Goal: Task Accomplishment & Management: Manage account settings

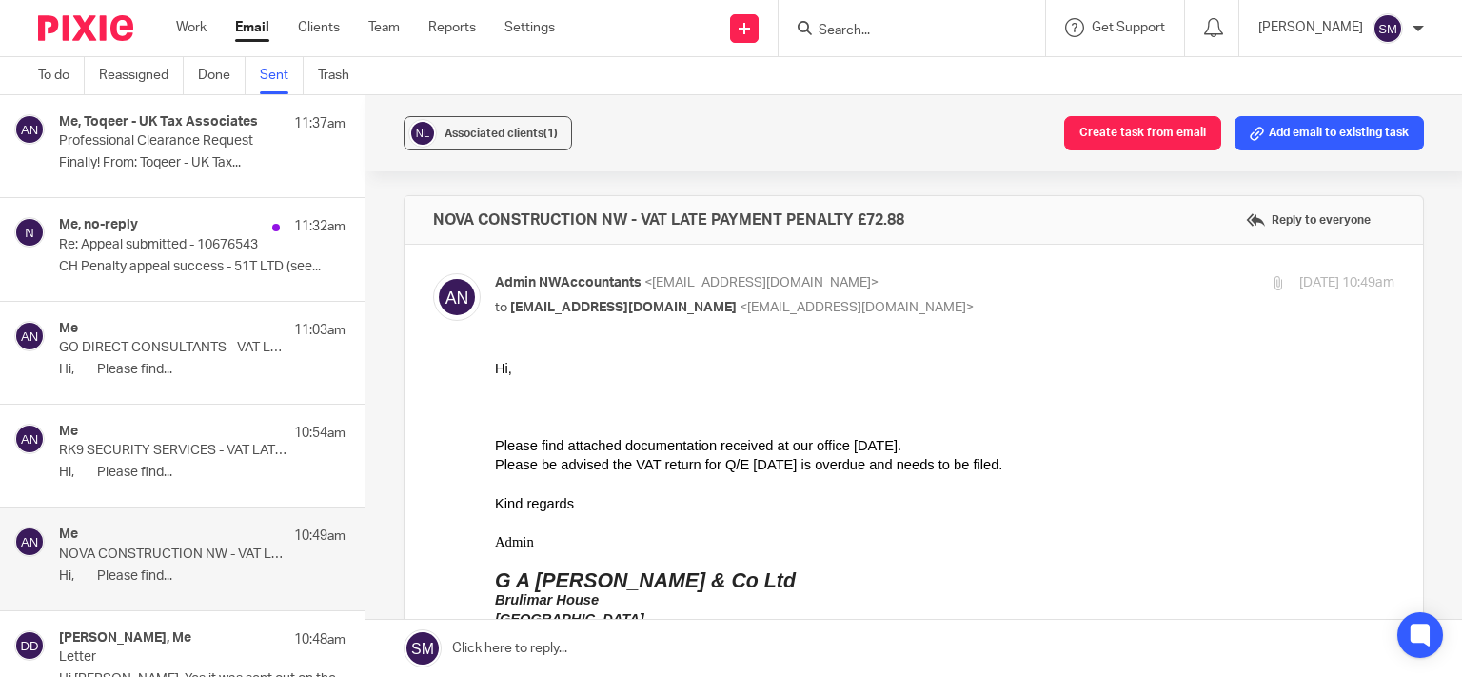
scroll to position [274, 0]
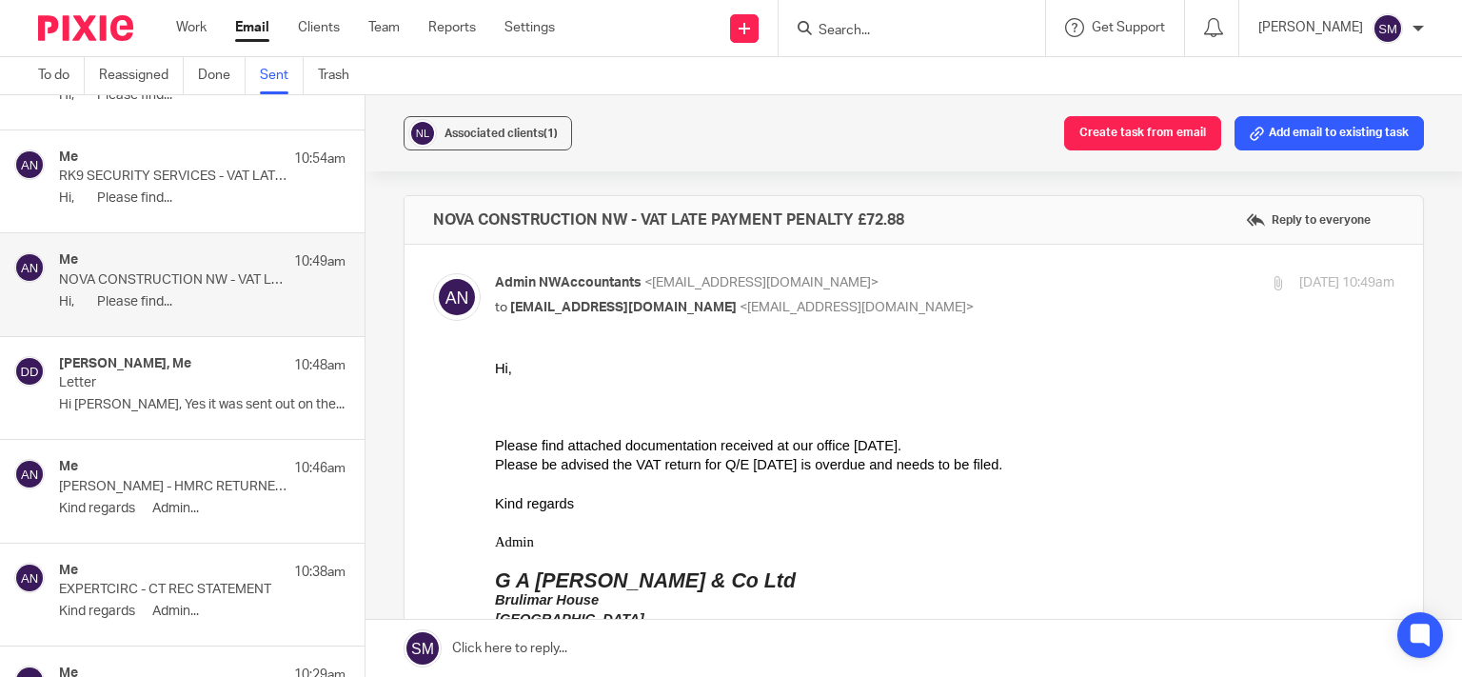
click at [252, 194] on p "Hi, Please find..." at bounding box center [202, 198] width 286 height 16
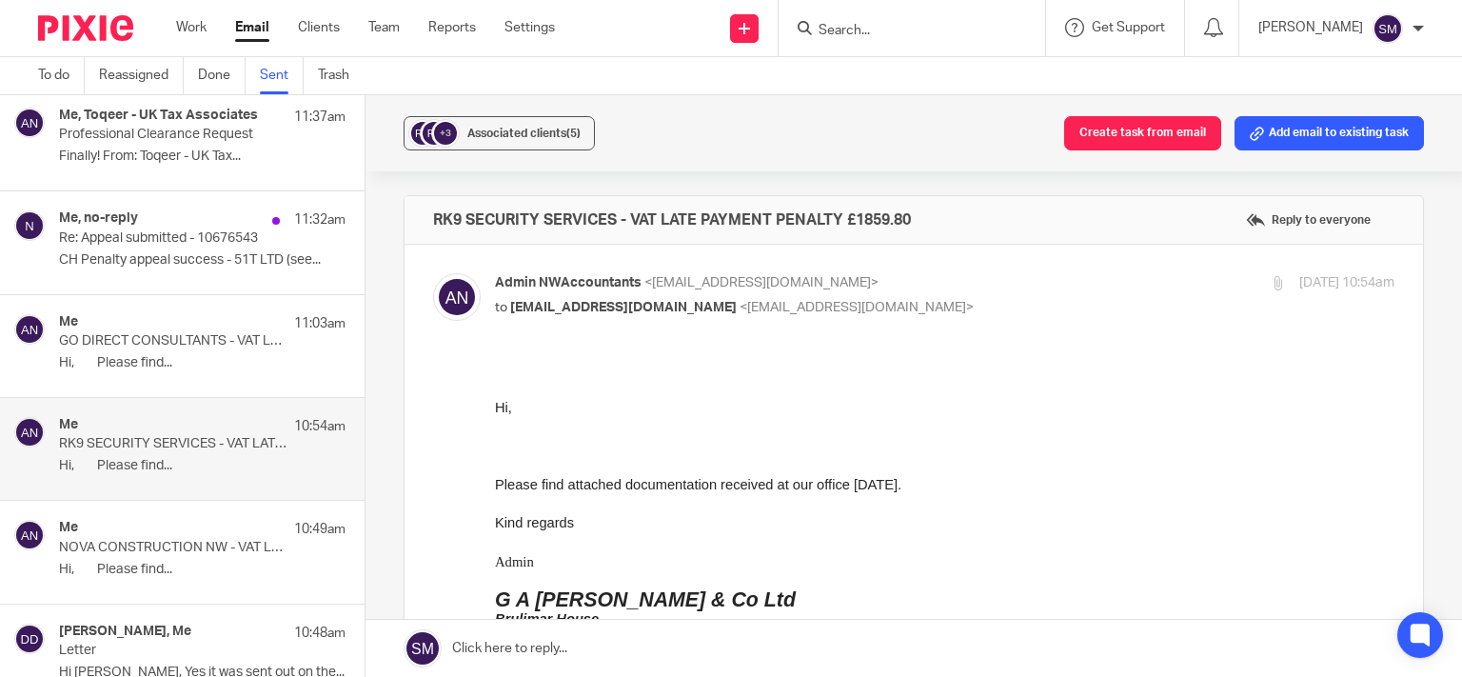
scroll to position [0, 0]
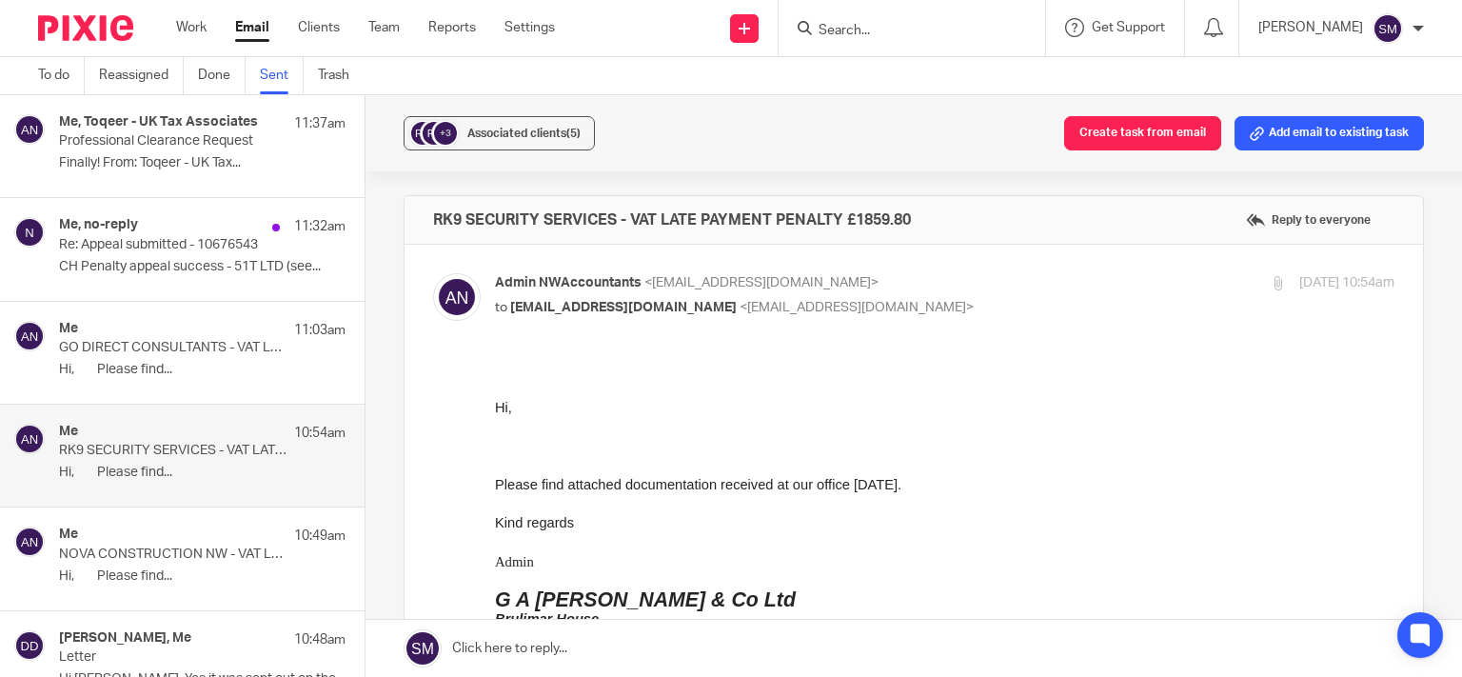
click at [199, 344] on p "GO DIRECT CONSULTANTS - VAT LATE PAYMENT PENALTY £1741.22" at bounding box center [173, 348] width 229 height 16
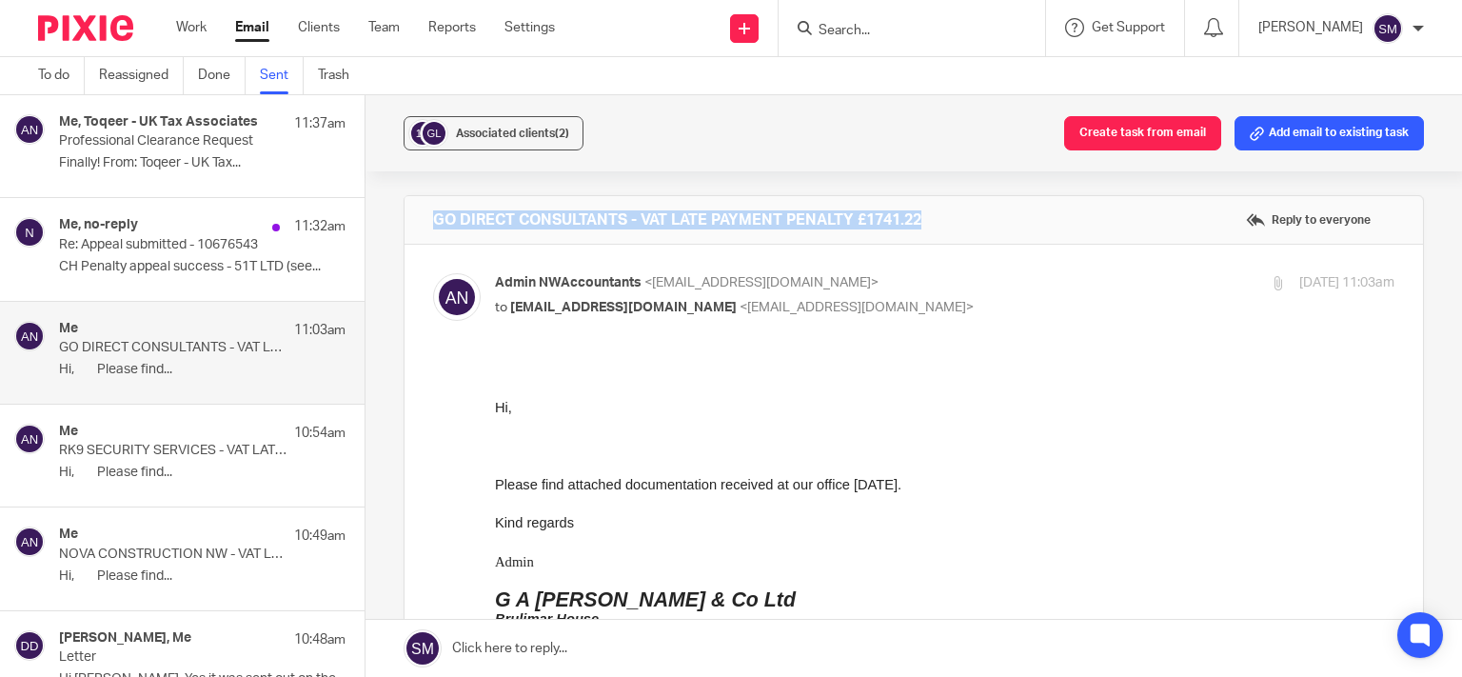
drag, startPoint x: 974, startPoint y: 214, endPoint x: 418, endPoint y: 211, distance: 556.7
click at [418, 211] on div "GO DIRECT CONSULTANTS - VAT LATE PAYMENT PENALTY £1741.22 Reply to everyone" at bounding box center [913, 220] width 1018 height 48
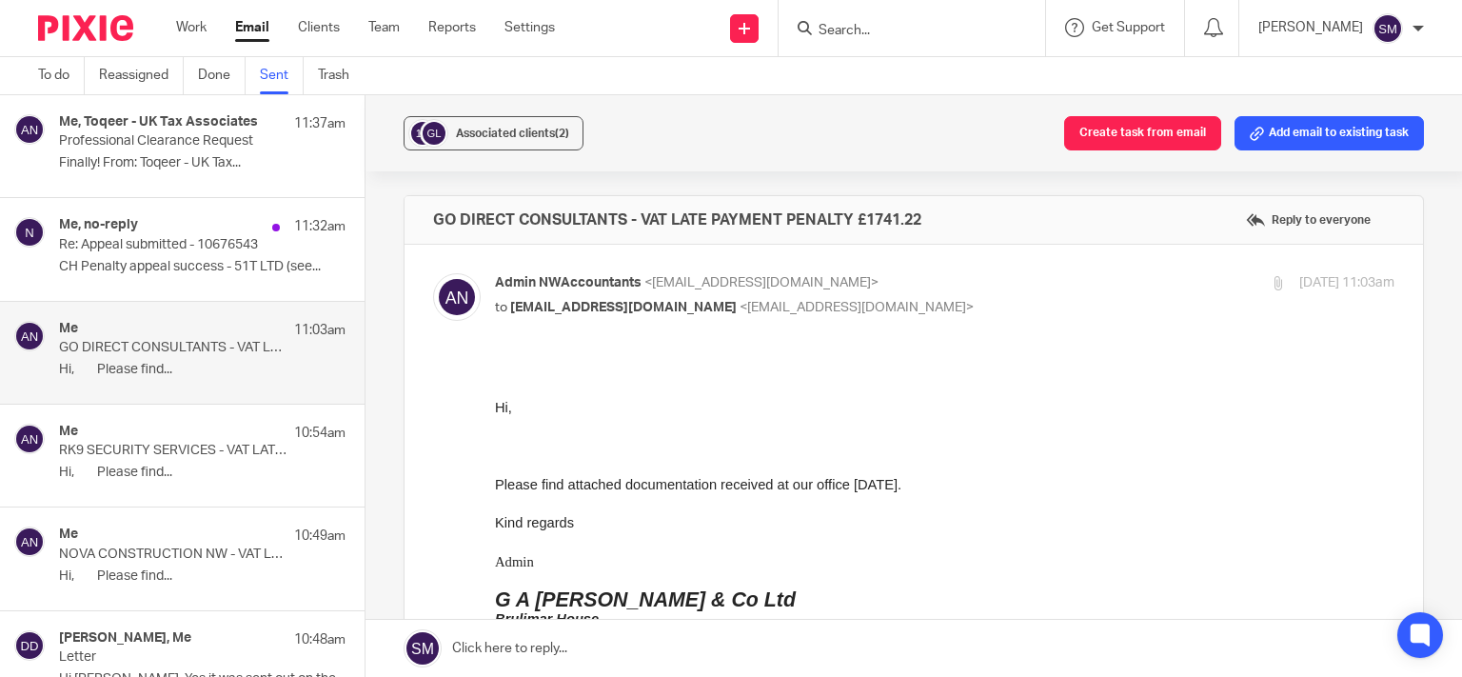
click at [183, 224] on div "Me, no-reply 11:32am" at bounding box center [202, 226] width 286 height 19
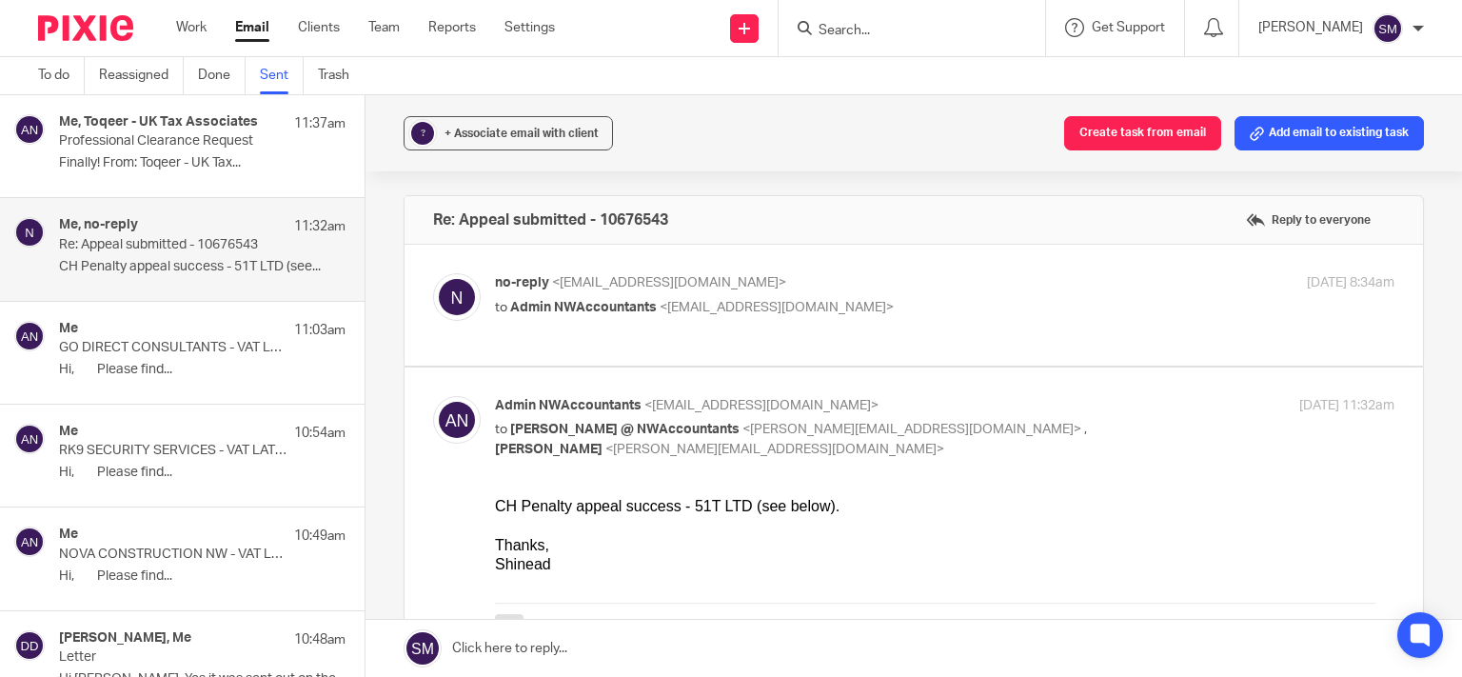
click at [181, 107] on div "Me, Toqeer - UK Tax Associates 11:37am Professional Clearance Request Finally! …" at bounding box center [182, 146] width 364 height 102
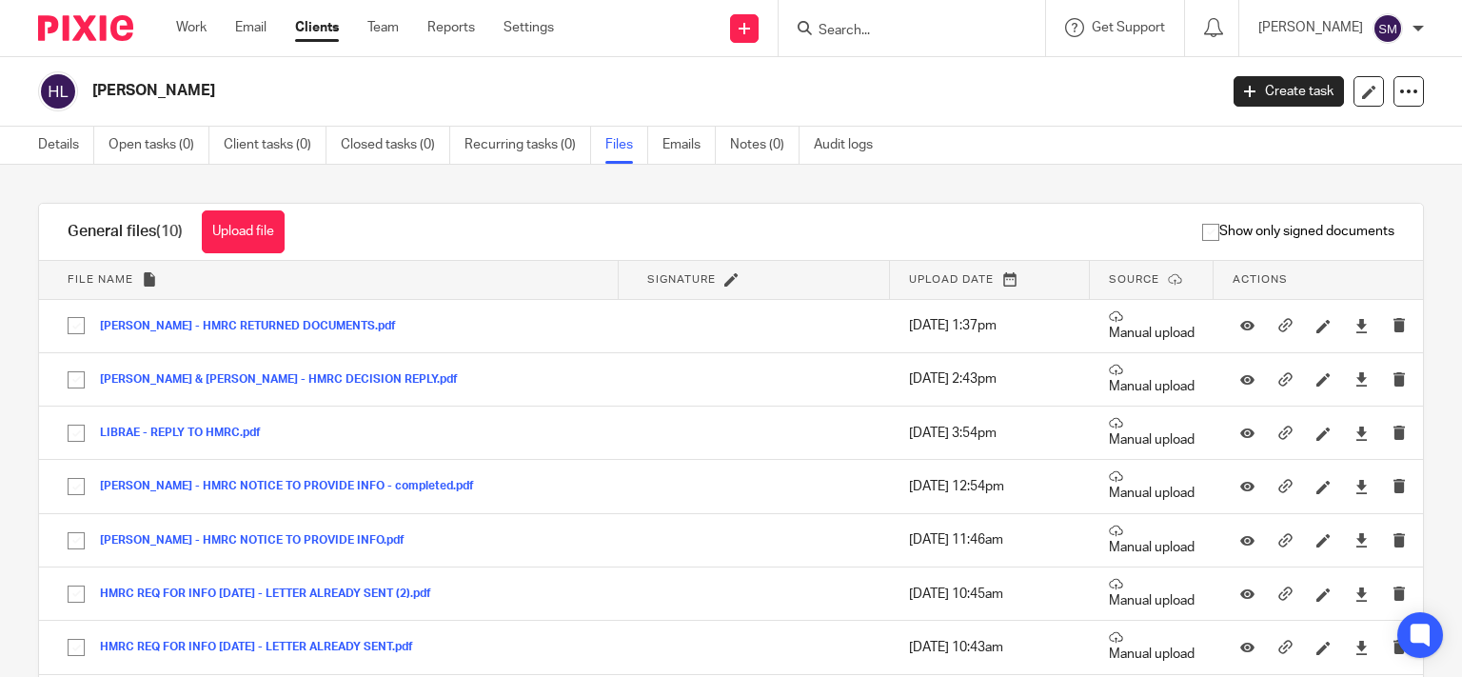
click at [885, 36] on input "Search" at bounding box center [901, 31] width 171 height 17
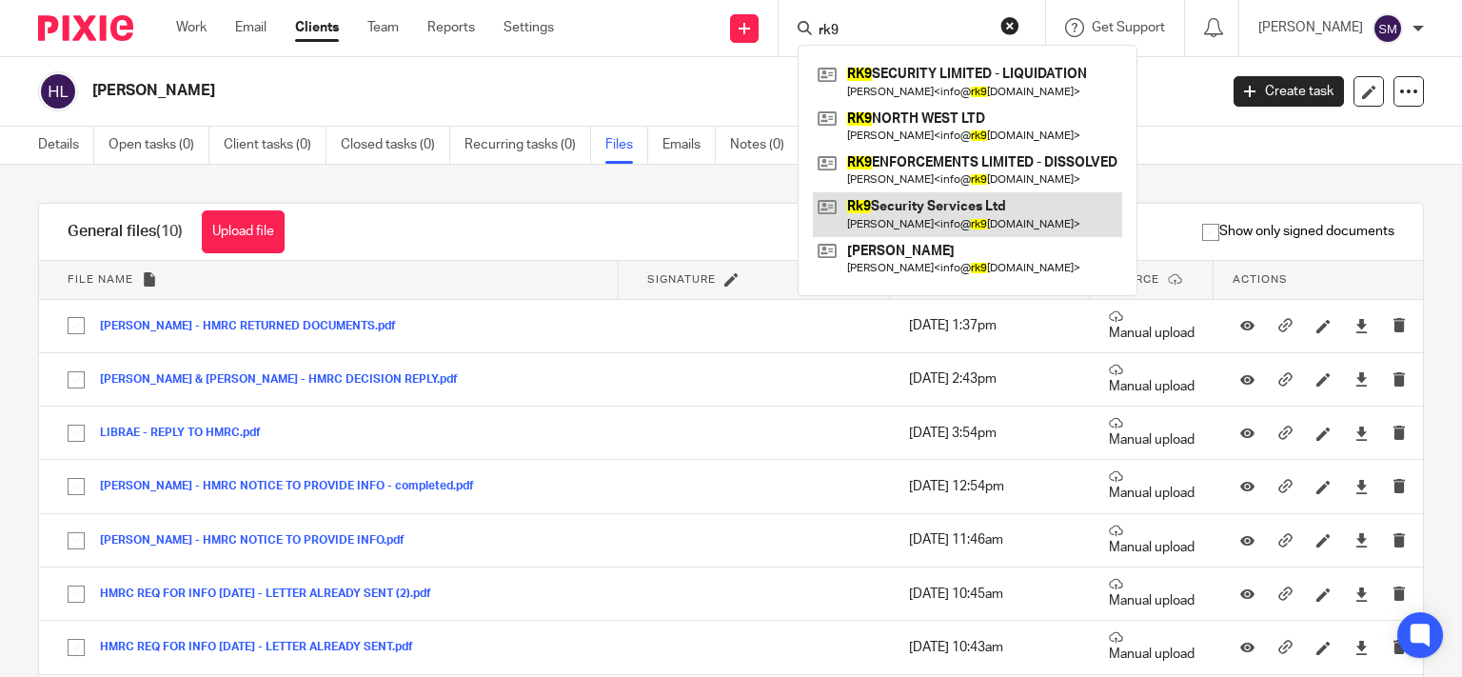
type input "rk9"
click at [942, 217] on link at bounding box center [967, 214] width 309 height 44
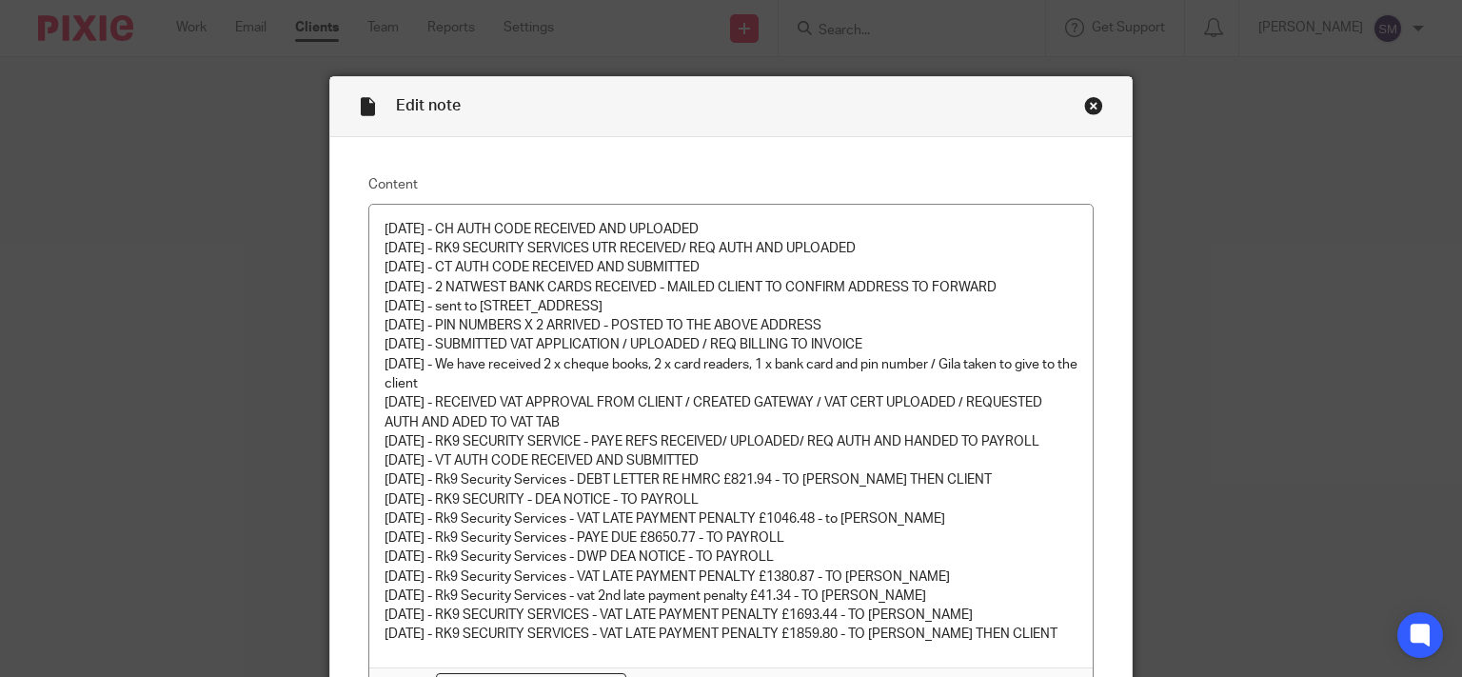
click at [1090, 107] on div "Close this dialog window" at bounding box center [1093, 105] width 19 height 19
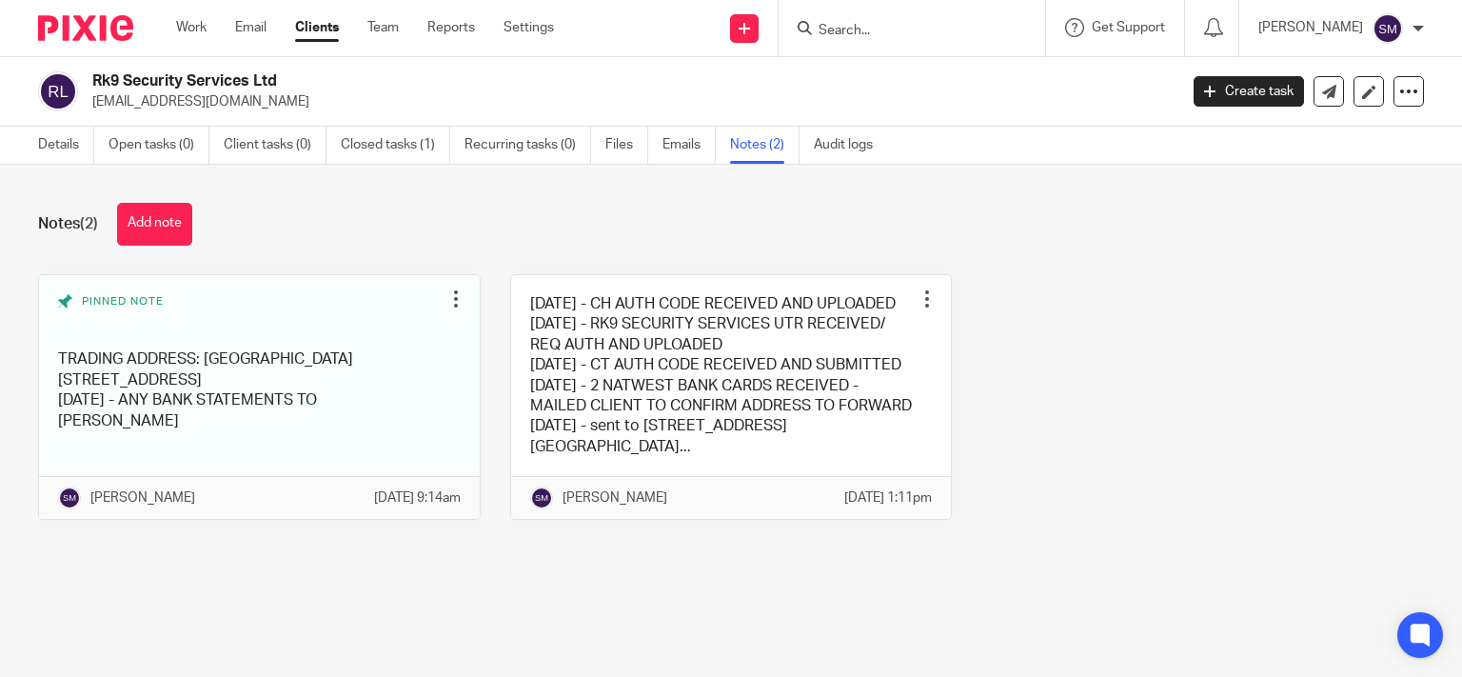
click at [881, 25] on input "Search" at bounding box center [901, 31] width 171 height 17
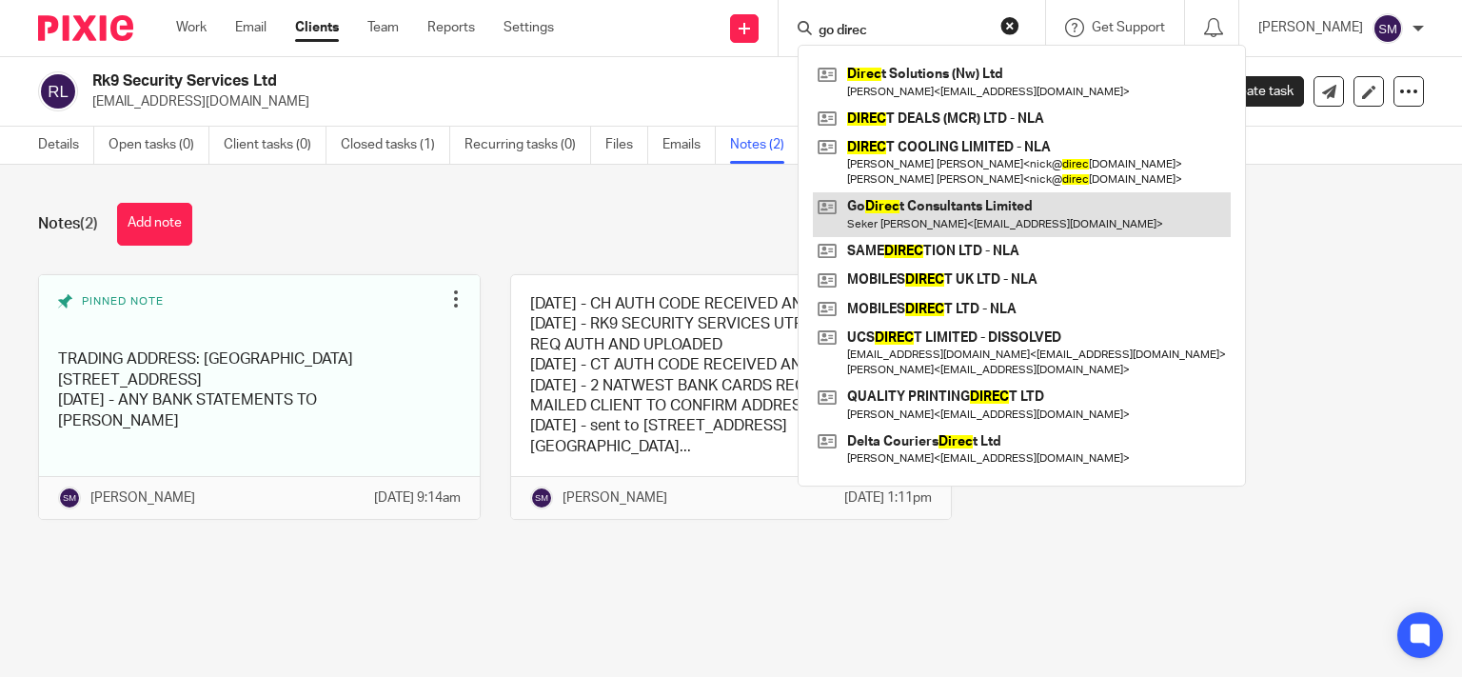
type input "go direc"
click at [940, 212] on link at bounding box center [1022, 214] width 418 height 44
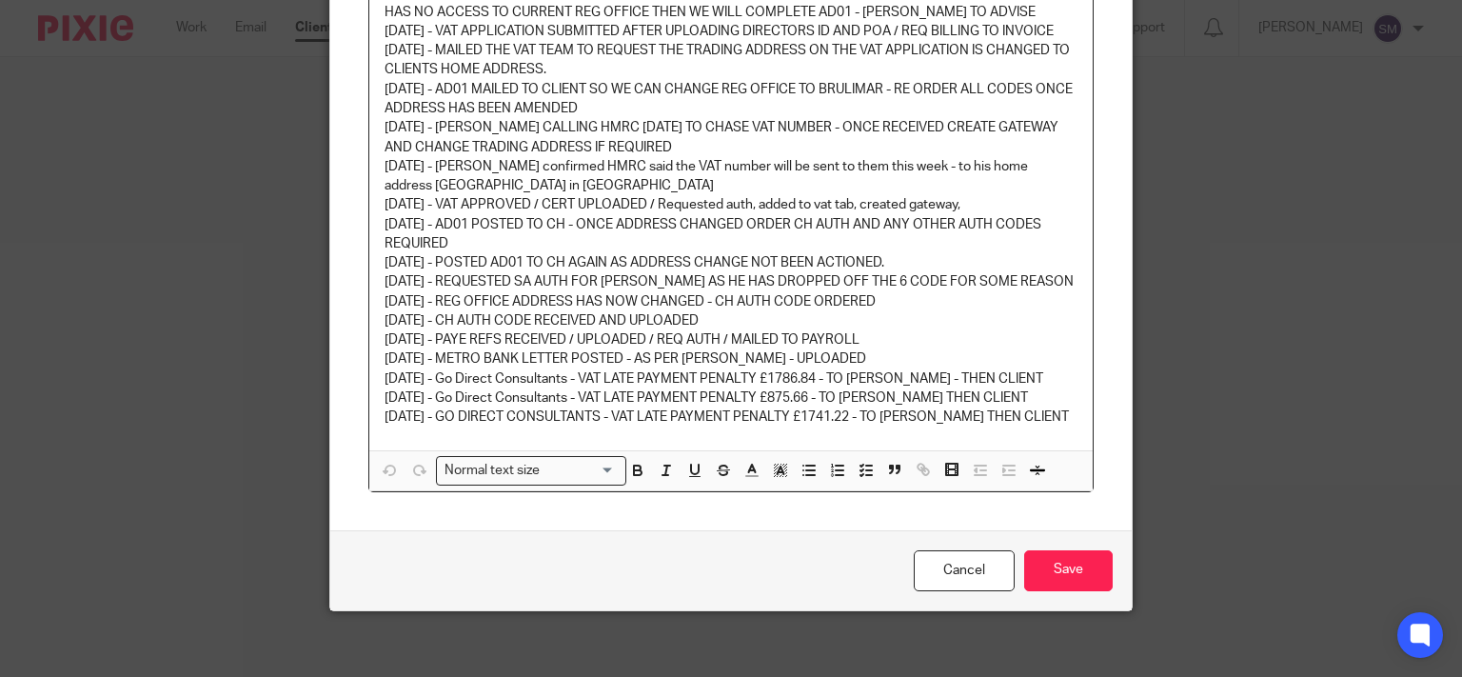
scroll to position [283, 0]
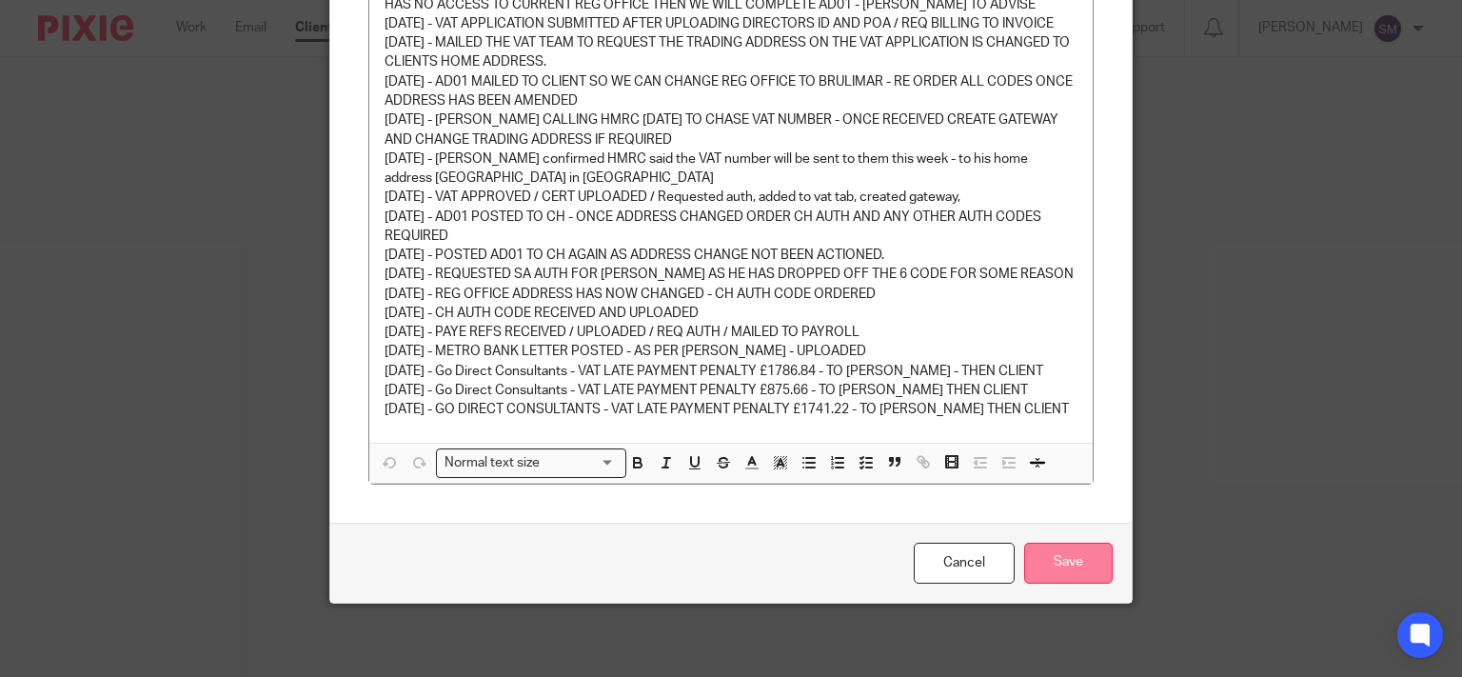
click at [1052, 547] on input "Save" at bounding box center [1068, 562] width 88 height 41
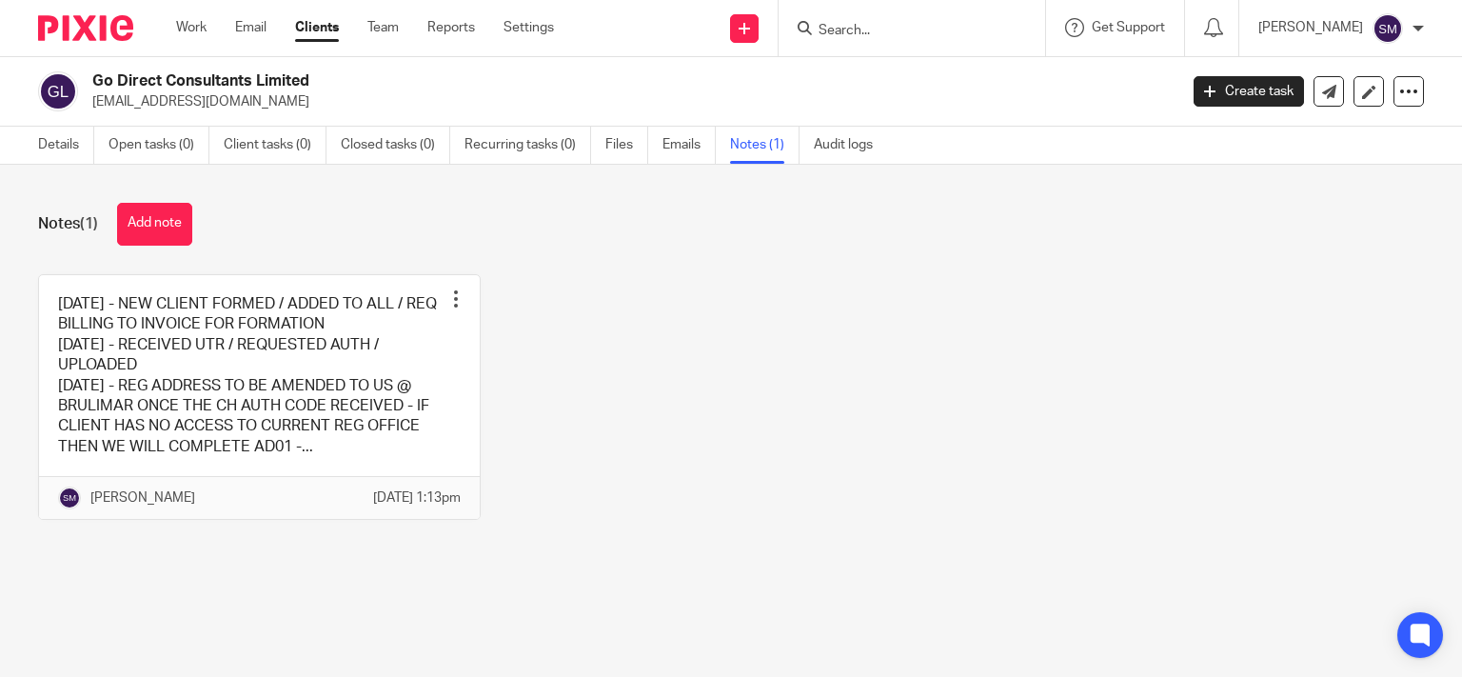
click at [933, 32] on input "Search" at bounding box center [901, 31] width 171 height 17
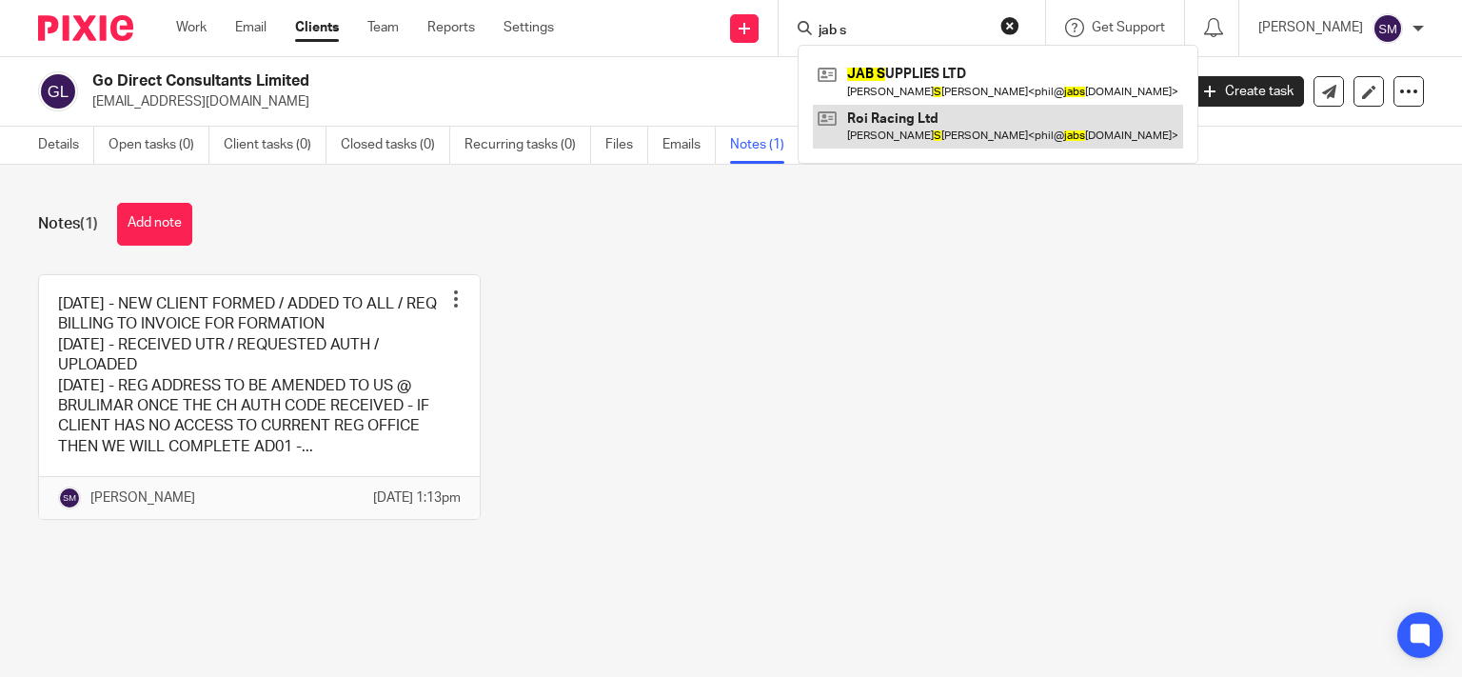
type input "jab s"
click at [1053, 120] on link at bounding box center [998, 127] width 370 height 44
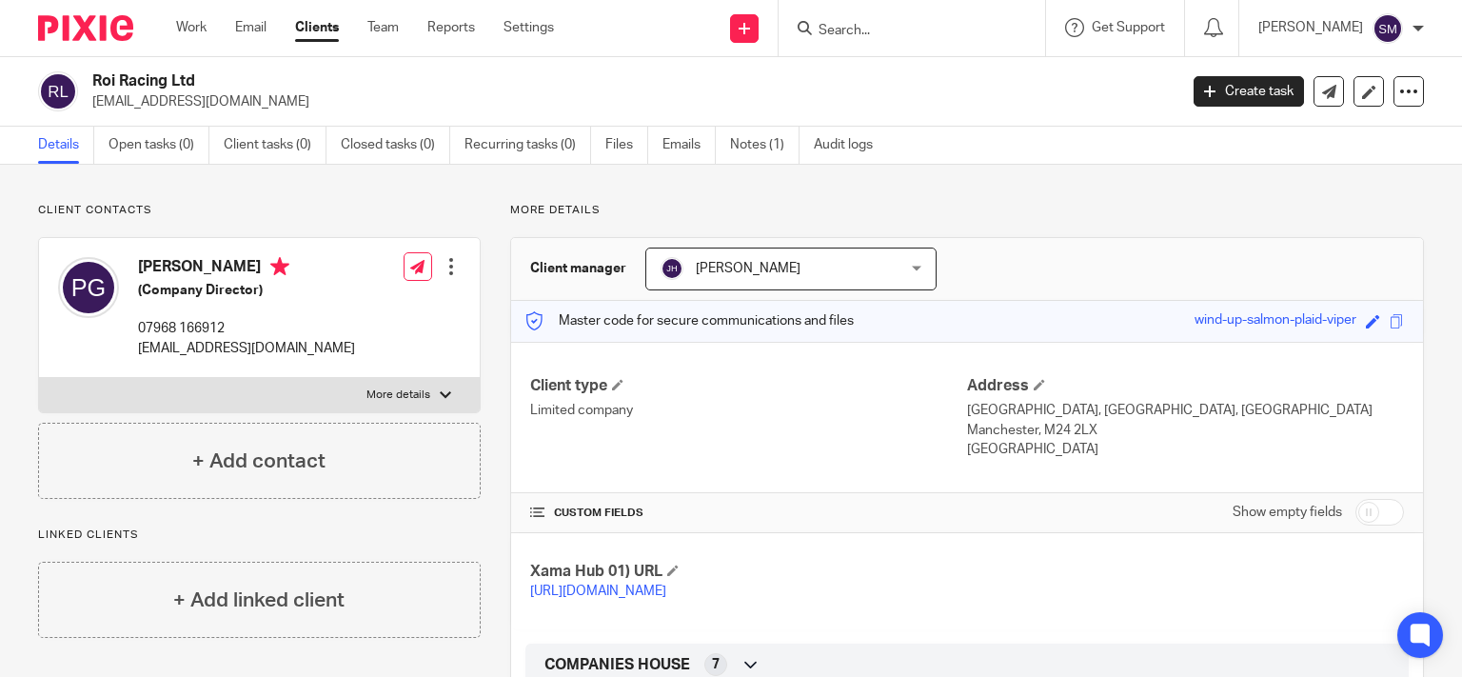
click at [853, 51] on div at bounding box center [911, 28] width 266 height 56
click at [893, 35] on input "Search" at bounding box center [901, 31] width 171 height 17
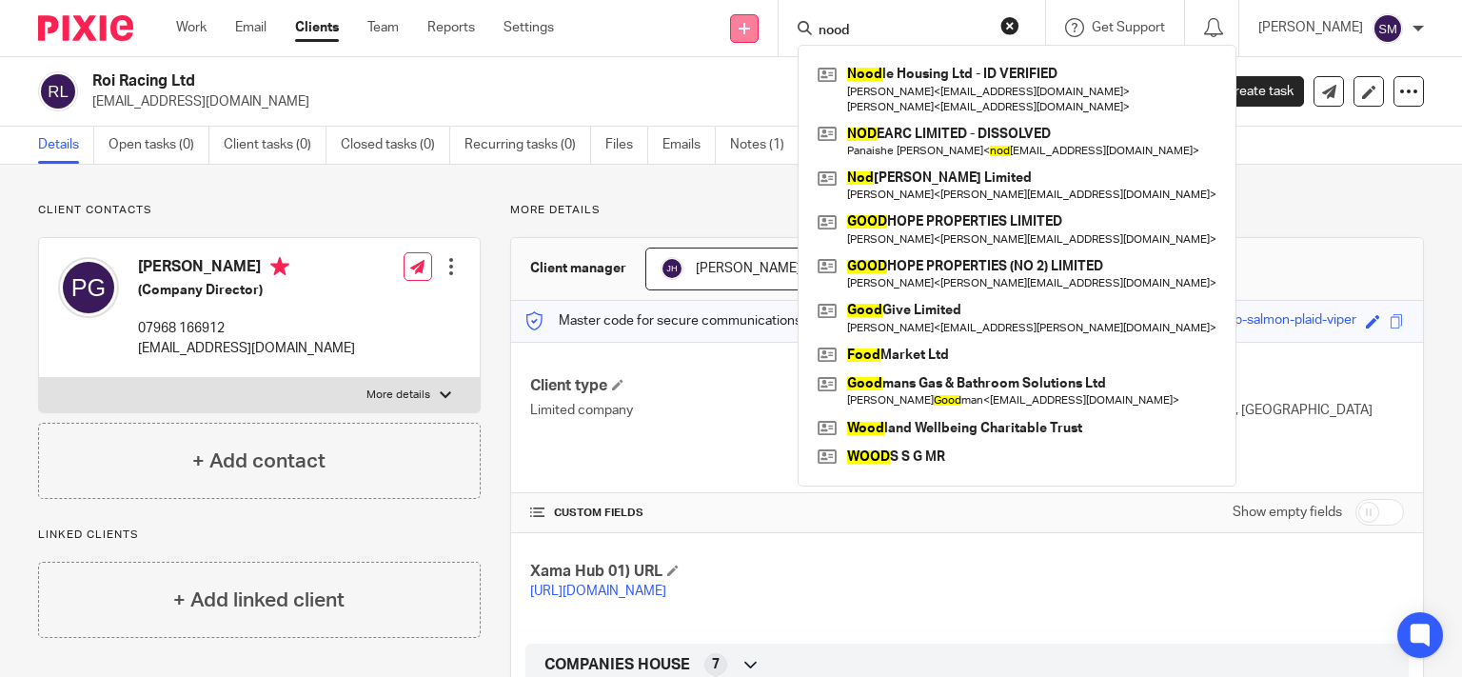
drag, startPoint x: 873, startPoint y: 25, endPoint x: 737, endPoint y: 21, distance: 136.1
click at [816, 23] on input "nood" at bounding box center [901, 31] width 171 height 17
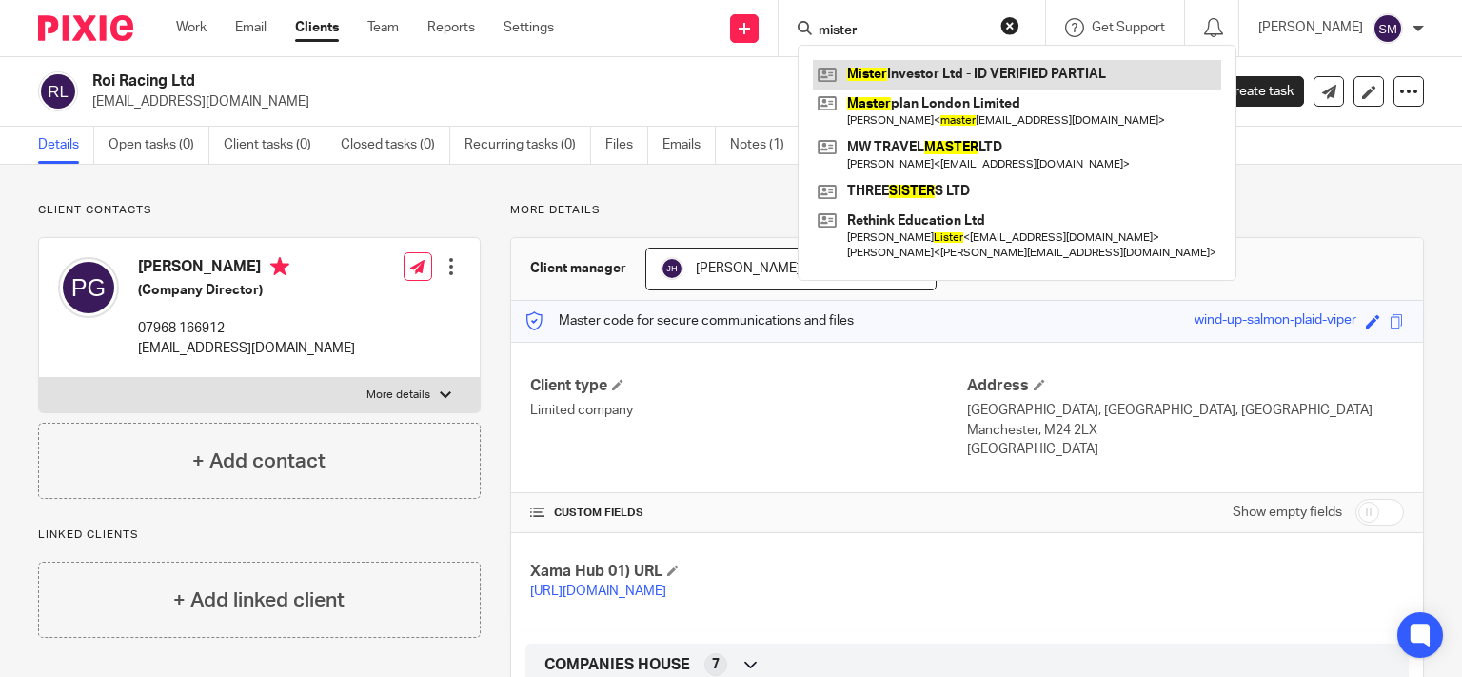
type input "mister"
click at [927, 70] on link at bounding box center [1017, 74] width 408 height 29
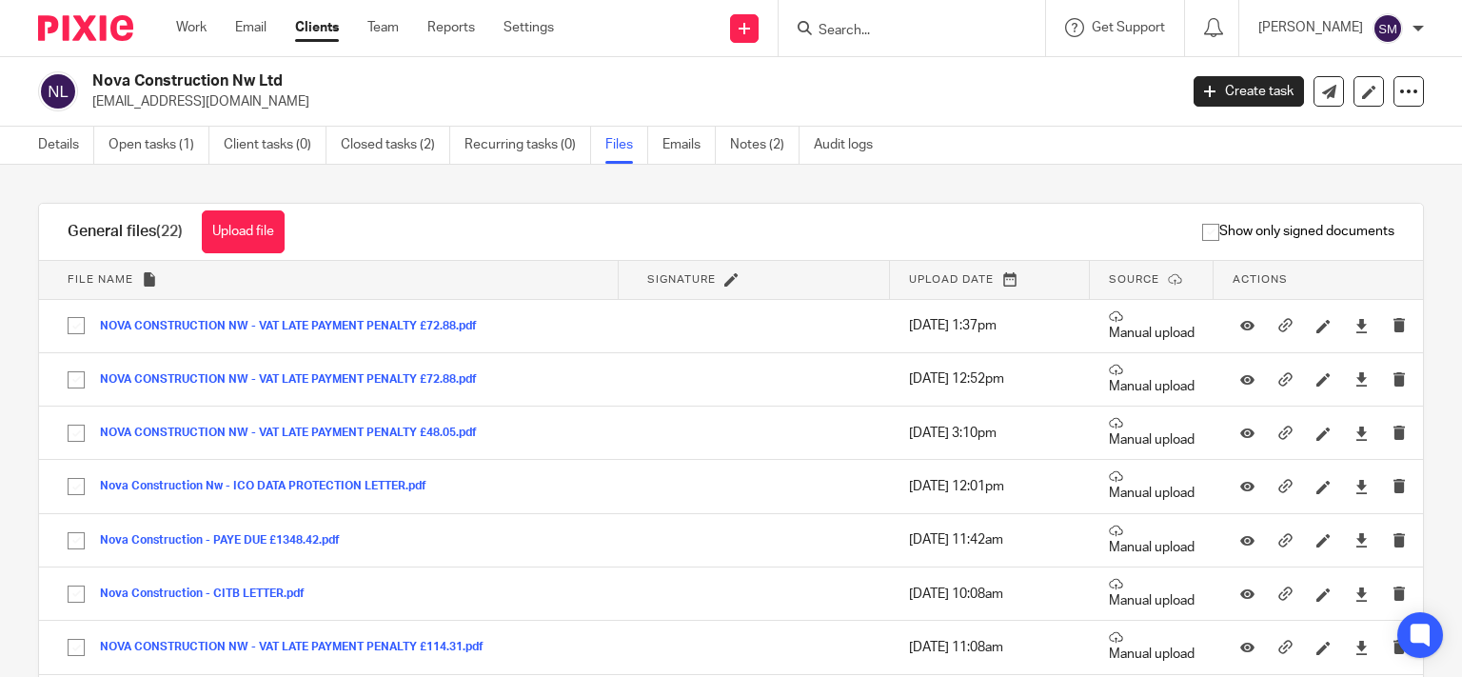
click at [839, 12] on div at bounding box center [911, 28] width 266 height 56
click at [835, 17] on form at bounding box center [917, 28] width 203 height 24
click at [829, 29] on input "Search" at bounding box center [901, 31] width 171 height 17
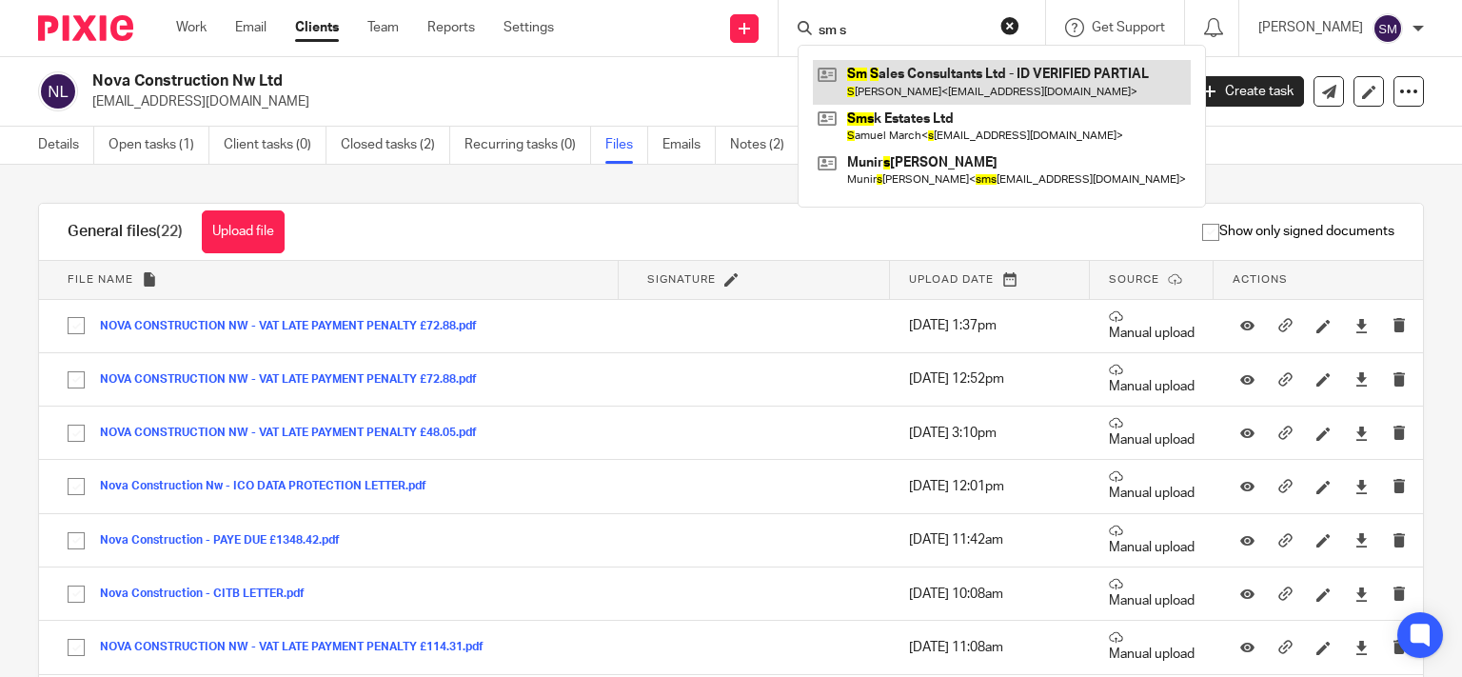
type input "sm s"
click at [927, 78] on link at bounding box center [1002, 82] width 378 height 44
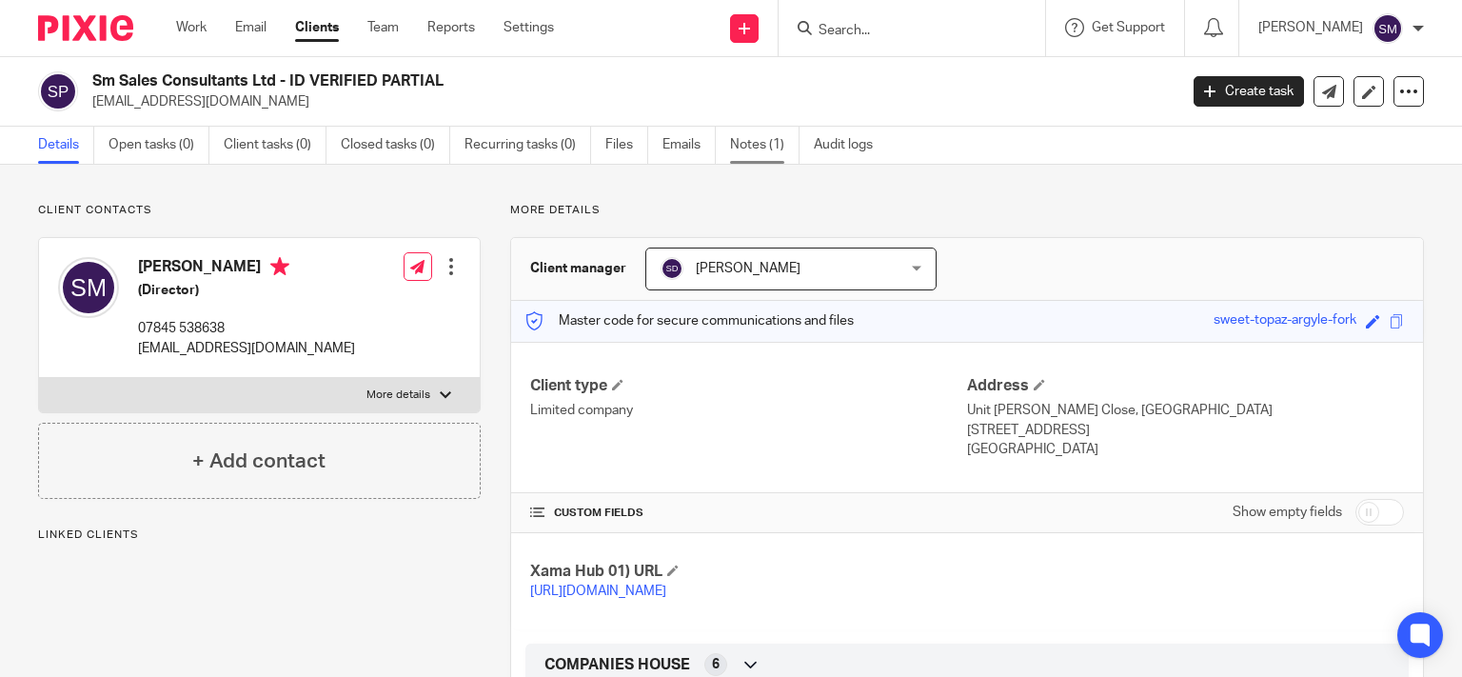
click at [774, 147] on link "Notes (1)" at bounding box center [764, 145] width 69 height 37
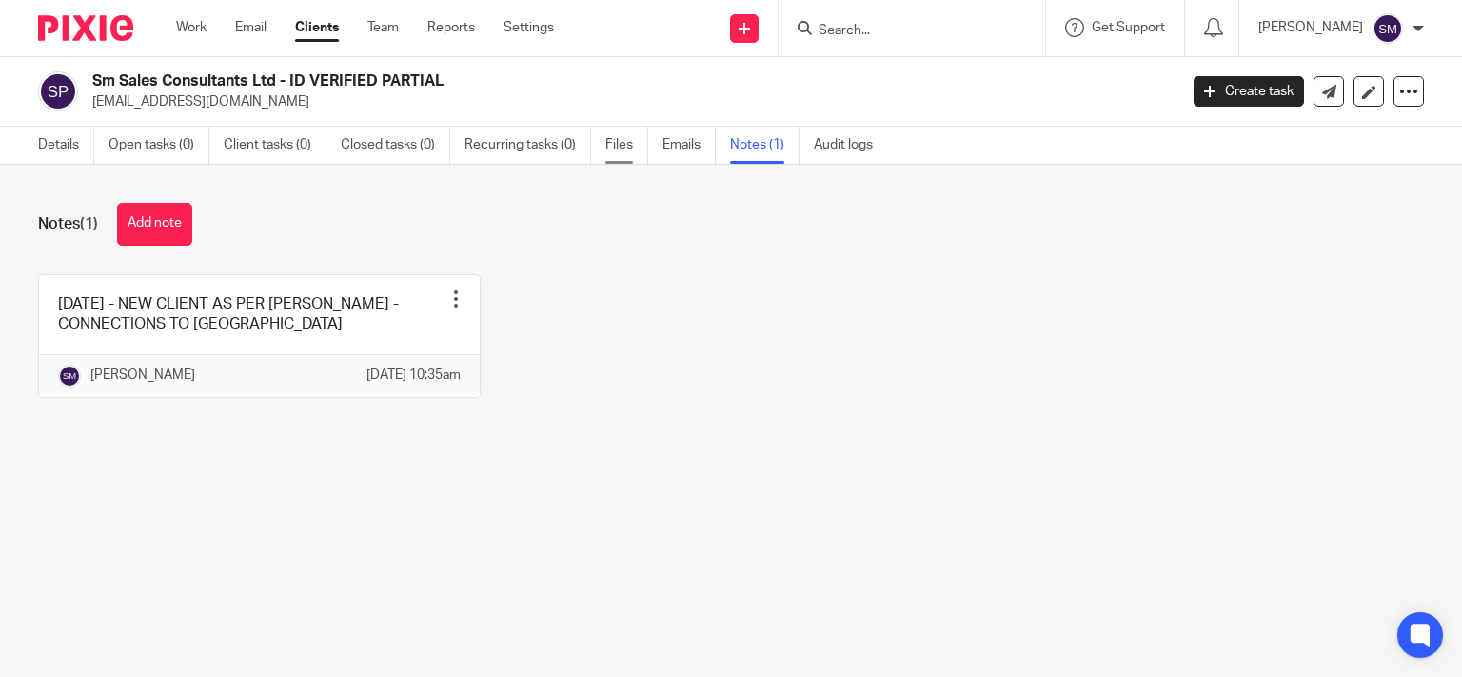
click at [621, 137] on link "Files" at bounding box center [626, 145] width 43 height 37
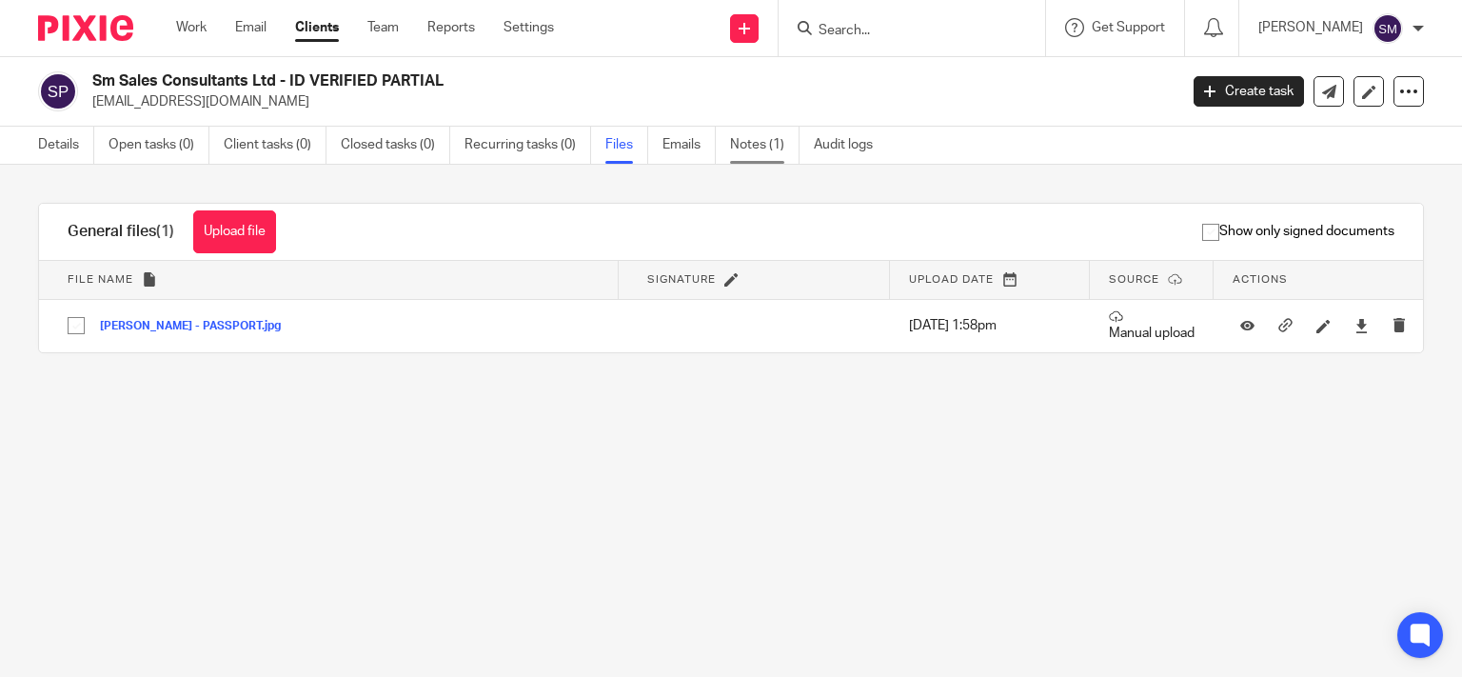
click at [751, 140] on link "Notes (1)" at bounding box center [764, 145] width 69 height 37
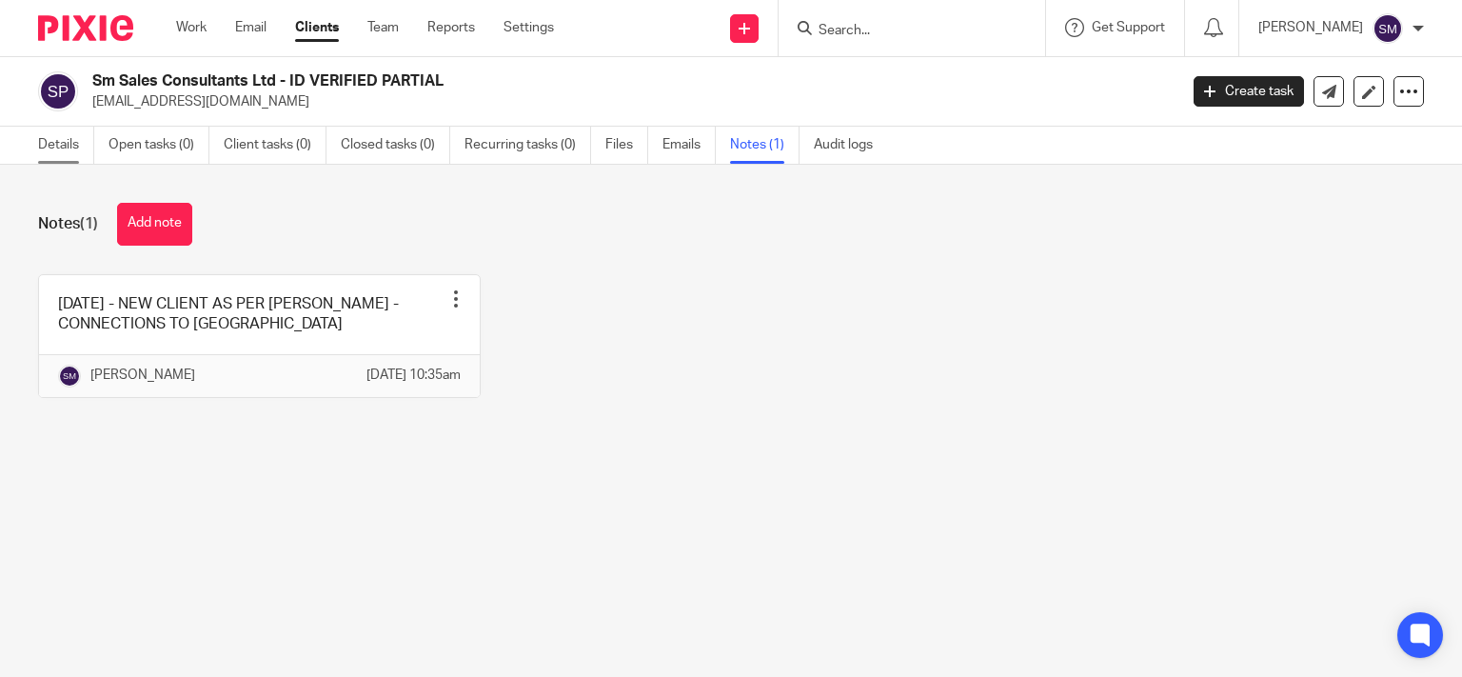
click at [56, 146] on link "Details" at bounding box center [66, 145] width 56 height 37
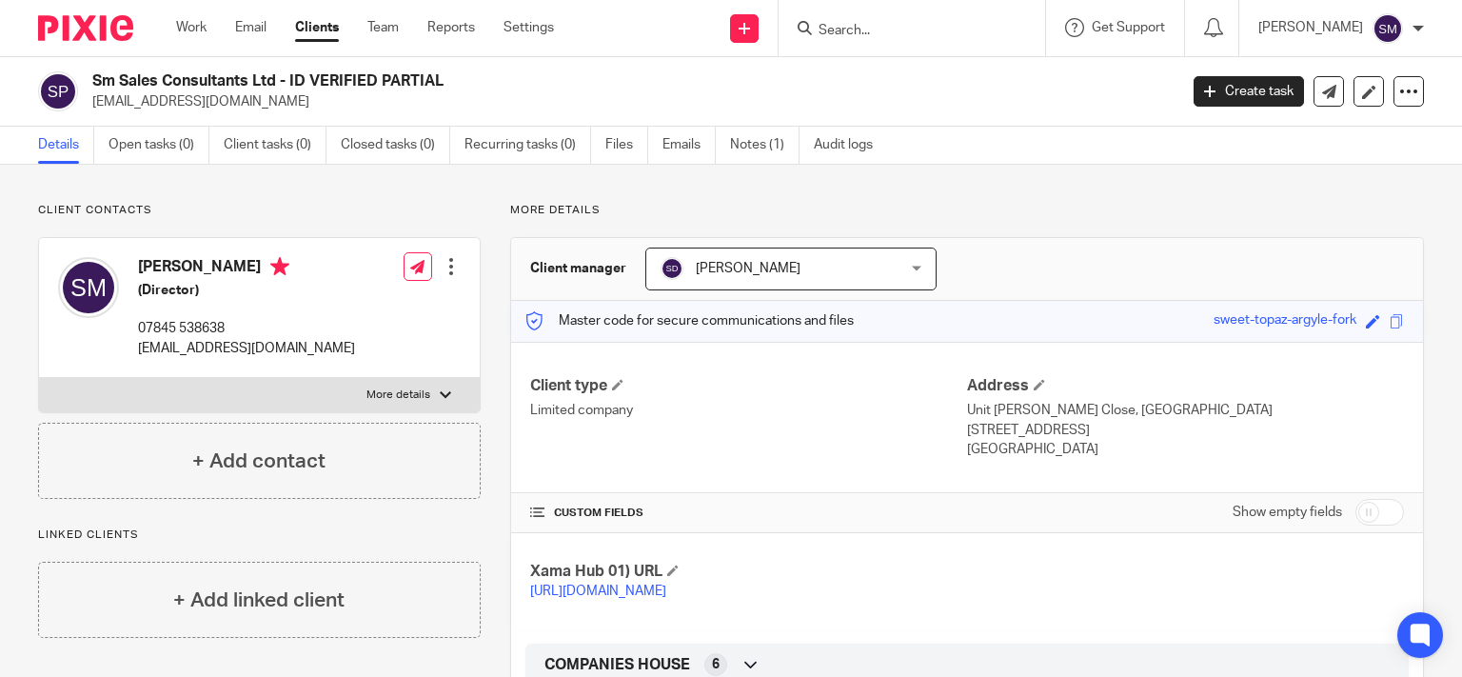
click at [894, 41] on div at bounding box center [911, 28] width 266 height 56
click at [888, 29] on input "Search" at bounding box center [901, 31] width 171 height 17
drag, startPoint x: 813, startPoint y: 26, endPoint x: 677, endPoint y: 32, distance: 136.2
click at [816, 32] on input "street trials" at bounding box center [901, 31] width 171 height 17
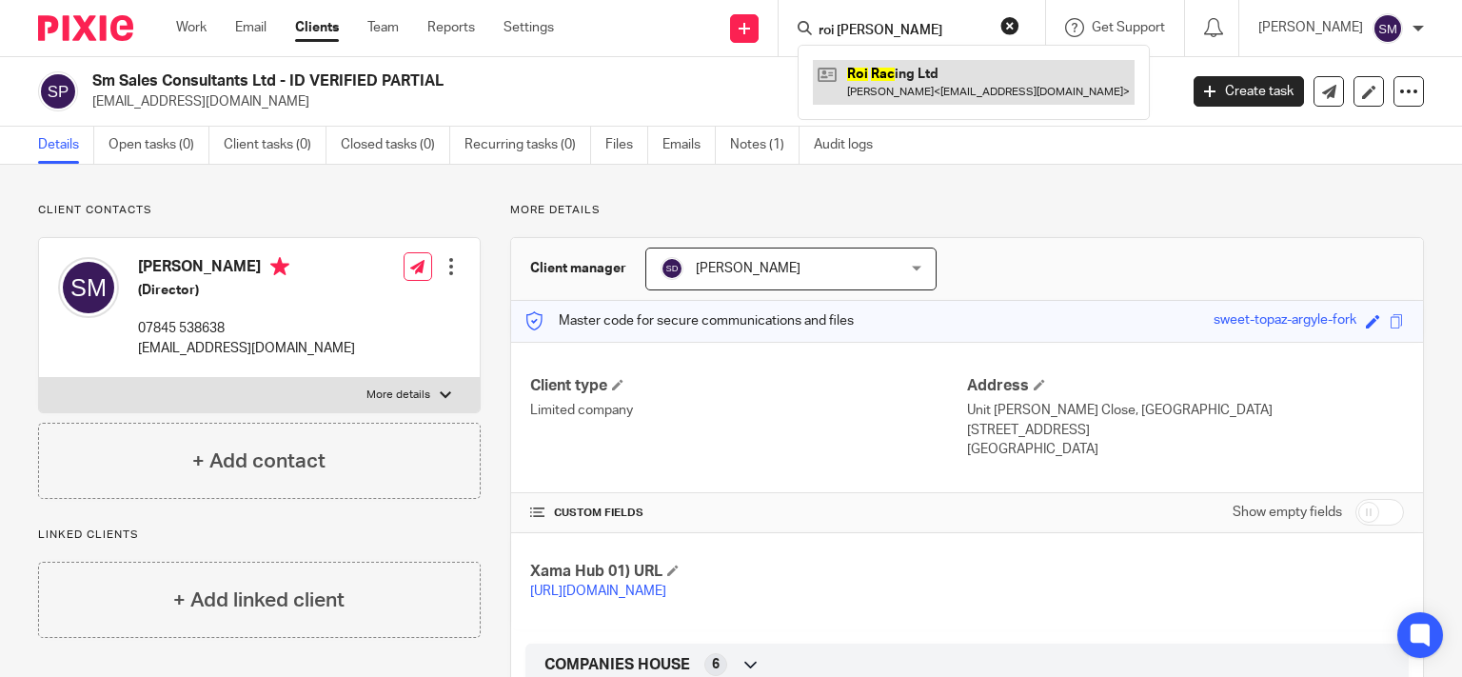
type input "roi [PERSON_NAME]"
click at [911, 72] on link at bounding box center [974, 82] width 322 height 44
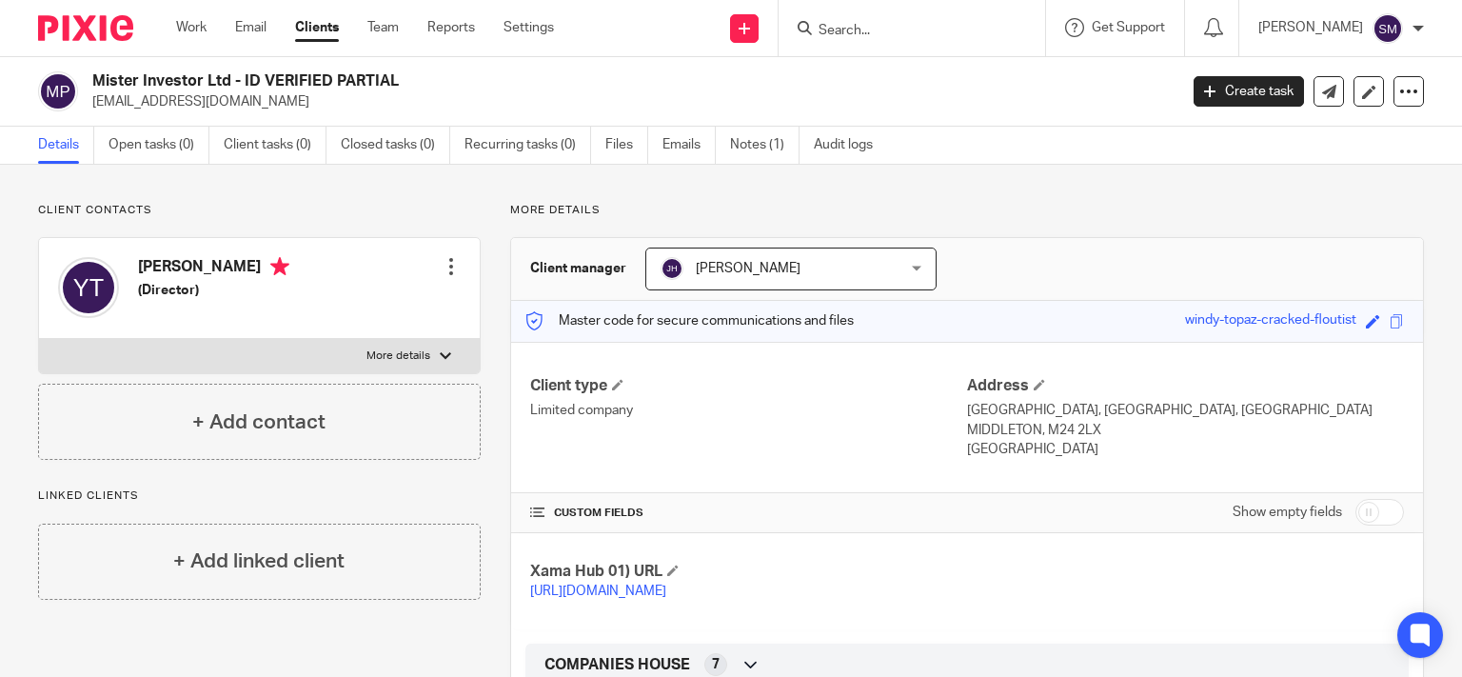
click at [845, 29] on input "Search" at bounding box center [901, 31] width 171 height 17
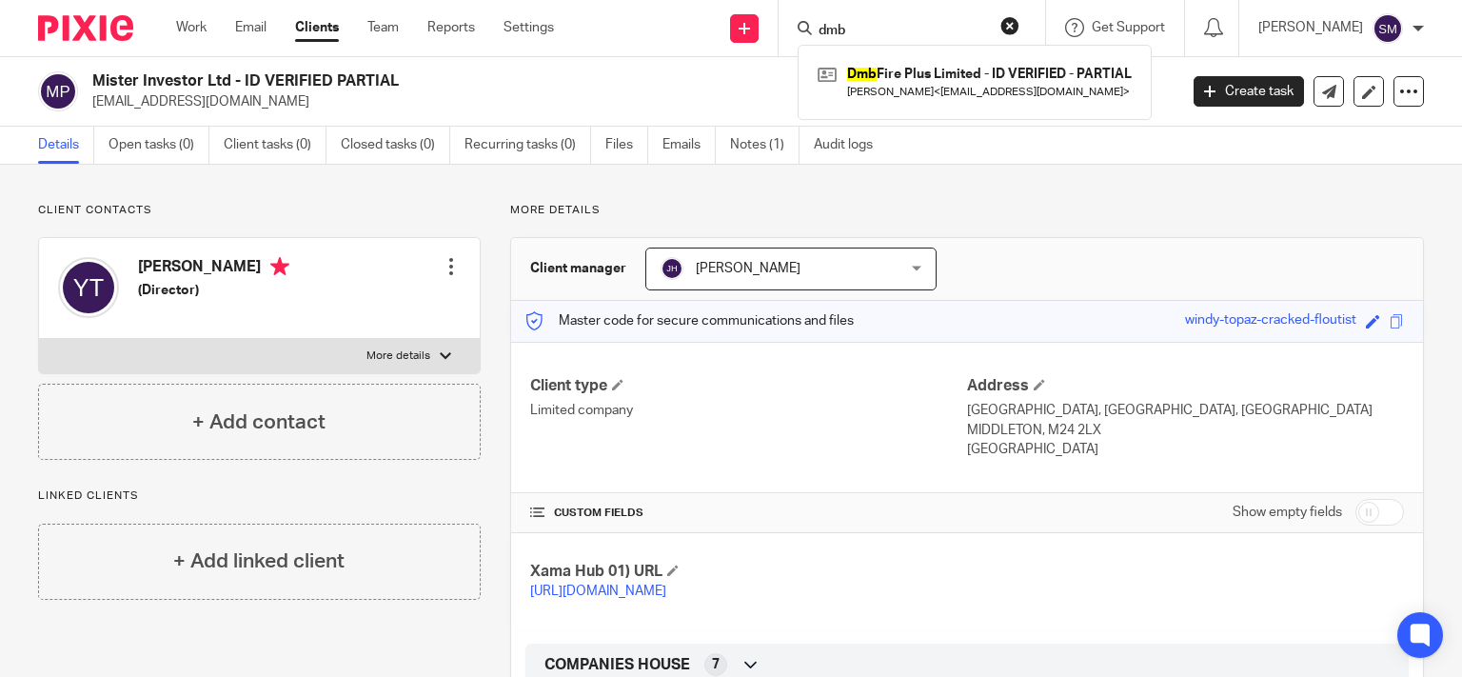
drag, startPoint x: 860, startPoint y: 30, endPoint x: 756, endPoint y: 28, distance: 104.7
click at [816, 28] on input "dmb" at bounding box center [901, 31] width 171 height 17
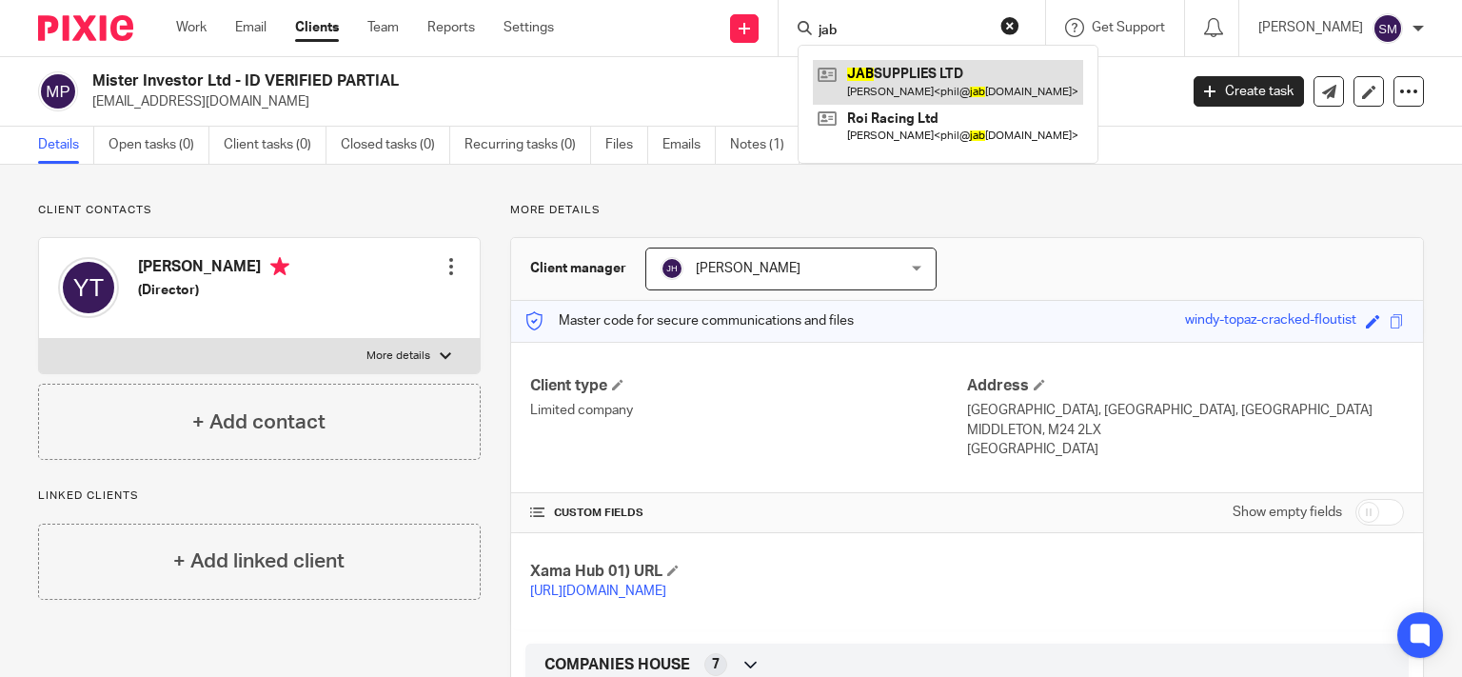
type input "jab"
click at [948, 83] on link at bounding box center [948, 82] width 270 height 44
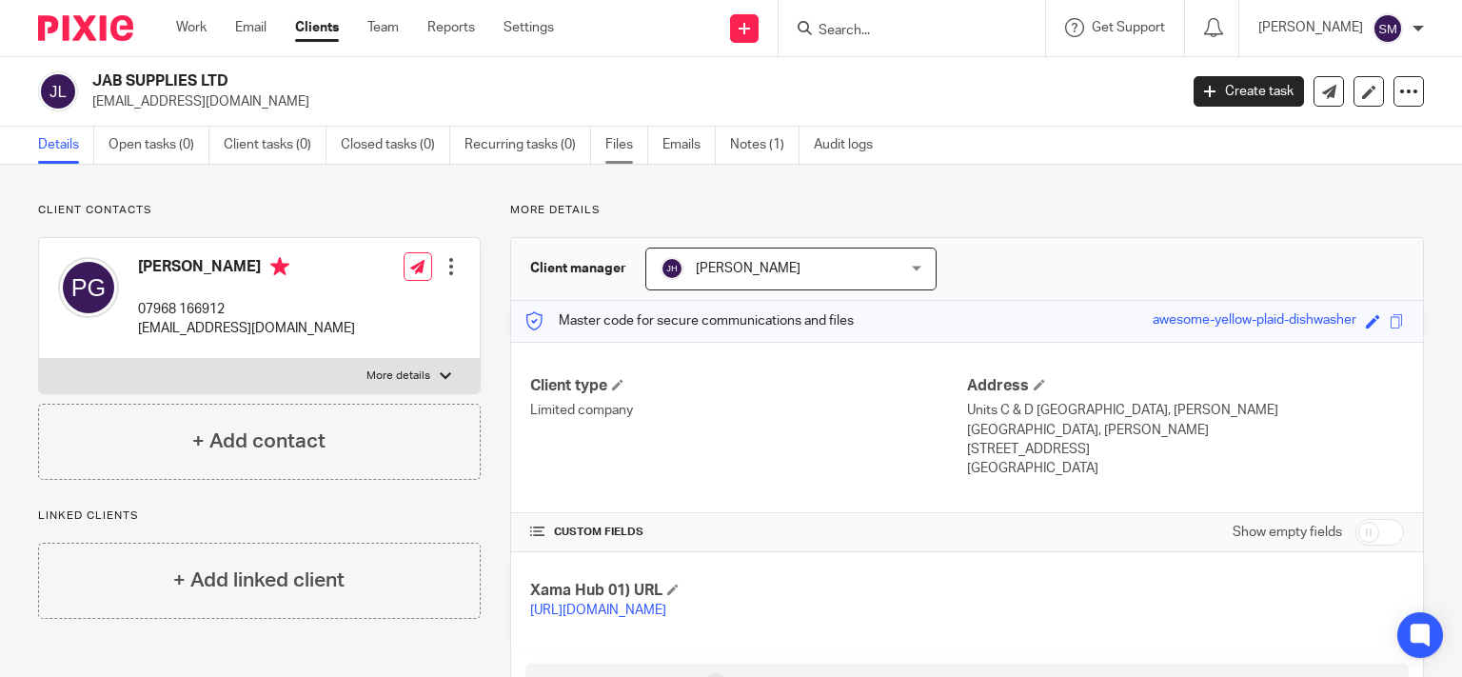
click at [607, 143] on link "Files" at bounding box center [626, 145] width 43 height 37
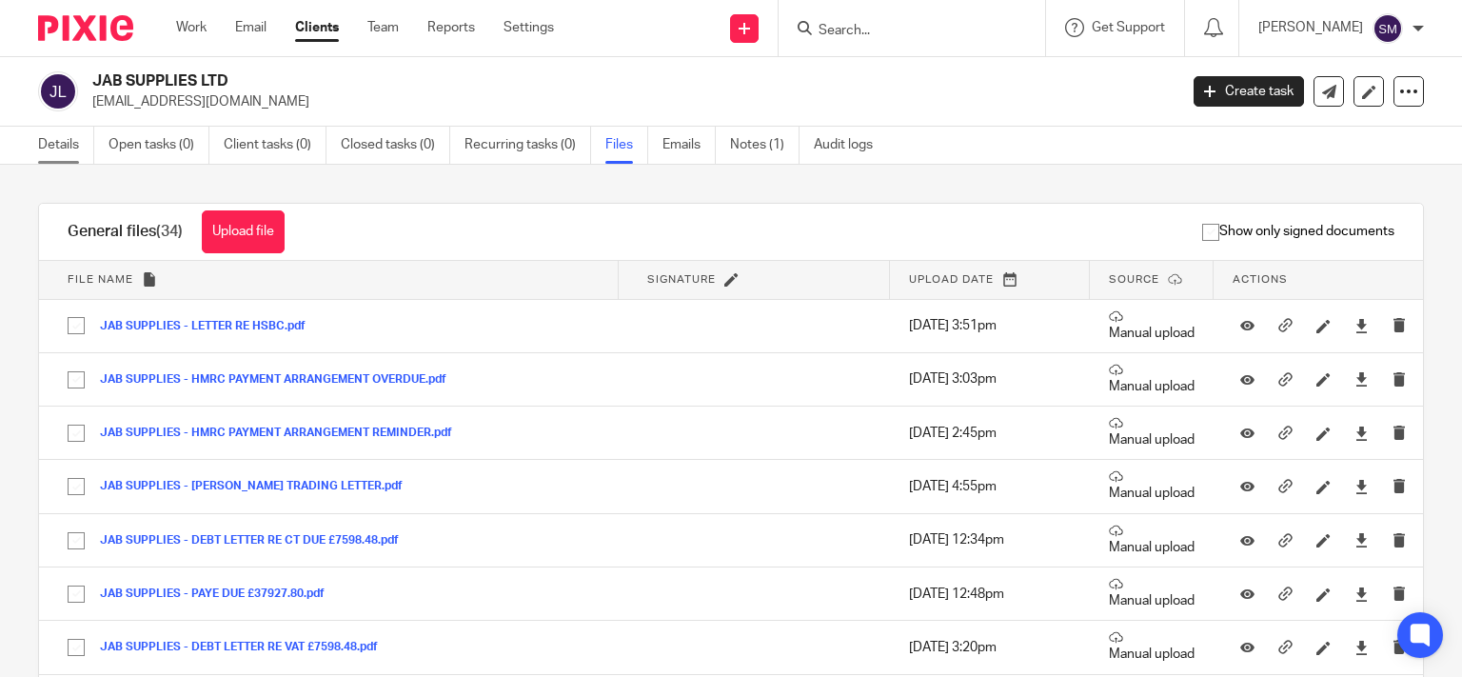
click at [48, 142] on link "Details" at bounding box center [66, 145] width 56 height 37
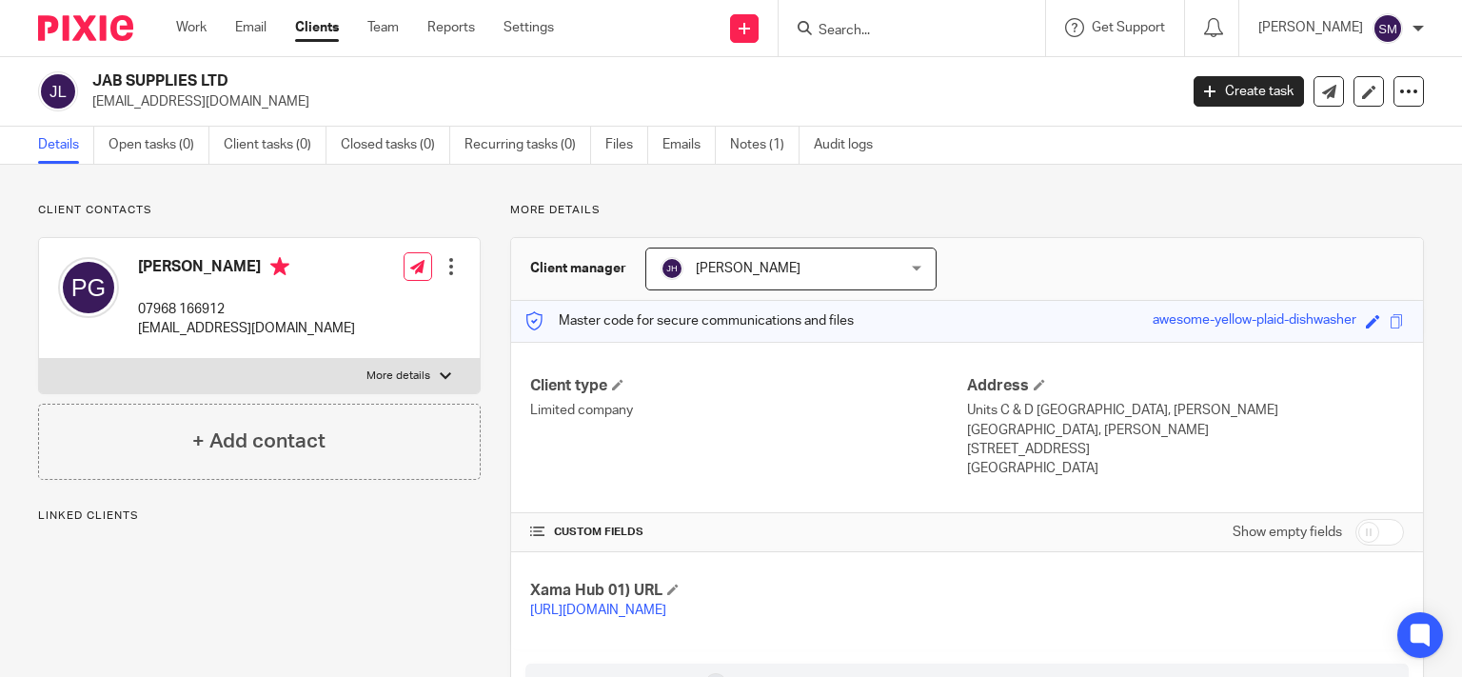
scroll to position [274, 0]
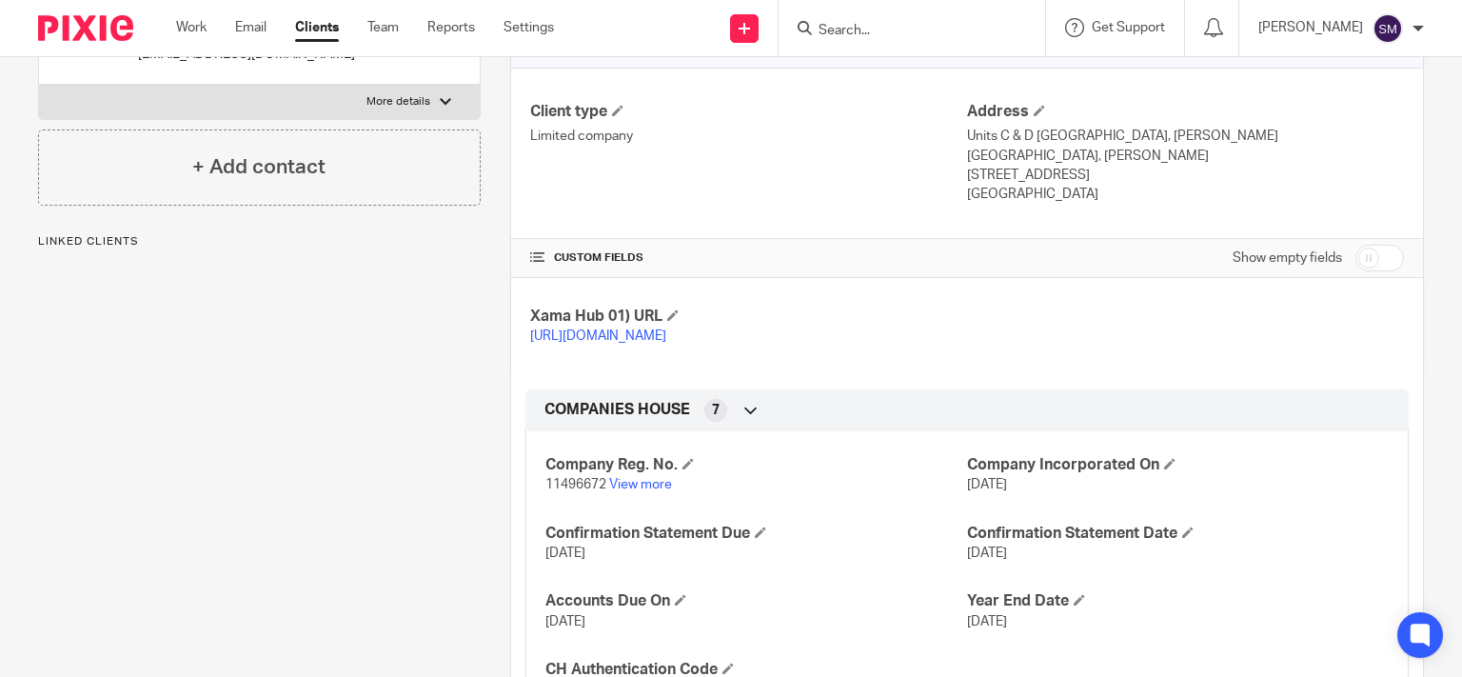
click at [633, 491] on p "11496672 View more" at bounding box center [756, 484] width 422 height 19
click at [630, 482] on link "View more" at bounding box center [640, 484] width 63 height 13
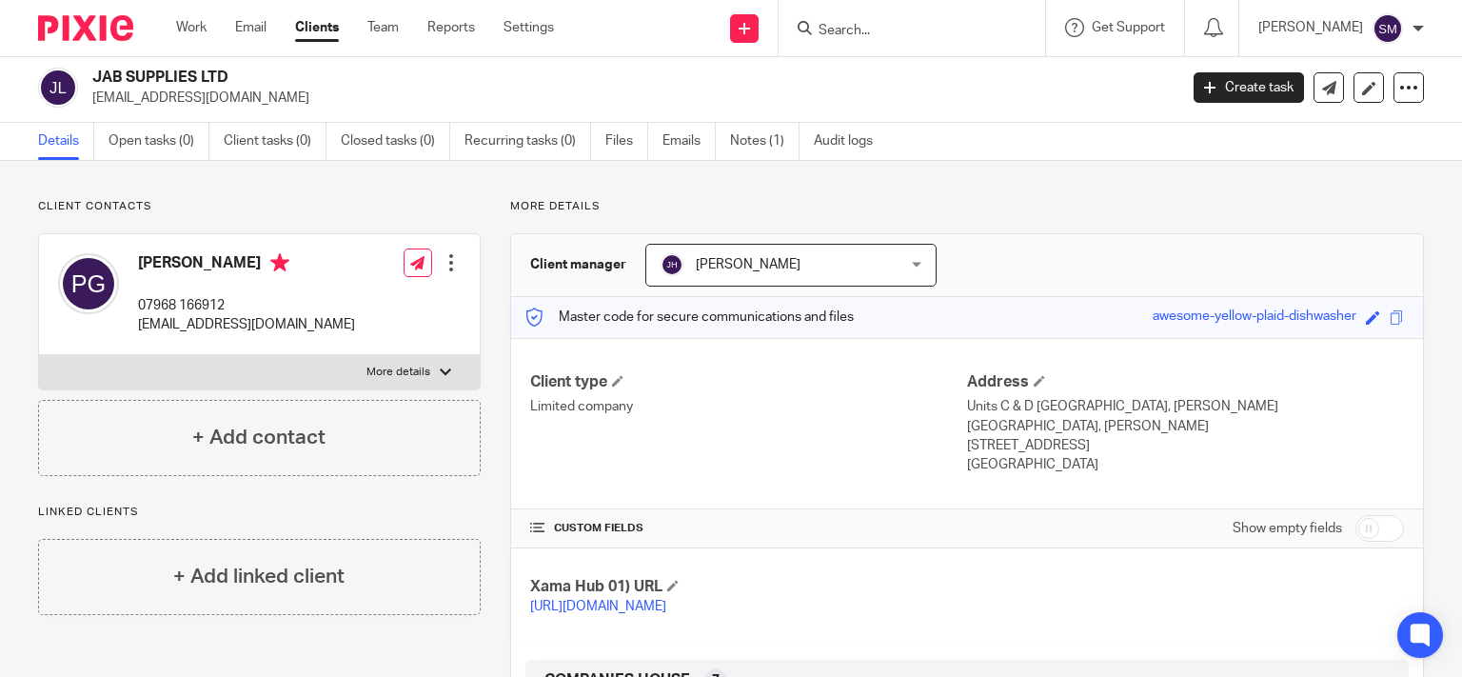
scroll to position [0, 0]
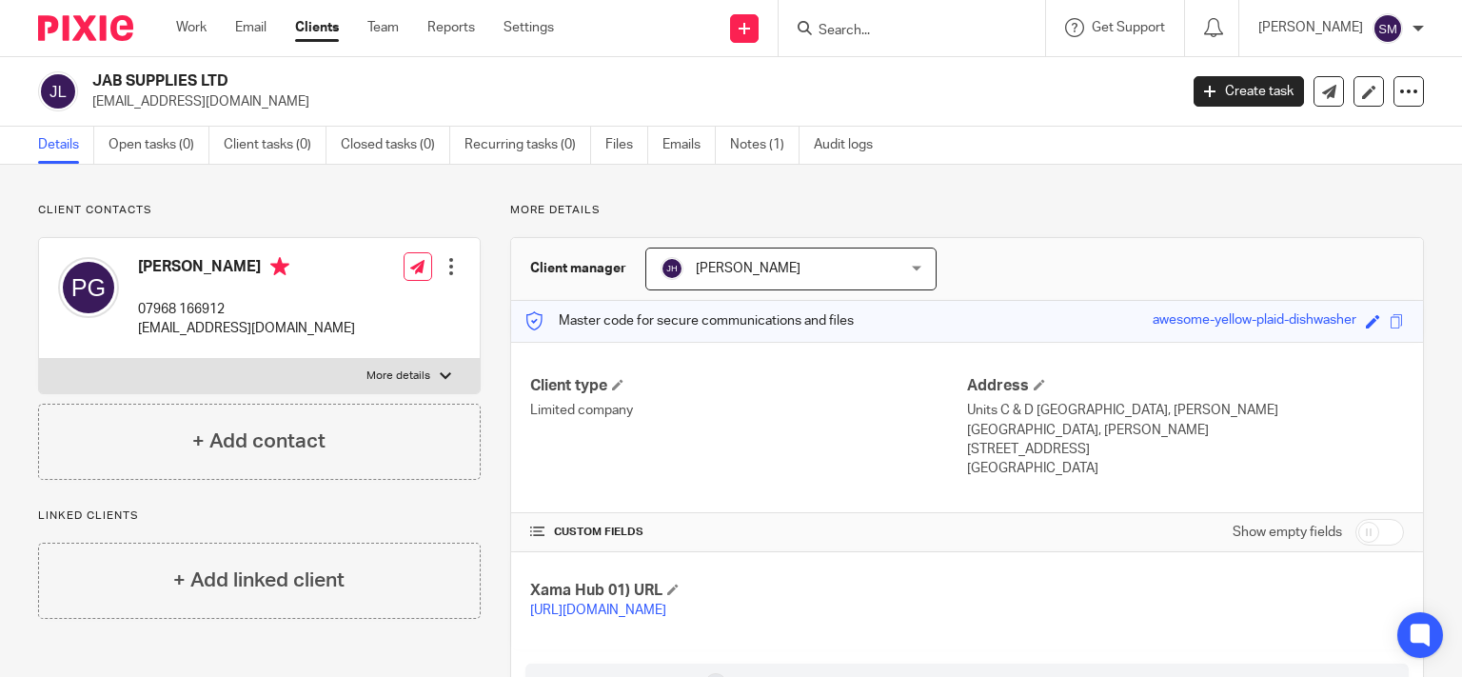
click at [885, 33] on input "Search" at bounding box center [901, 31] width 171 height 17
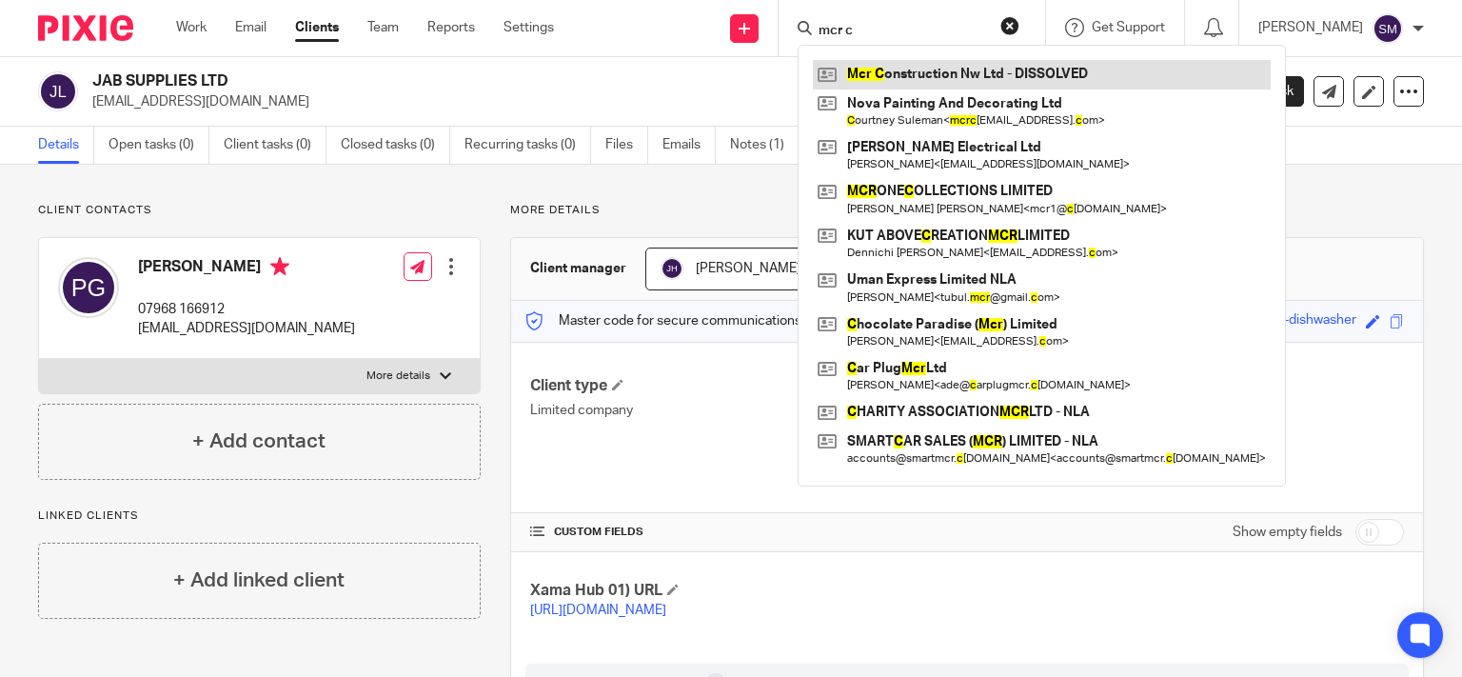
type input "mcr c"
click at [998, 72] on link at bounding box center [1042, 74] width 458 height 29
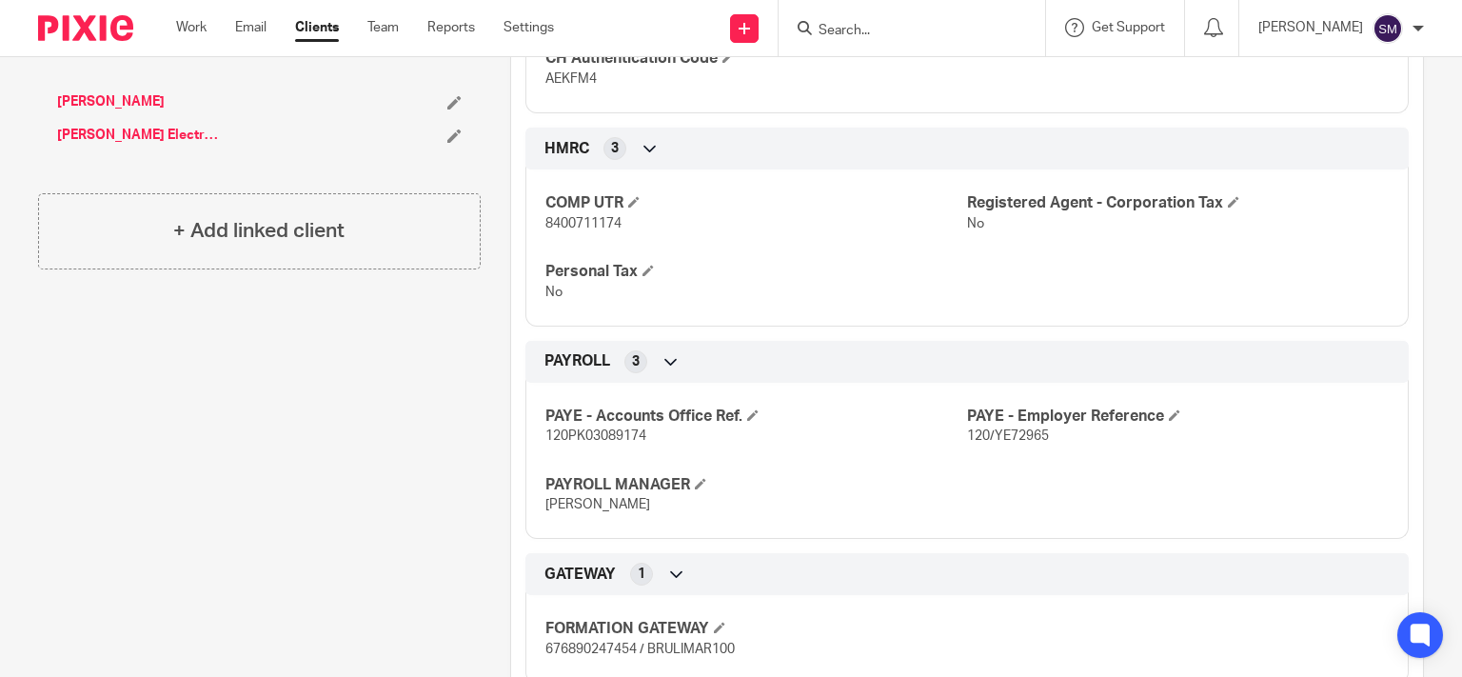
scroll to position [689, 0]
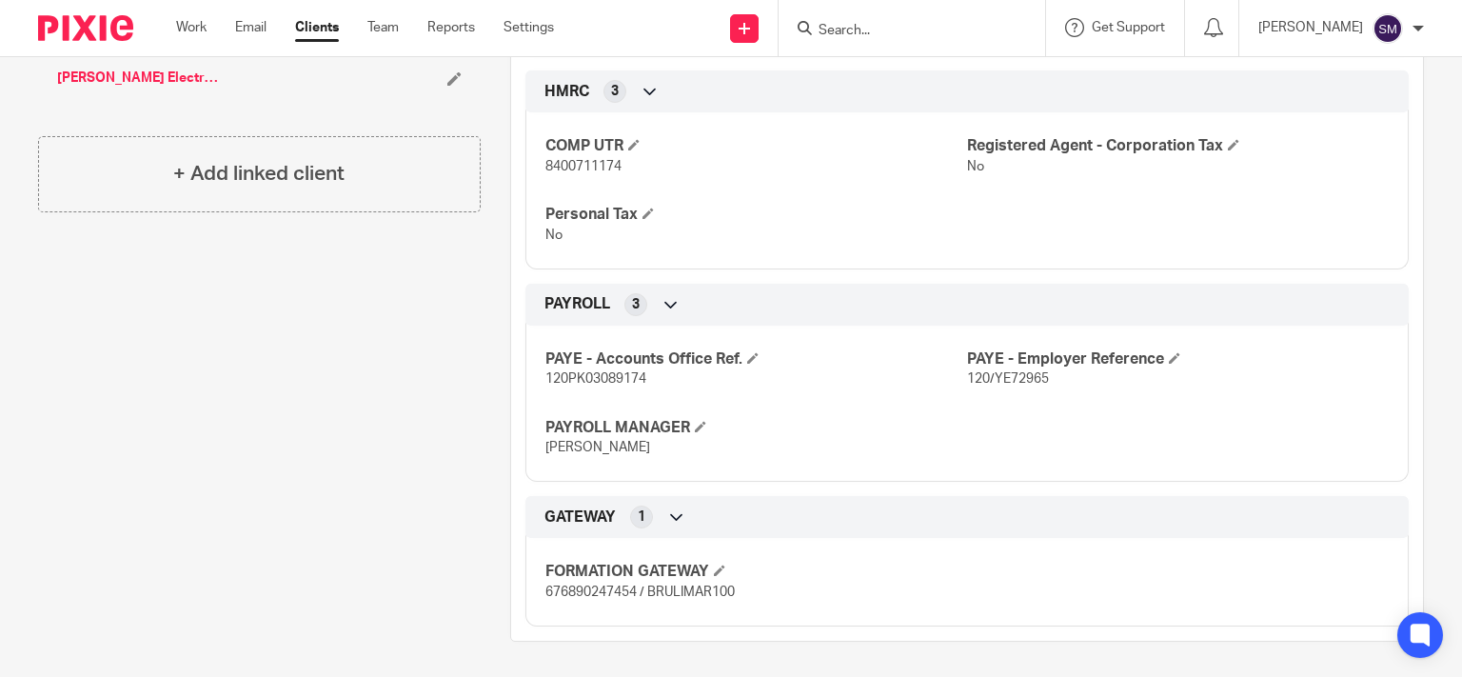
click at [1211, 316] on div "PAYROLL 3" at bounding box center [967, 304] width 855 height 32
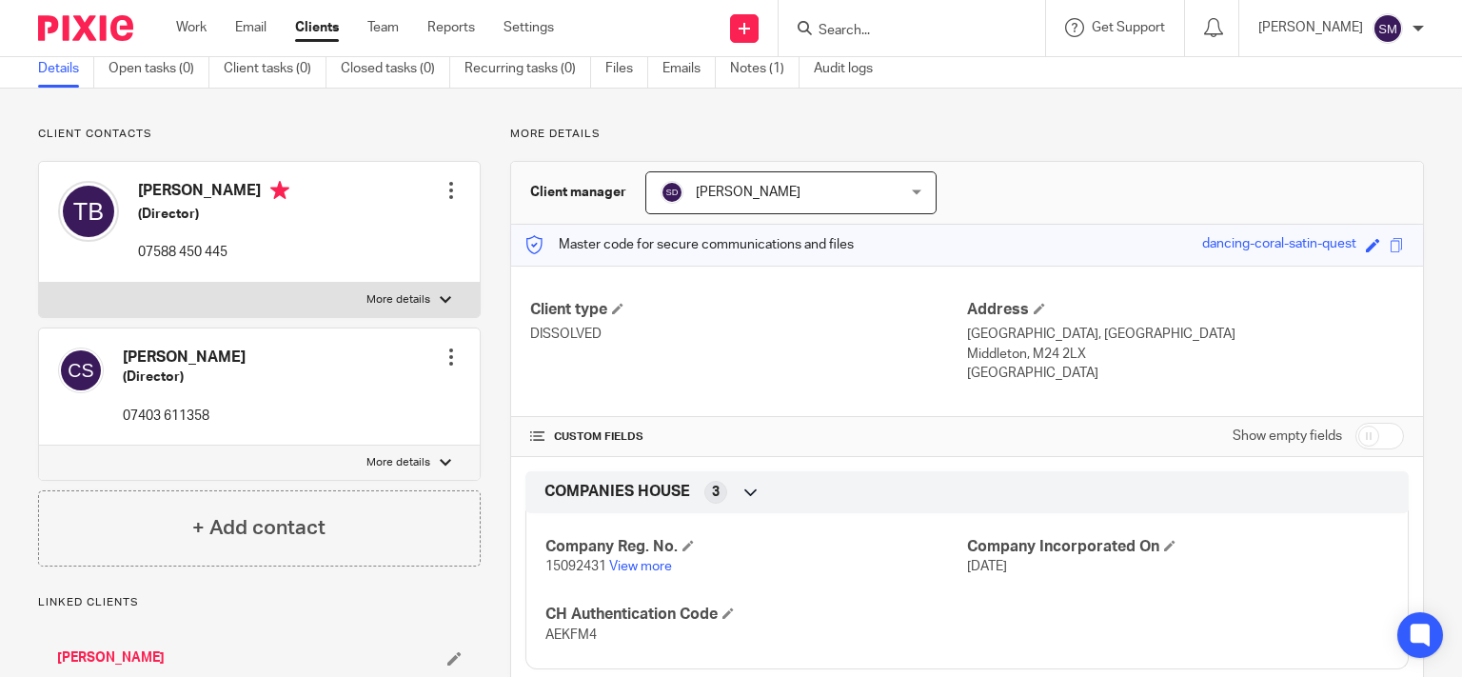
scroll to position [0, 0]
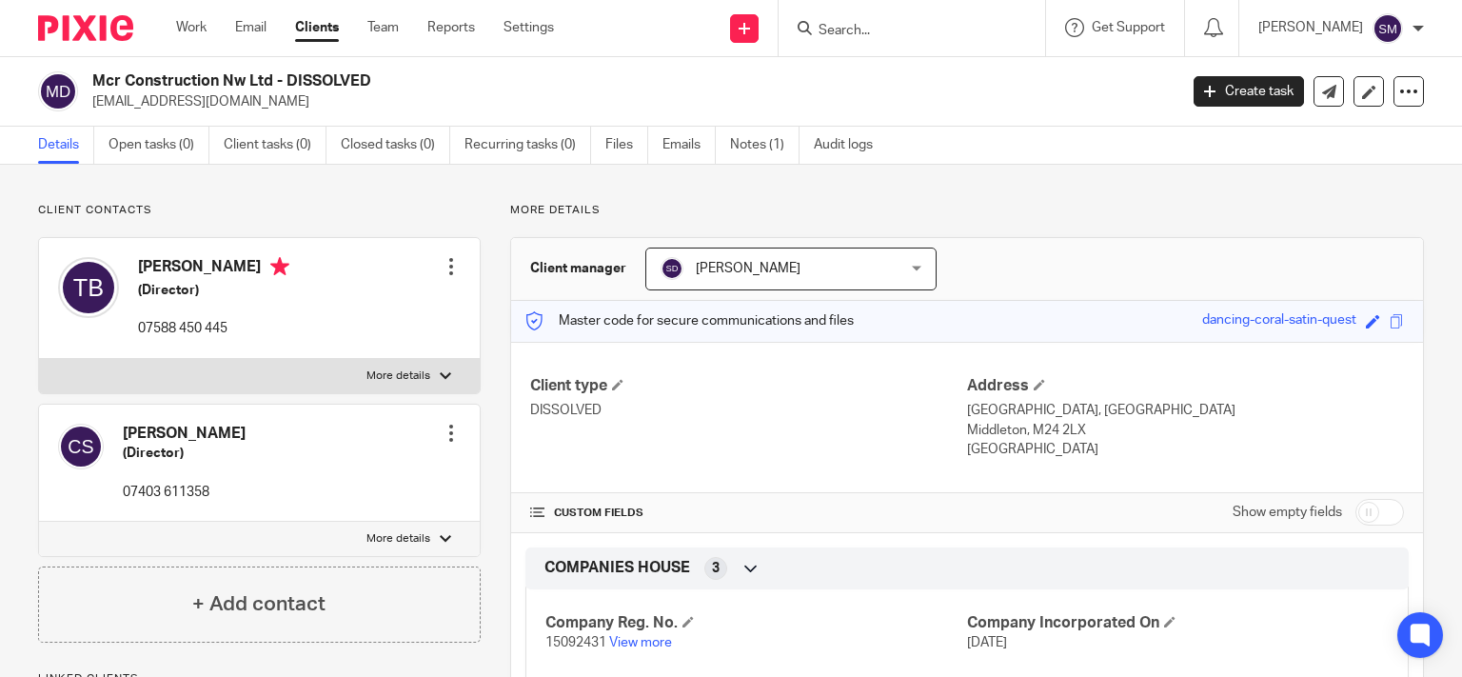
click at [882, 28] on input "Search" at bounding box center [901, 31] width 171 height 17
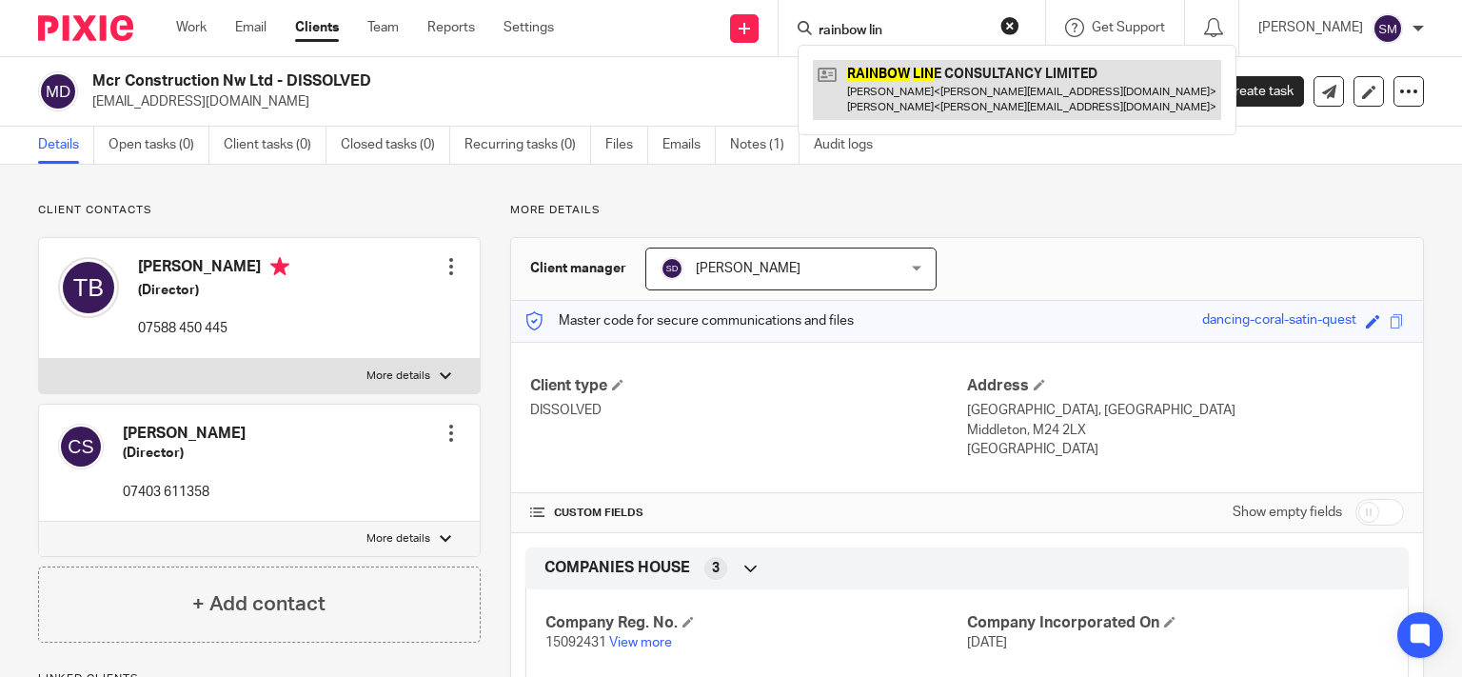
type input "rainbow lin"
click at [974, 68] on link at bounding box center [1017, 89] width 408 height 59
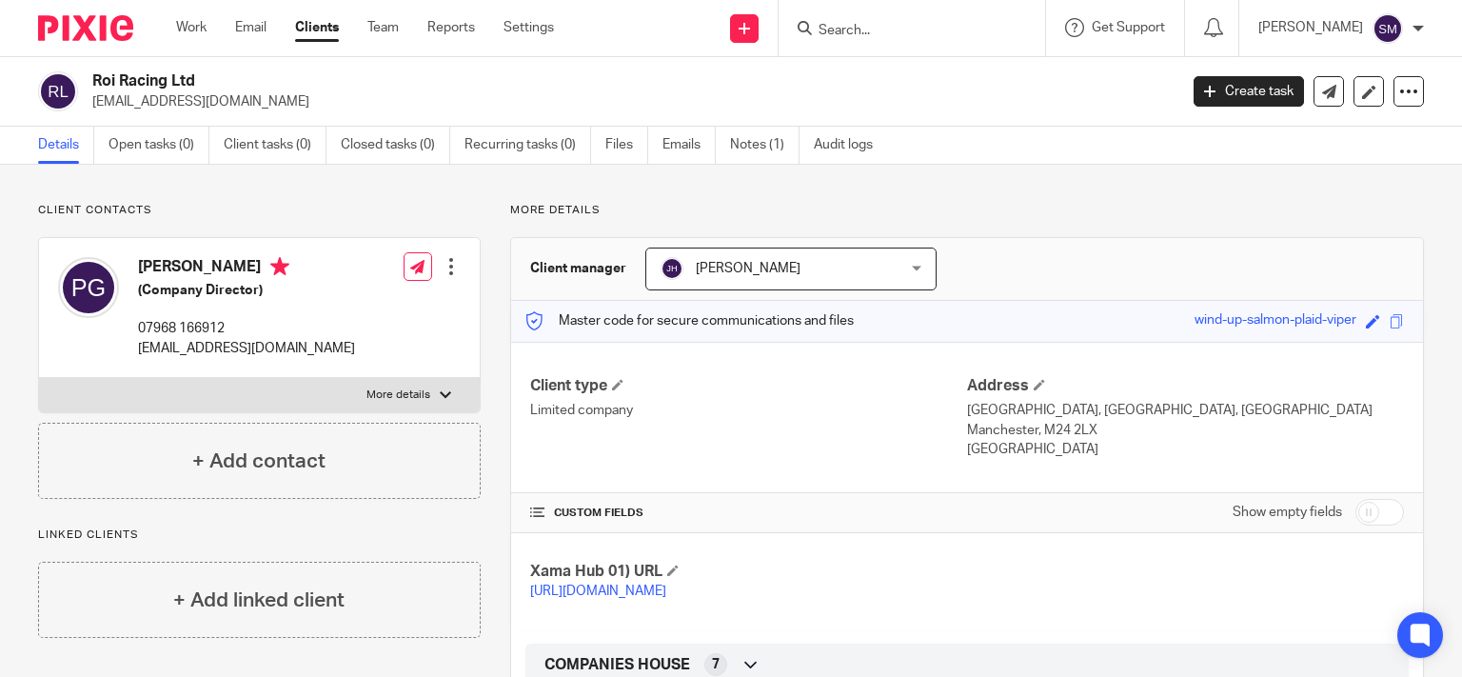
click at [863, 19] on div at bounding box center [911, 28] width 266 height 56
click at [862, 39] on input "Search" at bounding box center [901, 31] width 171 height 17
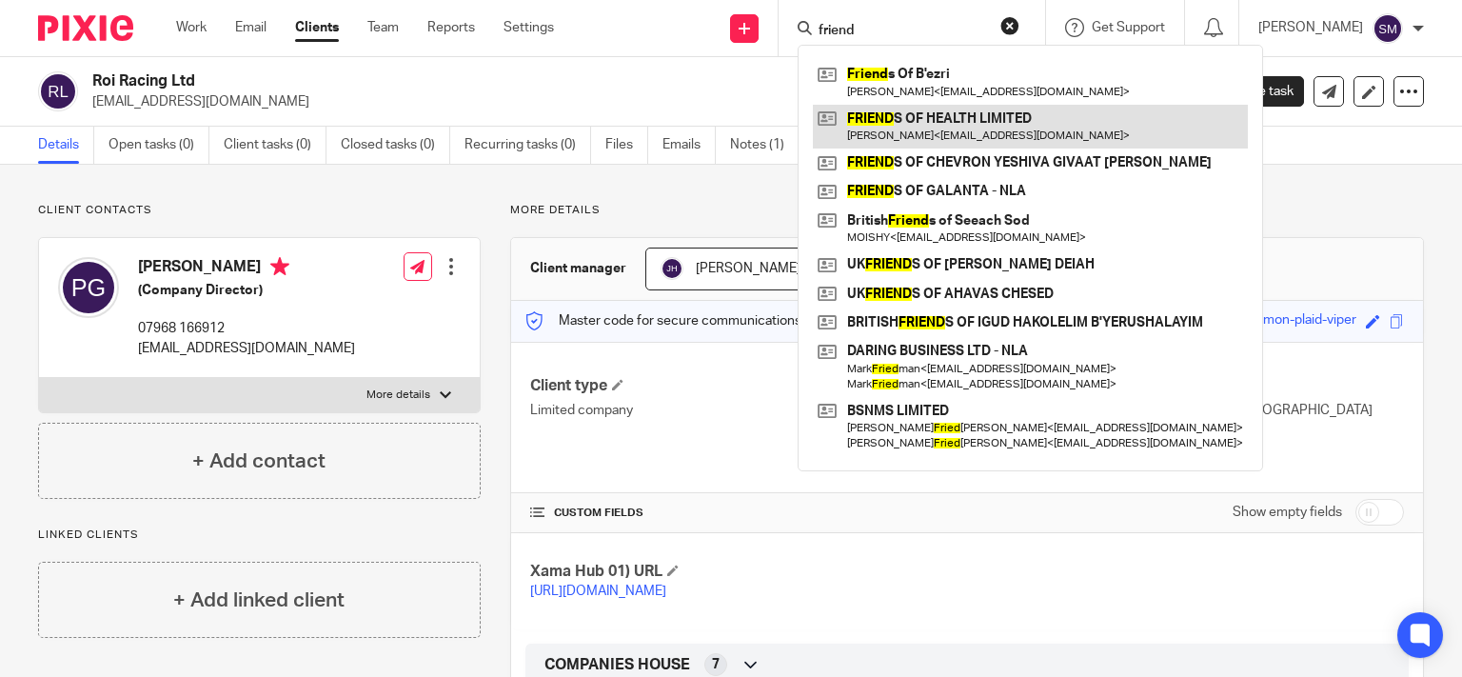
type input "friend"
click at [962, 135] on link at bounding box center [1030, 127] width 435 height 44
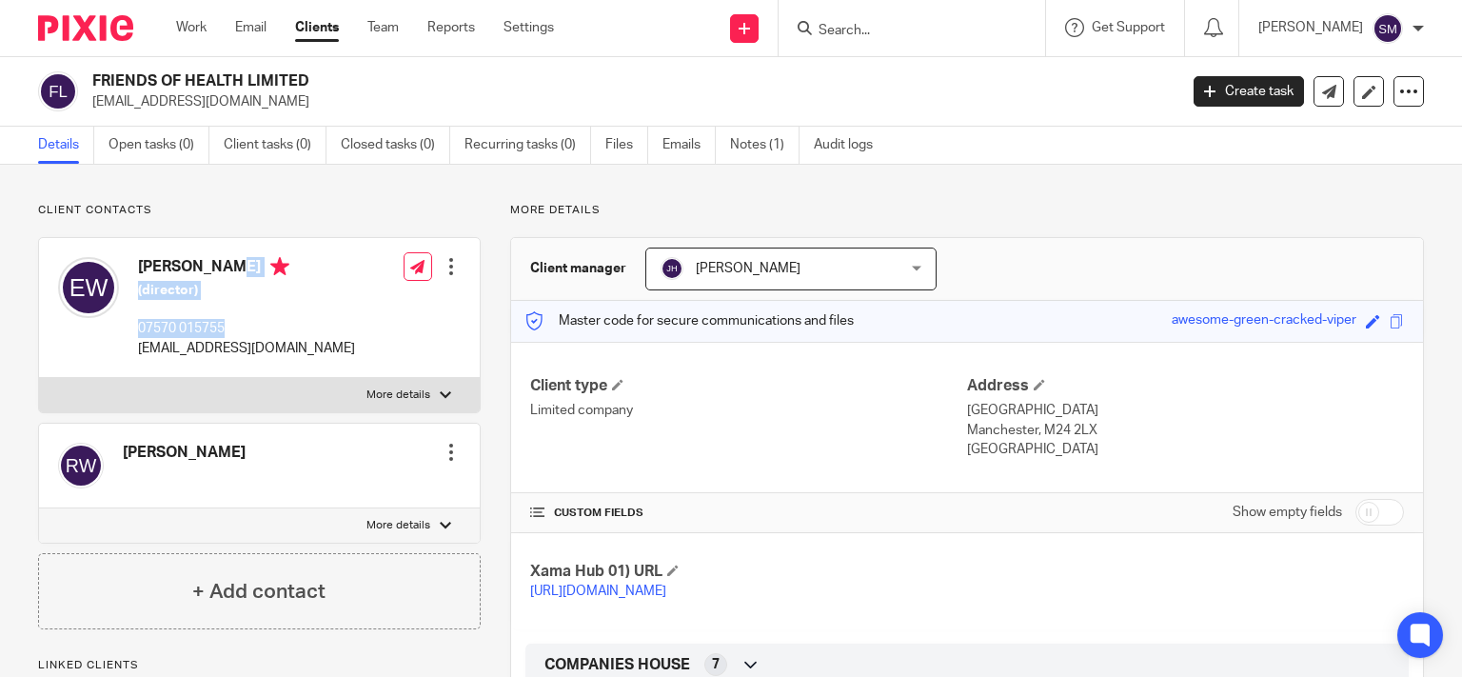
click at [132, 269] on div "[PERSON_NAME] (director) 07570 015755 [EMAIL_ADDRESS][DOMAIN_NAME]" at bounding box center [206, 307] width 297 height 120
click at [827, 30] on input "Search" at bounding box center [901, 31] width 171 height 17
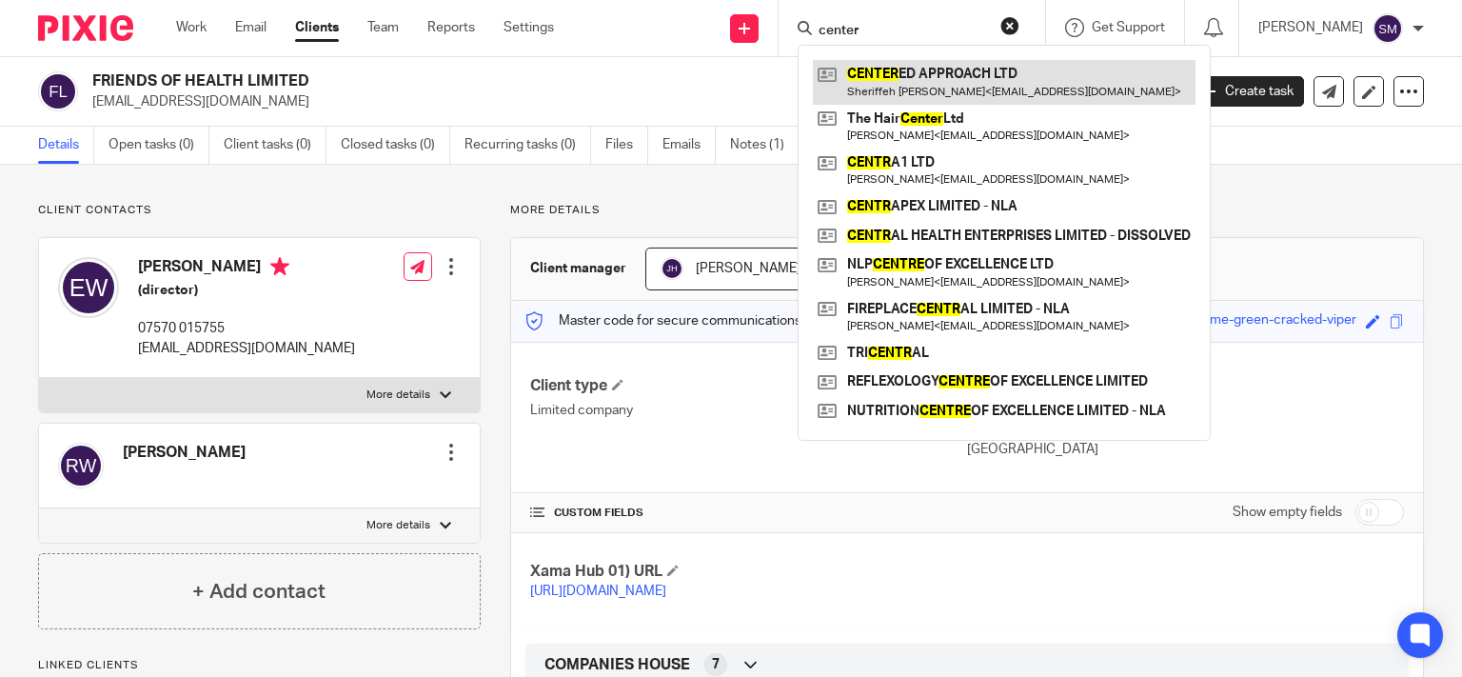
type input "center"
click at [926, 84] on link at bounding box center [1004, 82] width 383 height 44
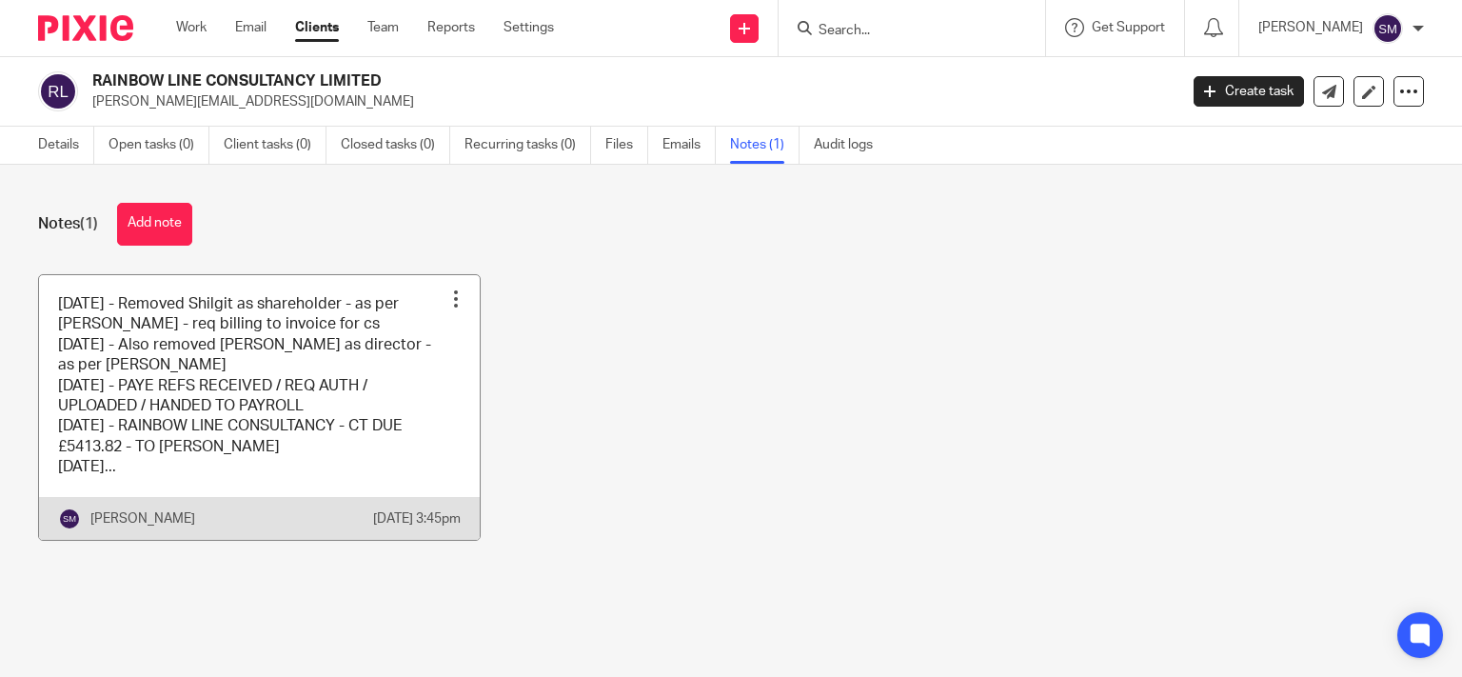
click at [404, 401] on link at bounding box center [259, 407] width 441 height 265
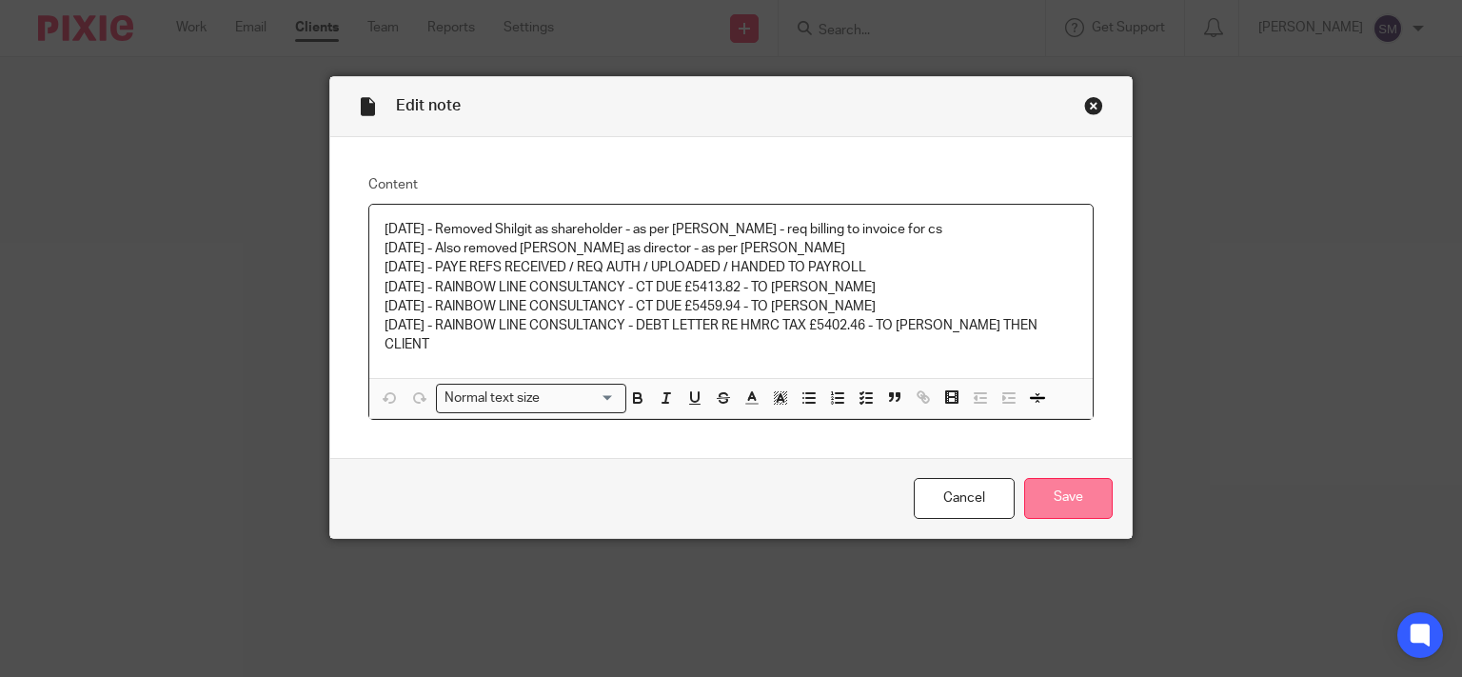
click at [1071, 478] on input "Save" at bounding box center [1068, 498] width 88 height 41
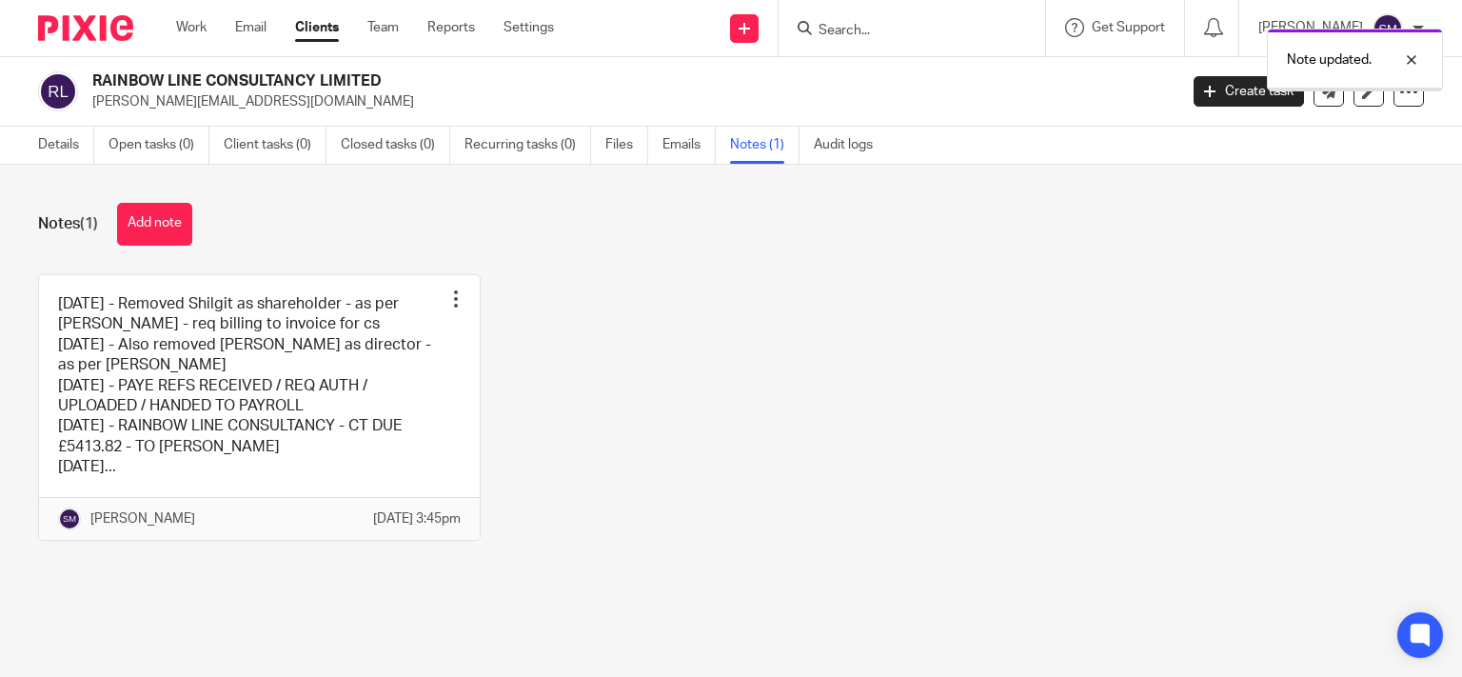
click at [828, 30] on div "Note updated." at bounding box center [1087, 55] width 712 height 72
click at [858, 21] on form at bounding box center [917, 28] width 203 height 24
click at [832, 29] on input "Search" at bounding box center [901, 31] width 171 height 17
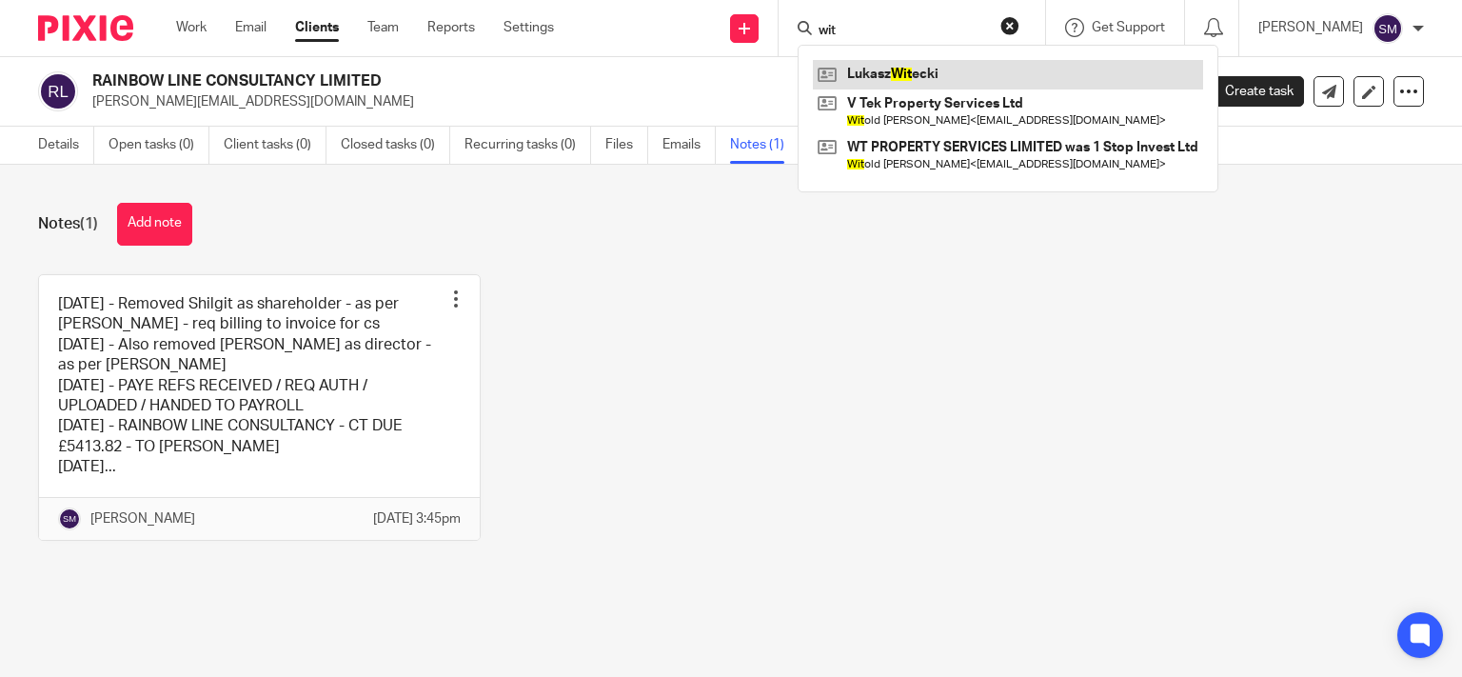
type input "wit"
click at [896, 69] on link at bounding box center [1008, 74] width 390 height 29
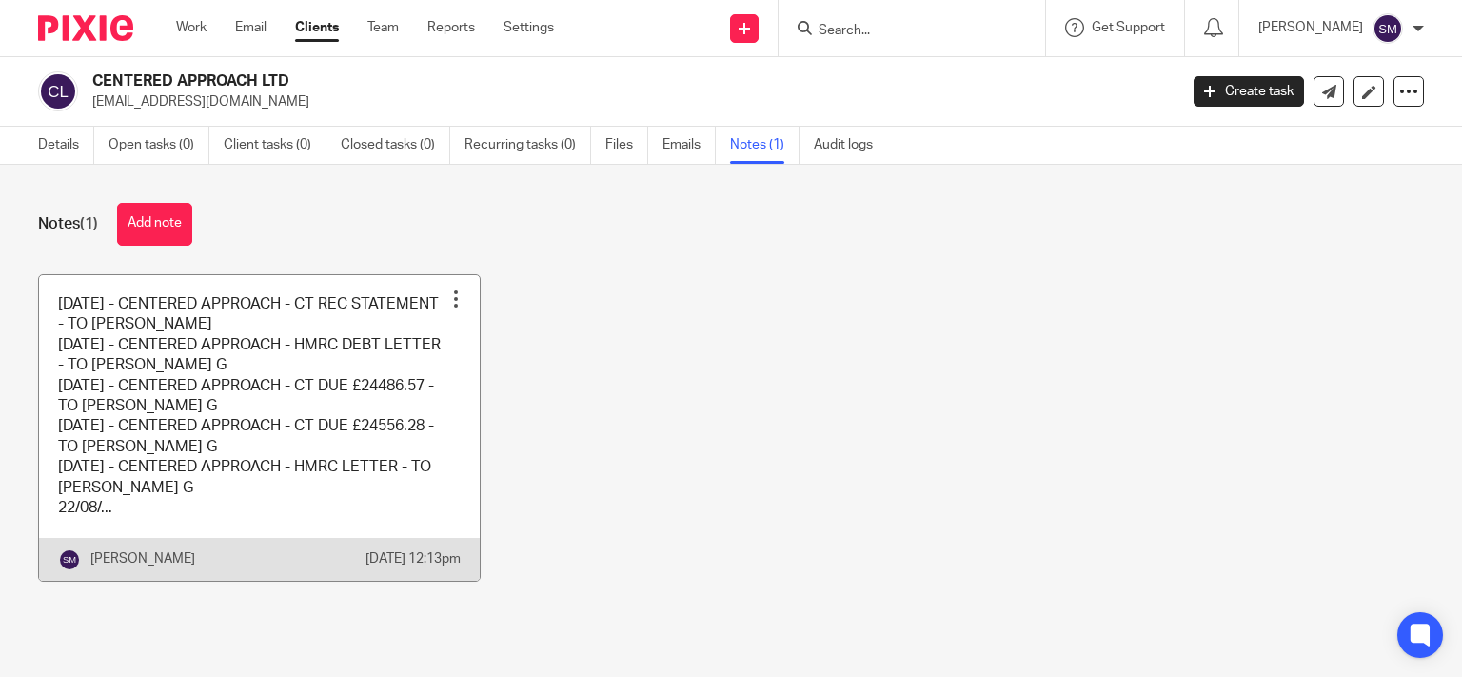
click at [390, 425] on link at bounding box center [259, 427] width 441 height 305
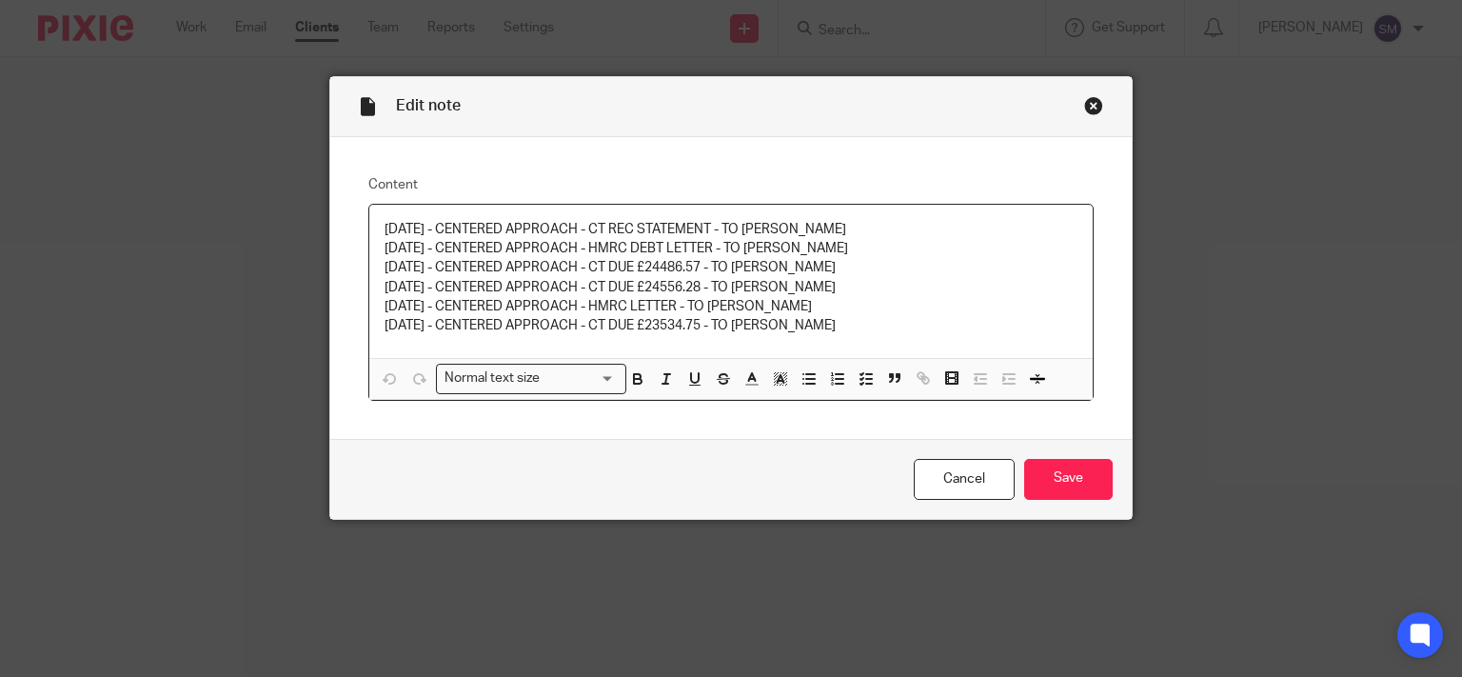
click at [1090, 105] on div "Close this dialog window" at bounding box center [1093, 105] width 19 height 19
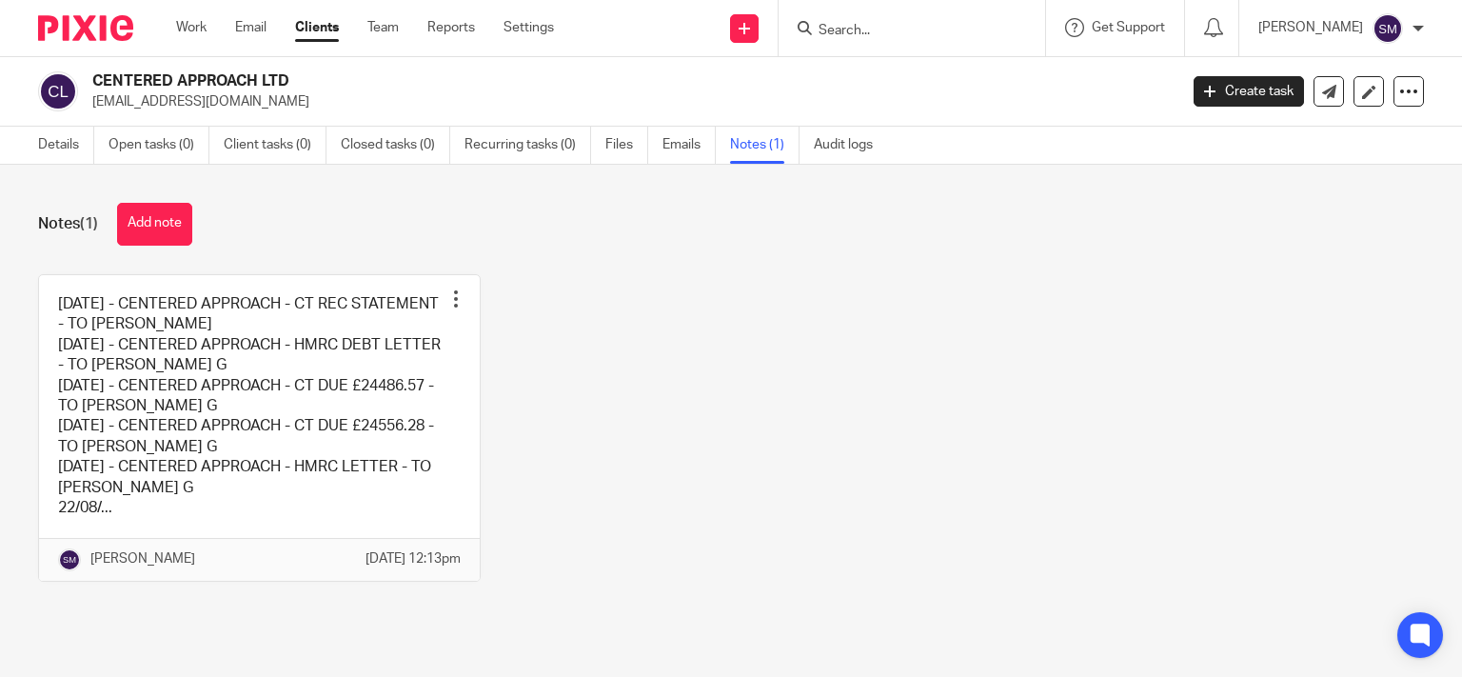
click at [879, 26] on input "Search" at bounding box center [901, 31] width 171 height 17
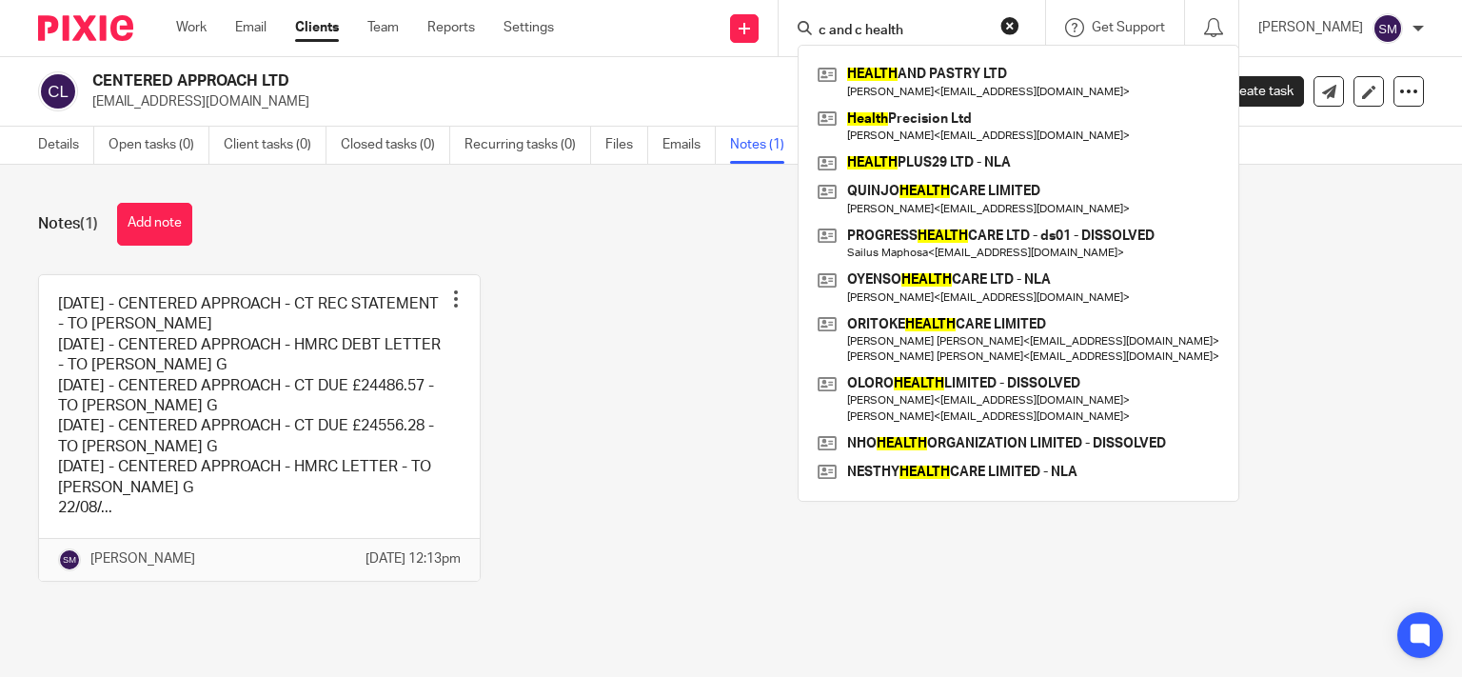
click at [838, 29] on input "c and c health" at bounding box center [901, 31] width 171 height 17
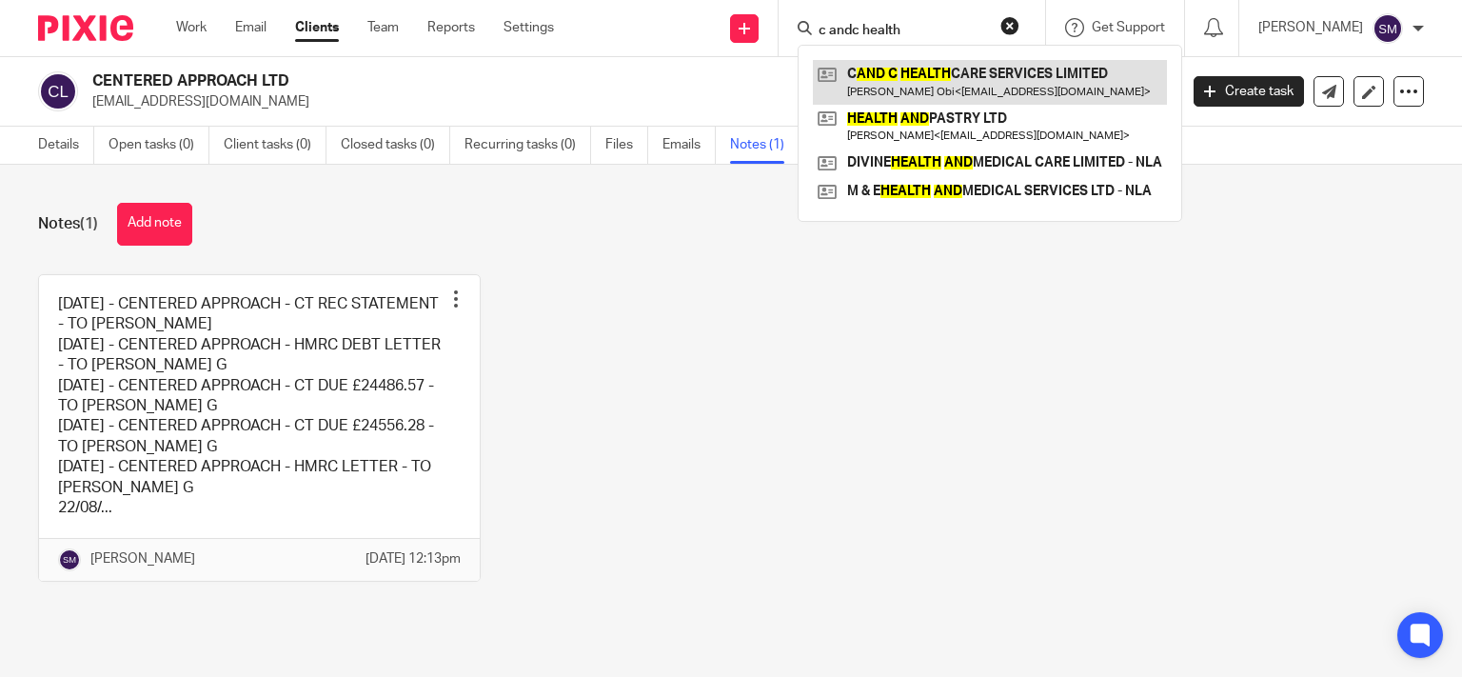
type input "c andc health"
click at [889, 88] on link at bounding box center [990, 82] width 354 height 44
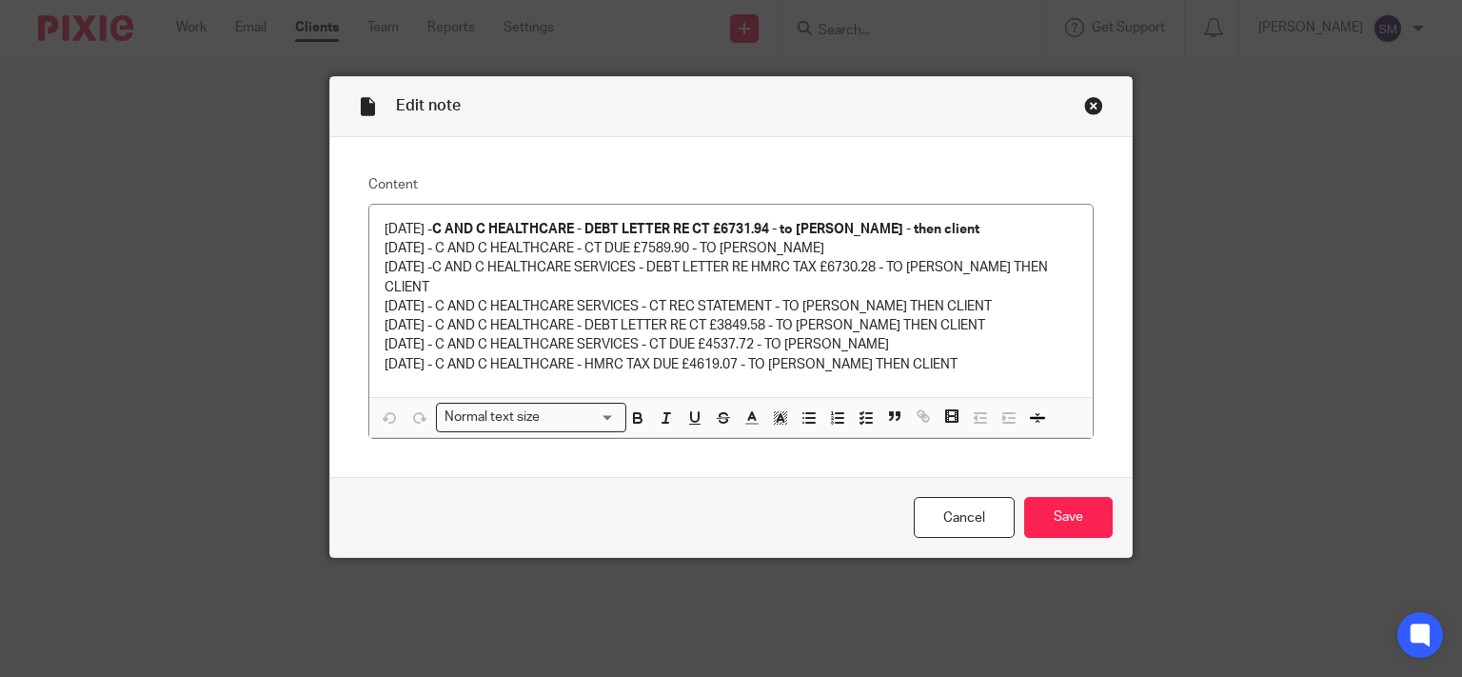
click at [1084, 101] on div "Close this dialog window" at bounding box center [1093, 105] width 19 height 19
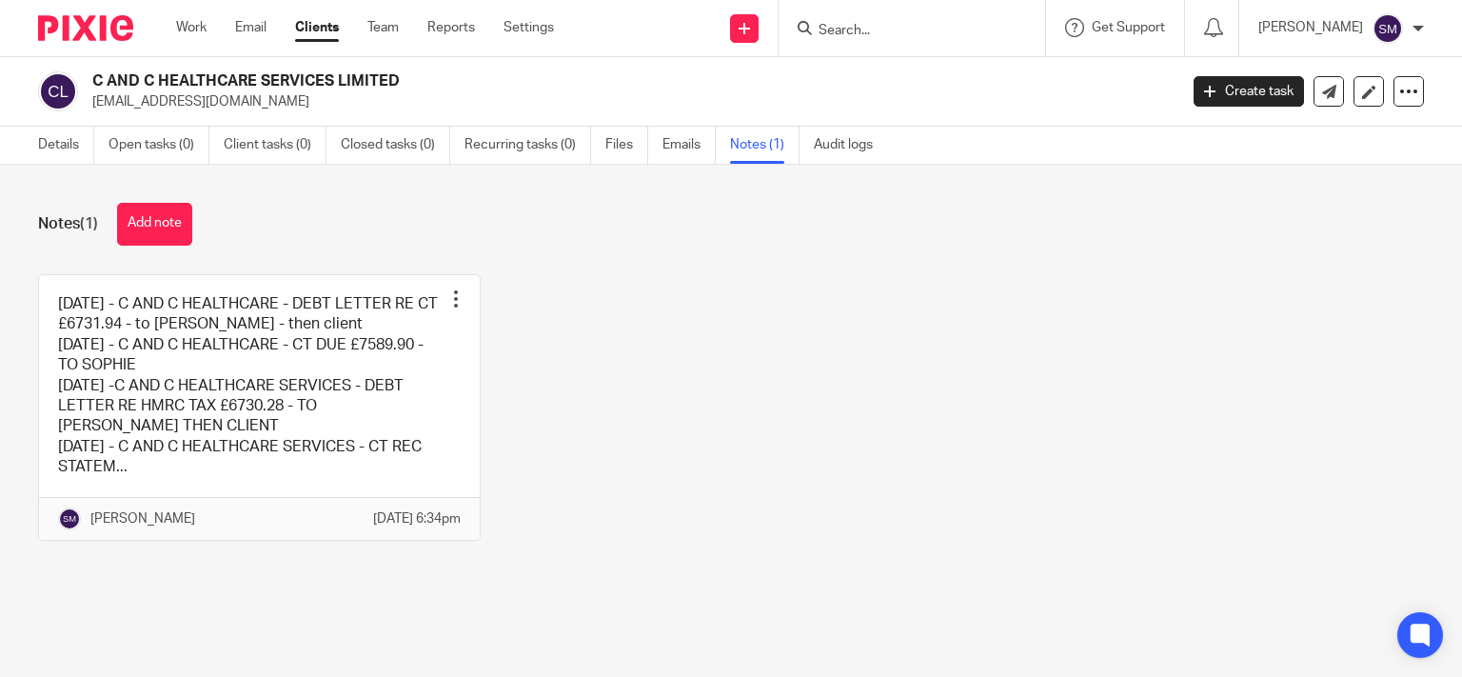
click at [862, 19] on form at bounding box center [917, 28] width 203 height 24
click at [859, 32] on input "Search" at bounding box center [901, 31] width 171 height 17
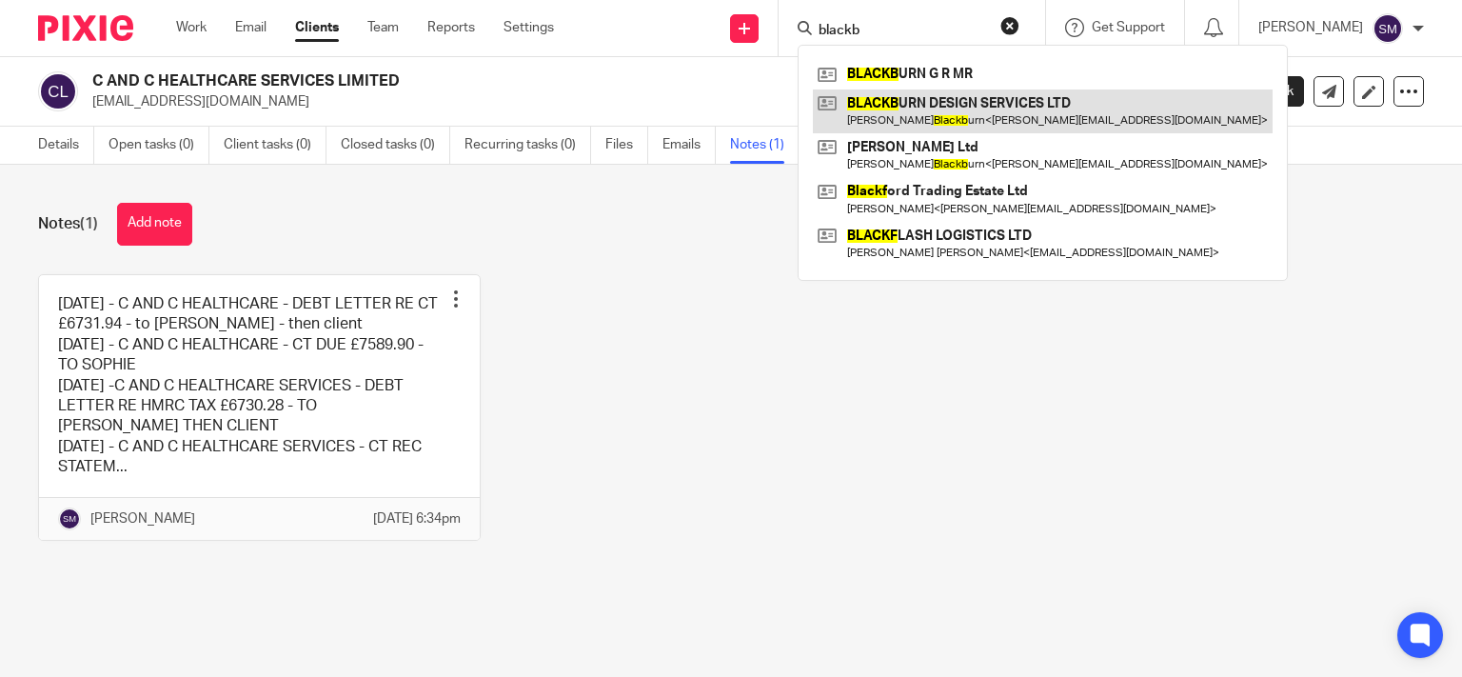
type input "blackb"
click at [958, 110] on link at bounding box center [1043, 111] width 460 height 44
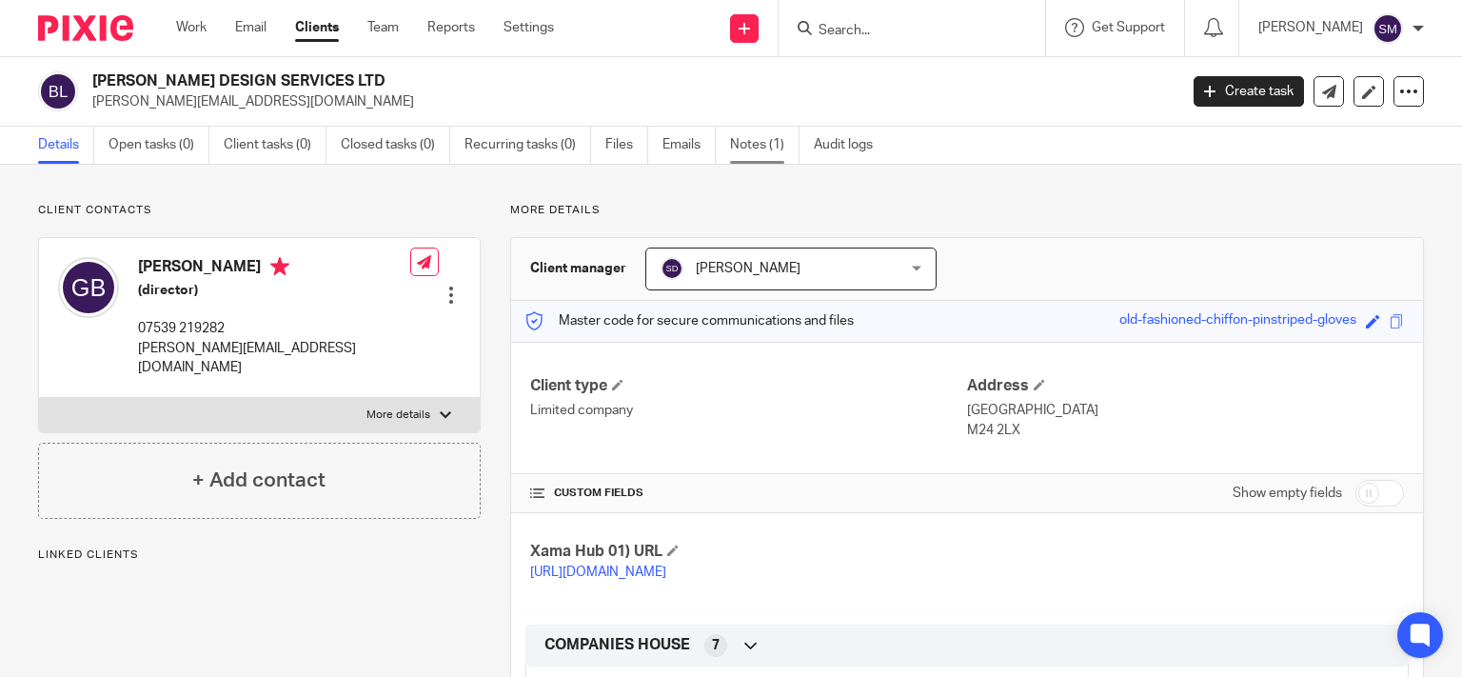
click at [771, 144] on link "Notes (1)" at bounding box center [764, 145] width 69 height 37
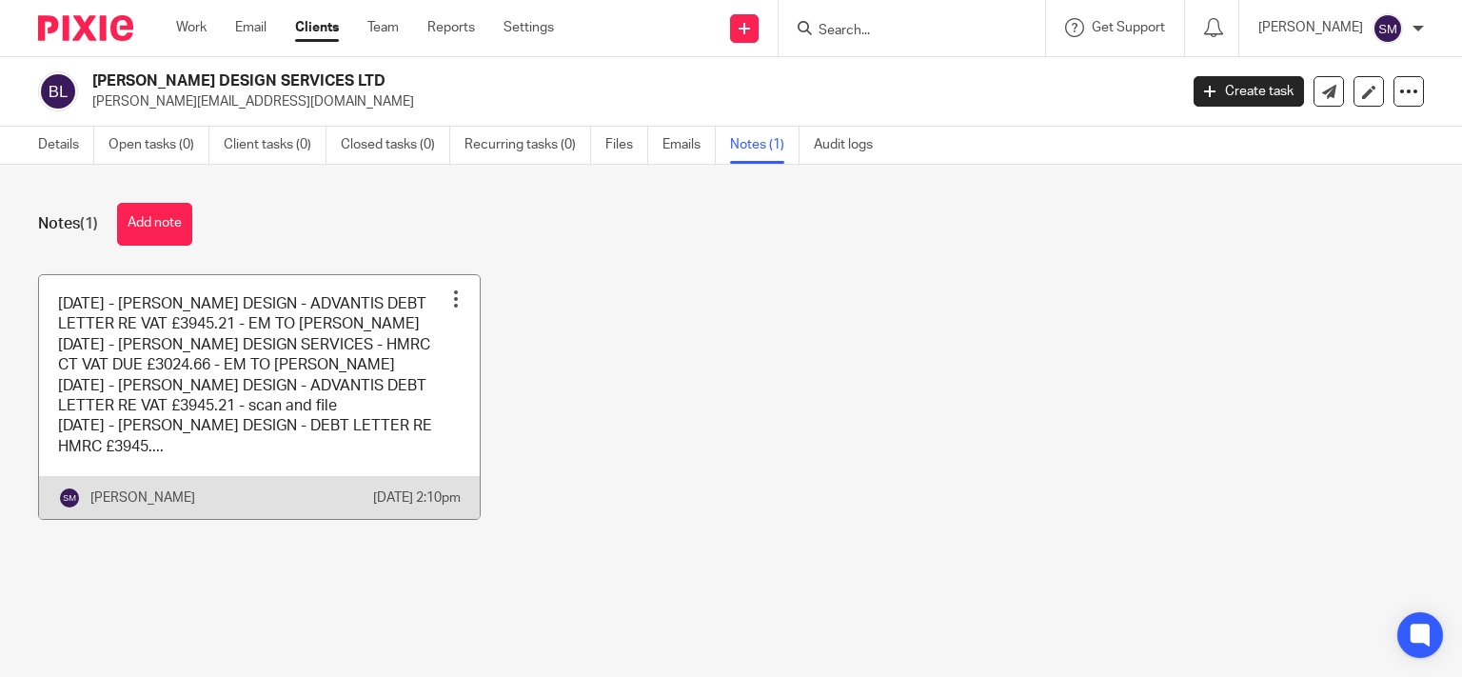
click at [263, 421] on link at bounding box center [259, 397] width 441 height 245
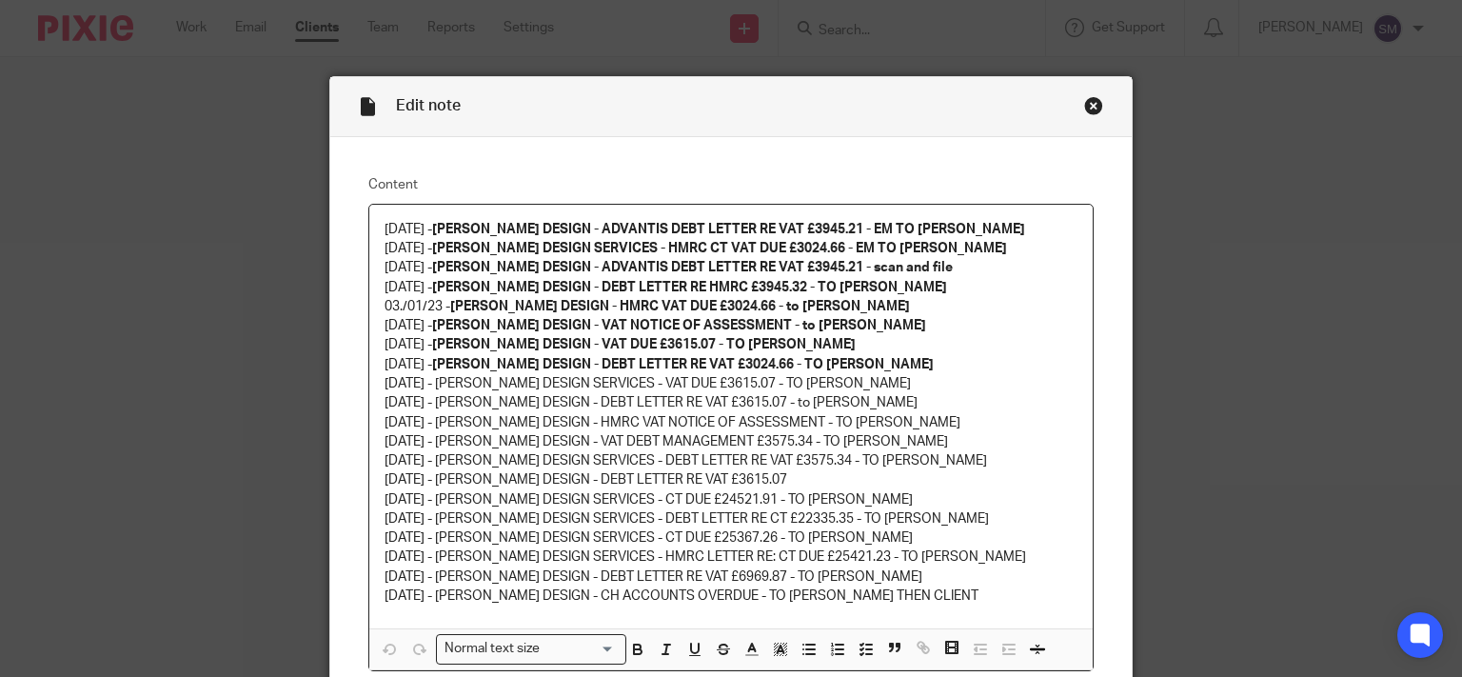
click at [1084, 108] on div "Close this dialog window" at bounding box center [1093, 105] width 19 height 19
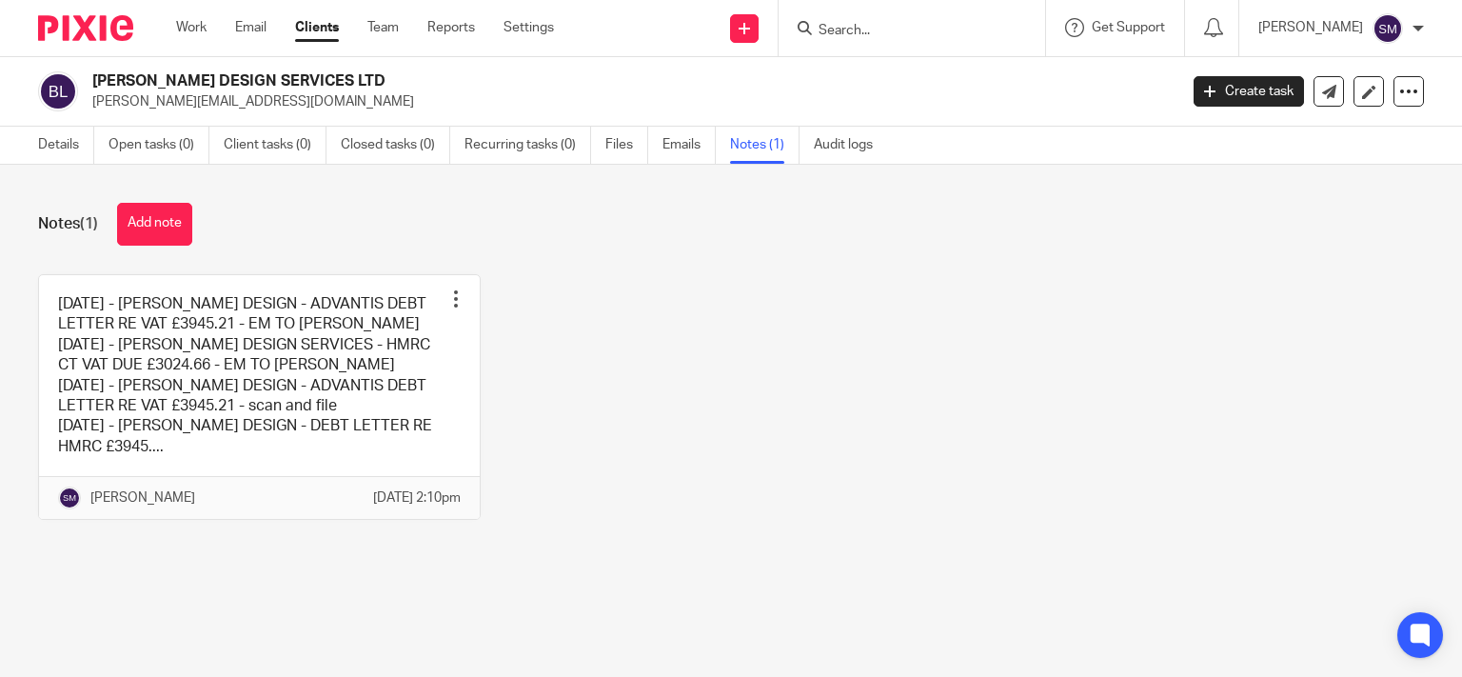
click at [850, 21] on form at bounding box center [917, 28] width 203 height 24
click at [816, 29] on input "Search" at bounding box center [901, 31] width 171 height 17
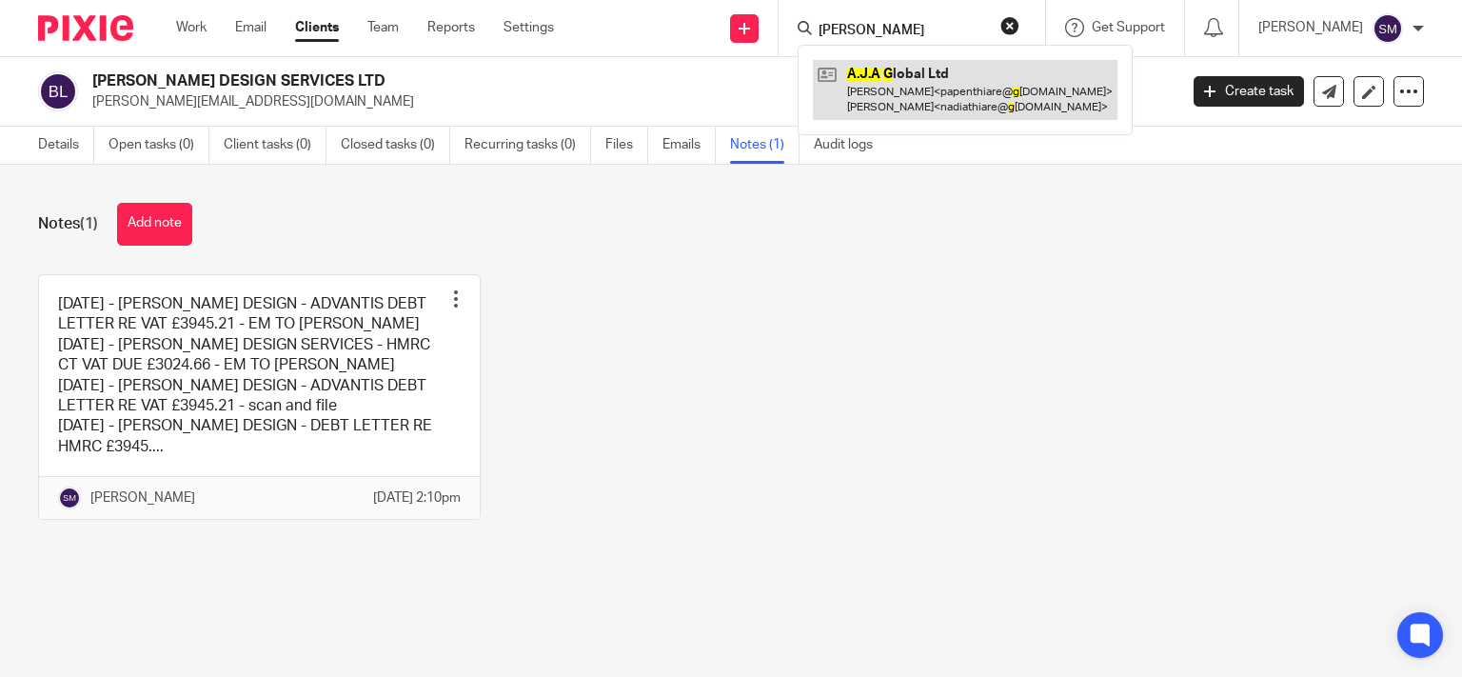
type input "aja g"
click at [935, 105] on link at bounding box center [965, 89] width 305 height 59
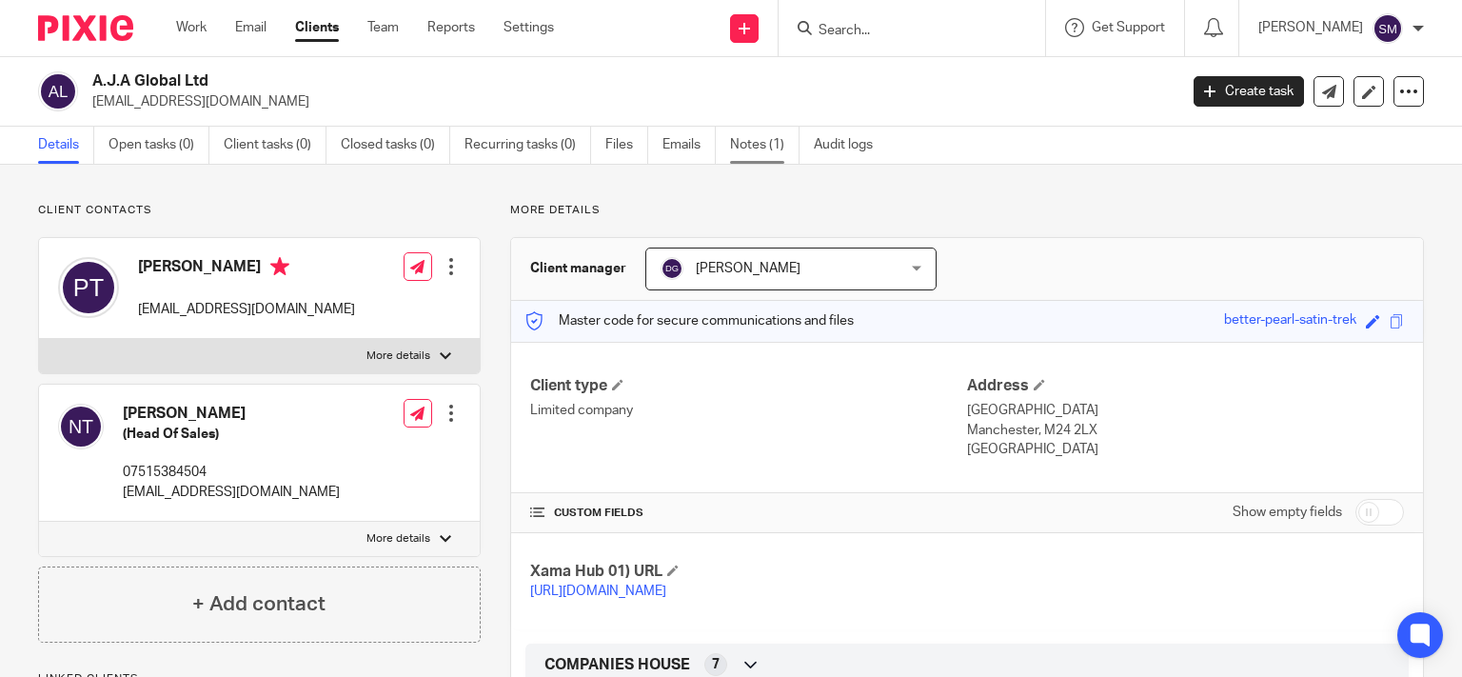
click at [772, 149] on link "Notes (1)" at bounding box center [764, 145] width 69 height 37
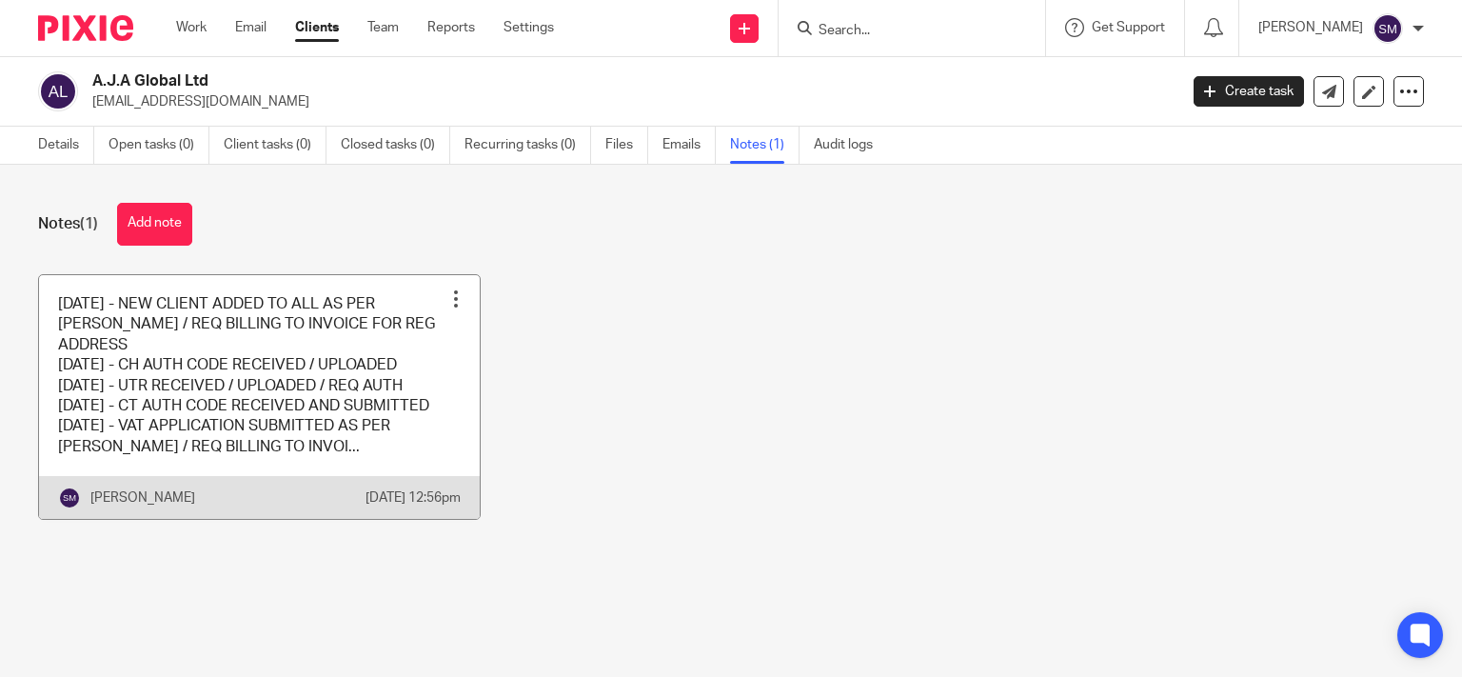
click at [417, 348] on link at bounding box center [259, 397] width 441 height 245
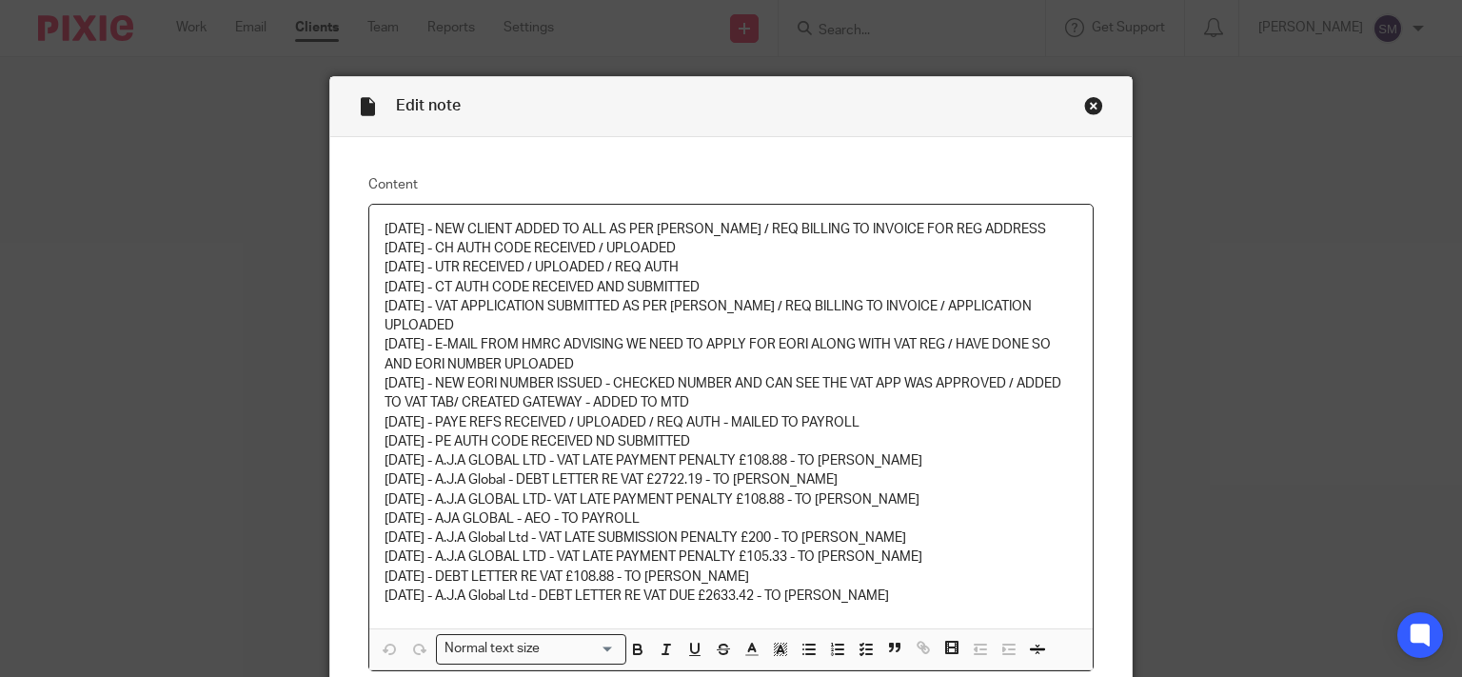
click at [1086, 105] on div "Close this dialog window" at bounding box center [1093, 105] width 19 height 19
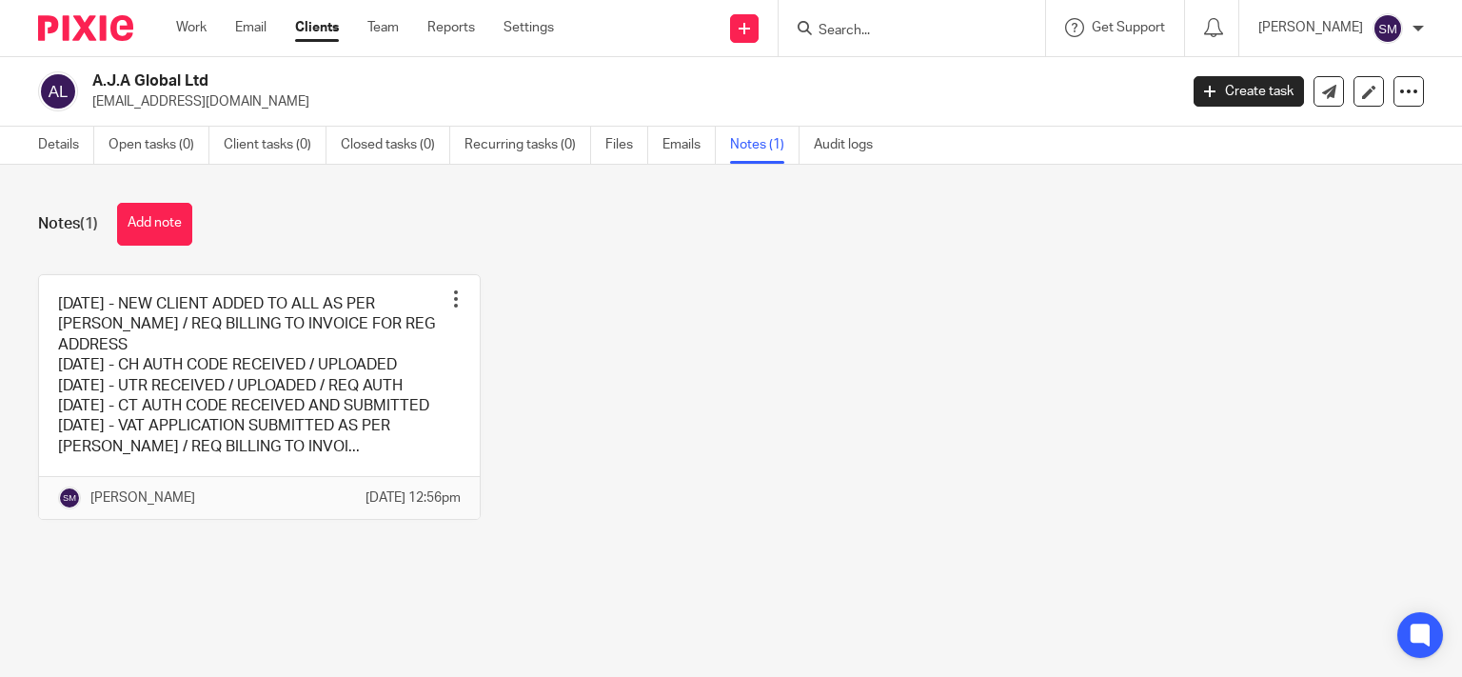
click at [832, 24] on input "Search" at bounding box center [901, 31] width 171 height 17
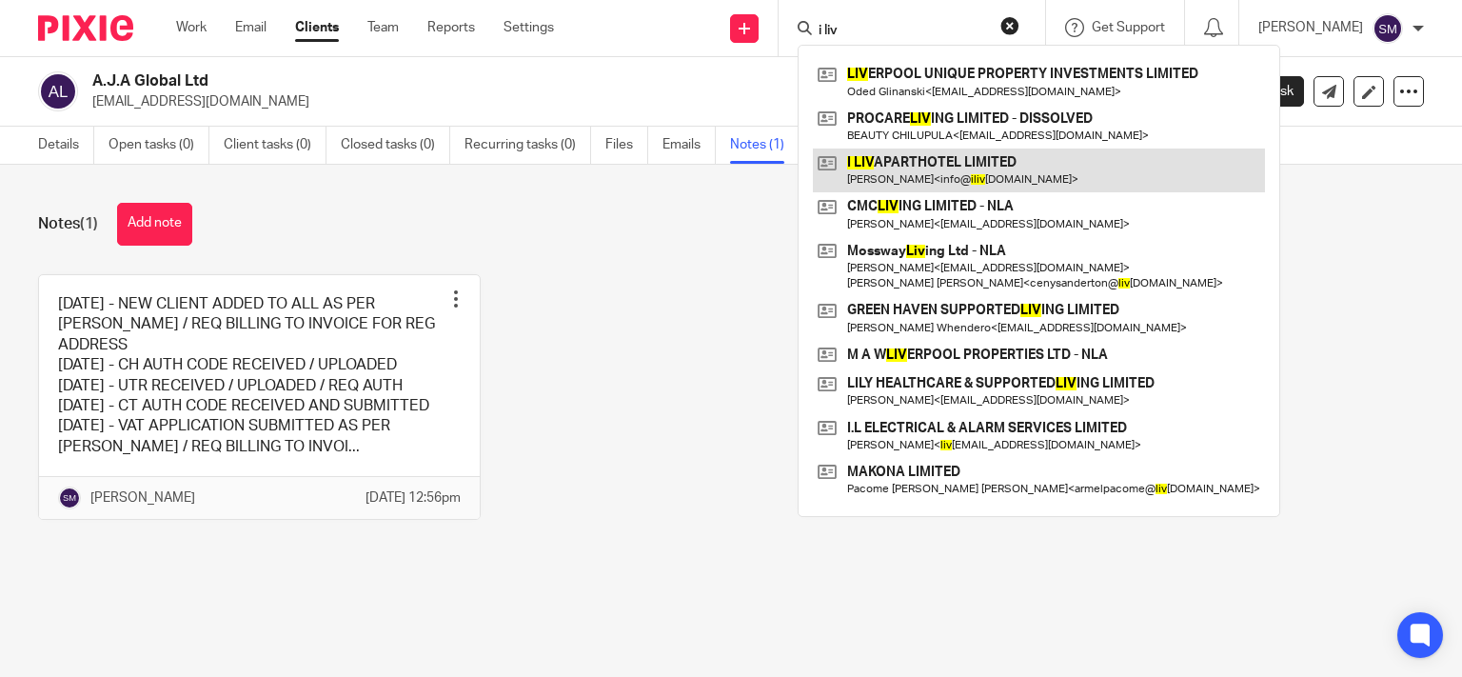
type input "i liv"
click at [881, 173] on link at bounding box center [1039, 170] width 452 height 44
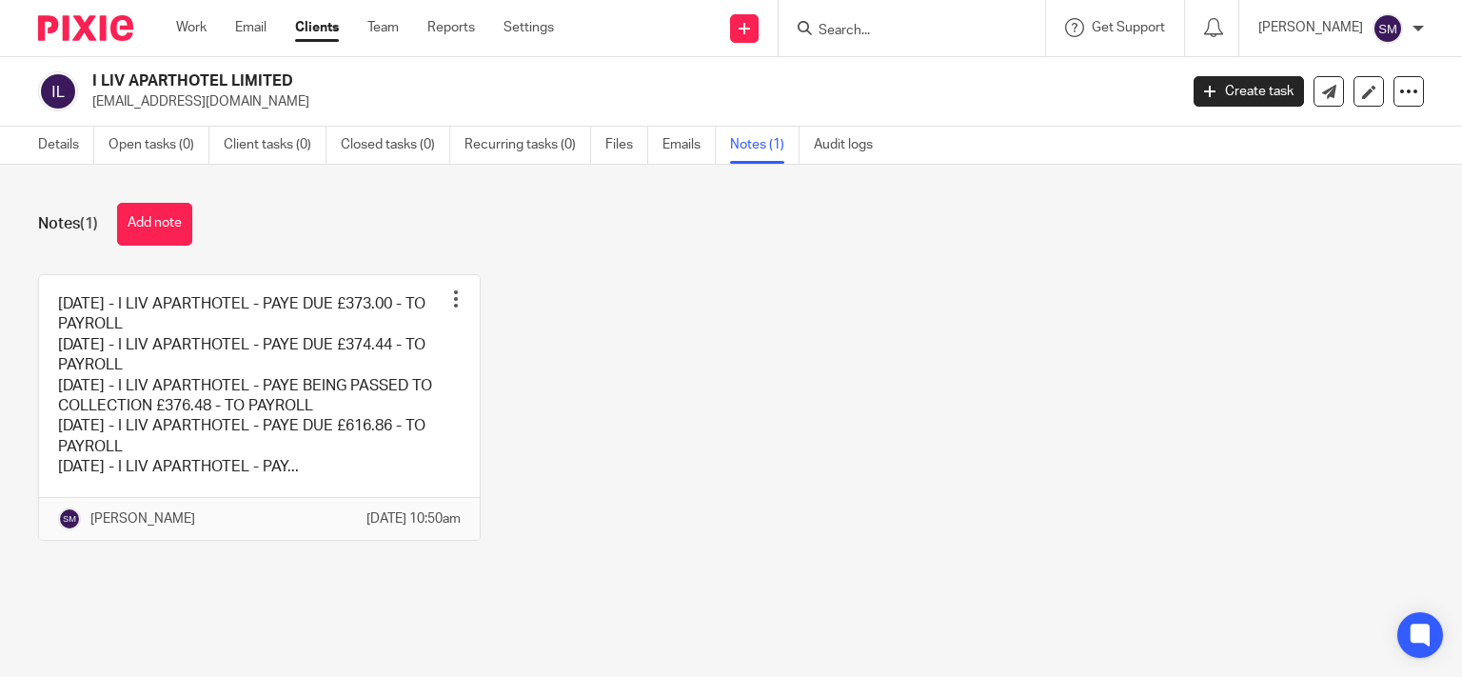
click at [363, 441] on link at bounding box center [259, 407] width 441 height 265
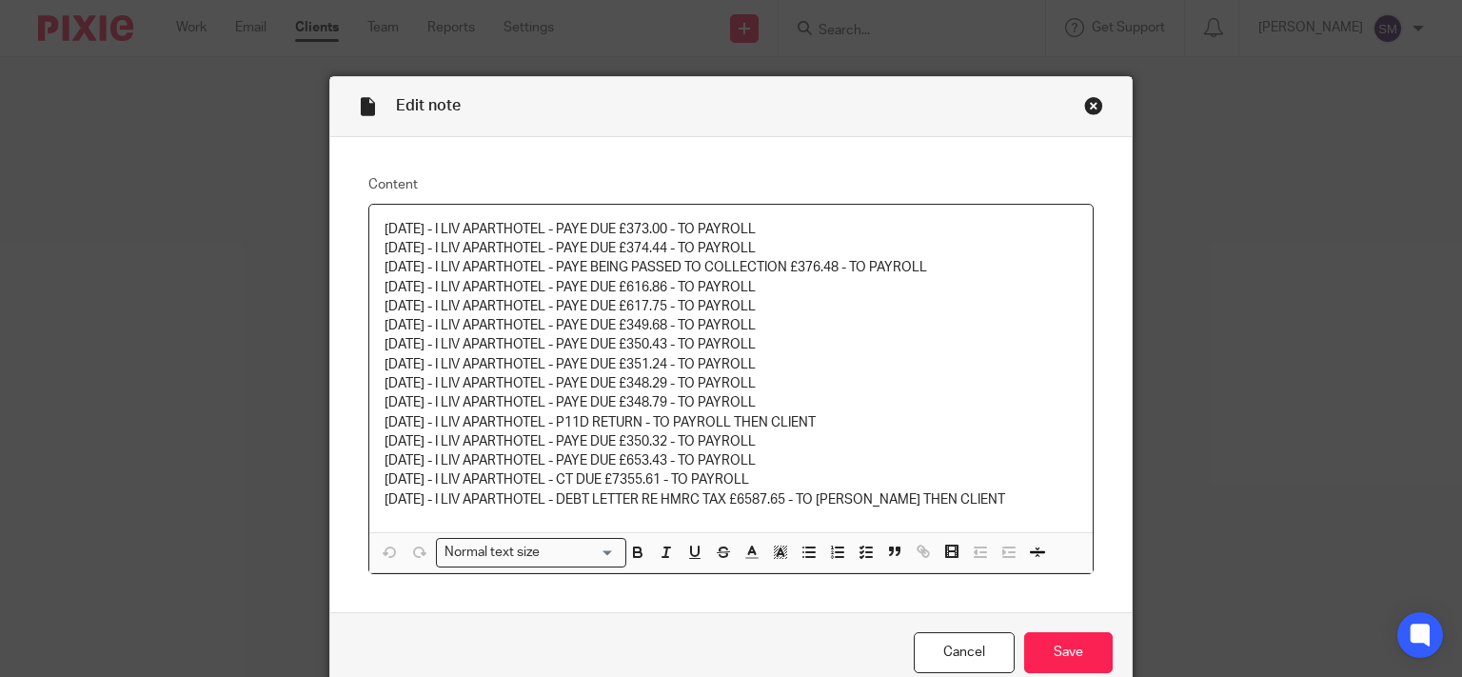
click at [1087, 108] on div "Close this dialog window" at bounding box center [1093, 105] width 19 height 19
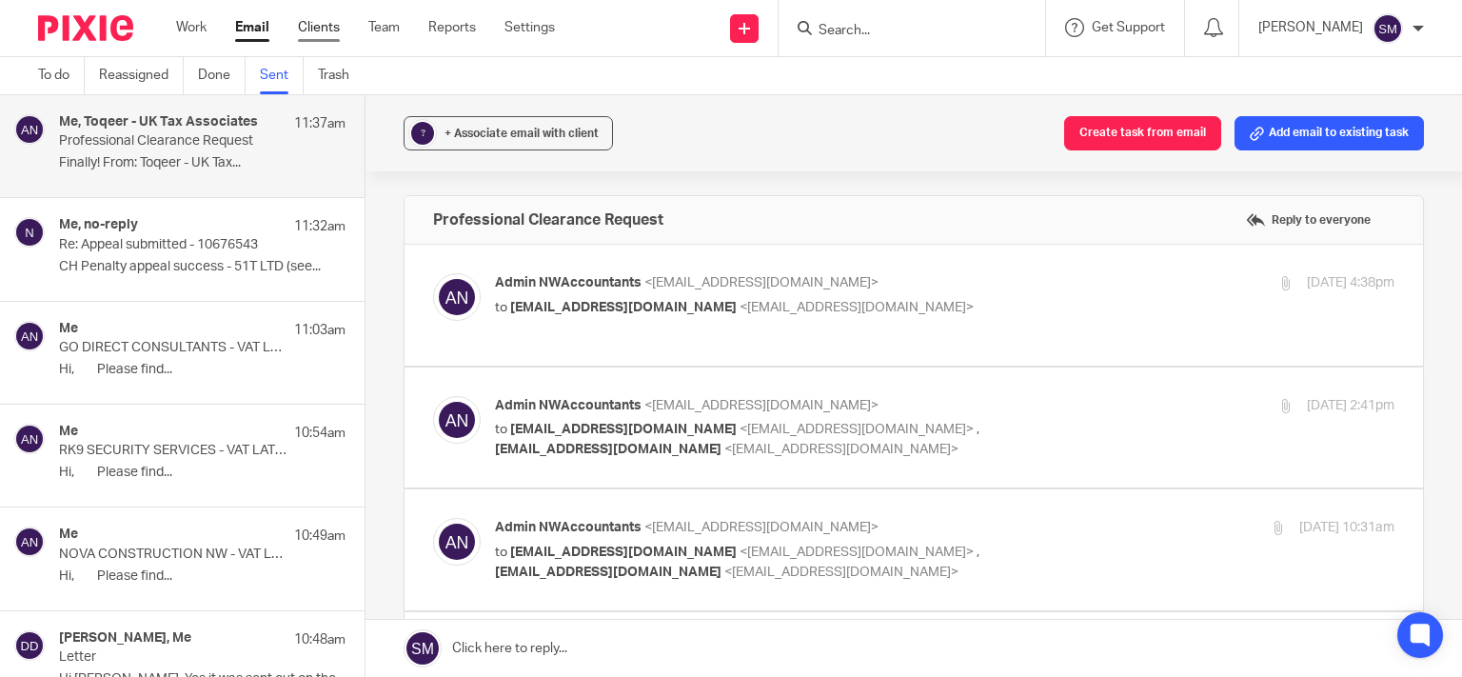
click at [334, 31] on link "Clients" at bounding box center [319, 27] width 42 height 19
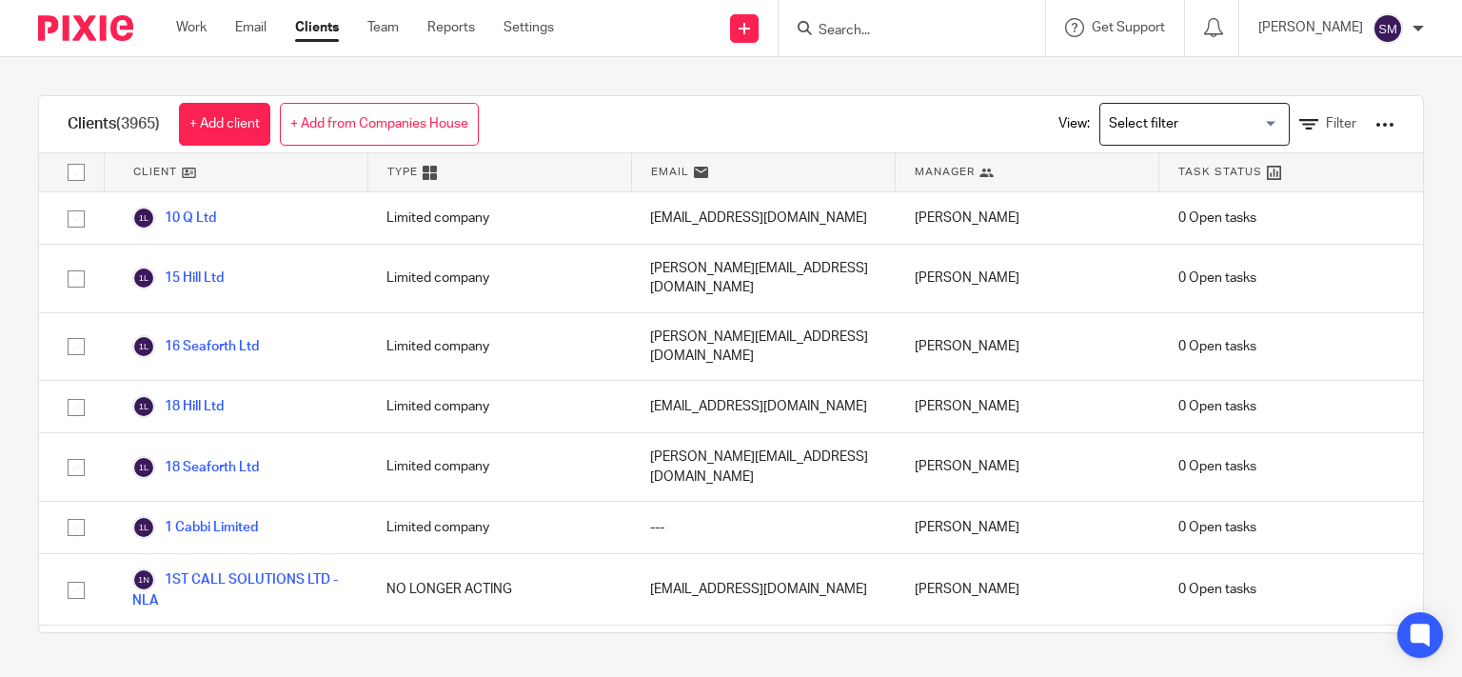
click at [1220, 132] on input "Search for option" at bounding box center [1190, 124] width 176 height 33
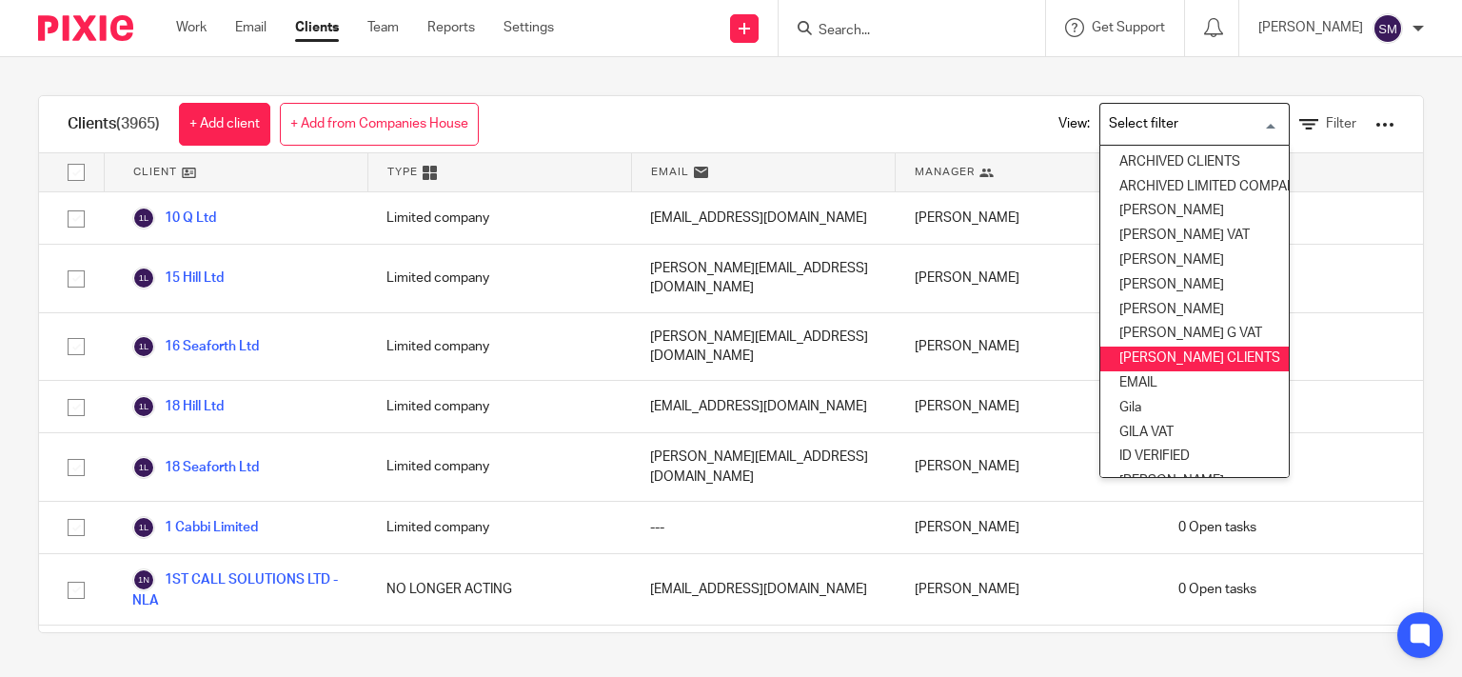
scroll to position [186, 0]
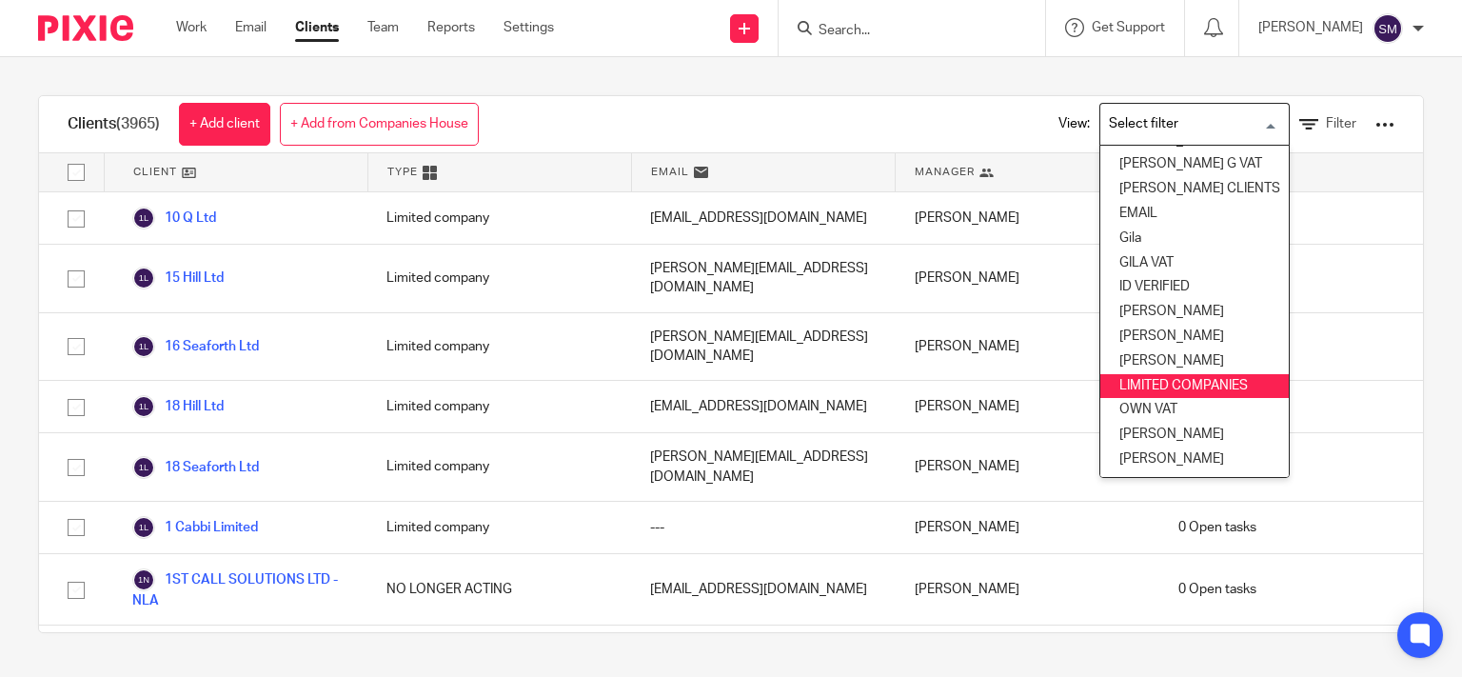
click at [1220, 374] on li "LIMITED COMPANIES" at bounding box center [1194, 386] width 188 height 25
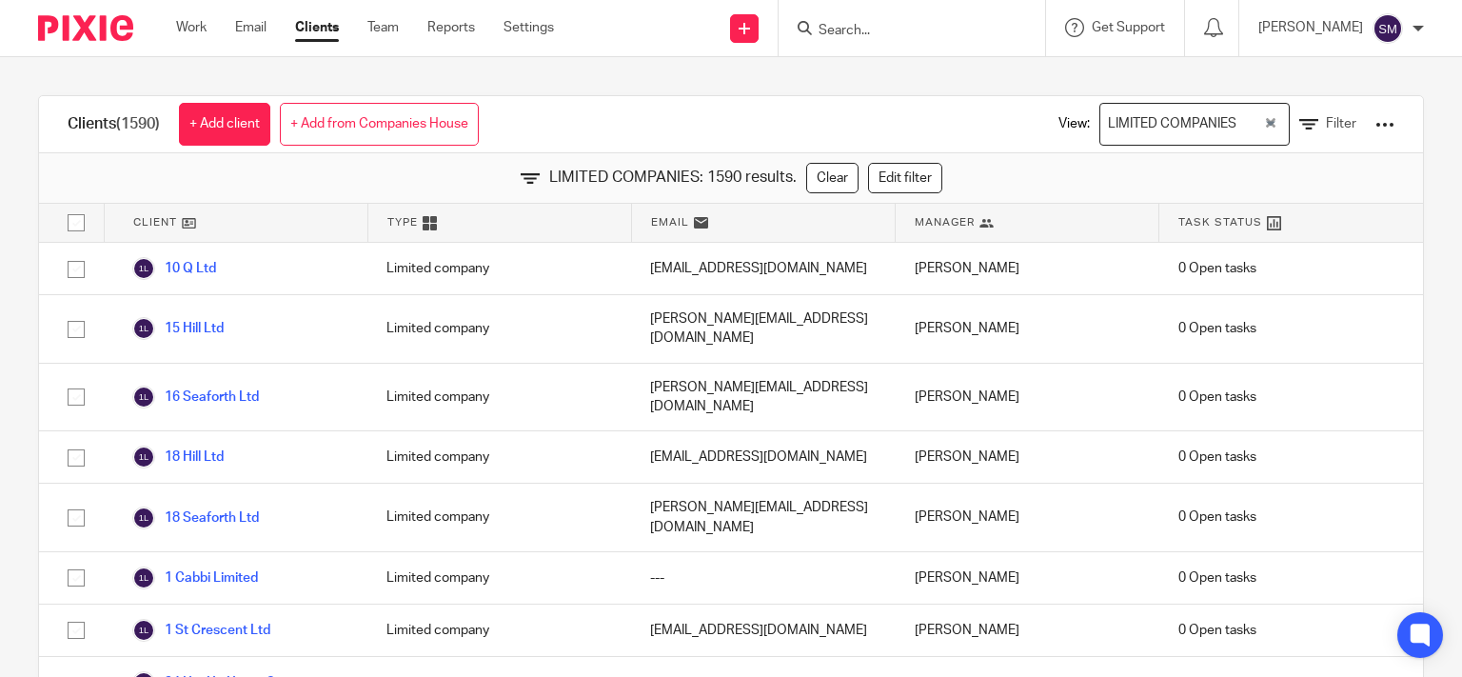
click at [78, 221] on input "checkbox" at bounding box center [76, 223] width 36 height 36
checkbox input "true"
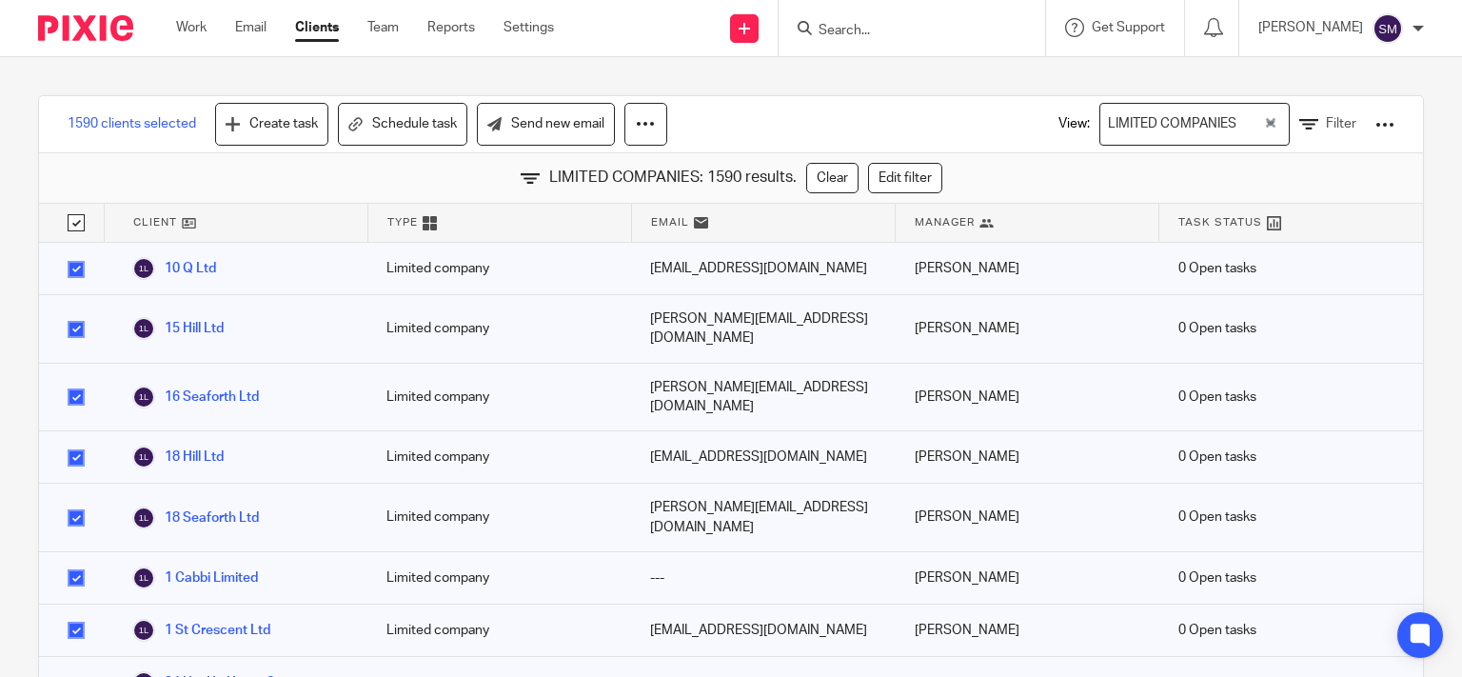
checkbox input "true"
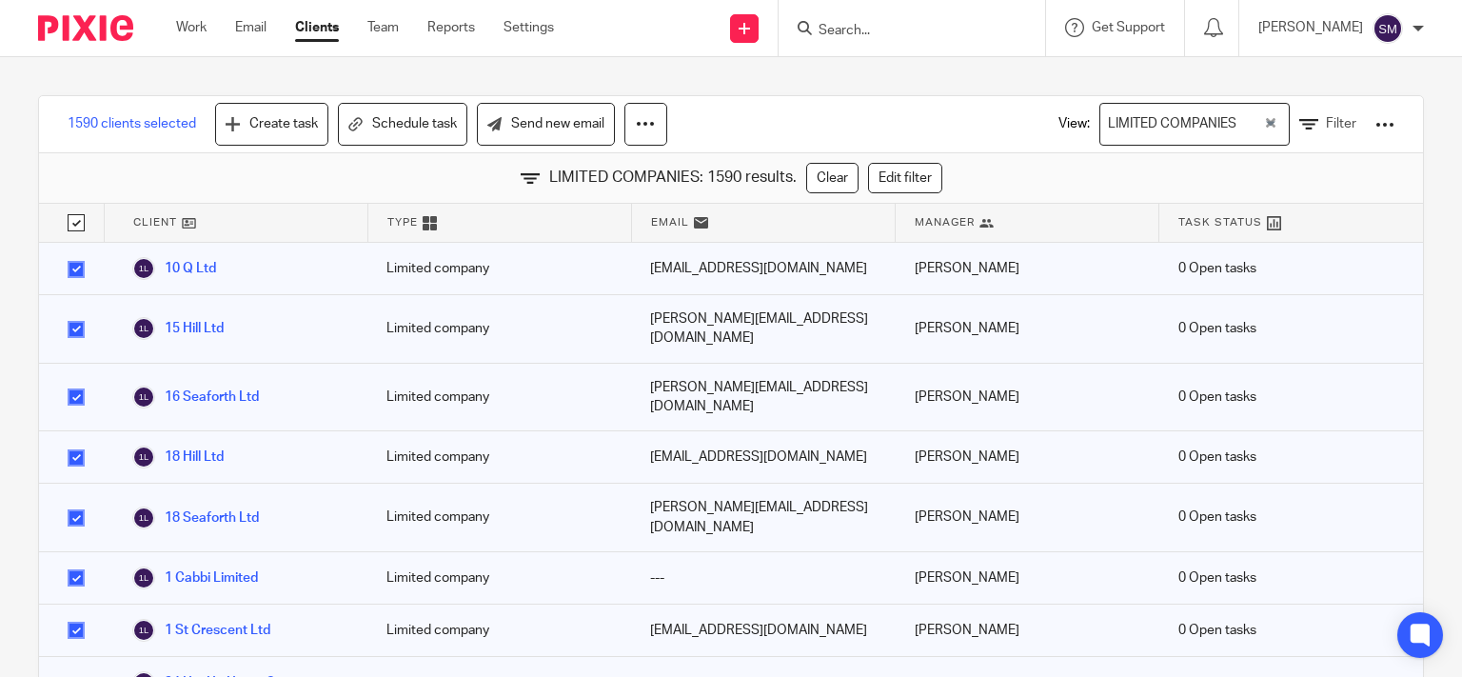
checkbox input "true"
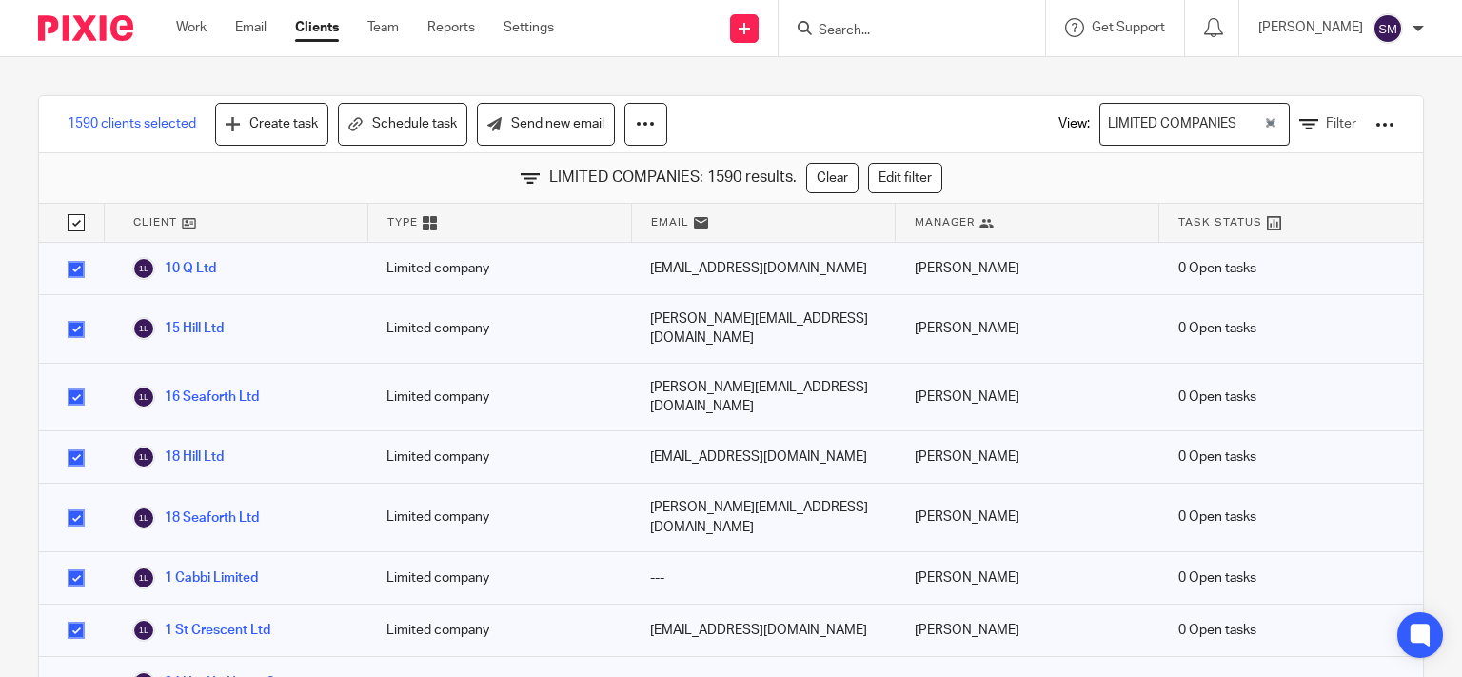
checkbox input "true"
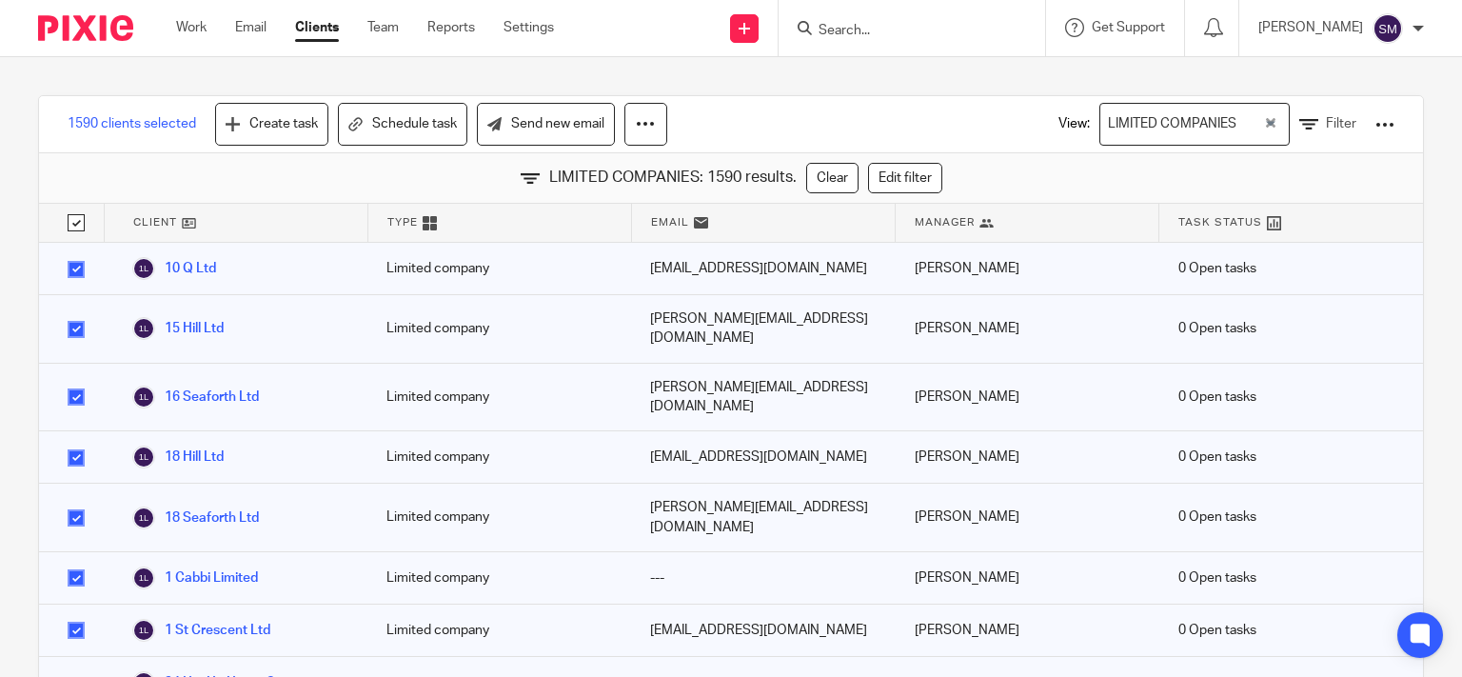
checkbox input "true"
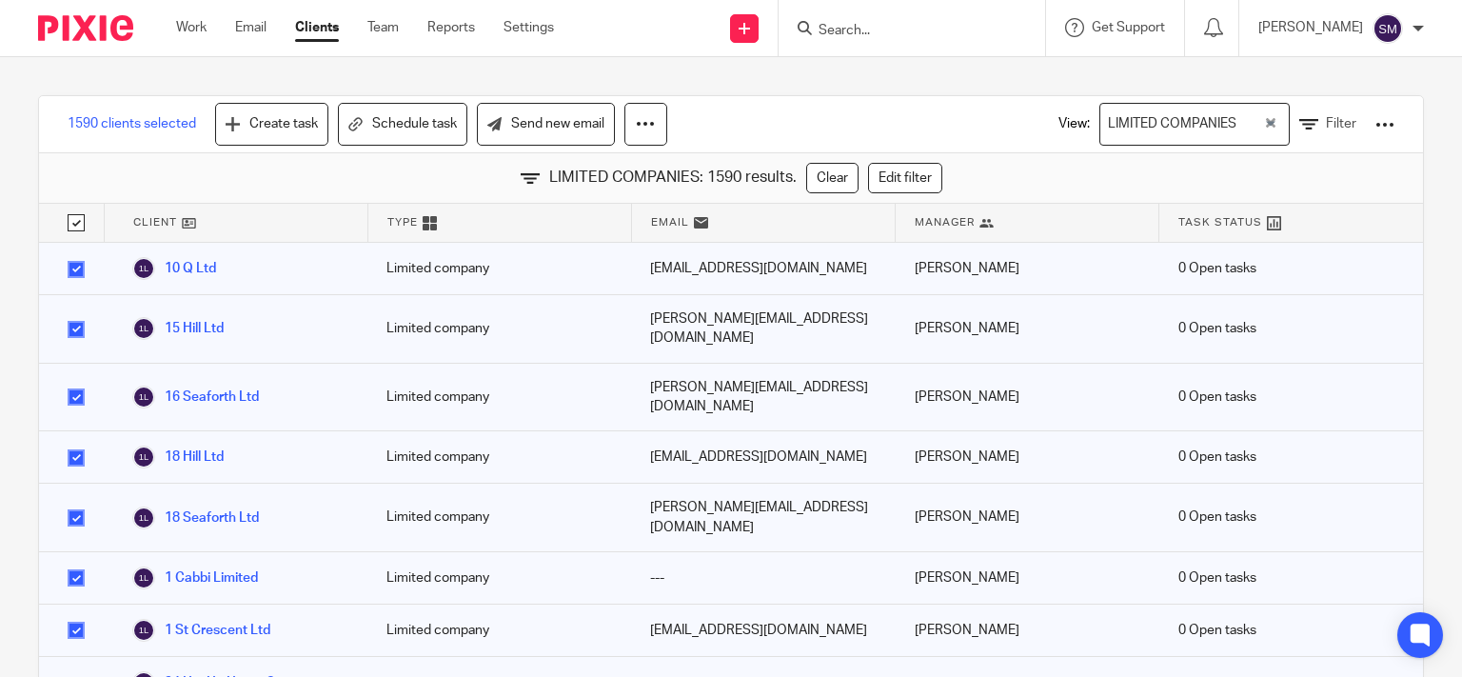
checkbox input "true"
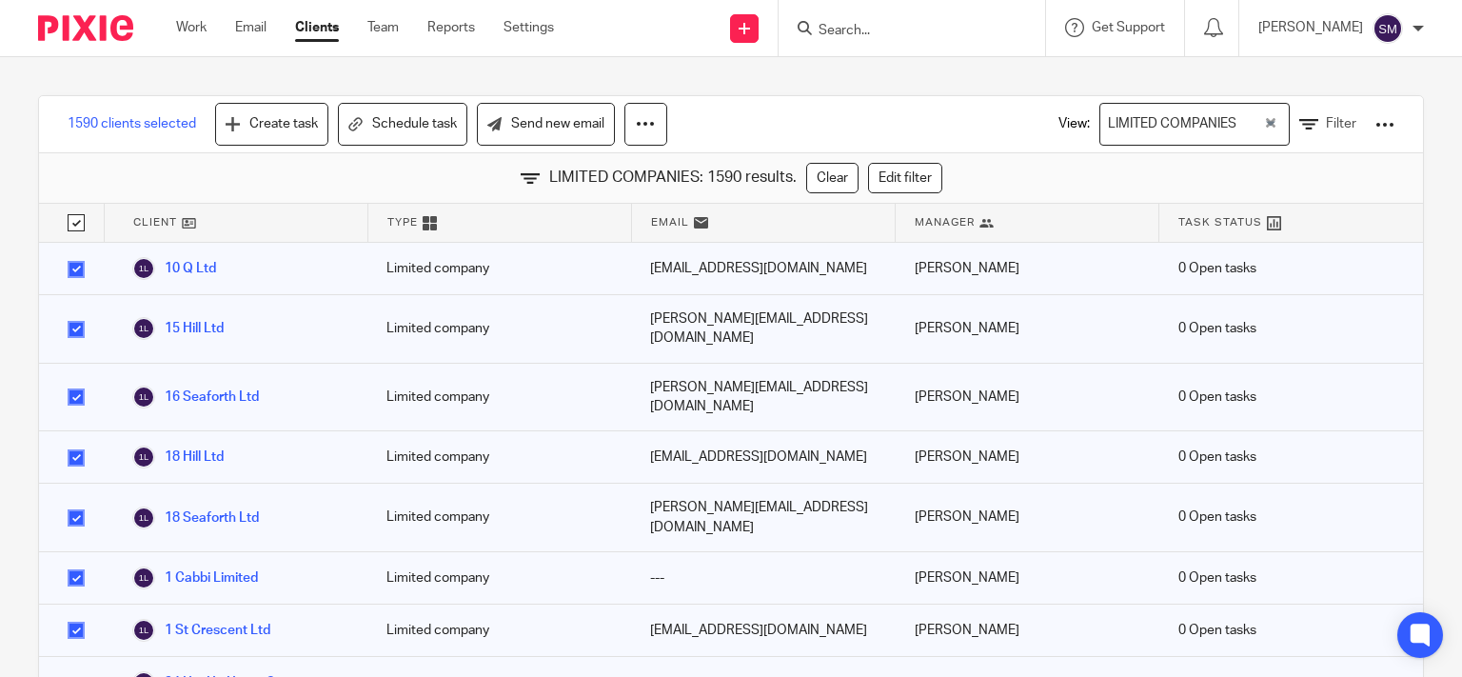
checkbox input "true"
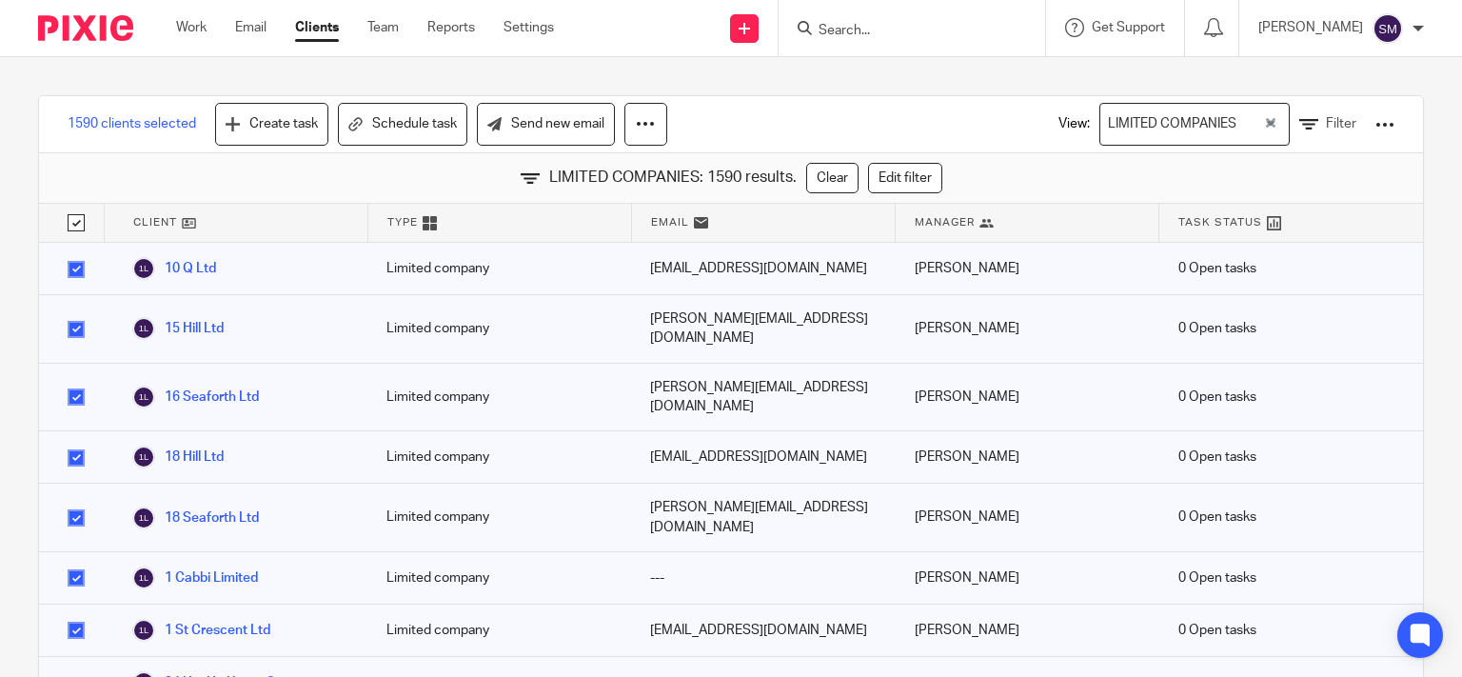
checkbox input "true"
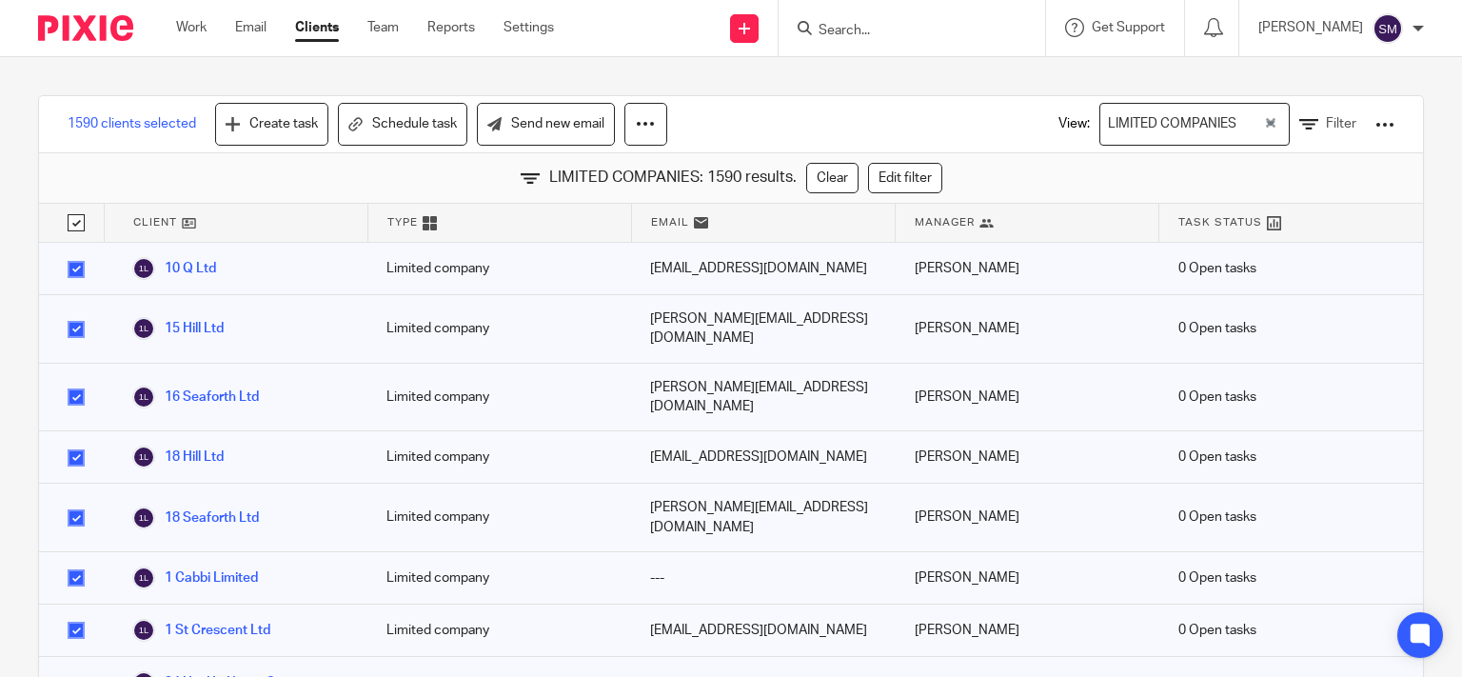
checkbox input "true"
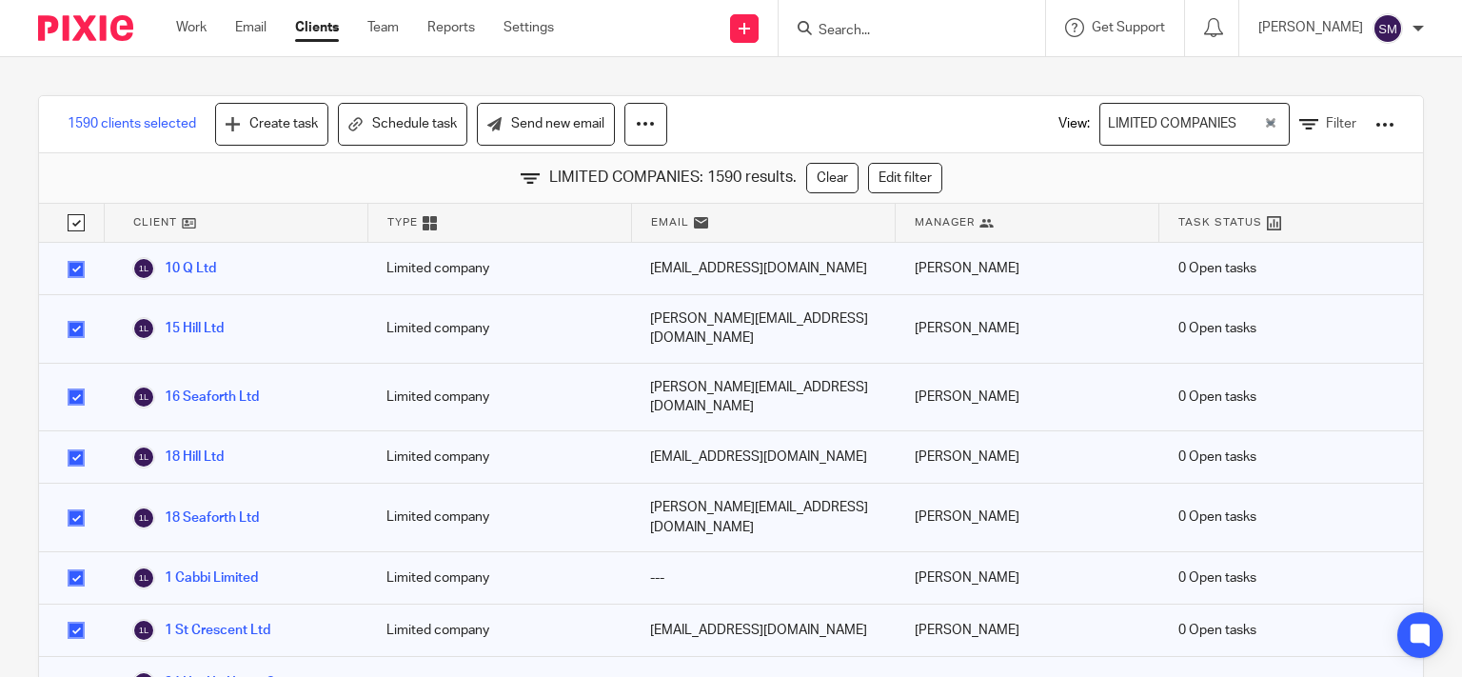
checkbox input "true"
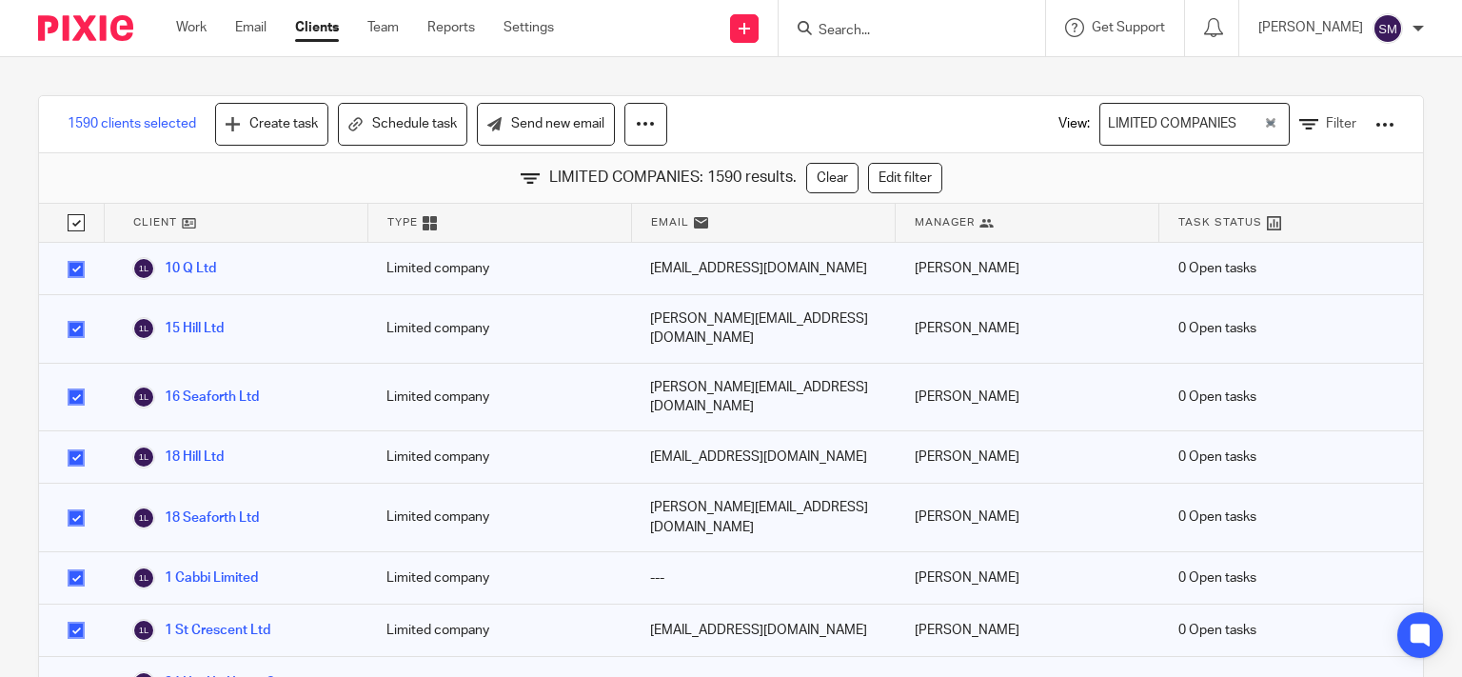
checkbox input "true"
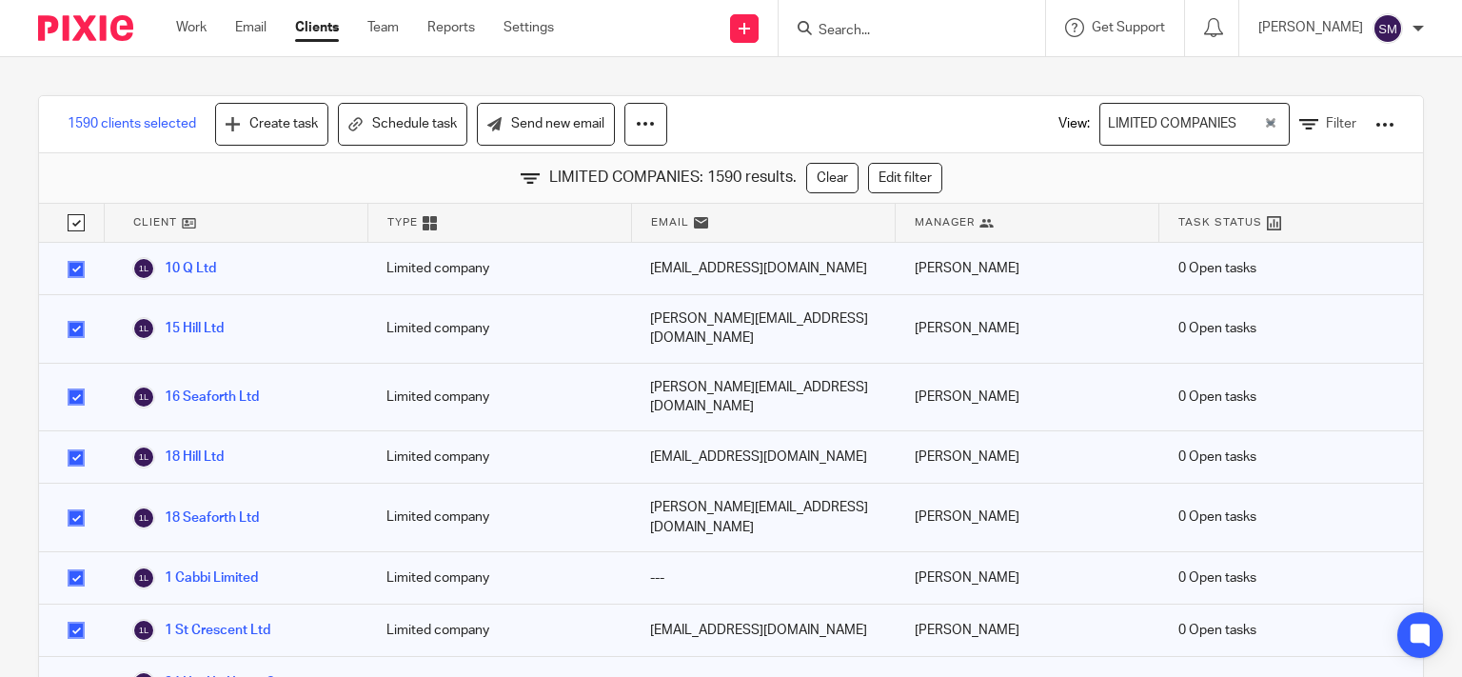
checkbox input "true"
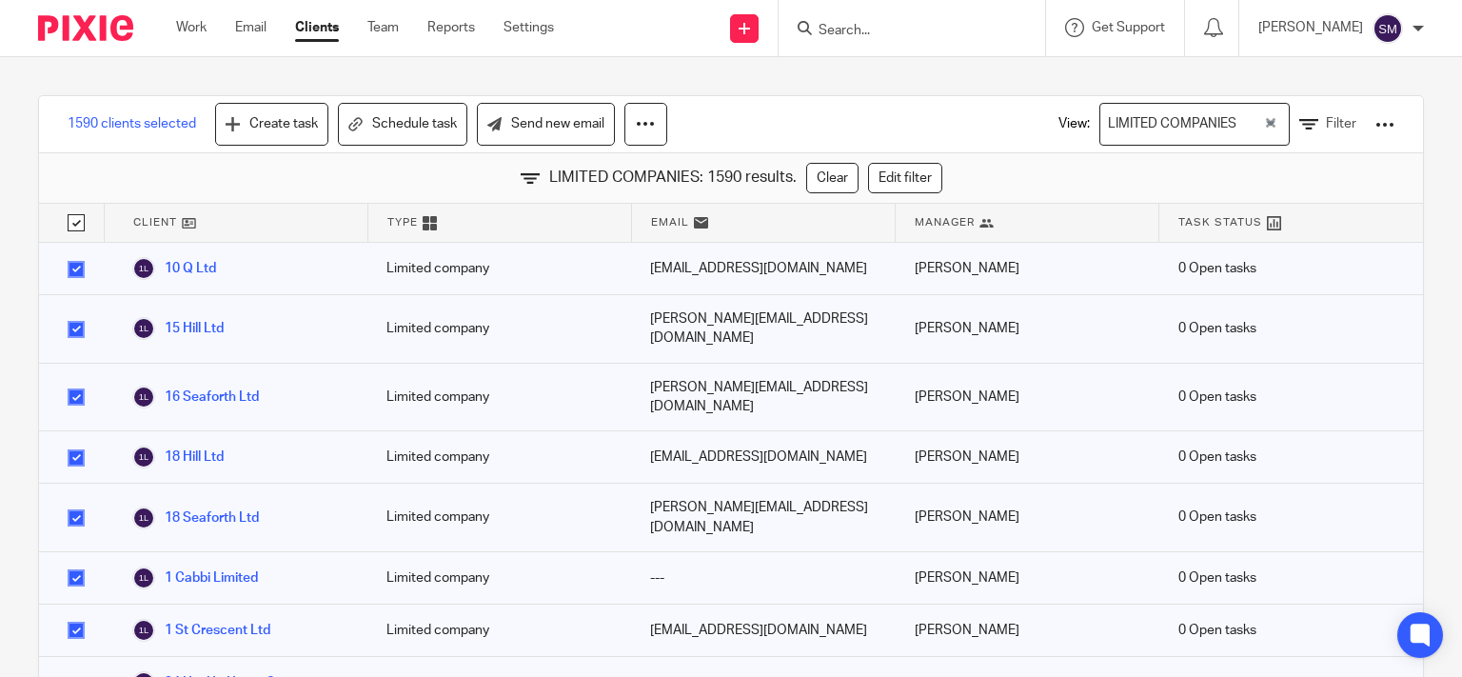
checkbox input "true"
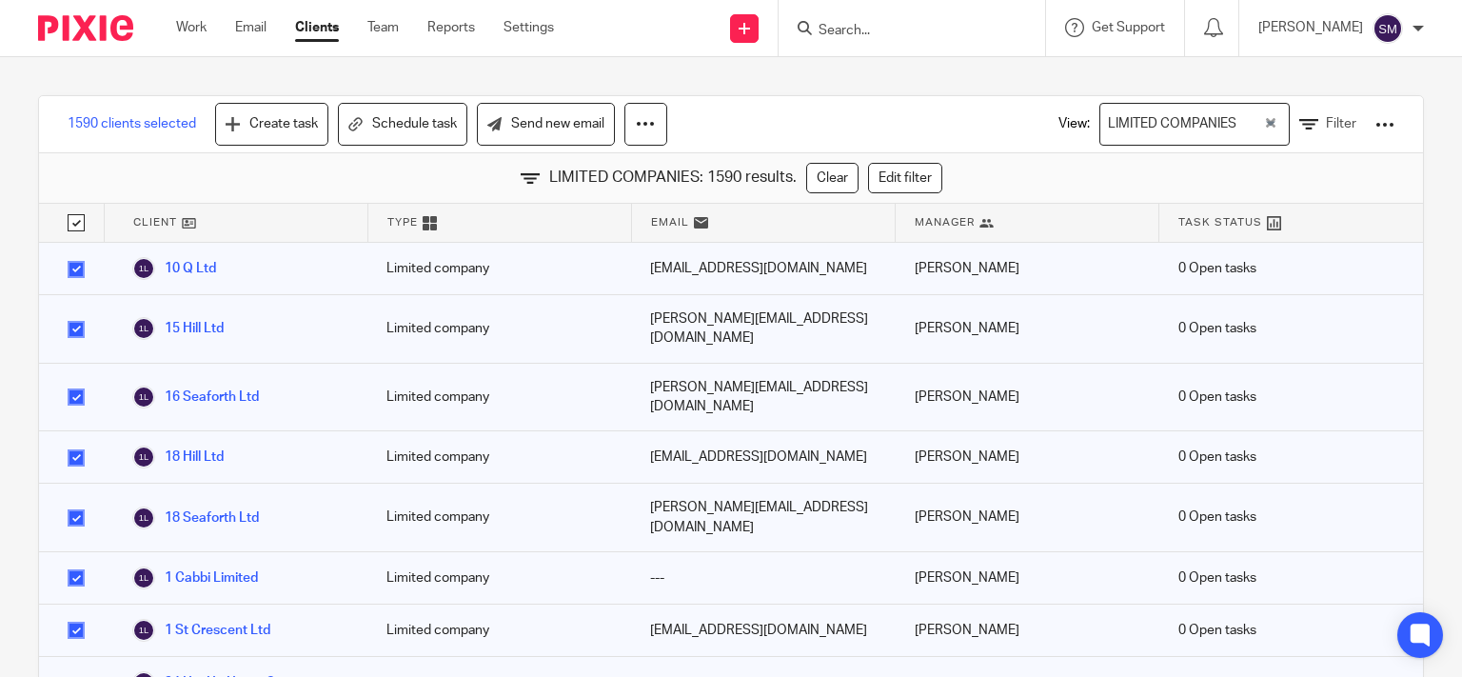
checkbox input "true"
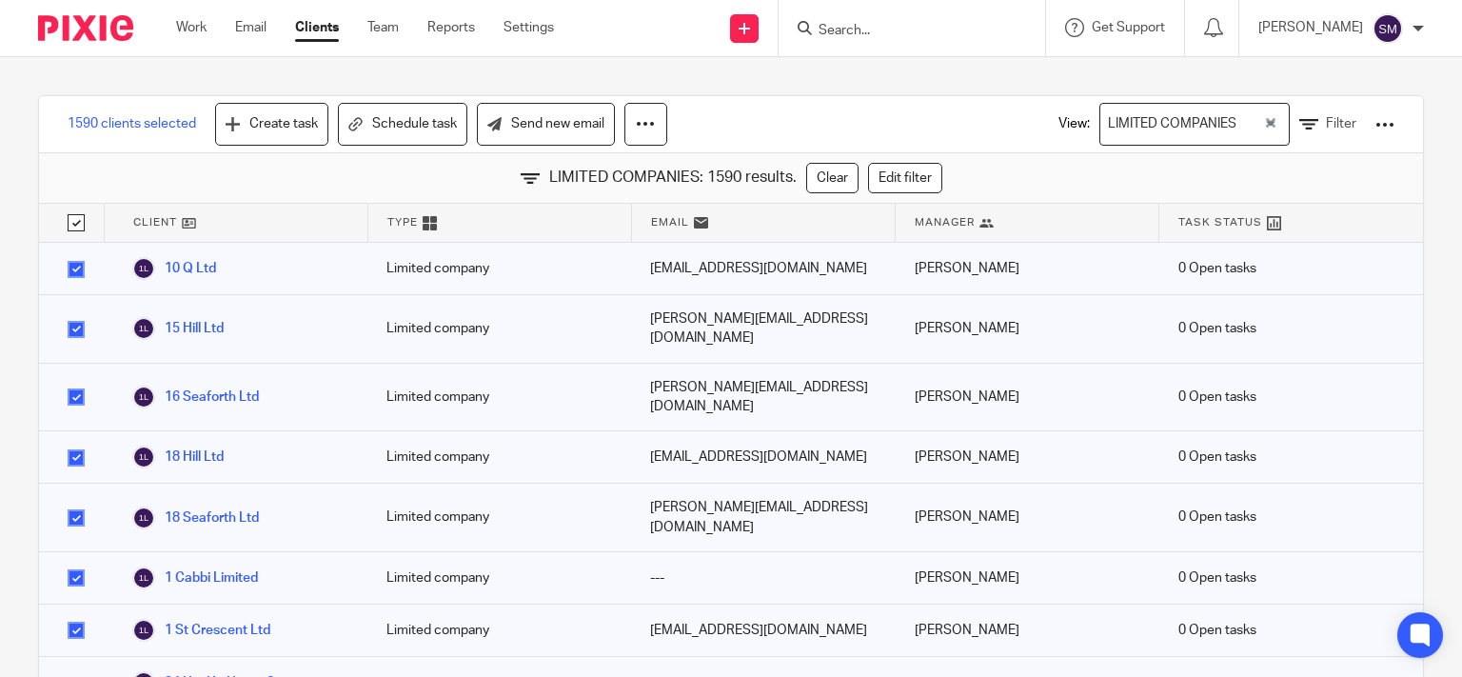
checkbox input "true"
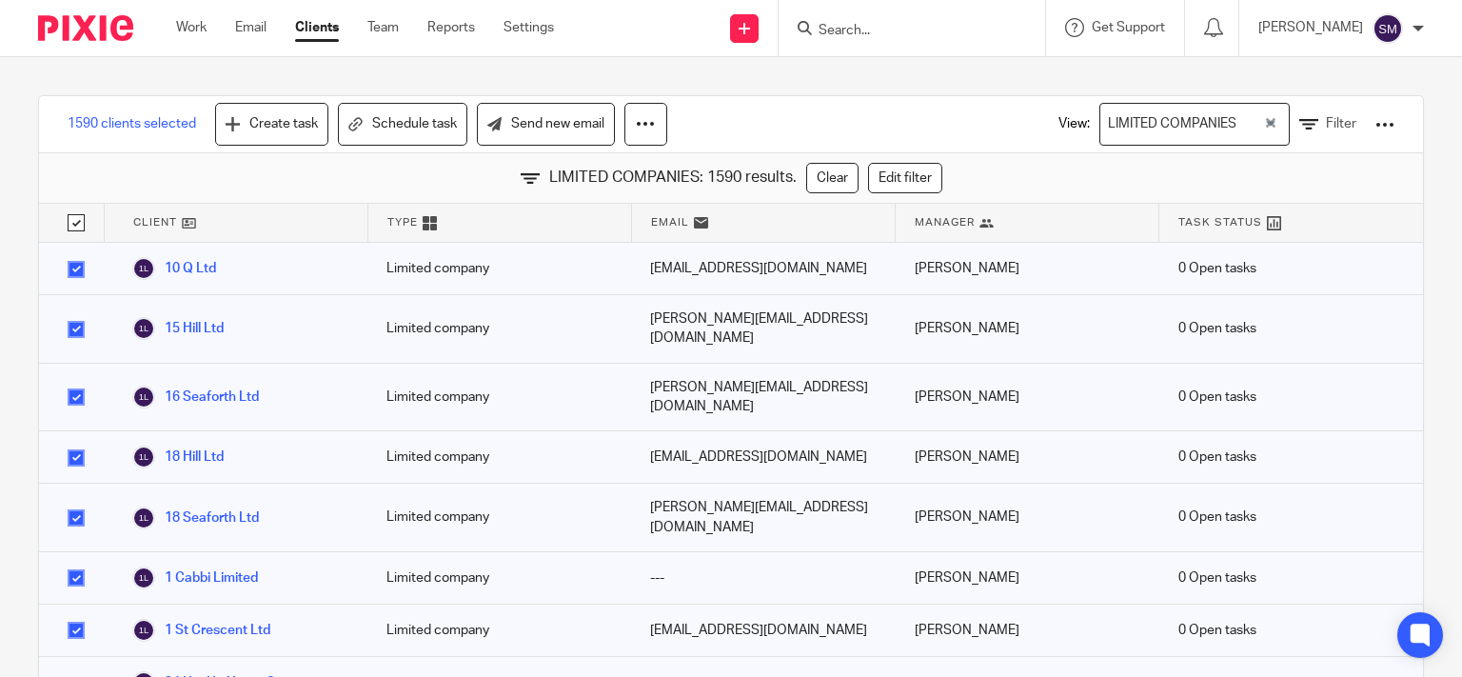
checkbox input "true"
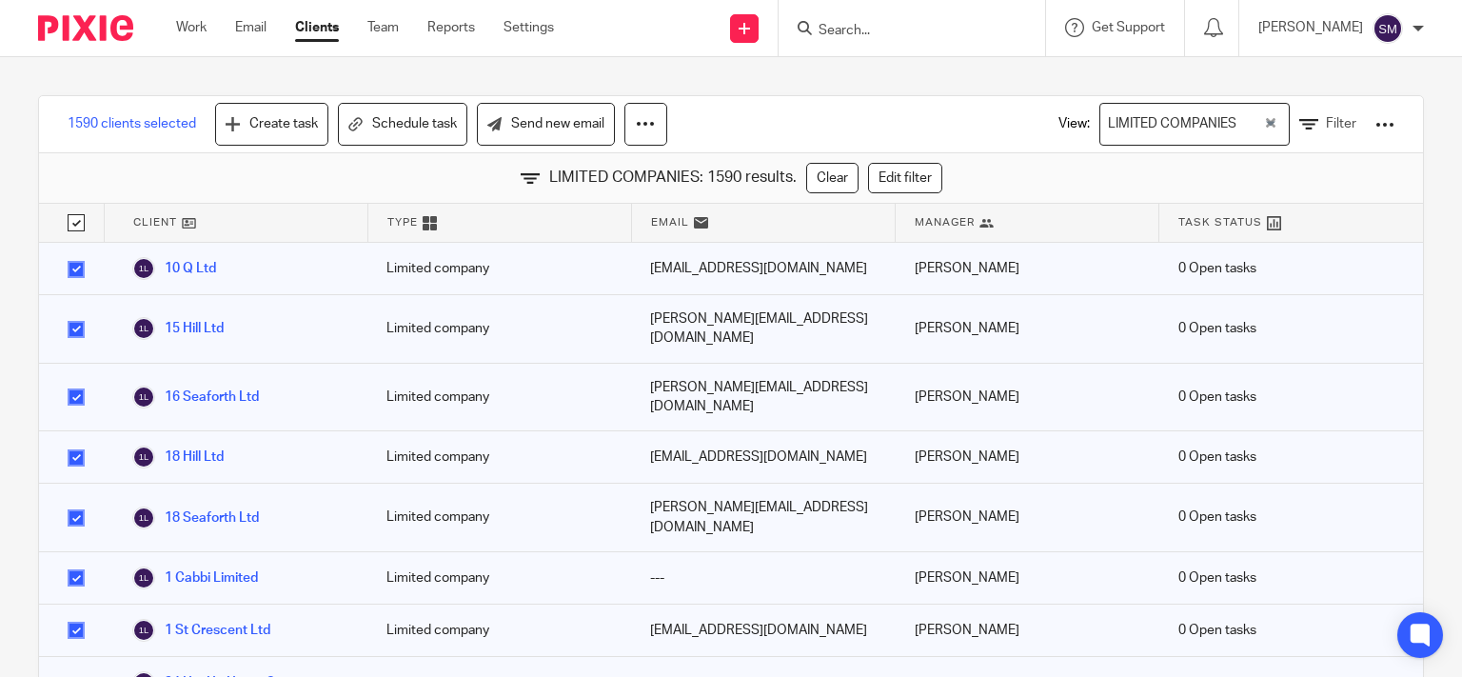
checkbox input "true"
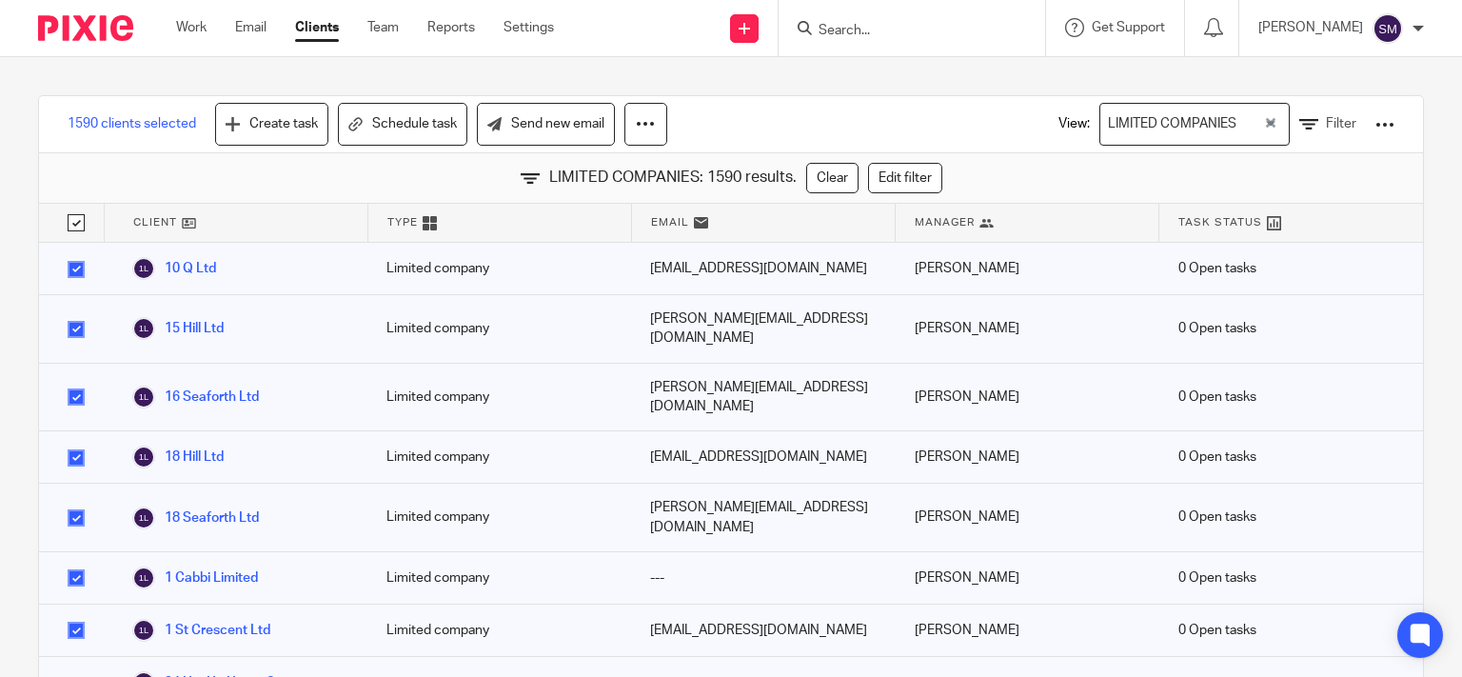
checkbox input "true"
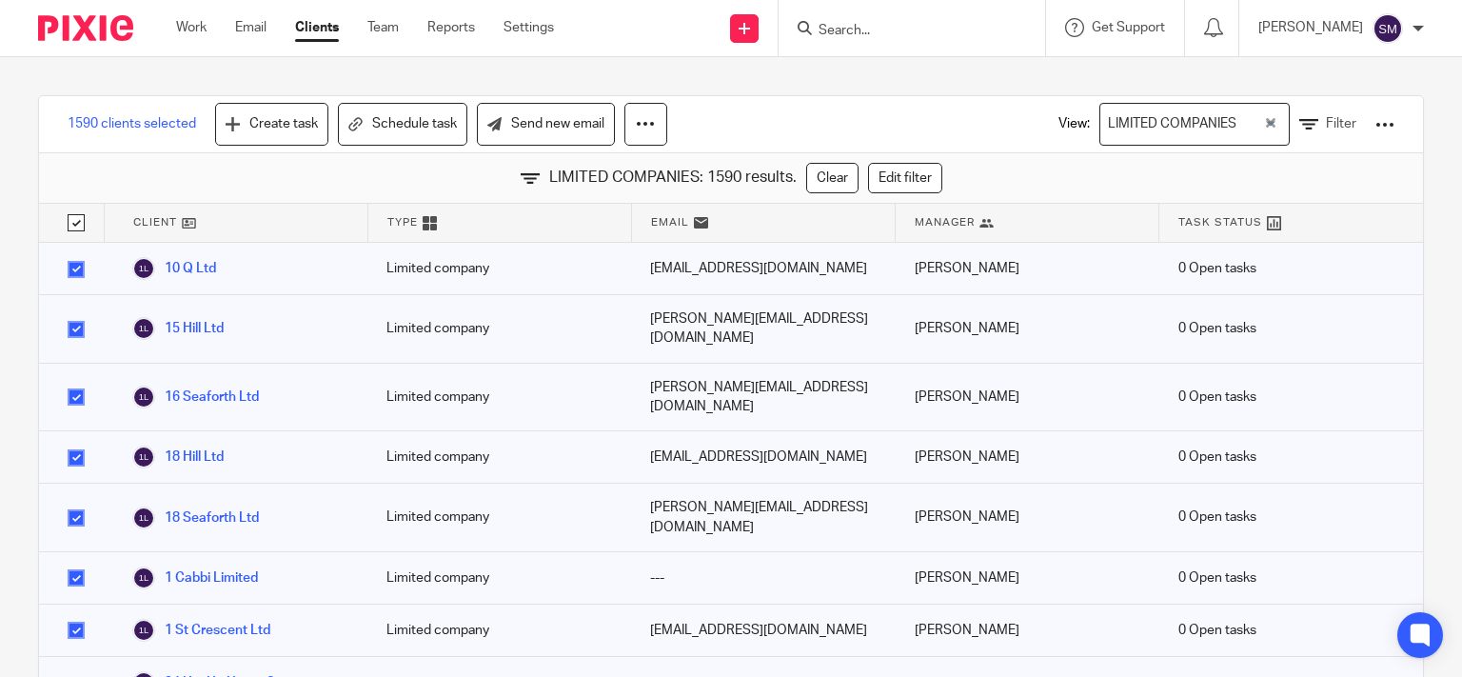
checkbox input "true"
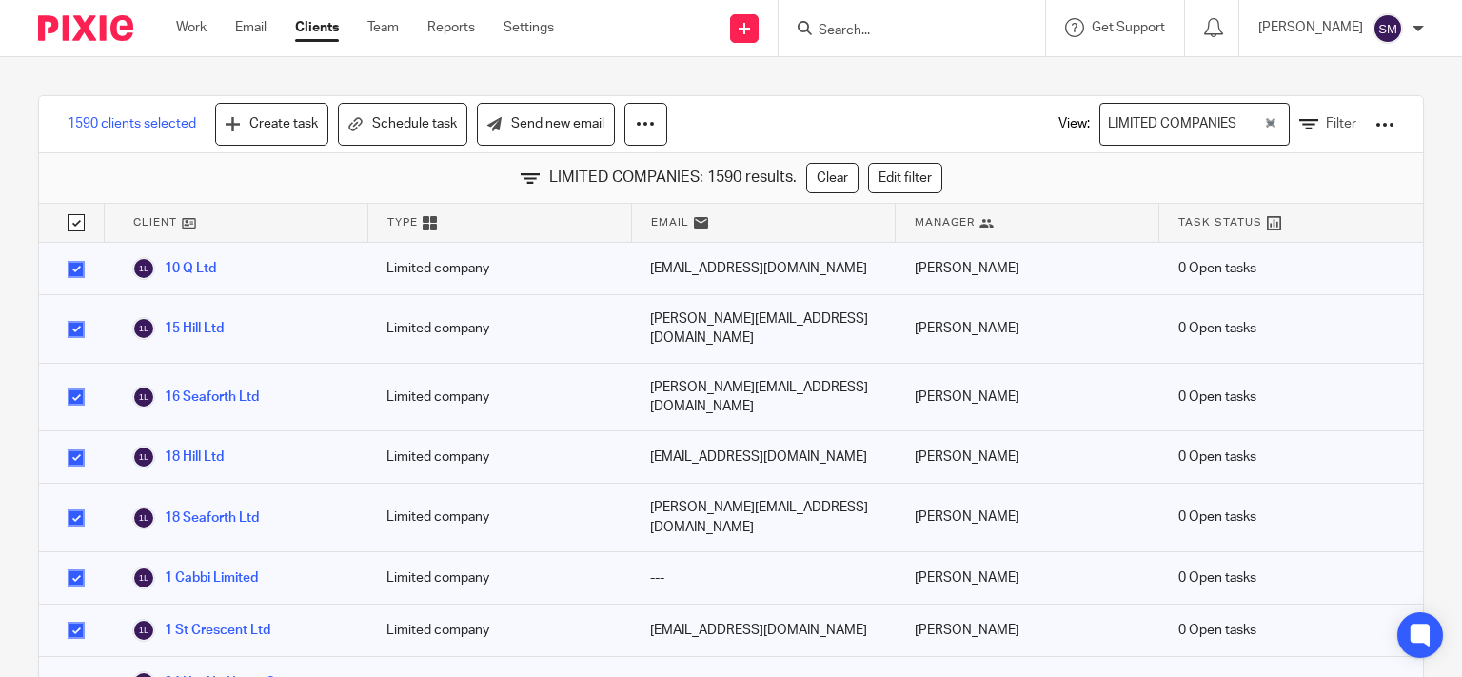
checkbox input "true"
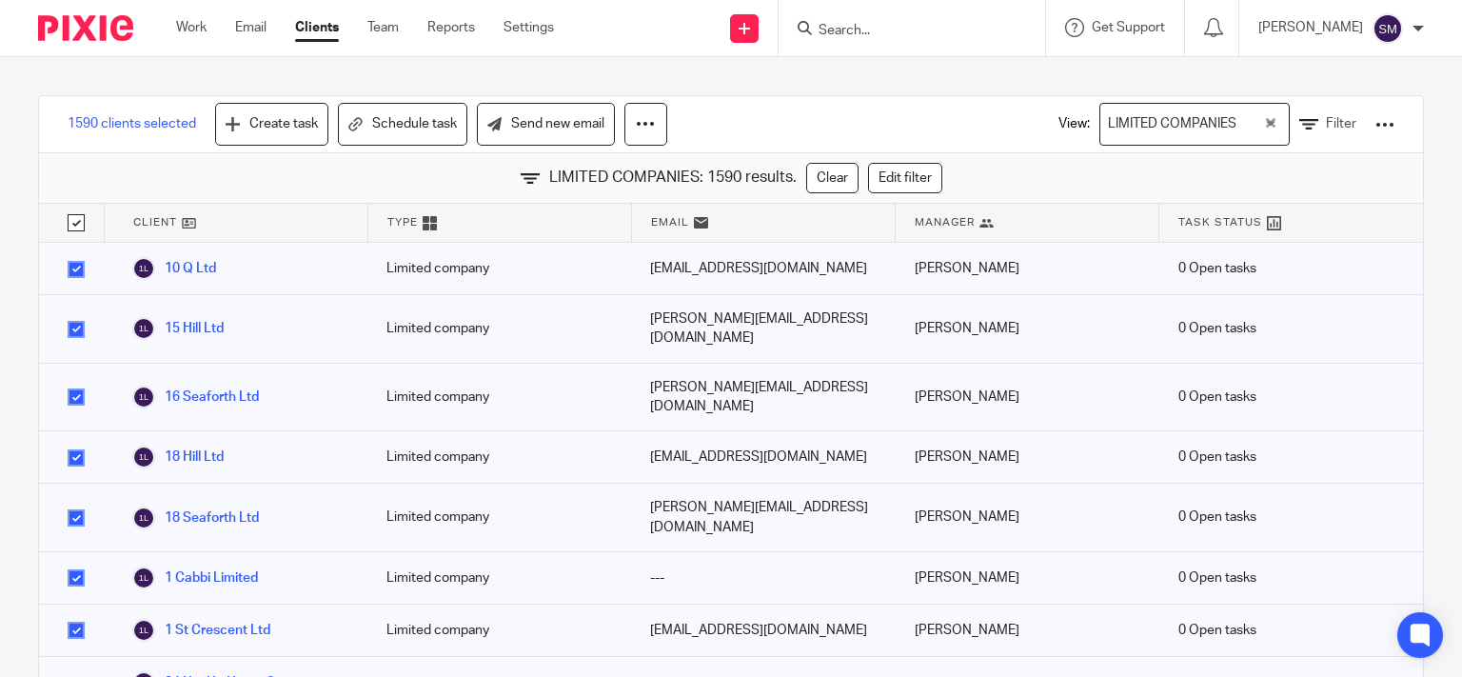
checkbox input "true"
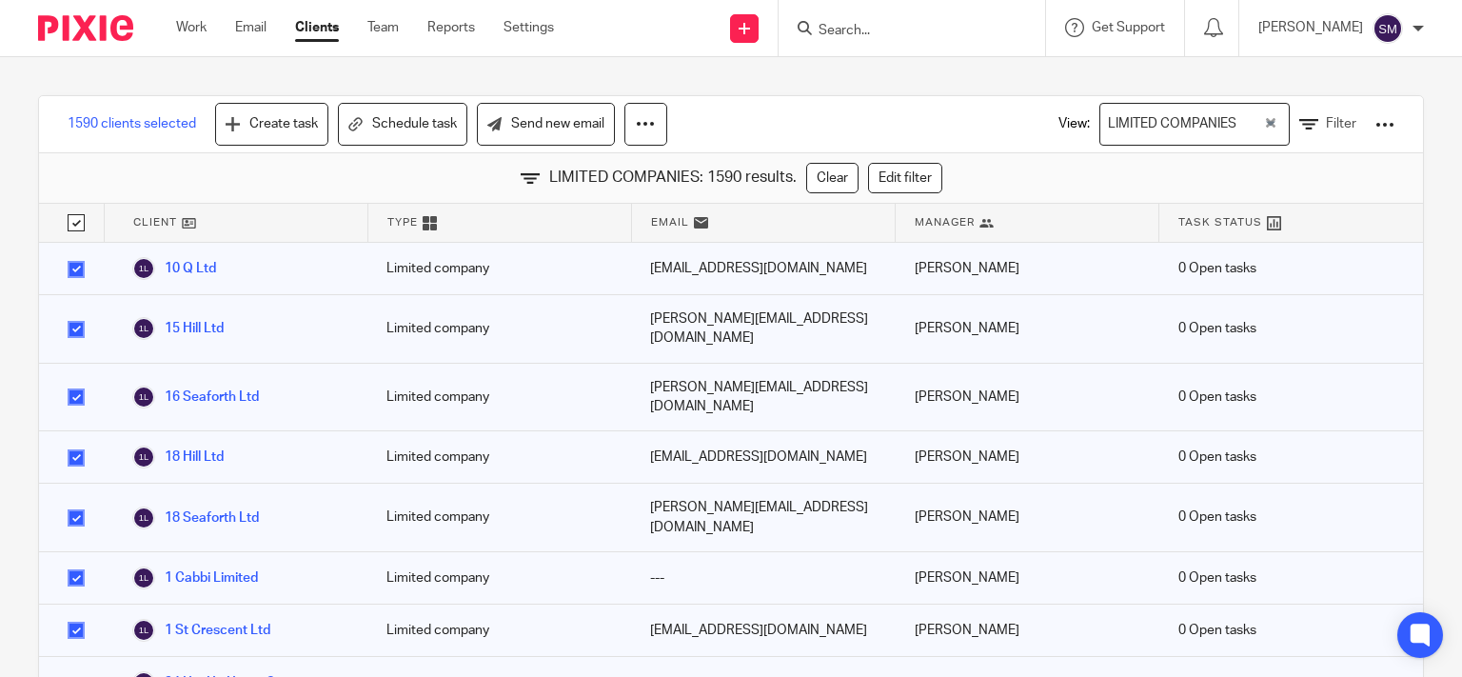
checkbox input "true"
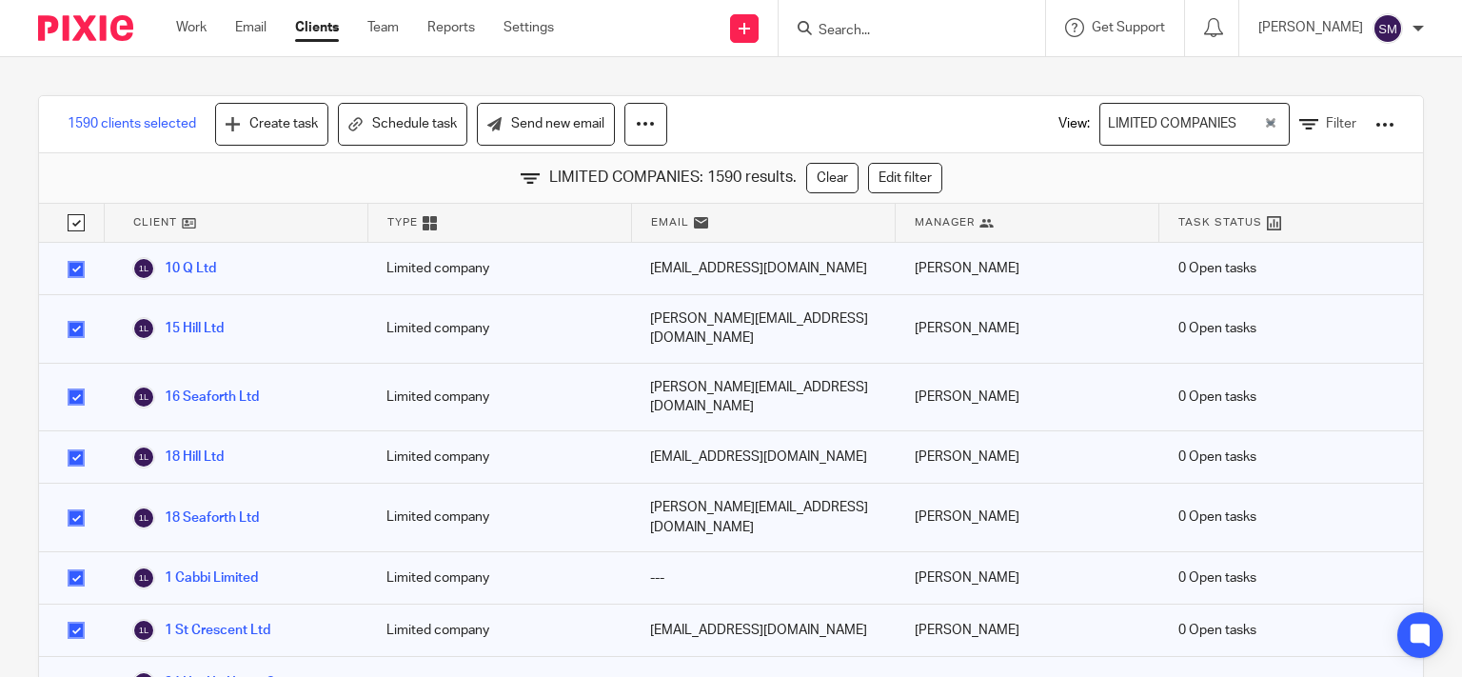
checkbox input "true"
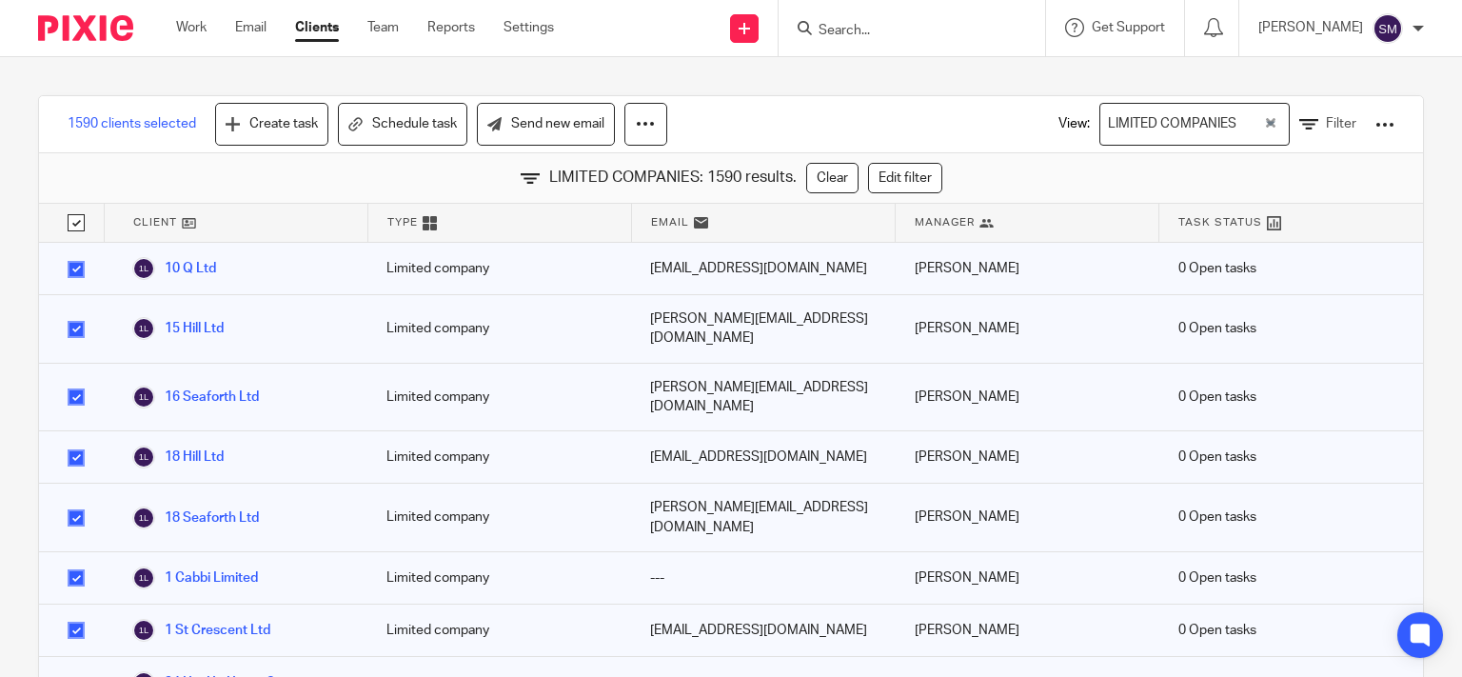
checkbox input "true"
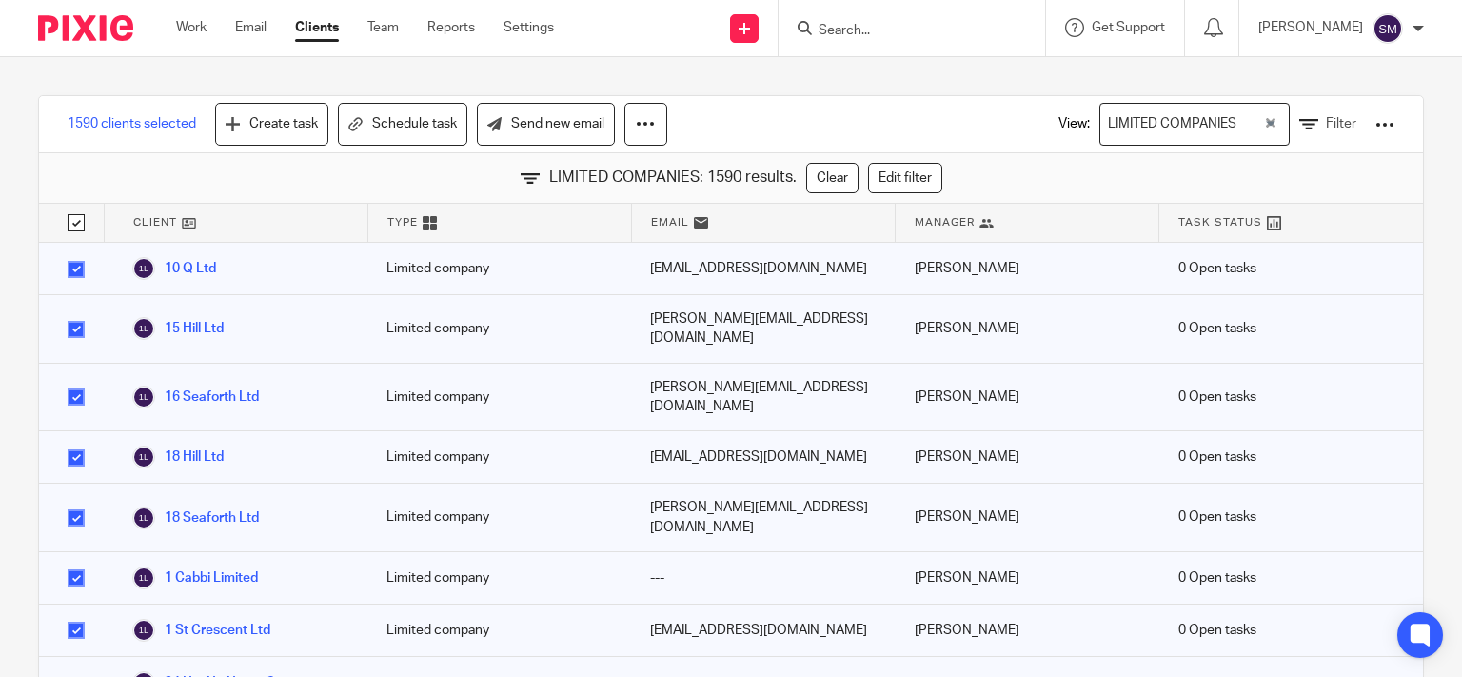
checkbox input "true"
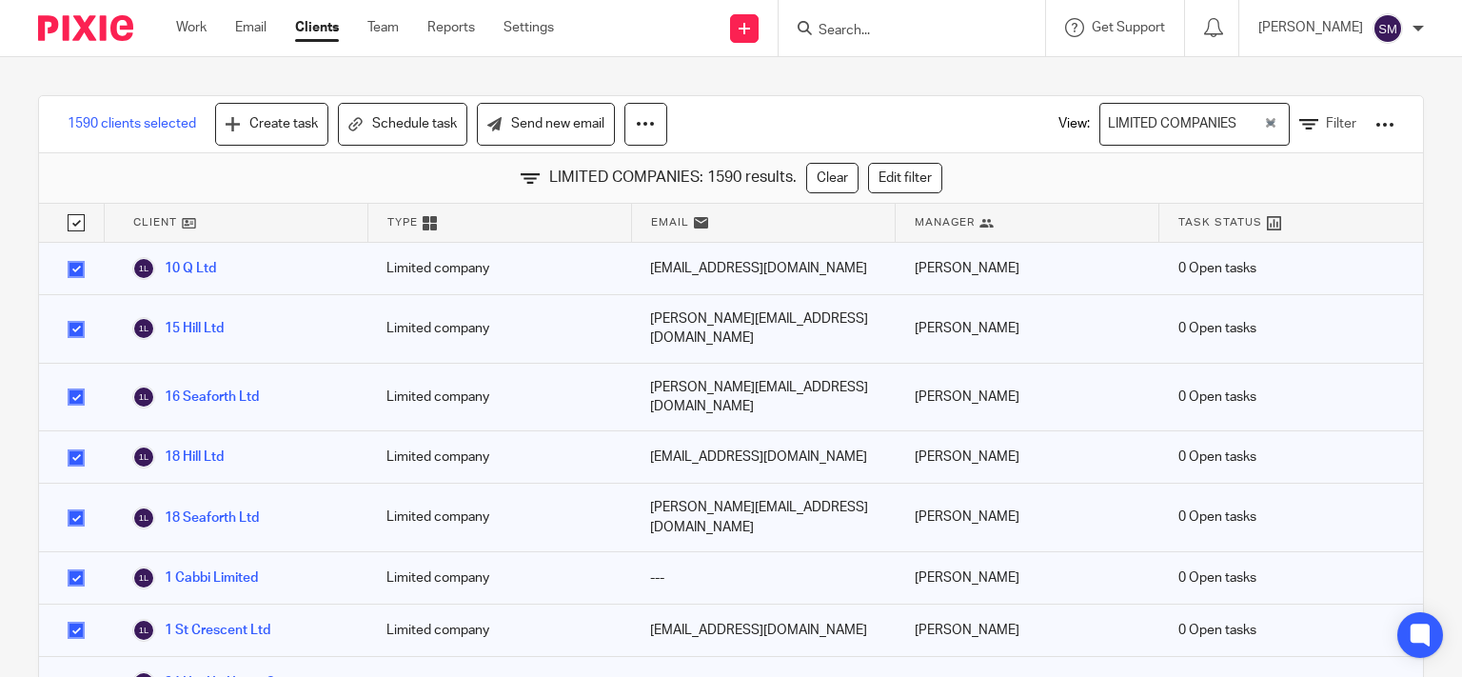
checkbox input "true"
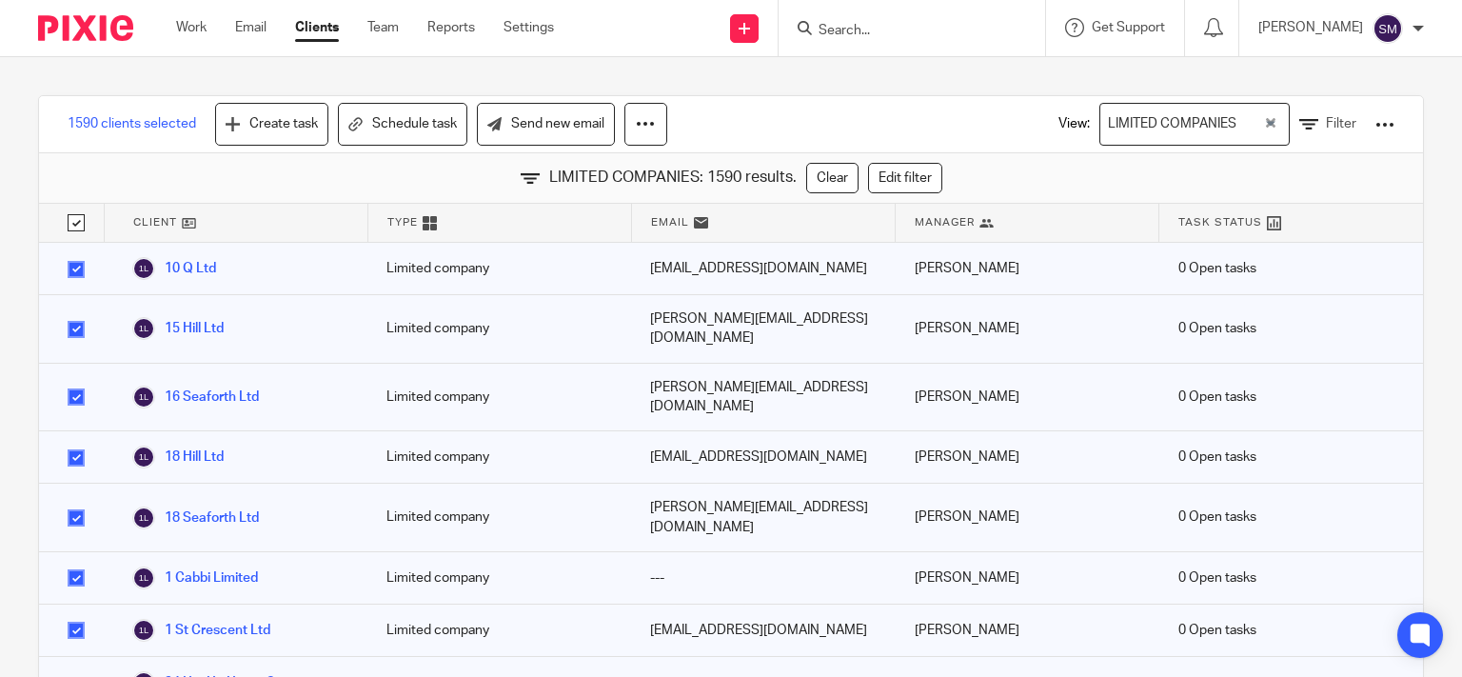
checkbox input "true"
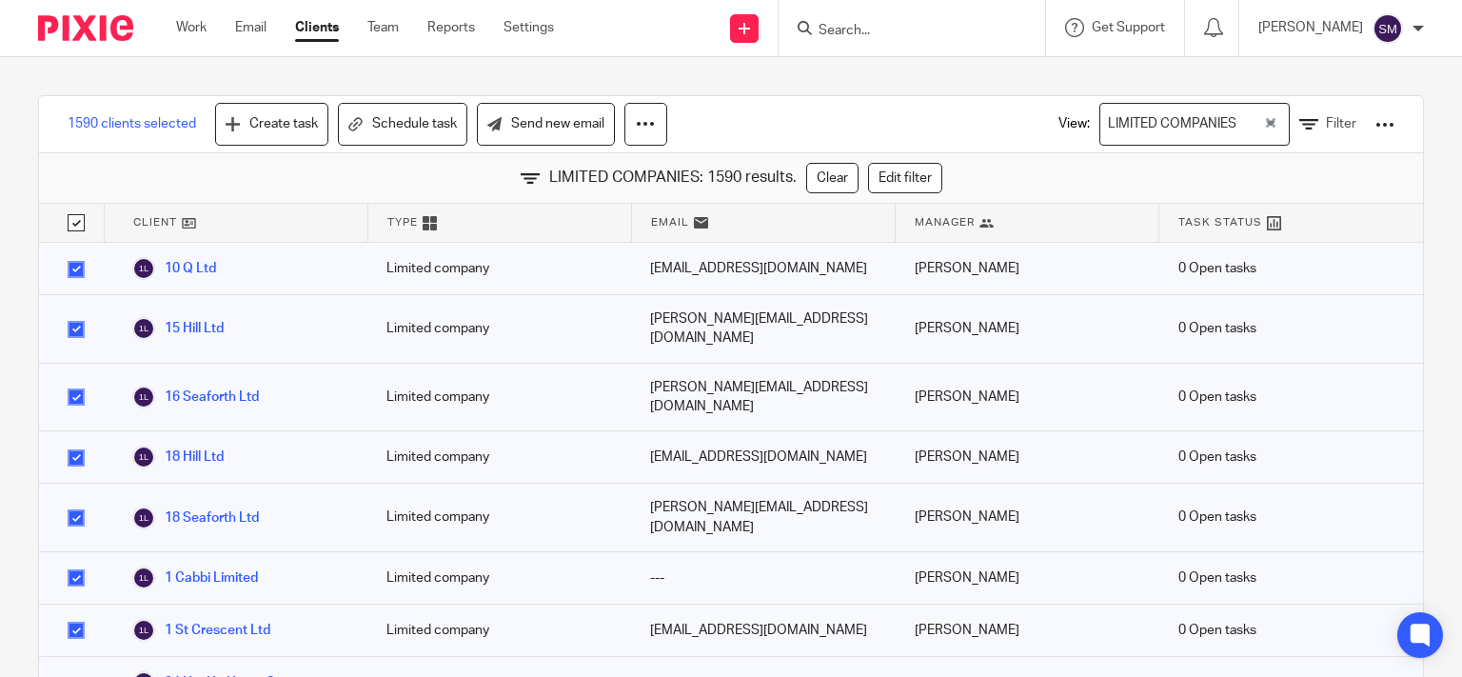
checkbox input "true"
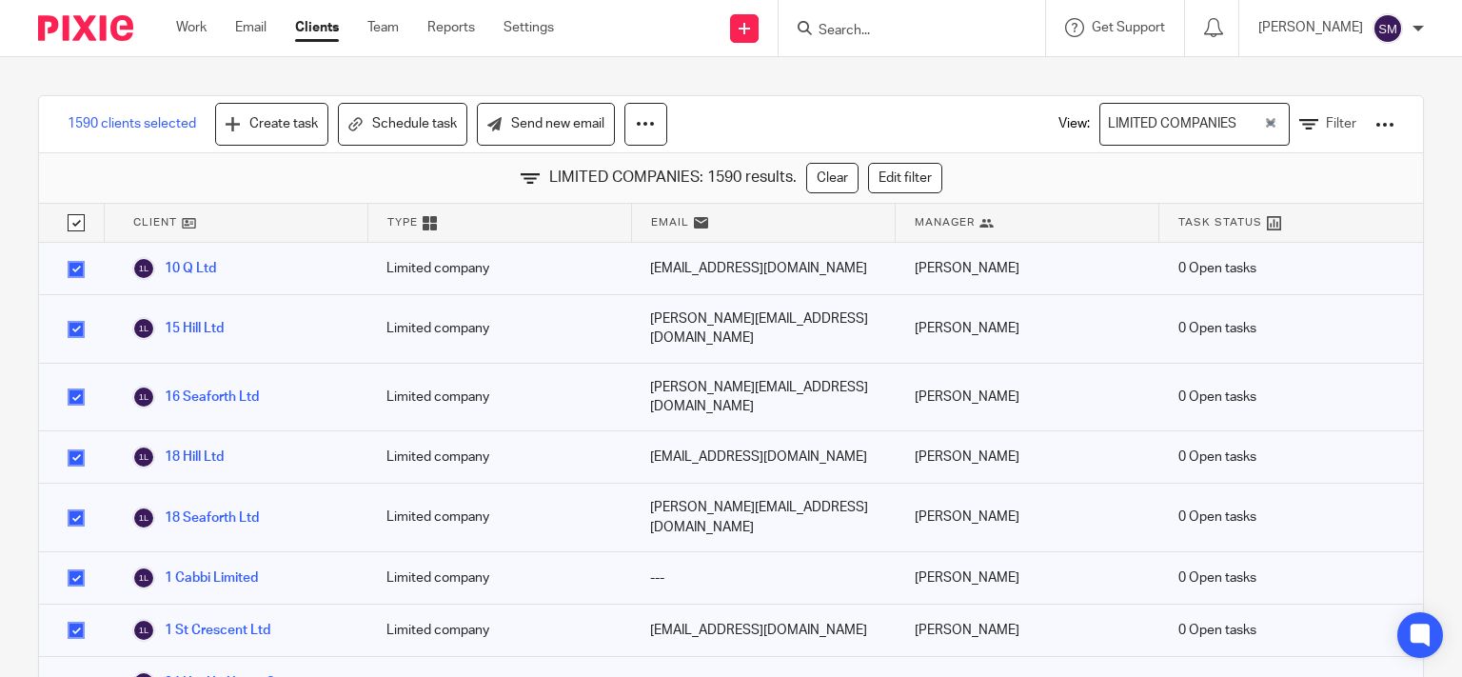
checkbox input "true"
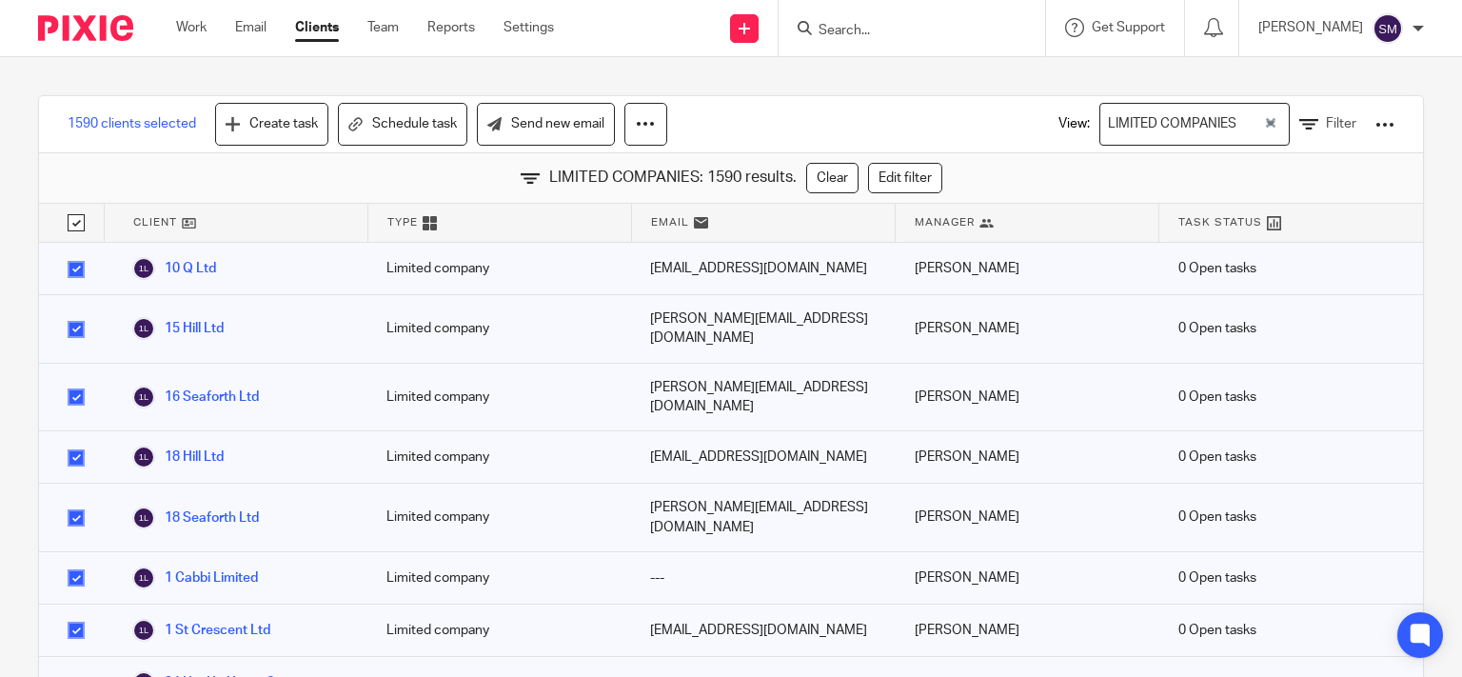
checkbox input "true"
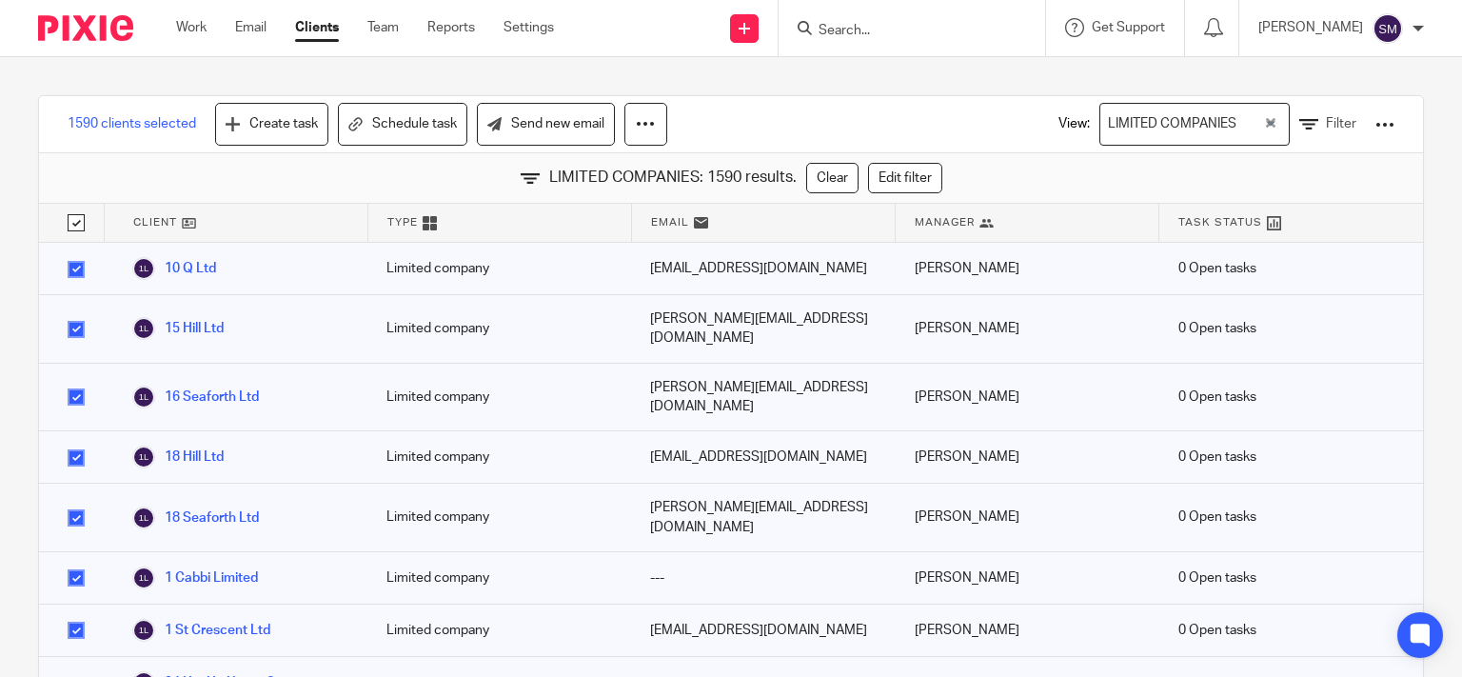
checkbox input "true"
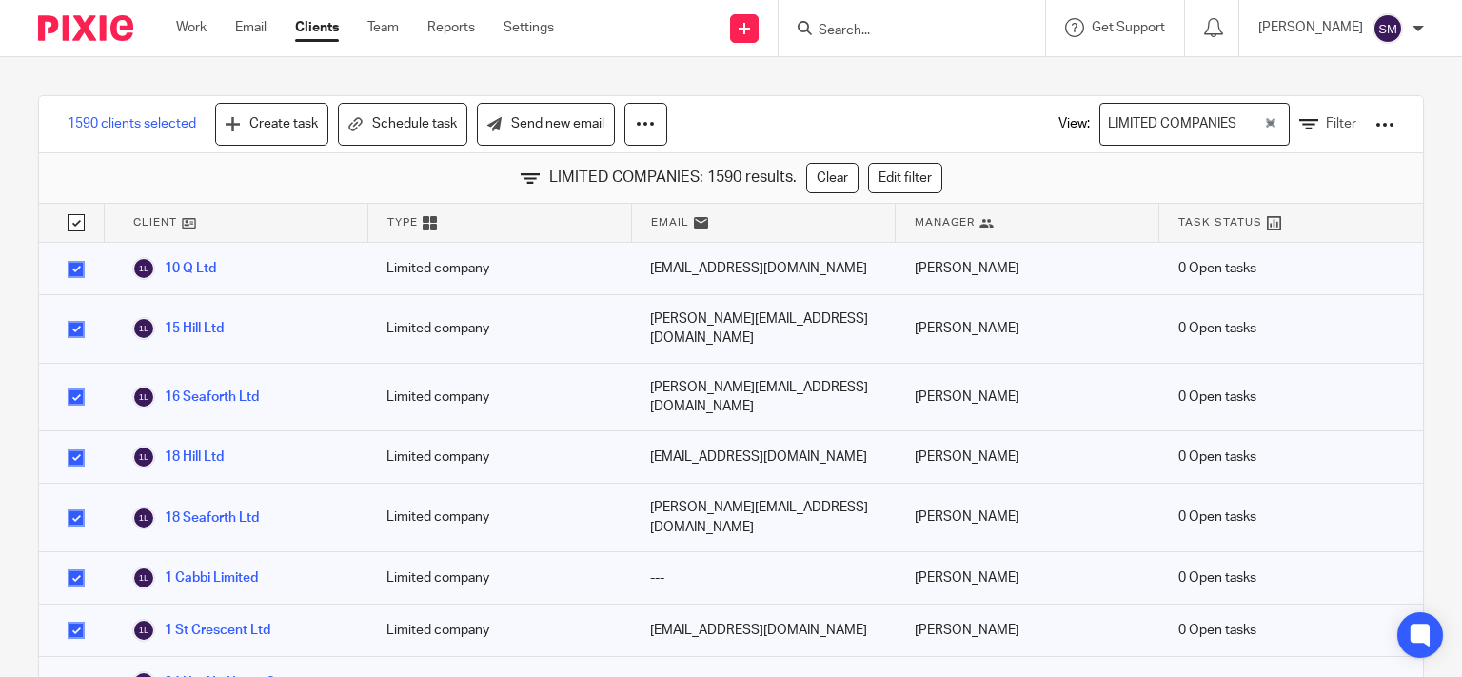
checkbox input "true"
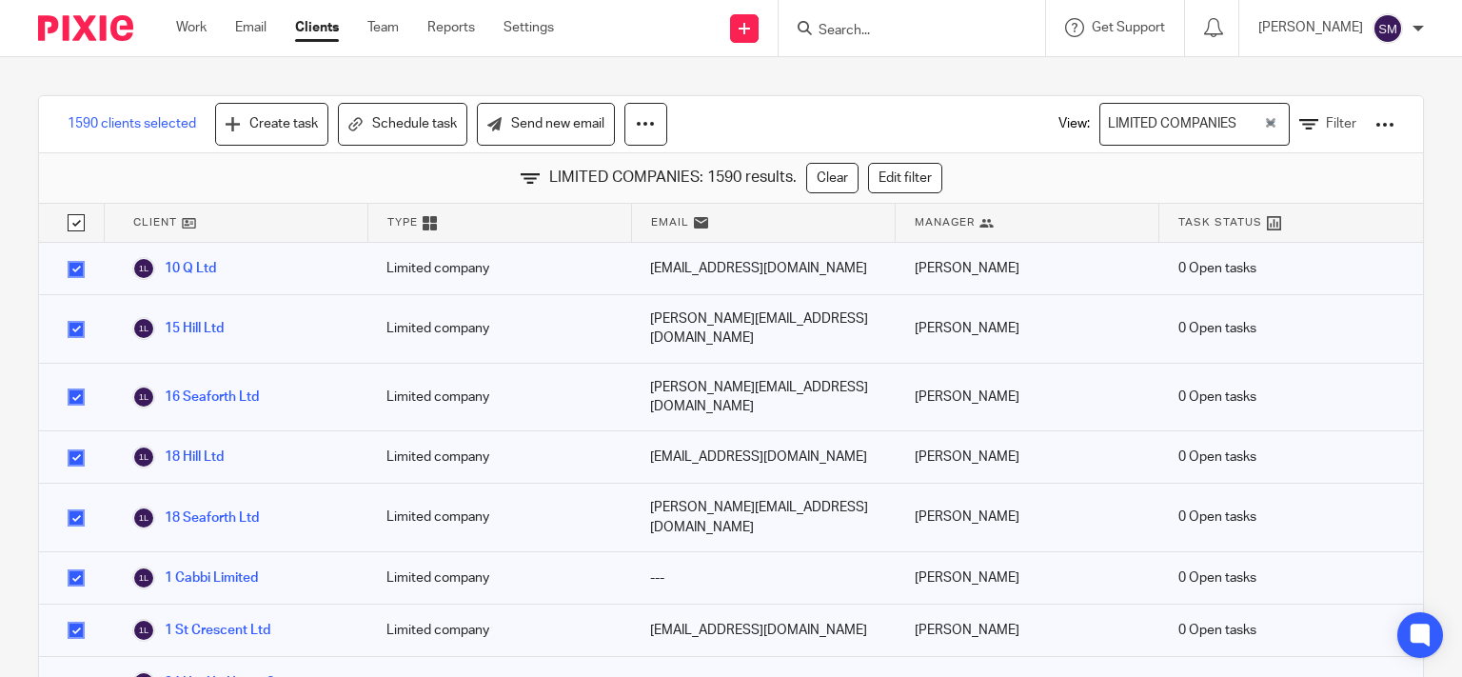
checkbox input "true"
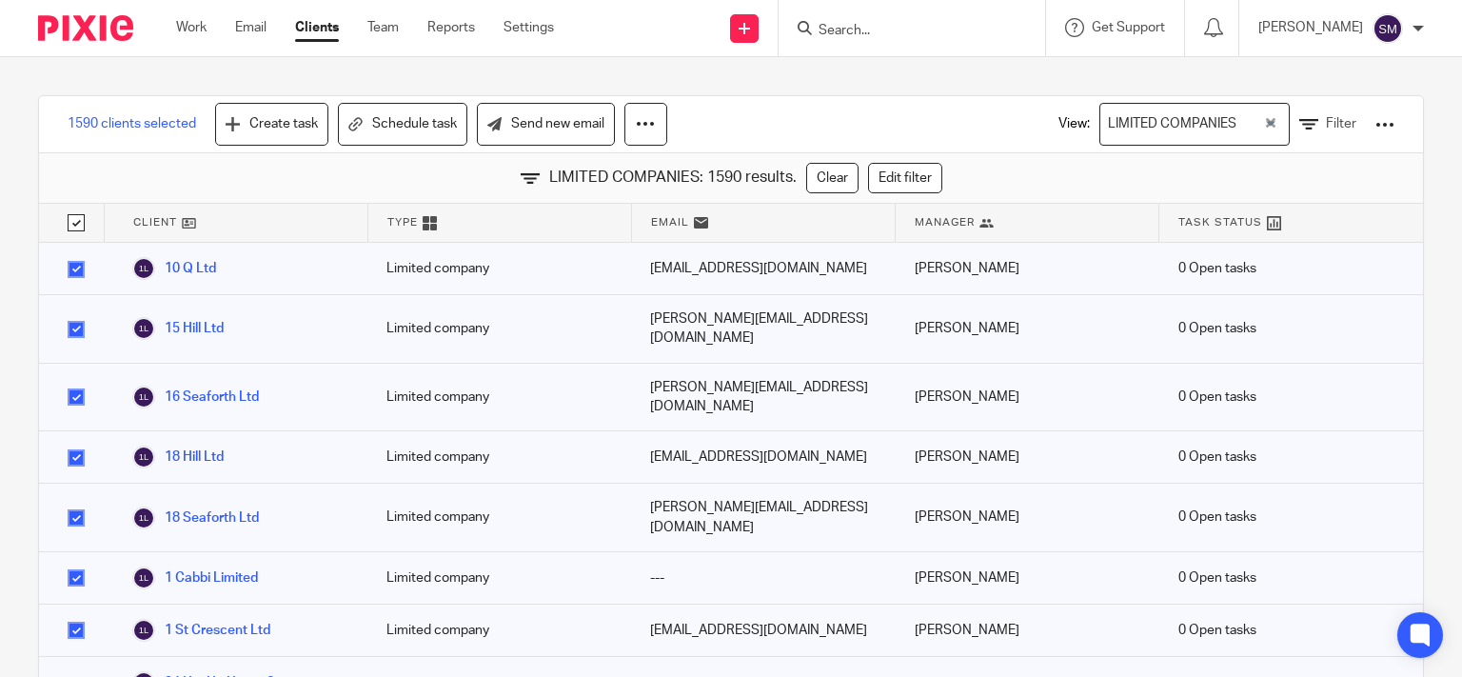
checkbox input "true"
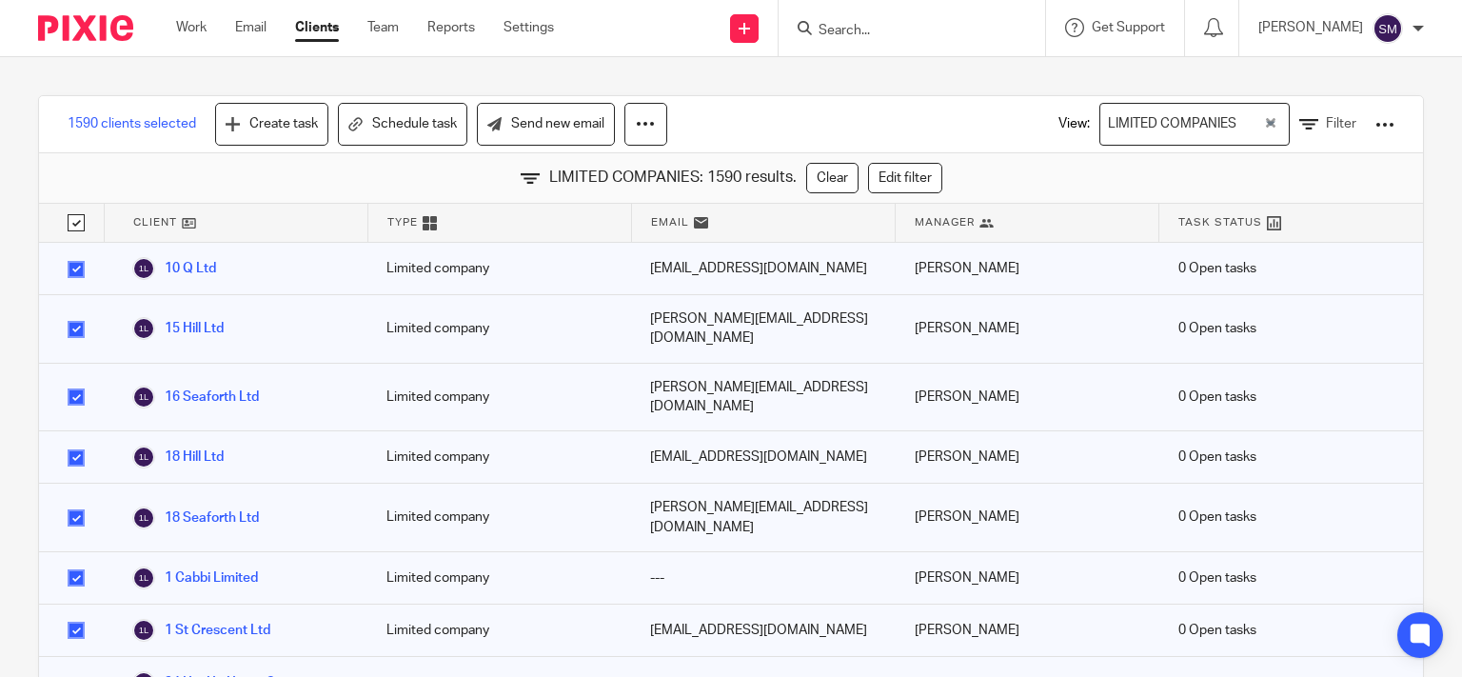
checkbox input "true"
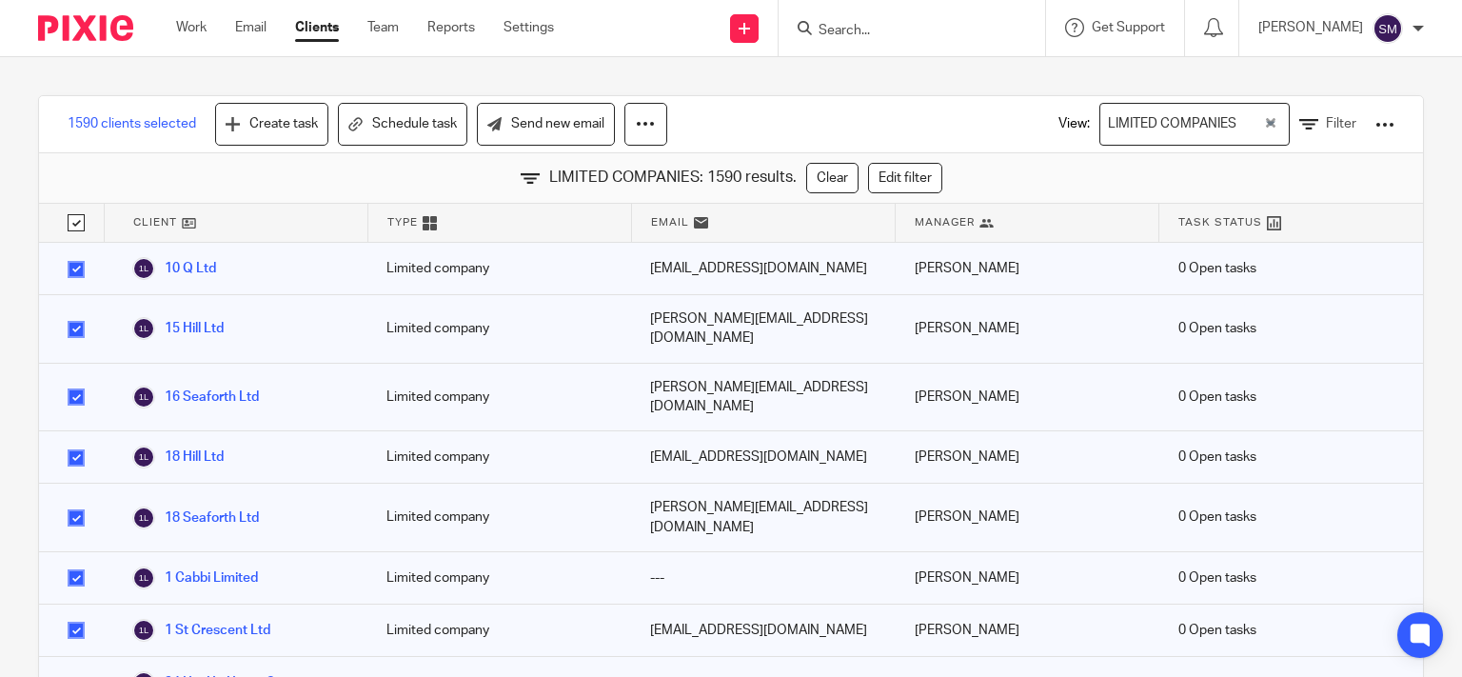
checkbox input "true"
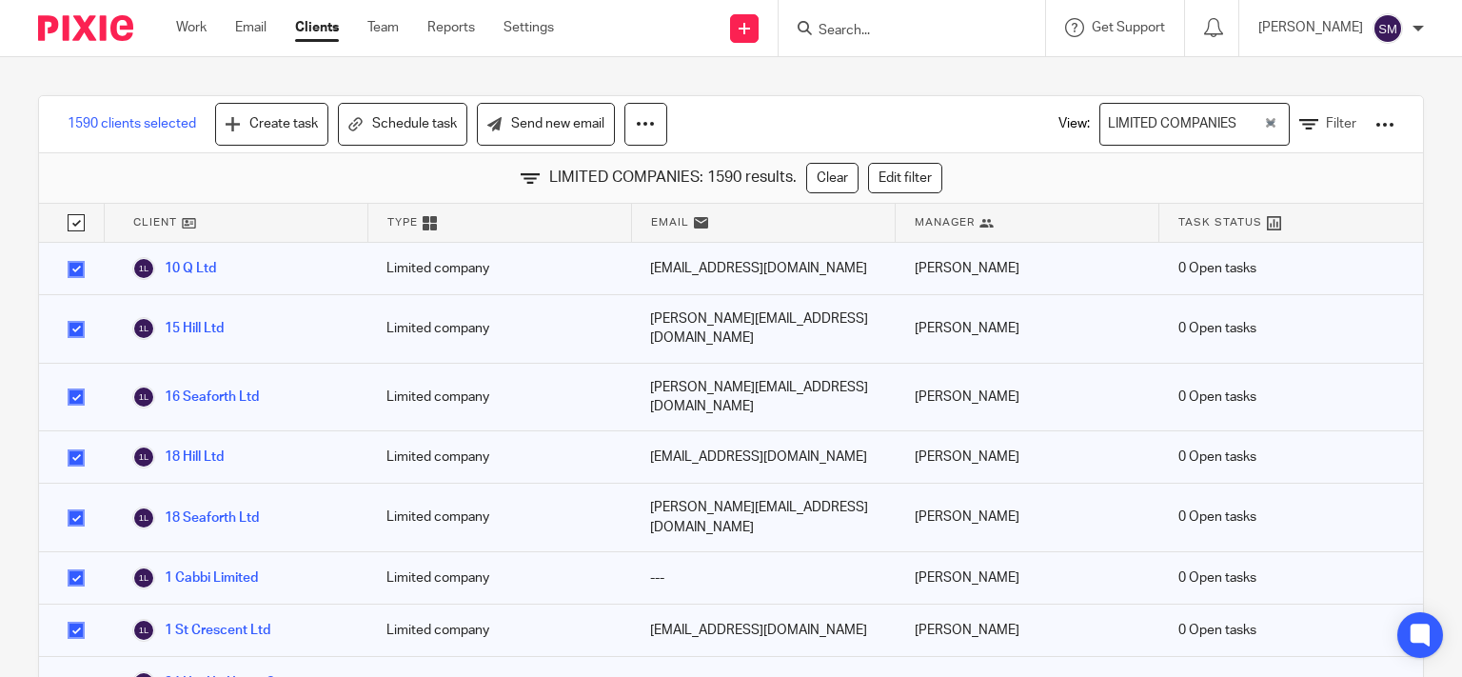
checkbox input "true"
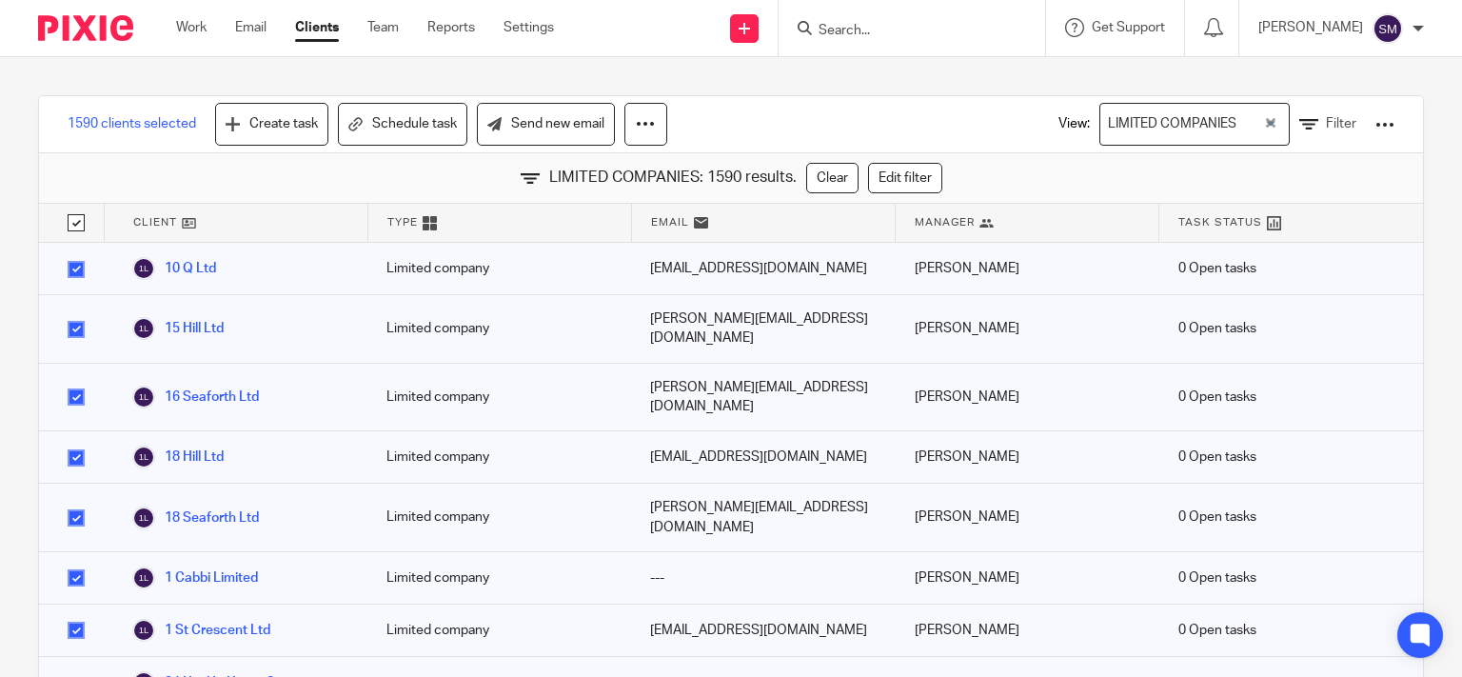
checkbox input "true"
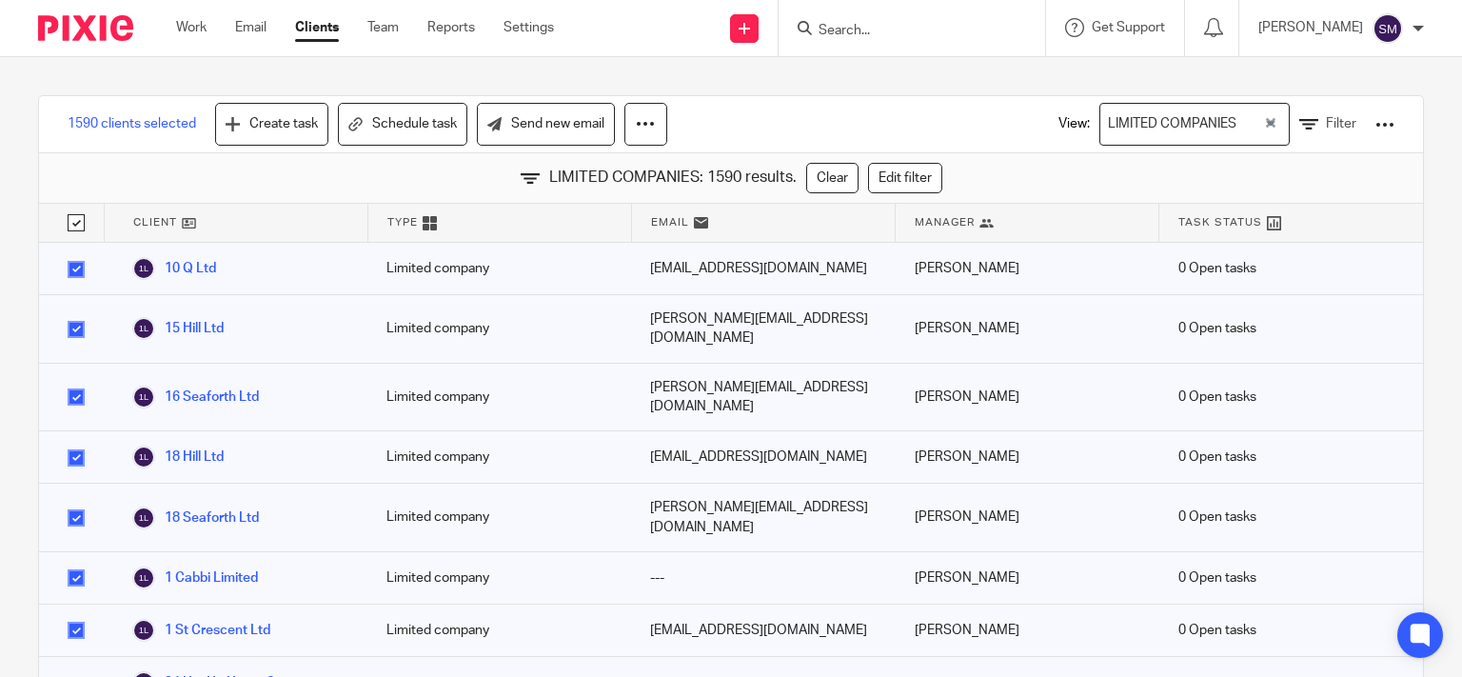
checkbox input "true"
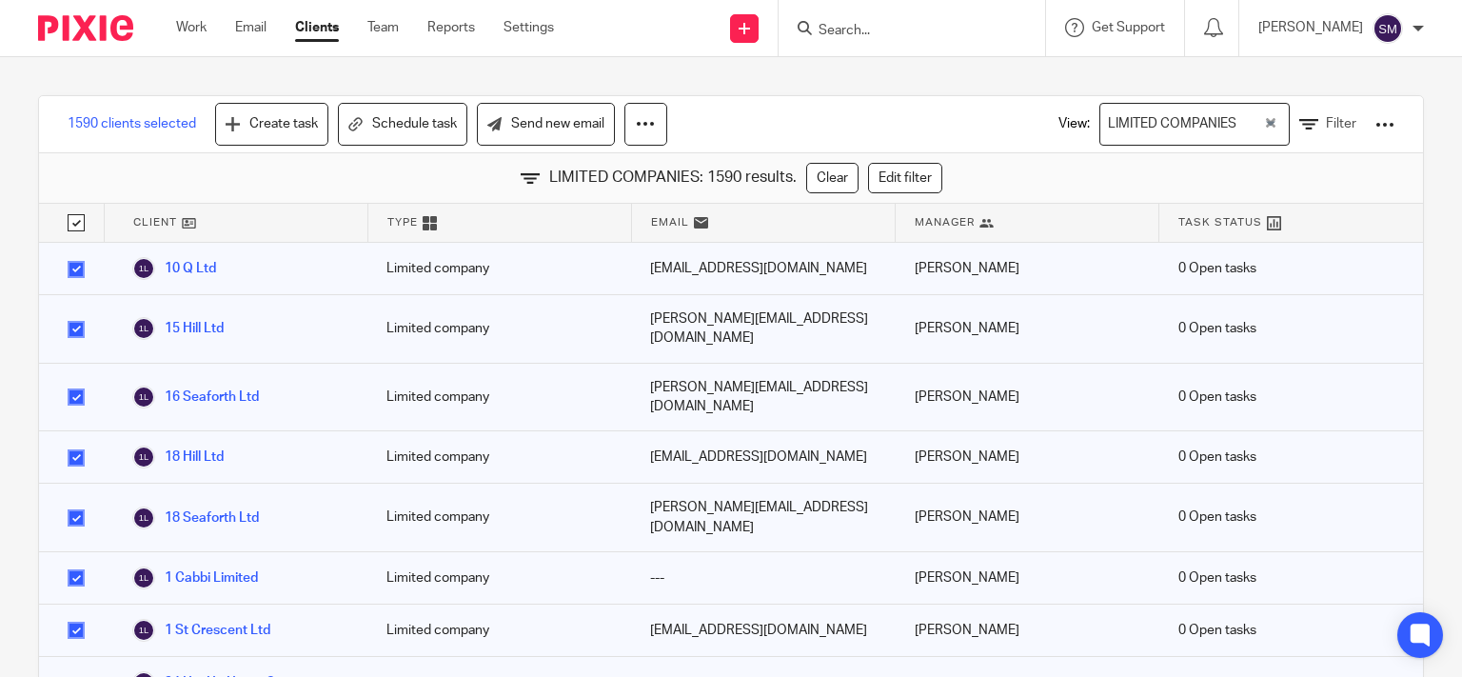
checkbox input "true"
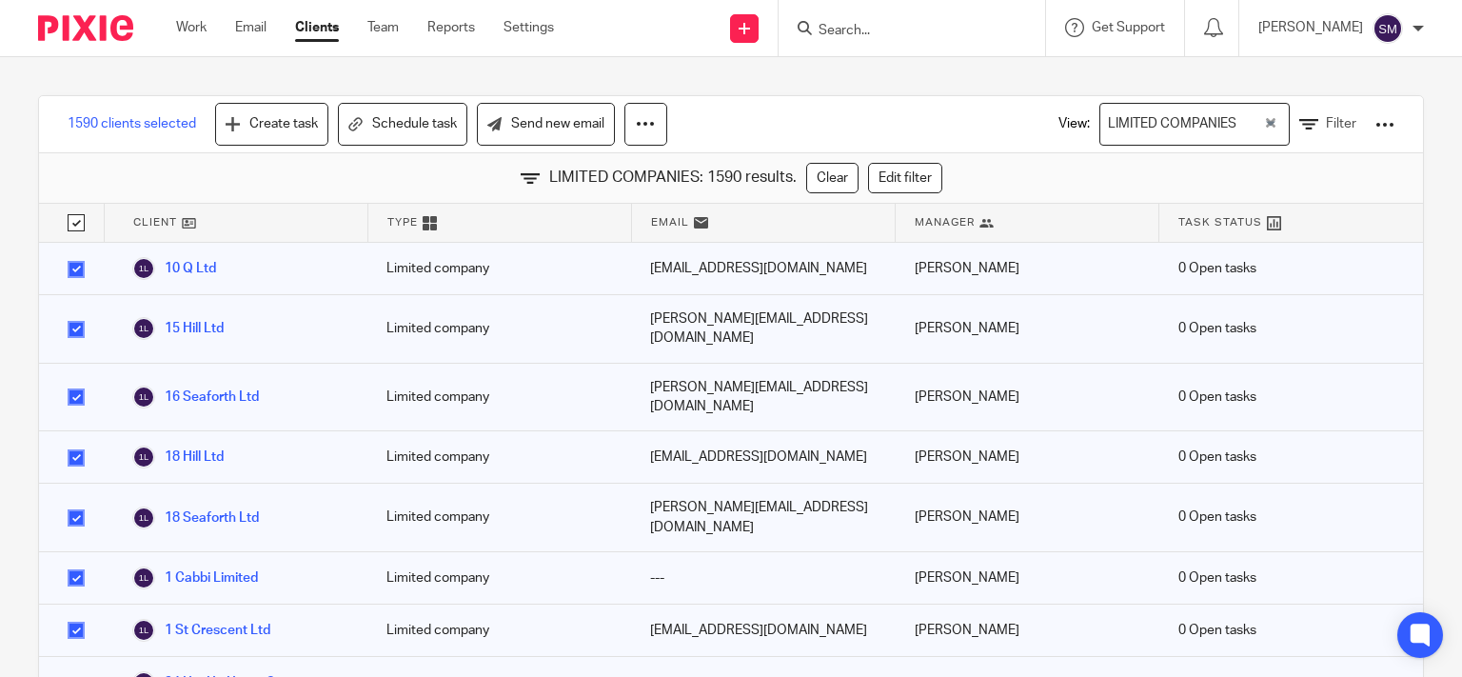
checkbox input "true"
click at [1375, 128] on div at bounding box center [1384, 124] width 19 height 19
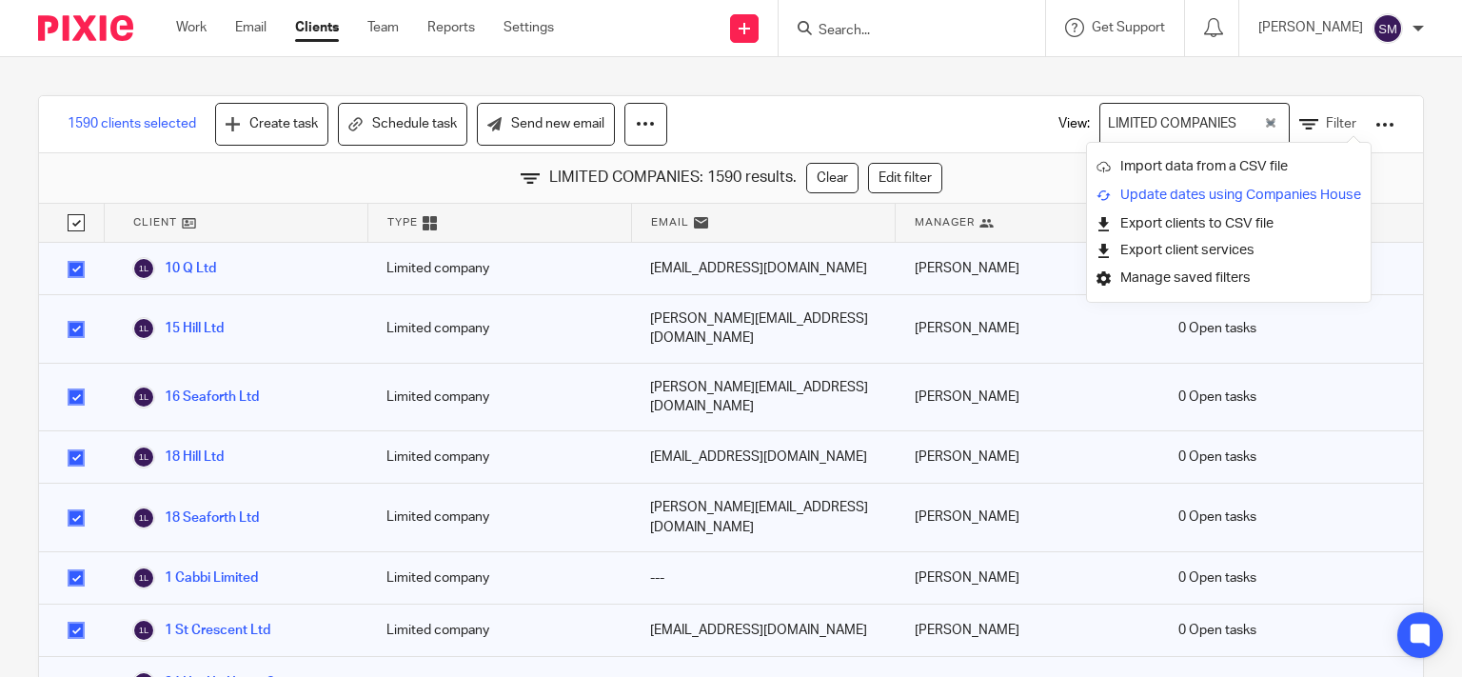
click at [1303, 193] on link "Update dates using Companies House" at bounding box center [1228, 195] width 265 height 29
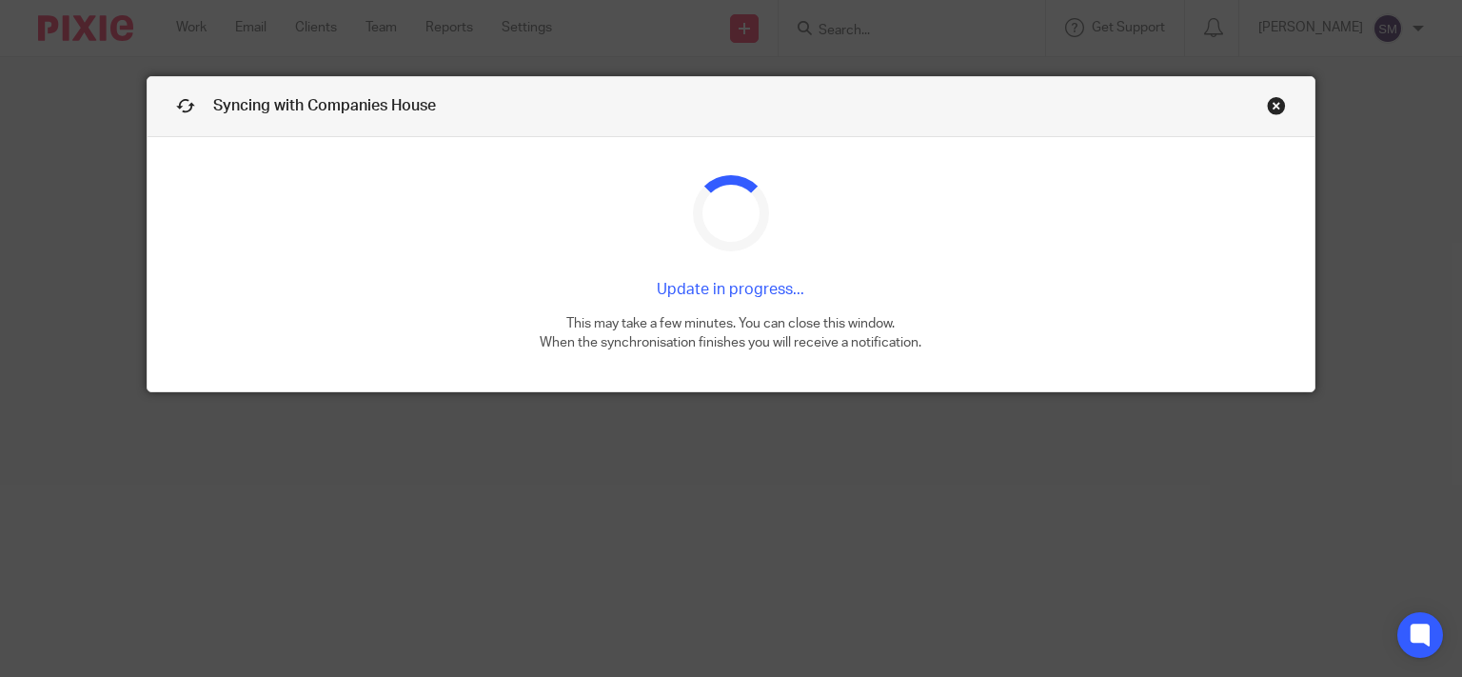
click at [1269, 101] on link "Close this dialog window" at bounding box center [1276, 109] width 19 height 26
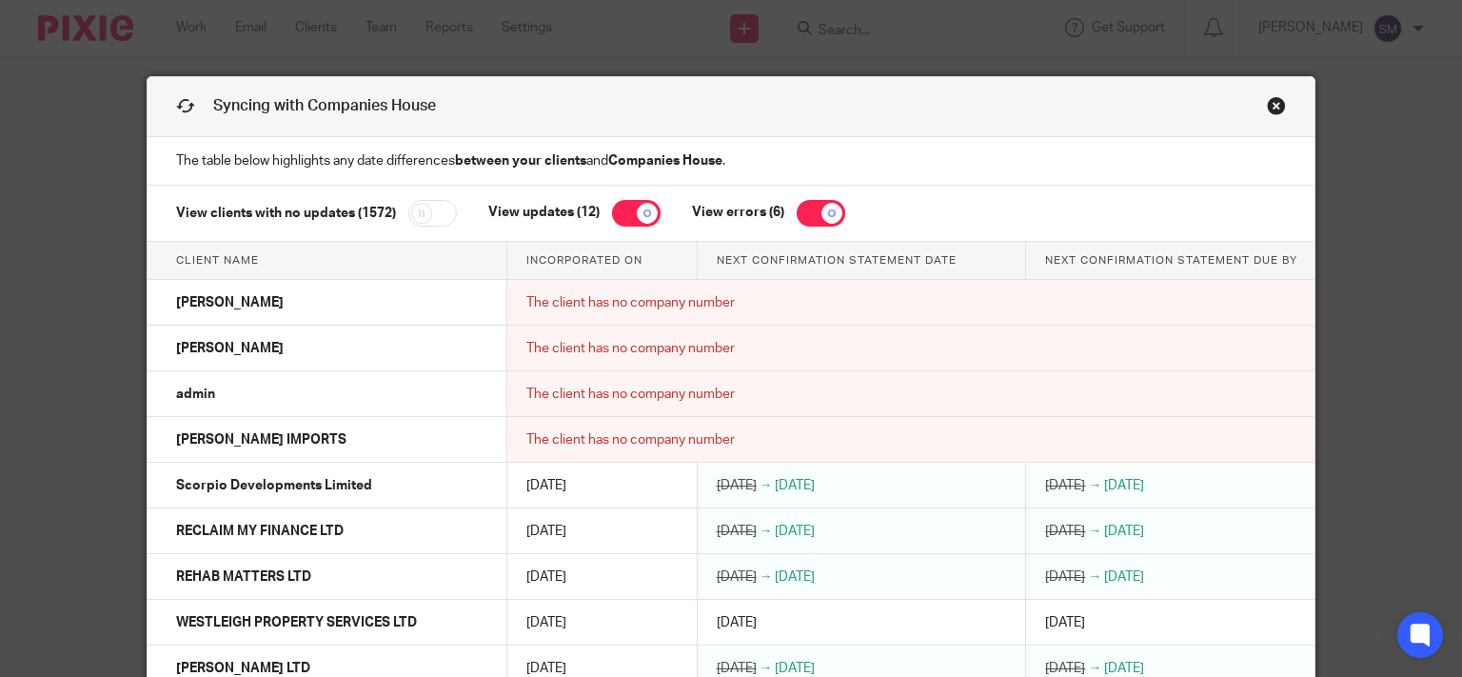
click at [428, 217] on input "checkbox" at bounding box center [432, 213] width 49 height 27
checkbox input "true"
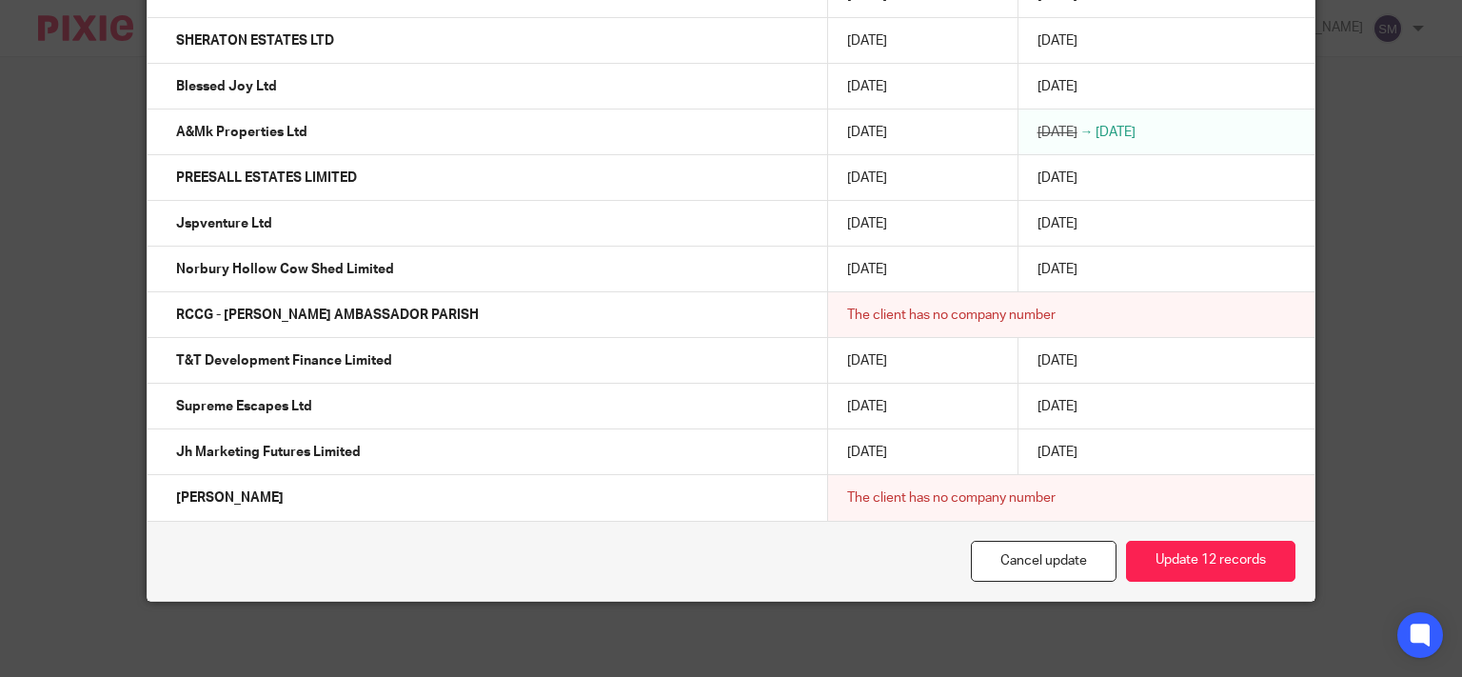
scroll to position [72398, 0]
click at [1212, 554] on button "Update 12 records" at bounding box center [1210, 560] width 169 height 41
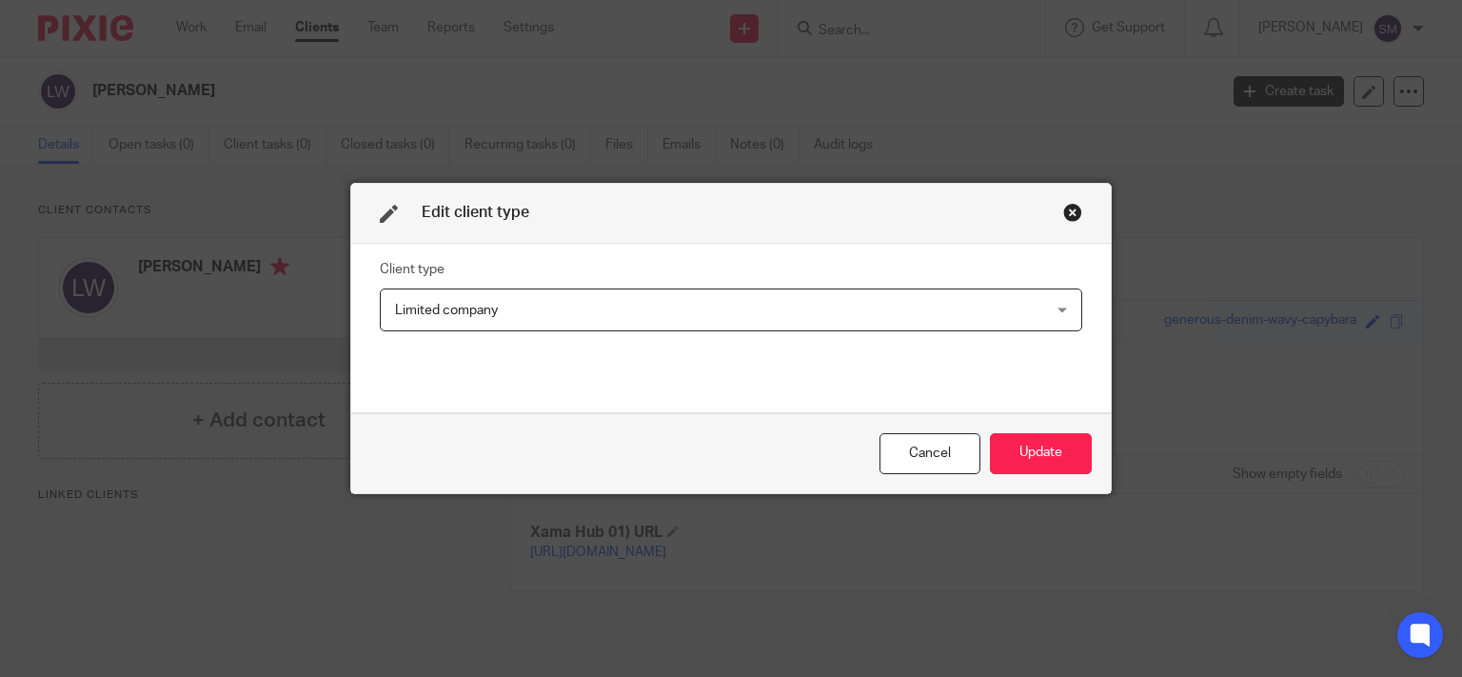
click at [501, 307] on span "Limited company" at bounding box center [669, 309] width 549 height 40
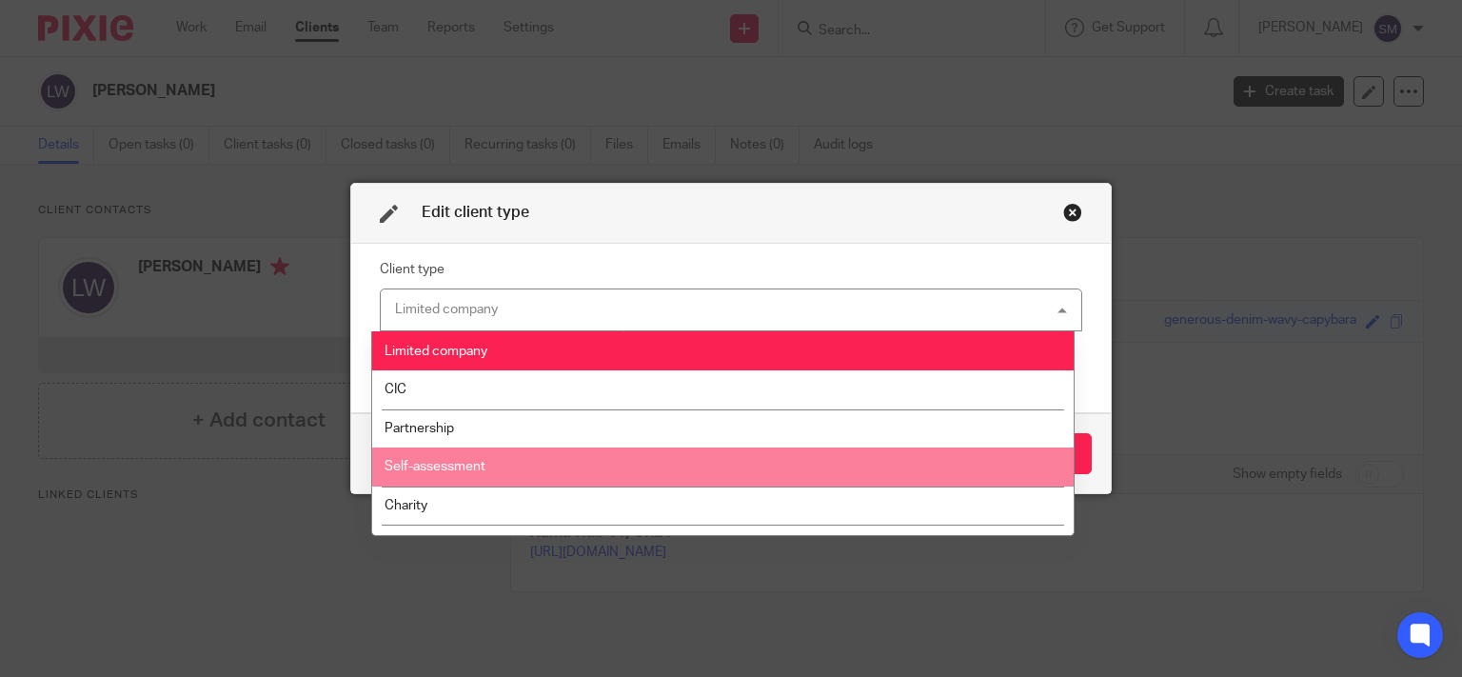
click at [504, 470] on li "Self-assessment" at bounding box center [722, 466] width 700 height 39
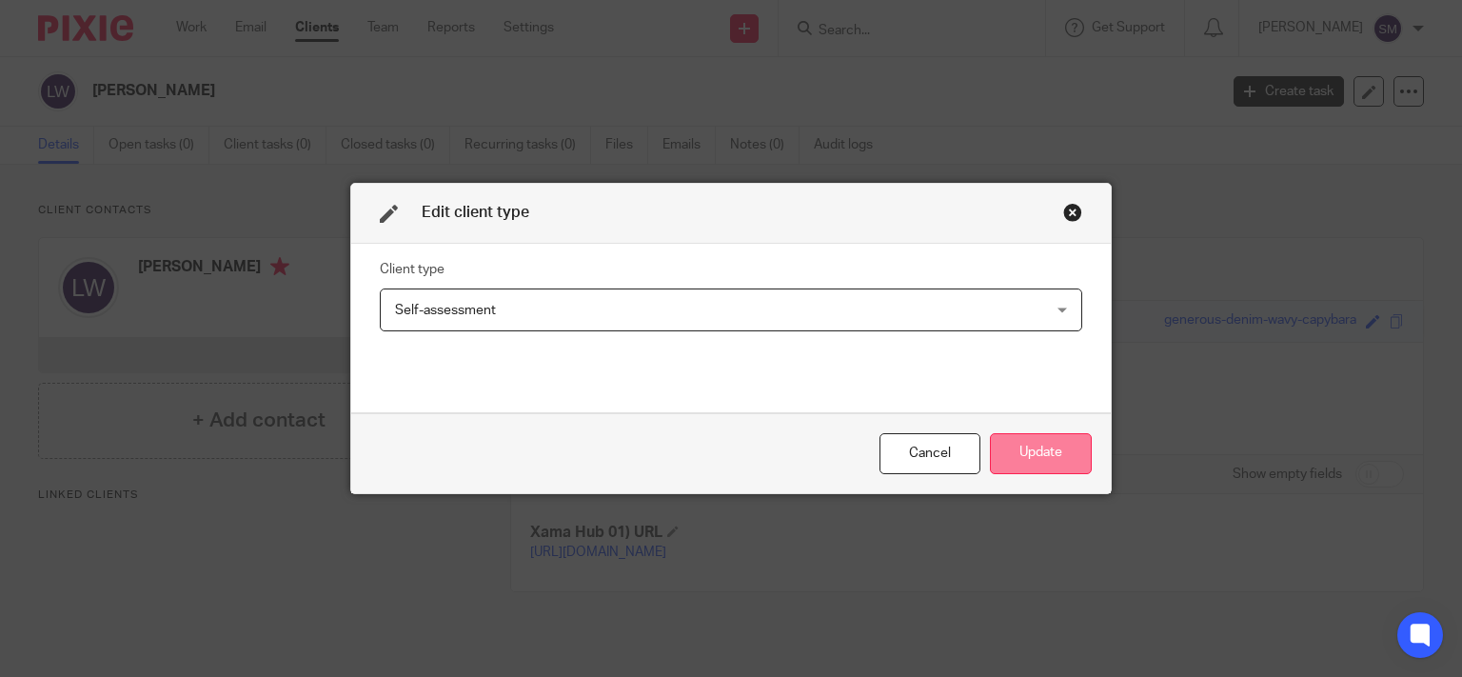
click at [1051, 452] on button "Update" at bounding box center [1041, 453] width 102 height 41
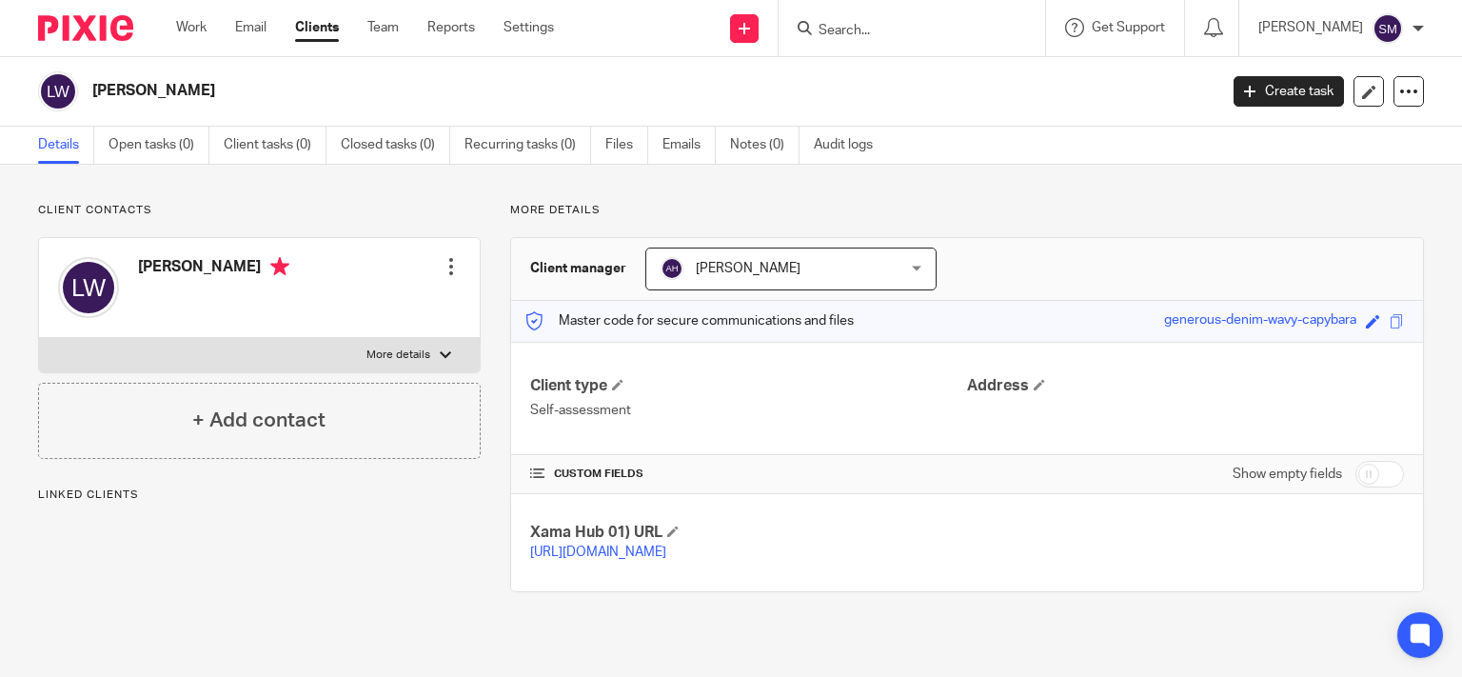
click at [886, 38] on input "Search" at bounding box center [901, 31] width 171 height 17
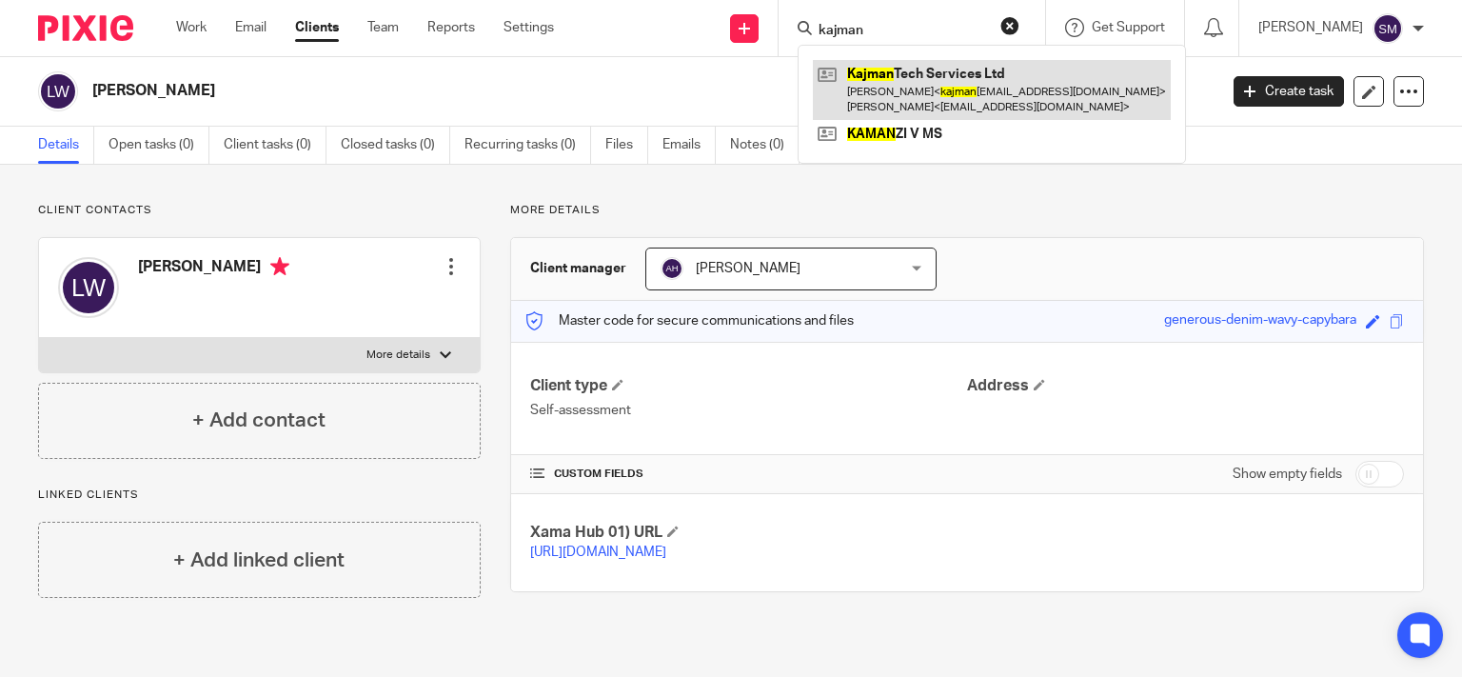
type input "kajman"
click at [955, 86] on link at bounding box center [992, 89] width 358 height 59
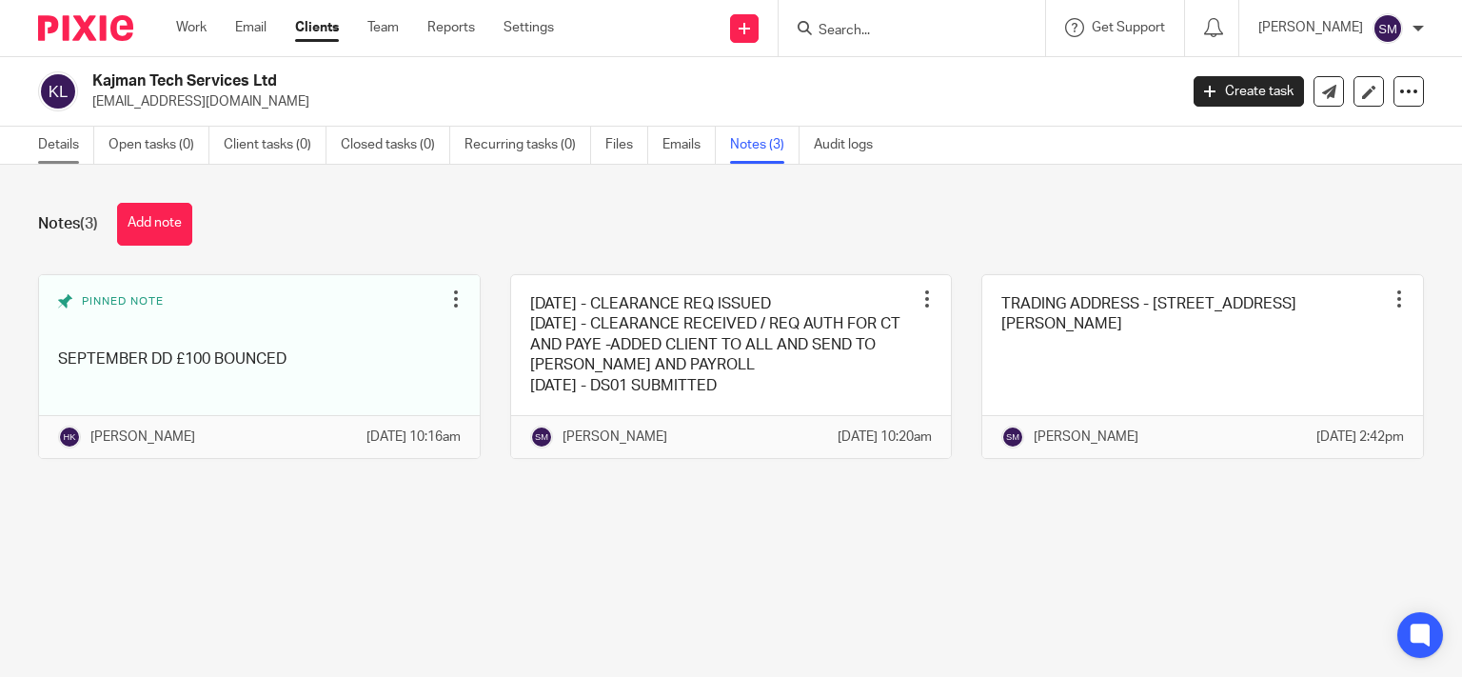
click at [51, 143] on link "Details" at bounding box center [66, 145] width 56 height 37
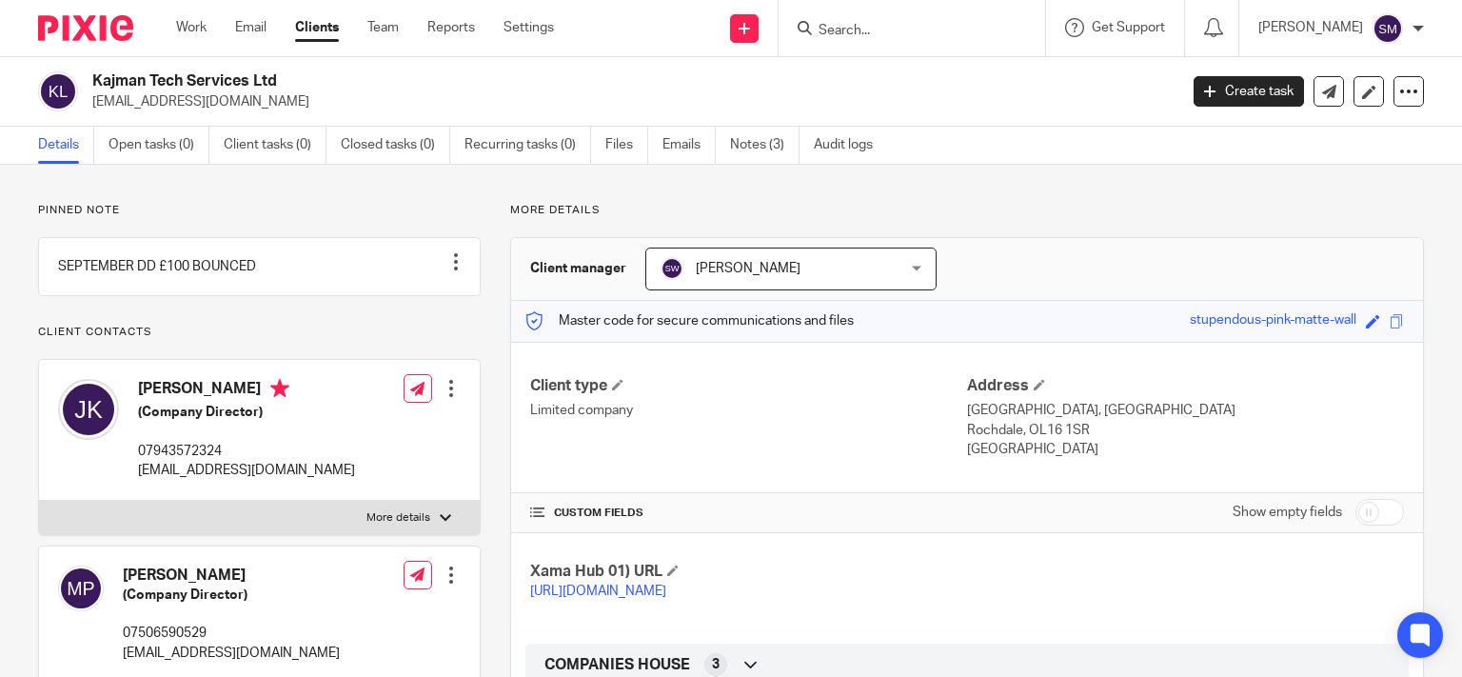
click at [844, 29] on input "Search" at bounding box center [901, 31] width 171 height 17
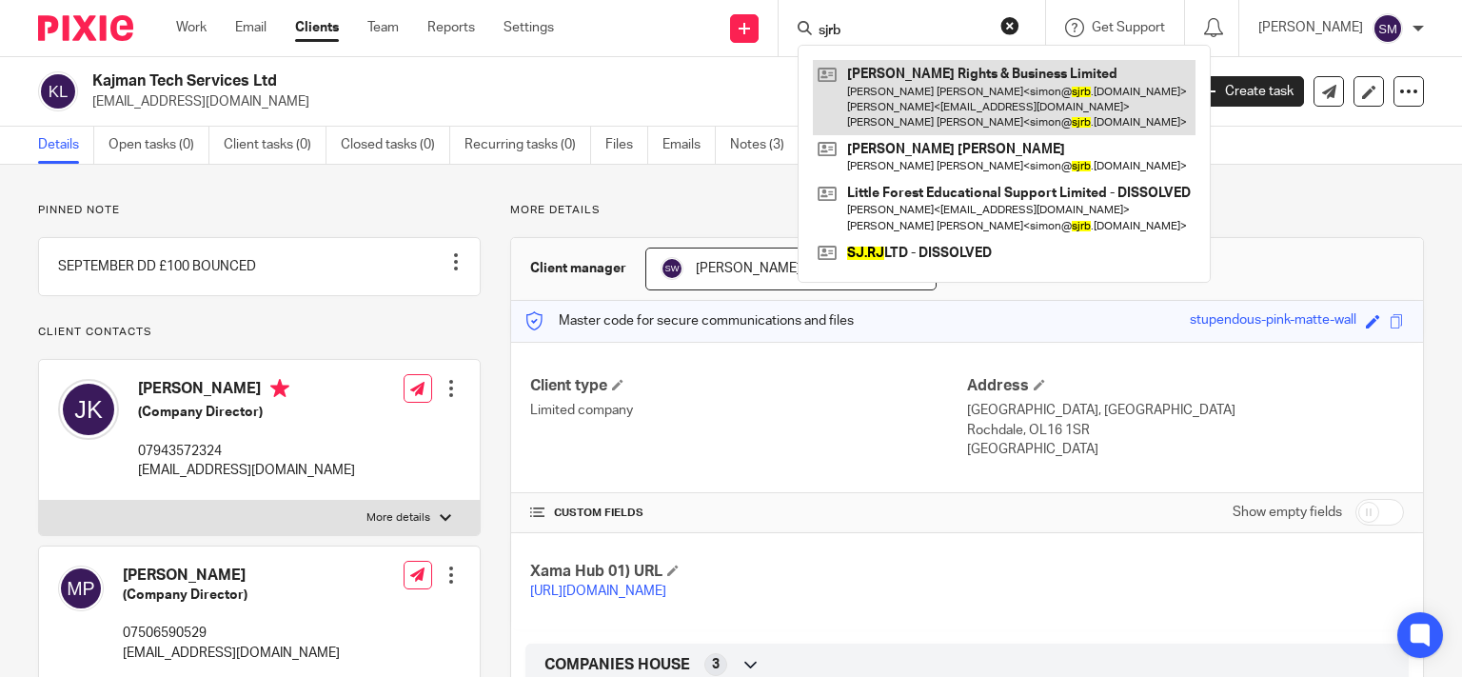
type input "sjrb"
click at [941, 96] on link at bounding box center [1004, 97] width 383 height 75
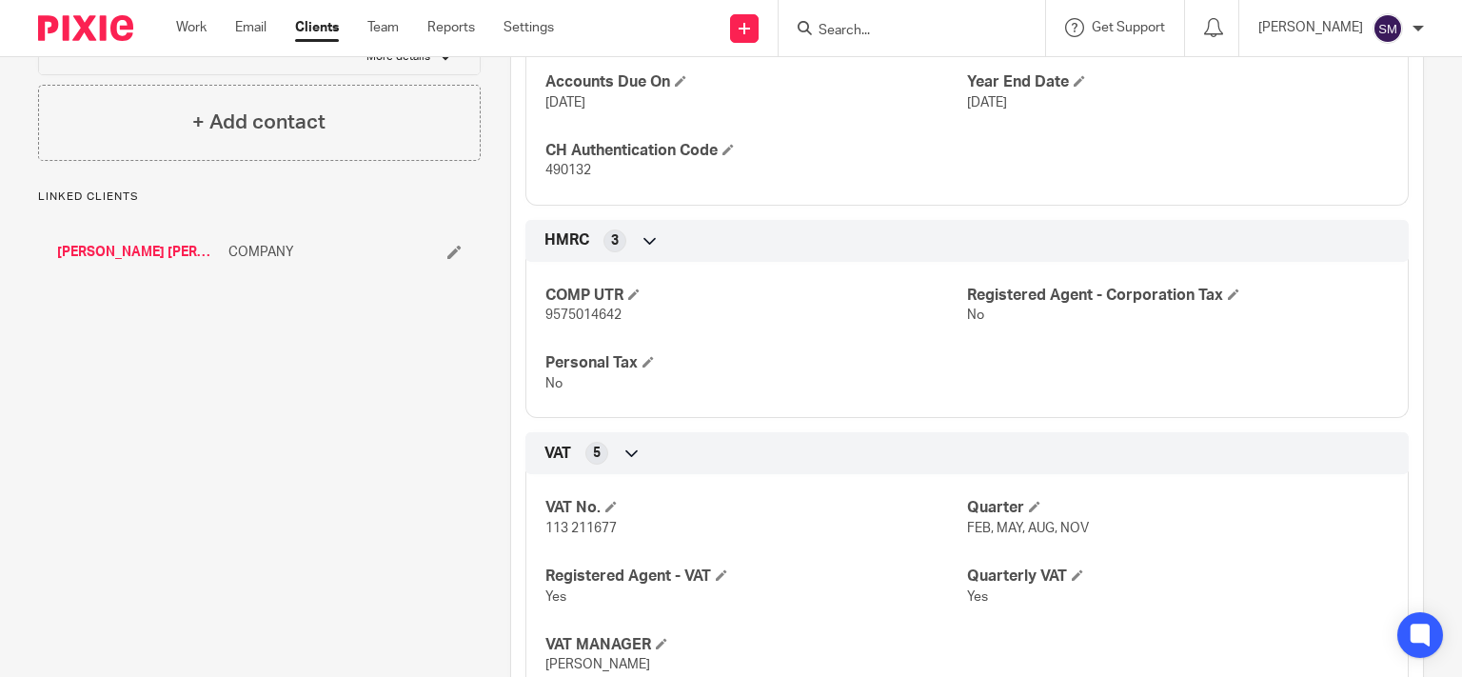
scroll to position [822, 0]
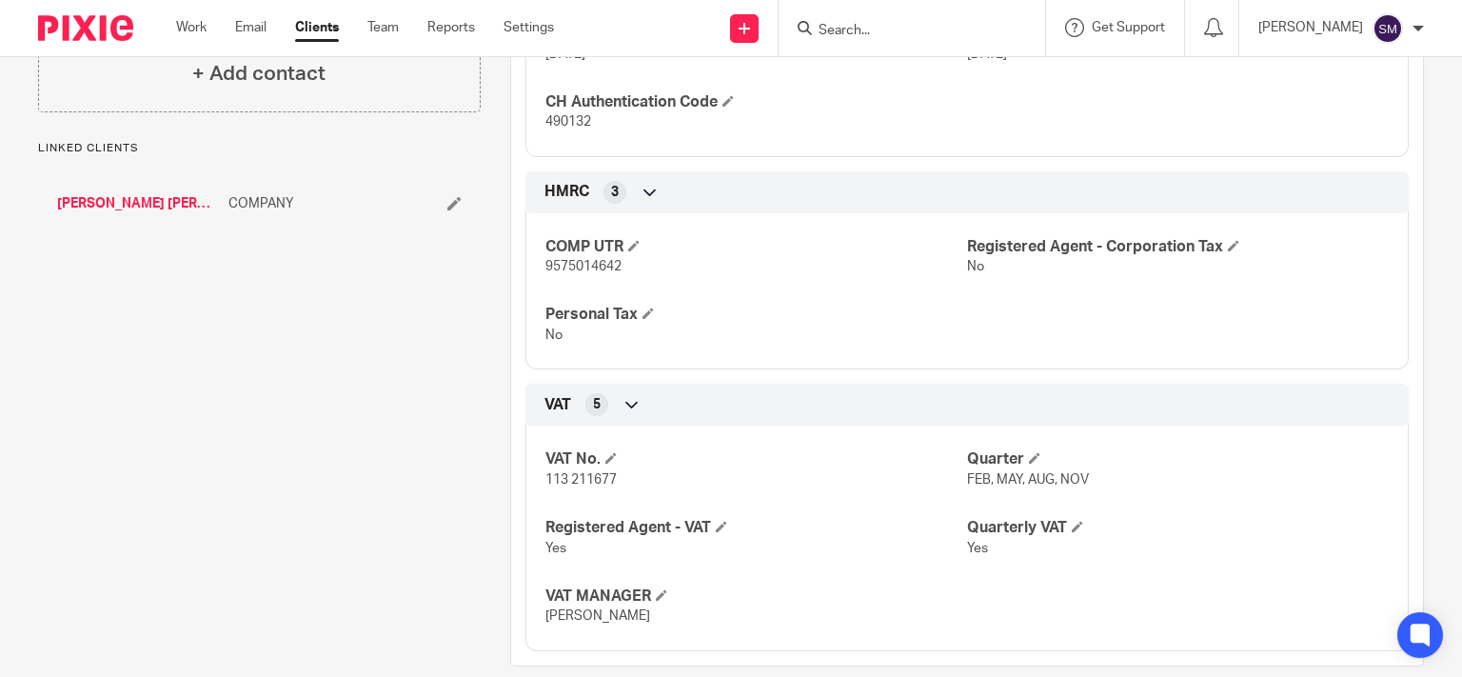
click at [158, 194] on link "[PERSON_NAME] [PERSON_NAME]" at bounding box center [138, 203] width 162 height 19
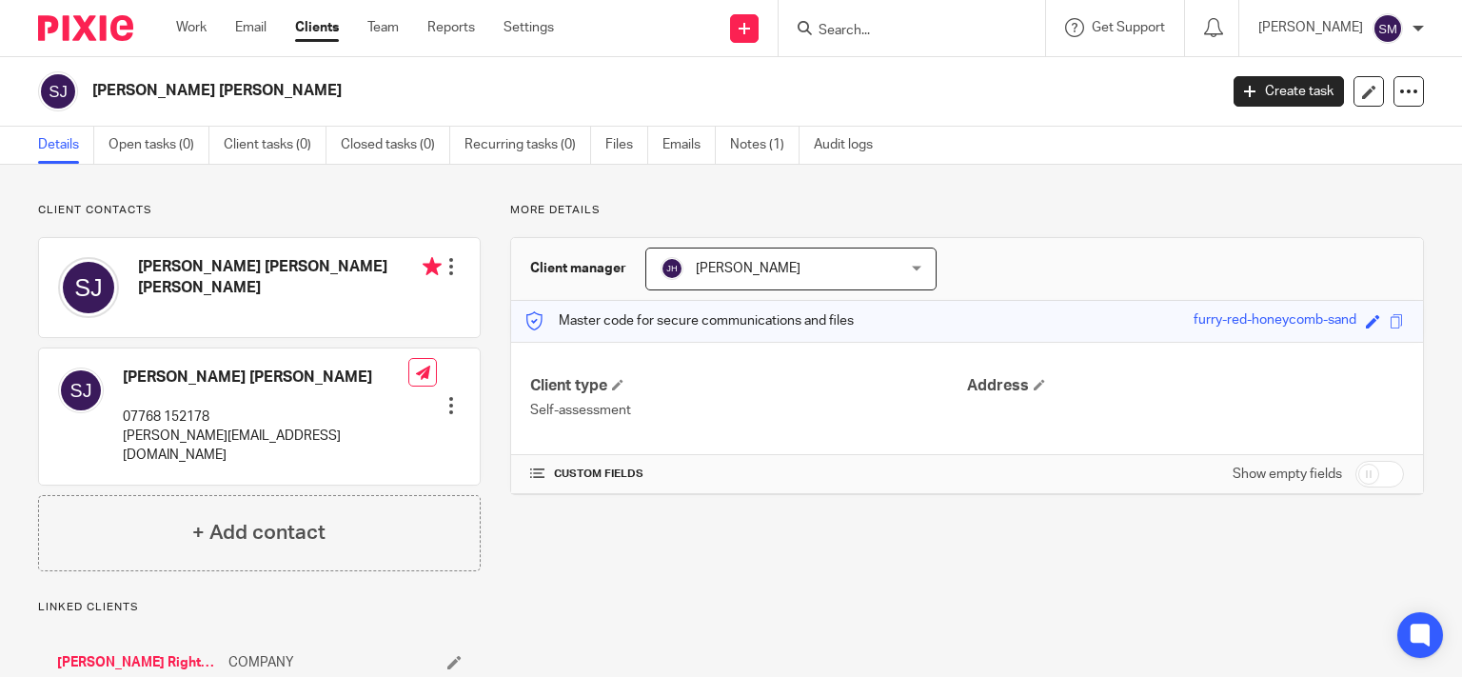
scroll to position [60, 0]
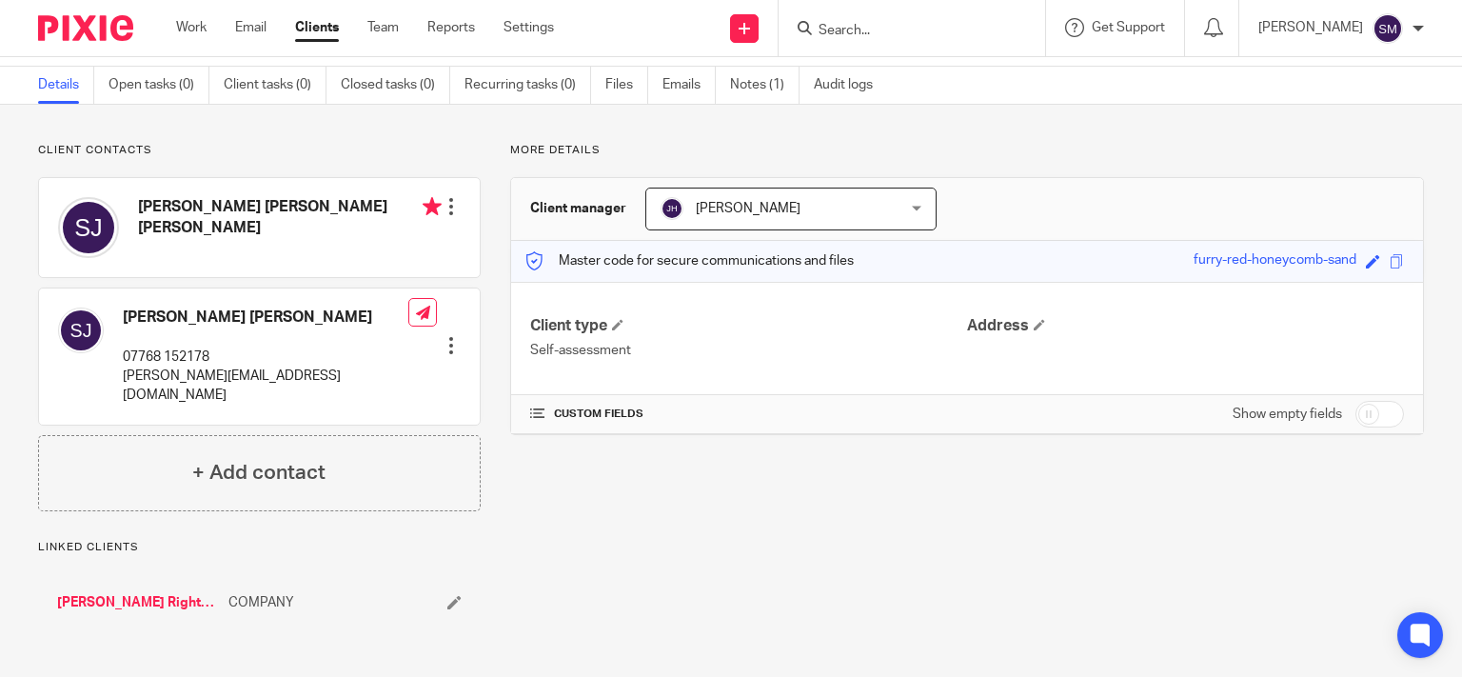
click at [130, 593] on link "[PERSON_NAME] Rights & Business Limited" at bounding box center [138, 602] width 162 height 19
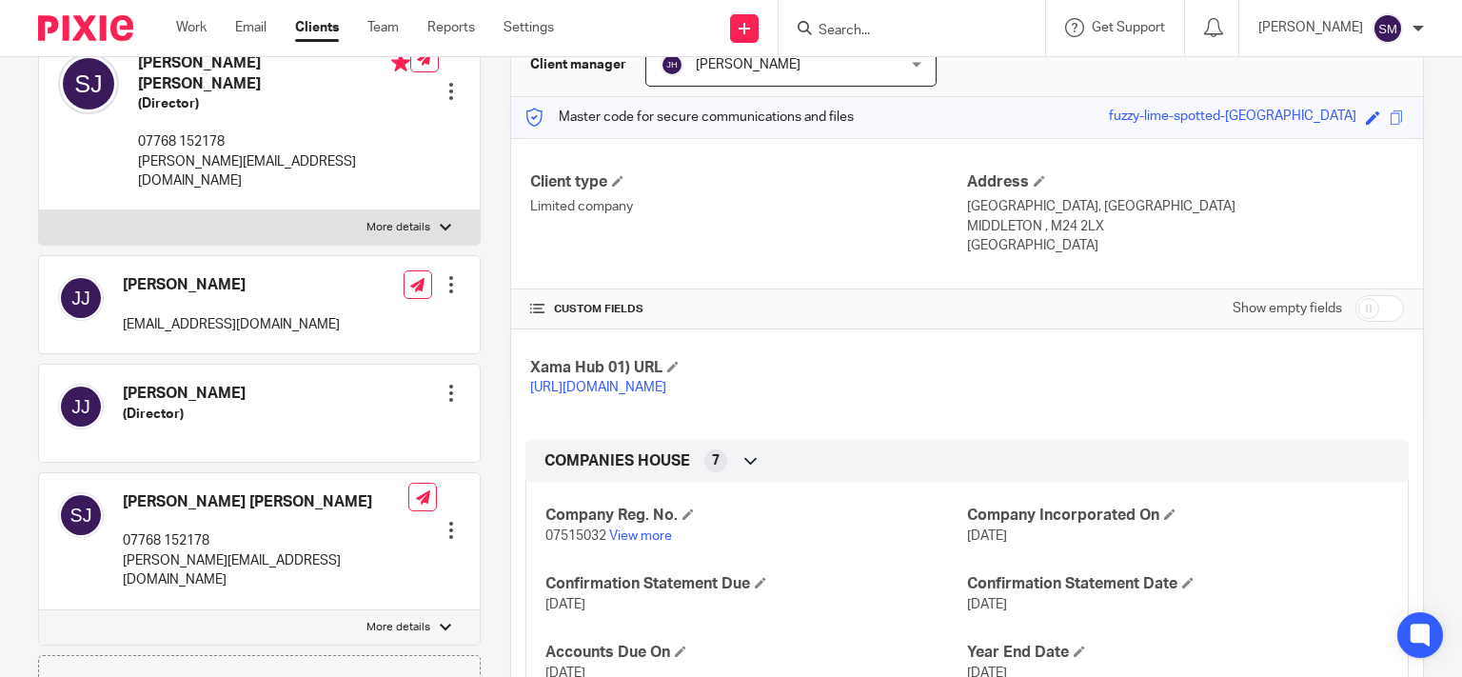
scroll to position [365, 0]
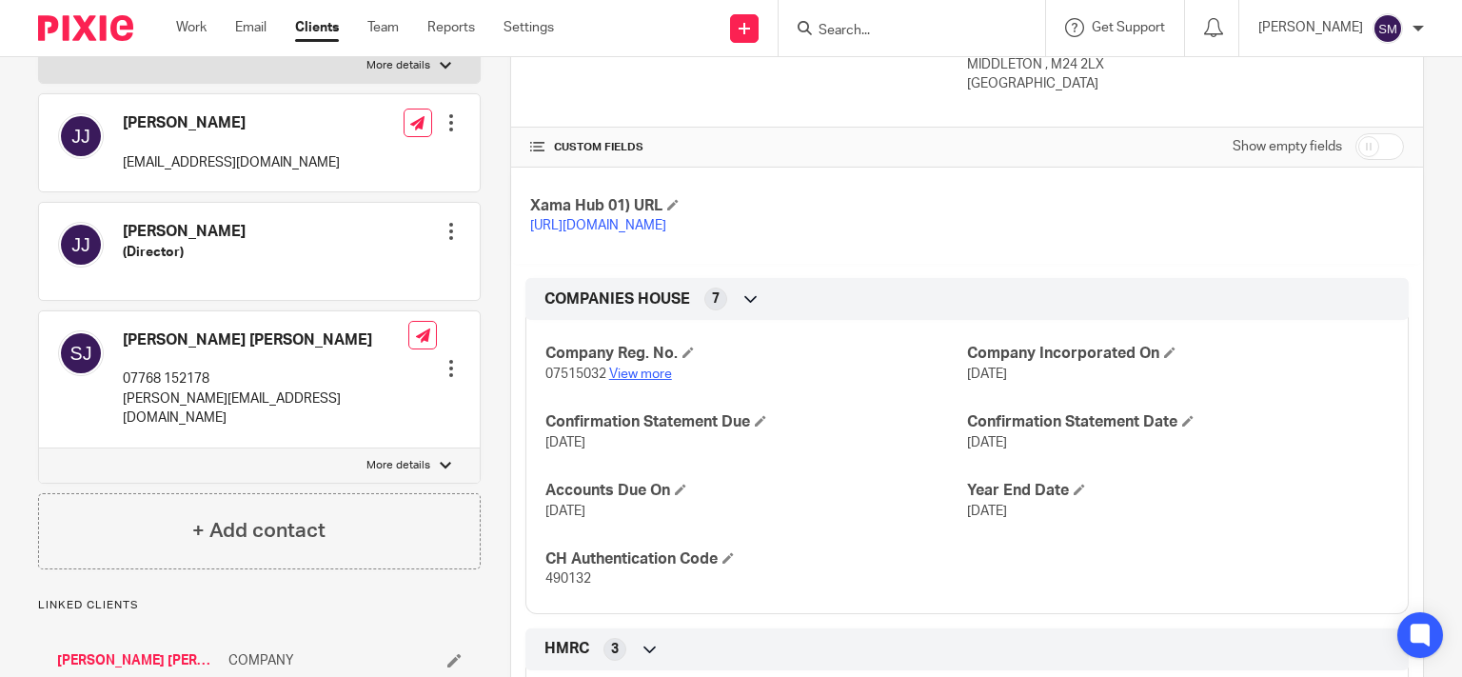
click at [643, 381] on link "View more" at bounding box center [640, 373] width 63 height 13
click at [853, 28] on input "Search" at bounding box center [901, 31] width 171 height 17
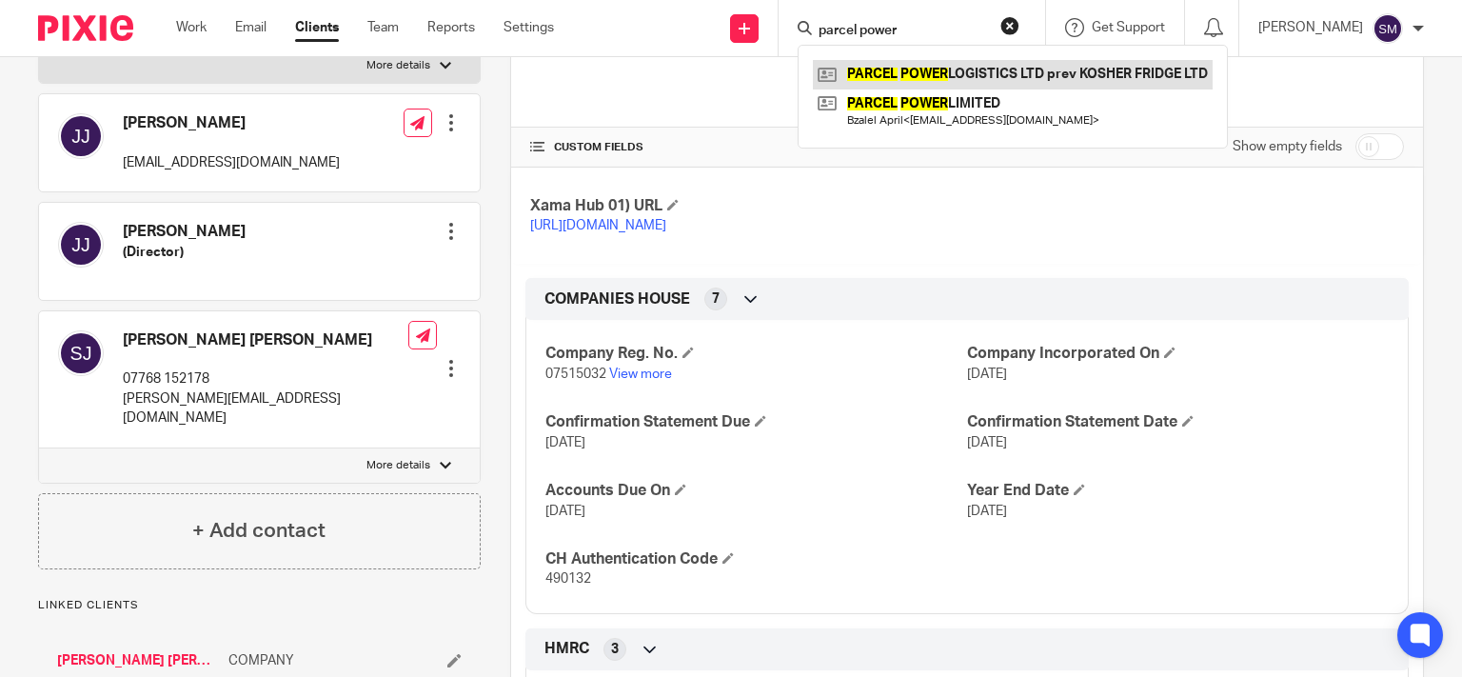
type input "parcel power"
click at [1034, 66] on link at bounding box center [1013, 74] width 400 height 29
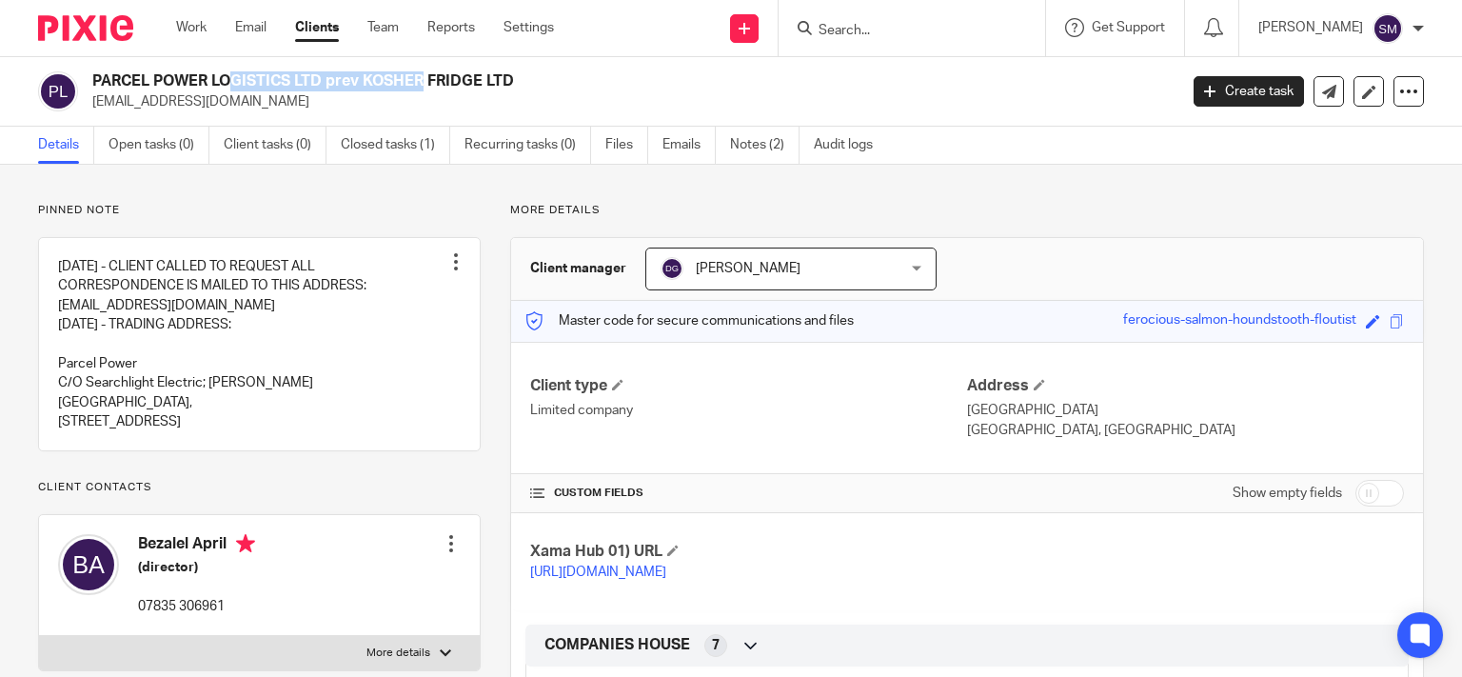
click at [92, 78] on h2 "PARCEL POWER LOGISTICS LTD prev KOSHER FRIDGE LTD" at bounding box center [521, 81] width 858 height 20
click at [831, 27] on input "Search" at bounding box center [901, 31] width 171 height 17
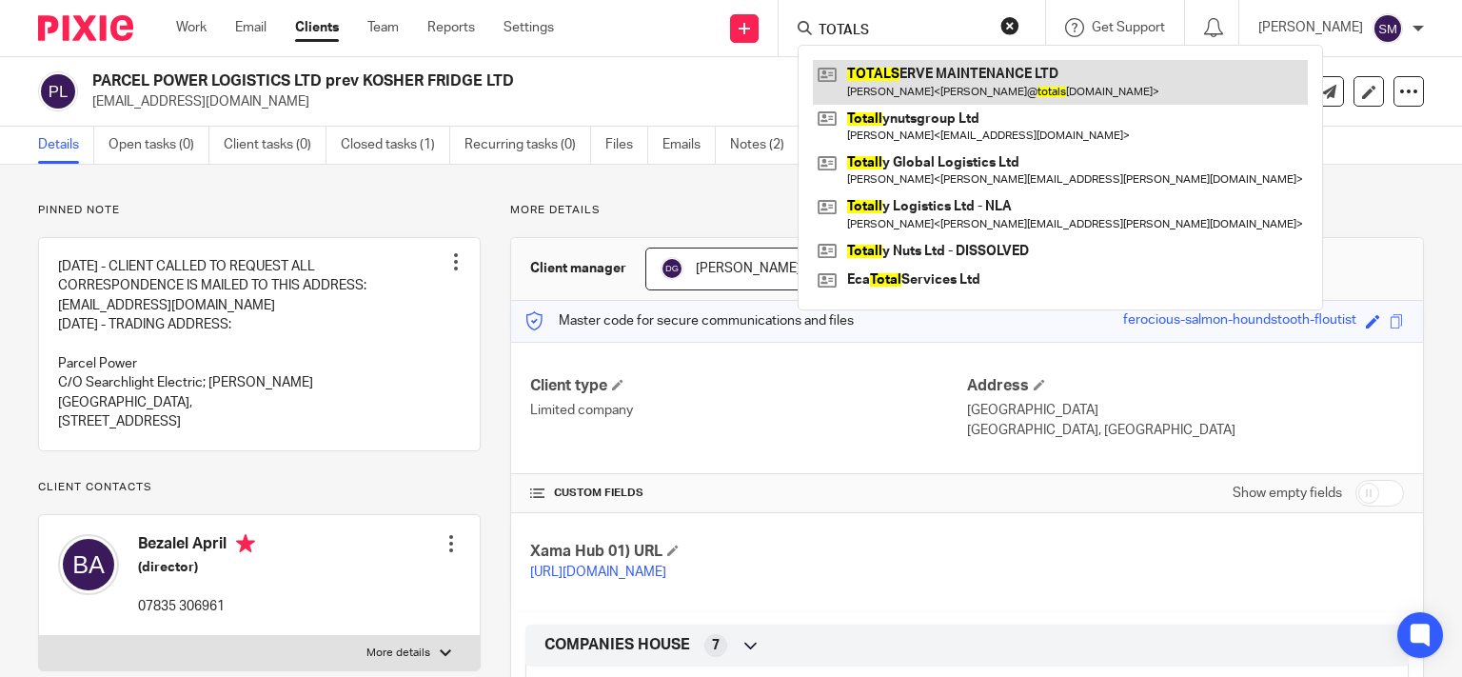
type input "TOTALS"
click at [863, 72] on link at bounding box center [1060, 82] width 495 height 44
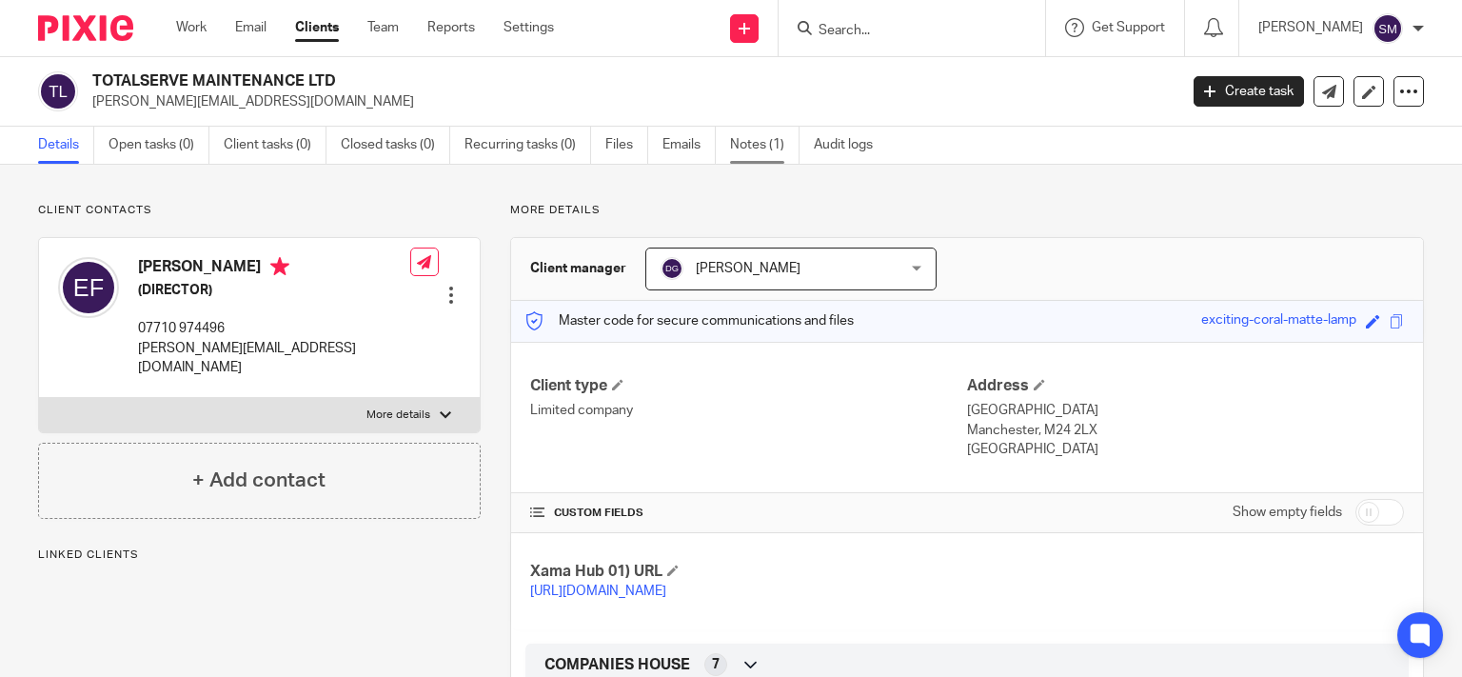
click at [750, 158] on link "Notes (1)" at bounding box center [764, 145] width 69 height 37
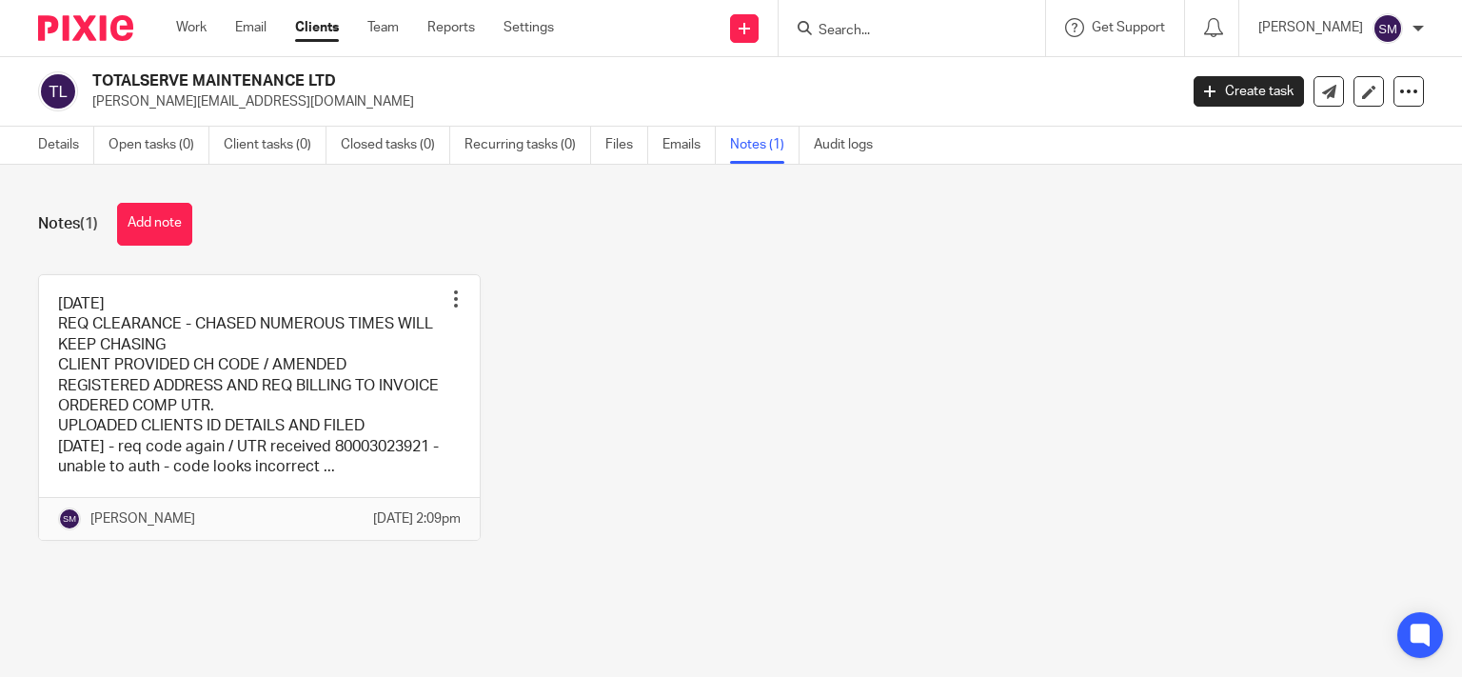
click at [367, 479] on link at bounding box center [259, 407] width 441 height 265
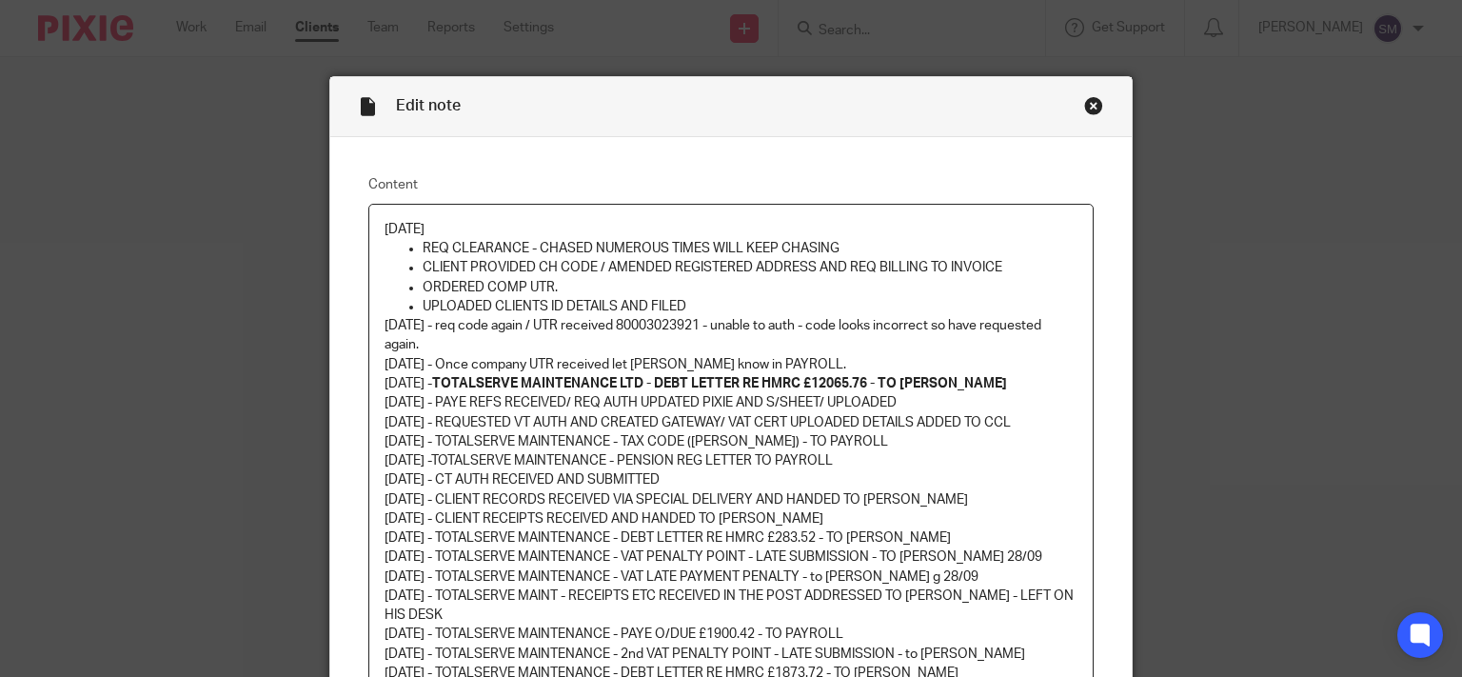
click at [1090, 108] on div "Close this dialog window" at bounding box center [1093, 105] width 19 height 19
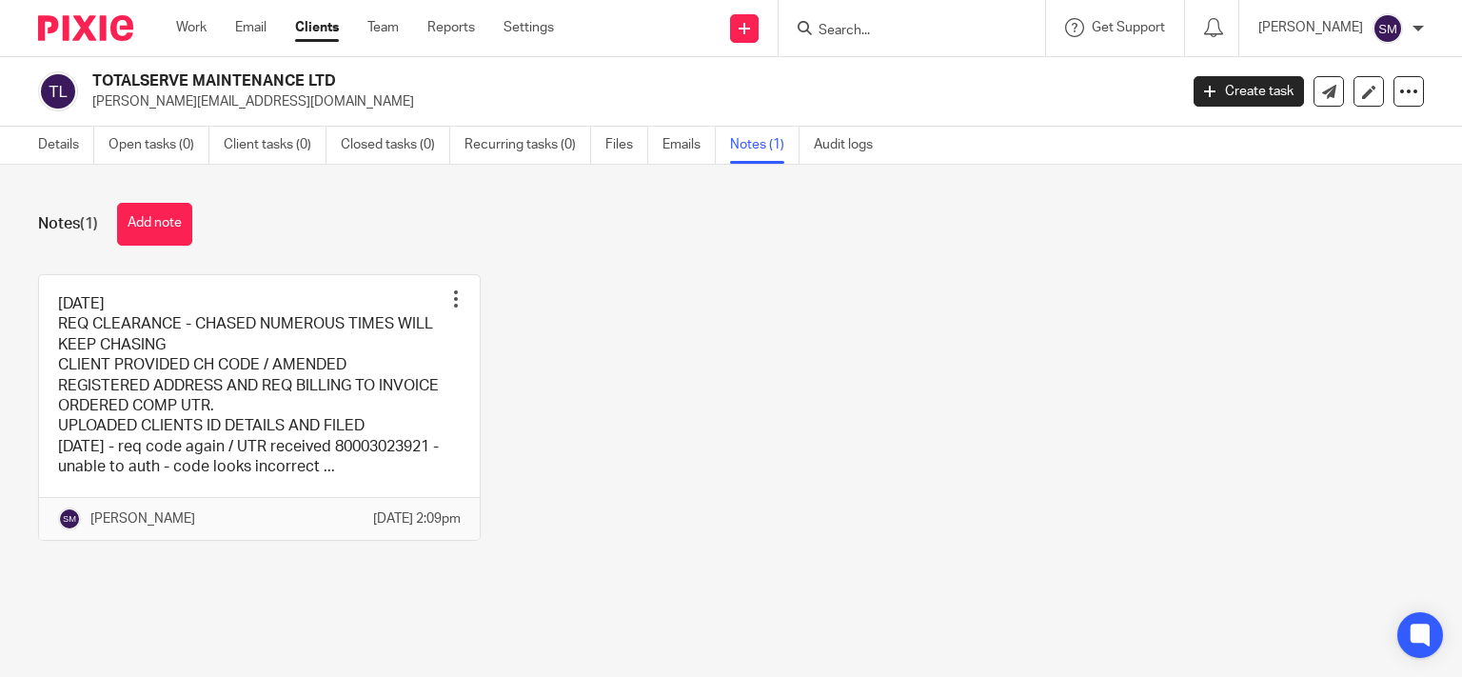
drag, startPoint x: 305, startPoint y: 80, endPoint x: 97, endPoint y: 77, distance: 207.5
click at [97, 77] on h2 "TOTALSERVE MAINTENANCE LTD" at bounding box center [521, 81] width 858 height 20
copy h2 "OTALSERVE MAINTENANCE"
click at [848, 20] on form at bounding box center [917, 28] width 203 height 24
click at [840, 34] on input "Search" at bounding box center [901, 31] width 171 height 17
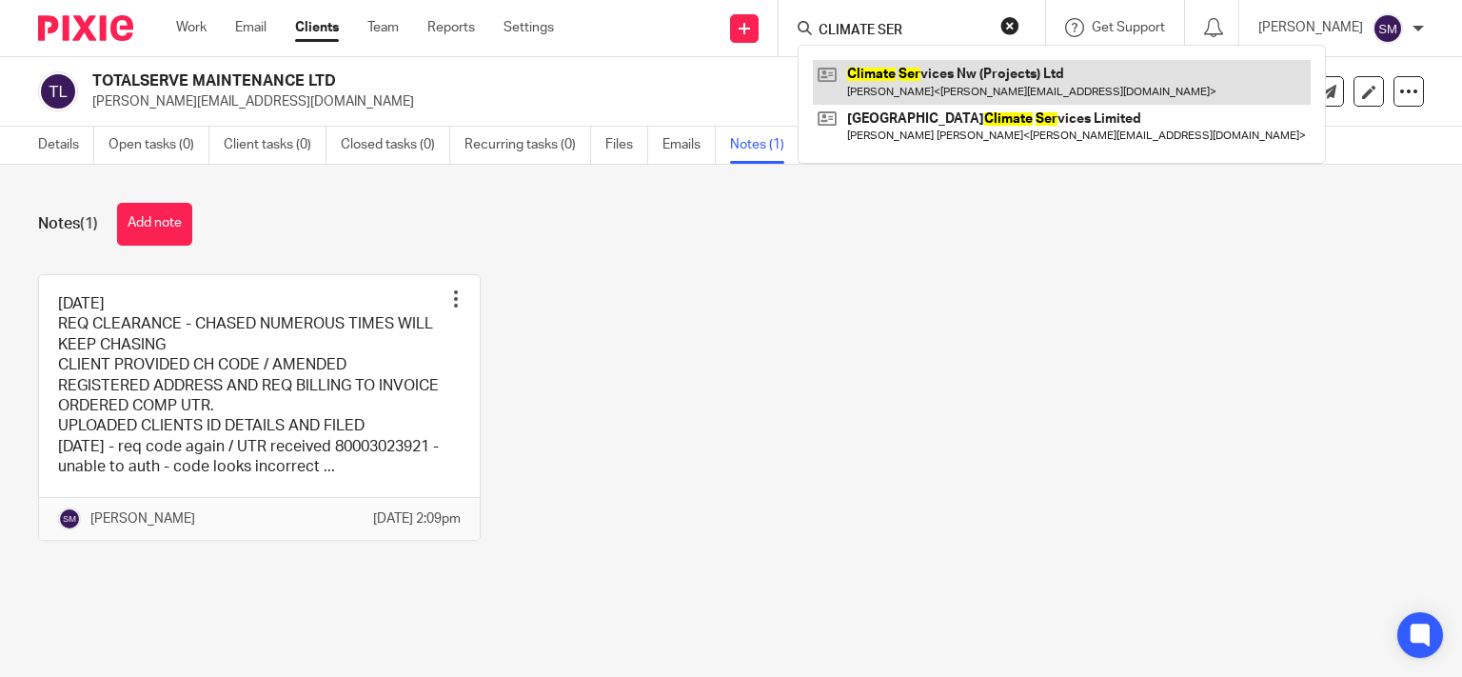
type input "CLIMATE SER"
click at [904, 79] on link at bounding box center [1062, 82] width 498 height 44
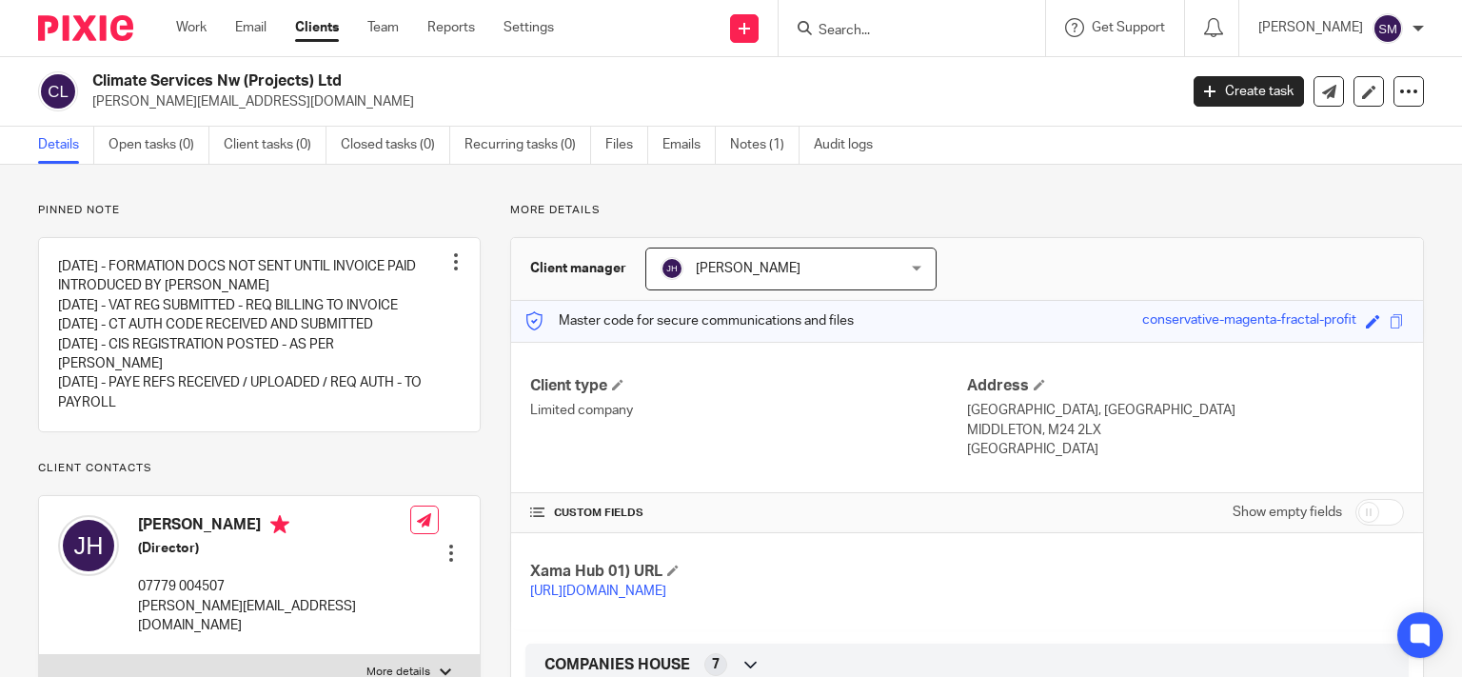
drag, startPoint x: 314, startPoint y: 79, endPoint x: 88, endPoint y: 75, distance: 225.6
click at [92, 76] on h2 "Climate Services Nw (Projects) Ltd" at bounding box center [521, 81] width 858 height 20
copy h2 "Climate Services Nw (Projects)"
click at [874, 30] on input "Search" at bounding box center [901, 31] width 171 height 17
click at [855, 21] on form at bounding box center [917, 28] width 203 height 24
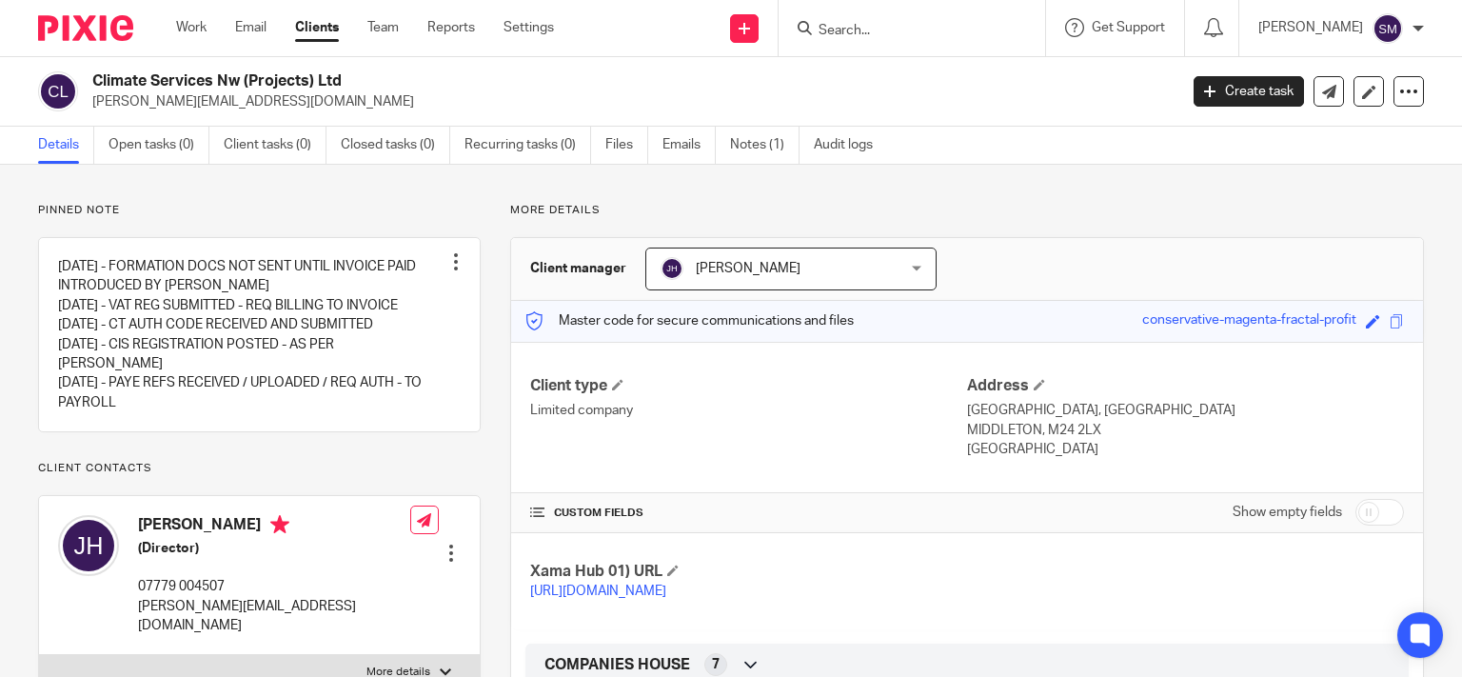
click at [855, 26] on form at bounding box center [917, 28] width 203 height 24
click at [855, 26] on input "Search" at bounding box center [901, 31] width 171 height 17
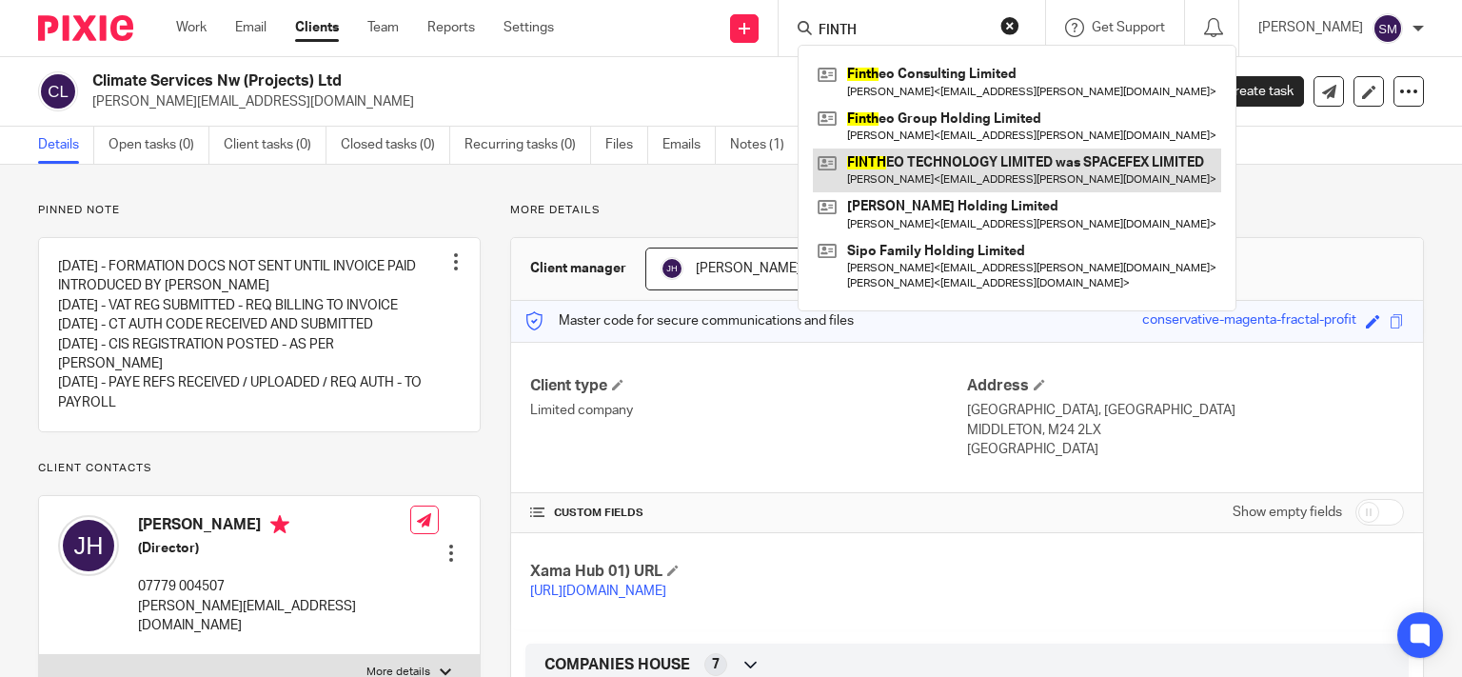
type input "FINTH"
click at [915, 167] on link at bounding box center [1017, 170] width 408 height 44
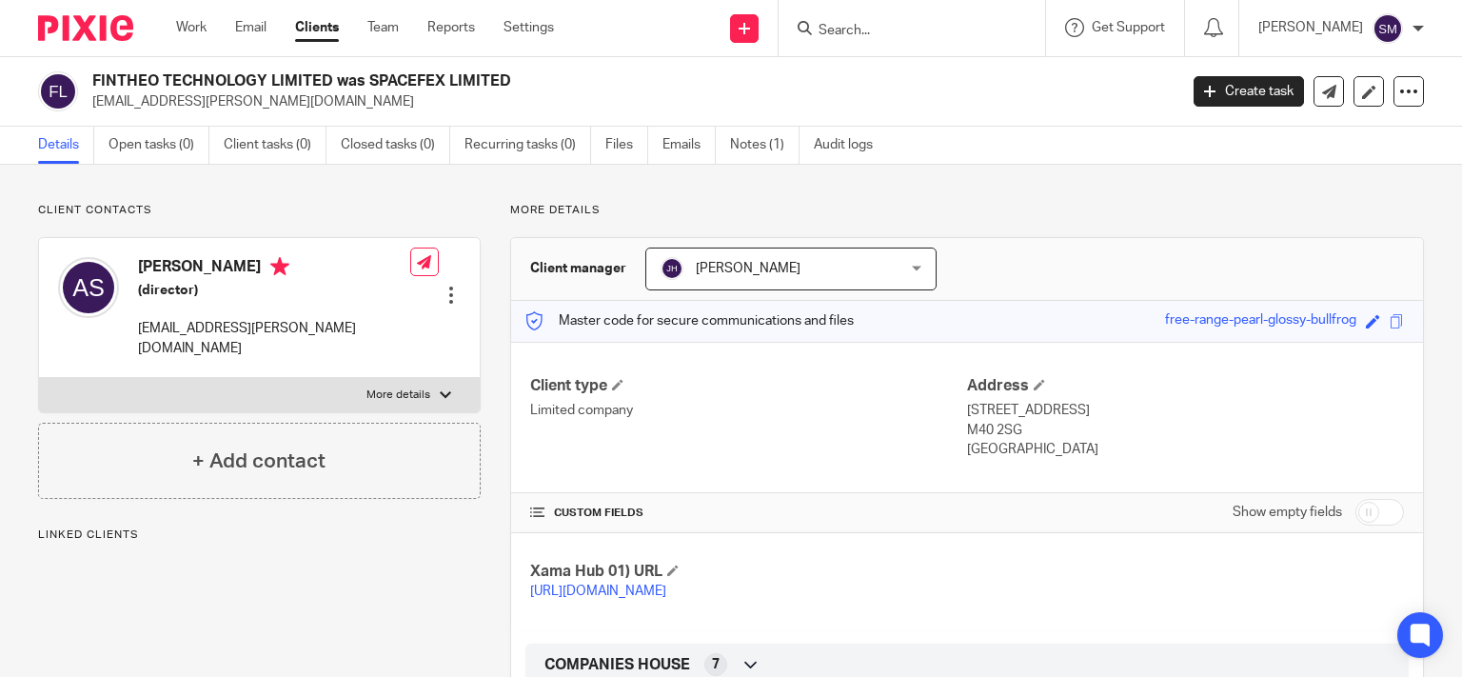
click at [259, 76] on h2 "FINTHEO TECHNOLOGY LIMITED was SPACEFEX LIMITED" at bounding box center [521, 81] width 858 height 20
drag, startPoint x: 267, startPoint y: 78, endPoint x: 86, endPoint y: 67, distance: 182.1
click at [92, 71] on h2 "FINTHEO TECHNOLOGY LIMITED was SPACEFEX LIMITED" at bounding box center [521, 81] width 858 height 20
click at [86, 67] on div "FINTHEO TECHNOLOGY LIMITED was SPACEFEX LIMITED [EMAIL_ADDRESS][PERSON_NAME][DO…" at bounding box center [731, 91] width 1462 height 69
drag, startPoint x: 266, startPoint y: 80, endPoint x: 108, endPoint y: 70, distance: 158.2
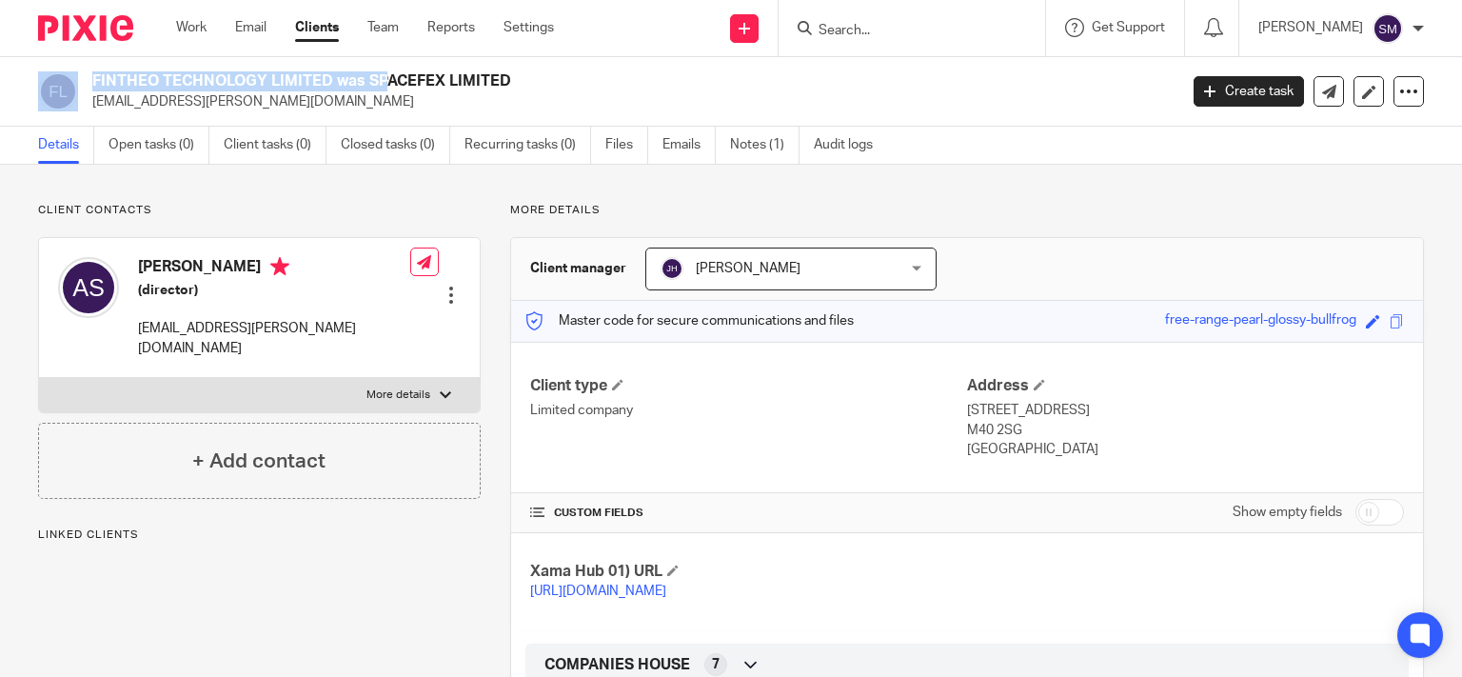
click at [92, 74] on h2 "FINTHEO TECHNOLOGY LIMITED was SPACEFEX LIMITED" at bounding box center [521, 81] width 858 height 20
copy div "FINTHEO TECHNOLOGY"
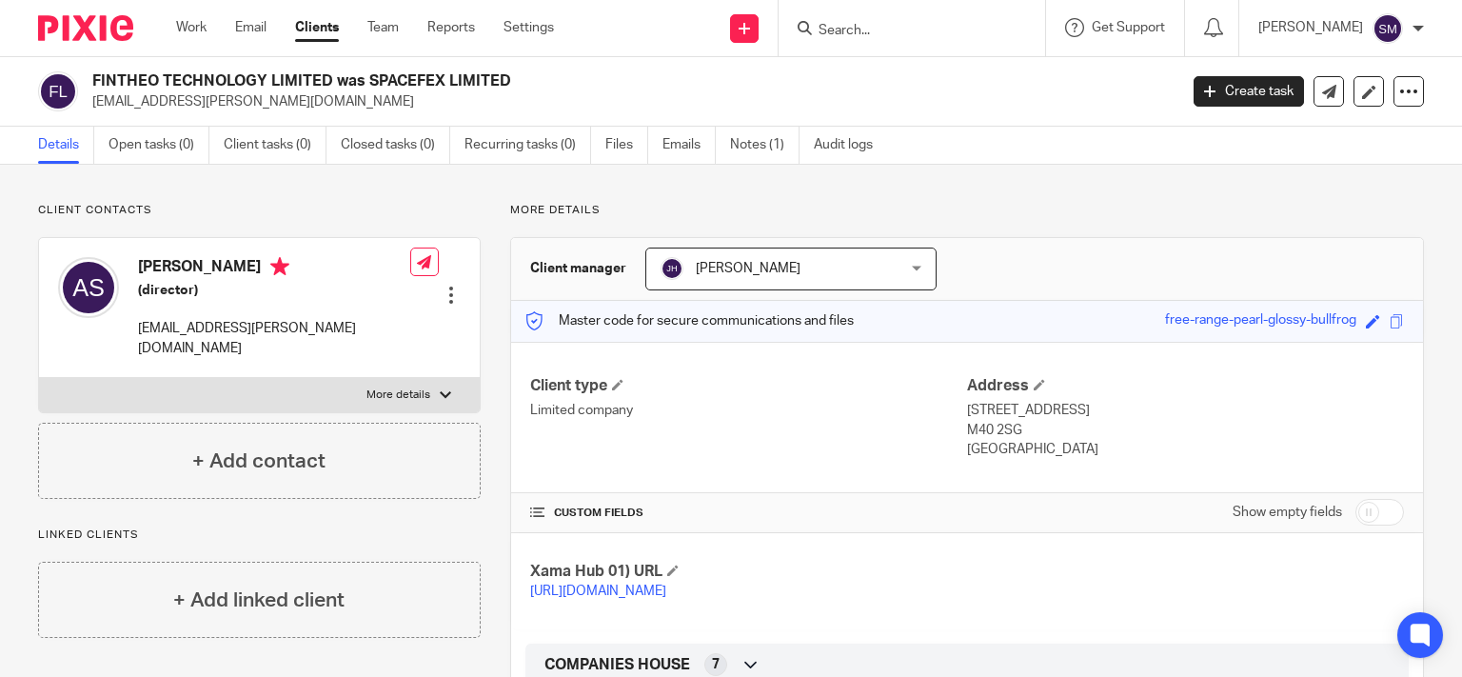
click at [835, 36] on input "Search" at bounding box center [901, 31] width 171 height 17
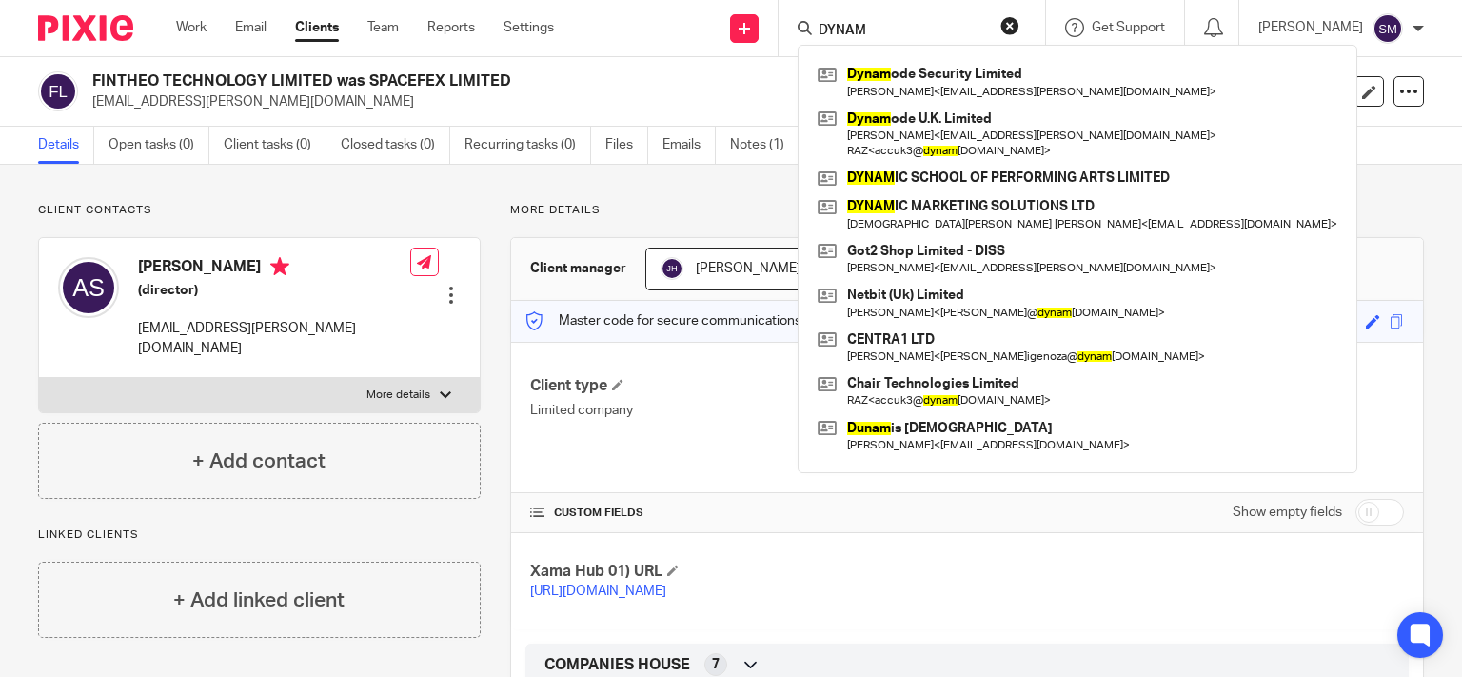
type input "DYNAM"
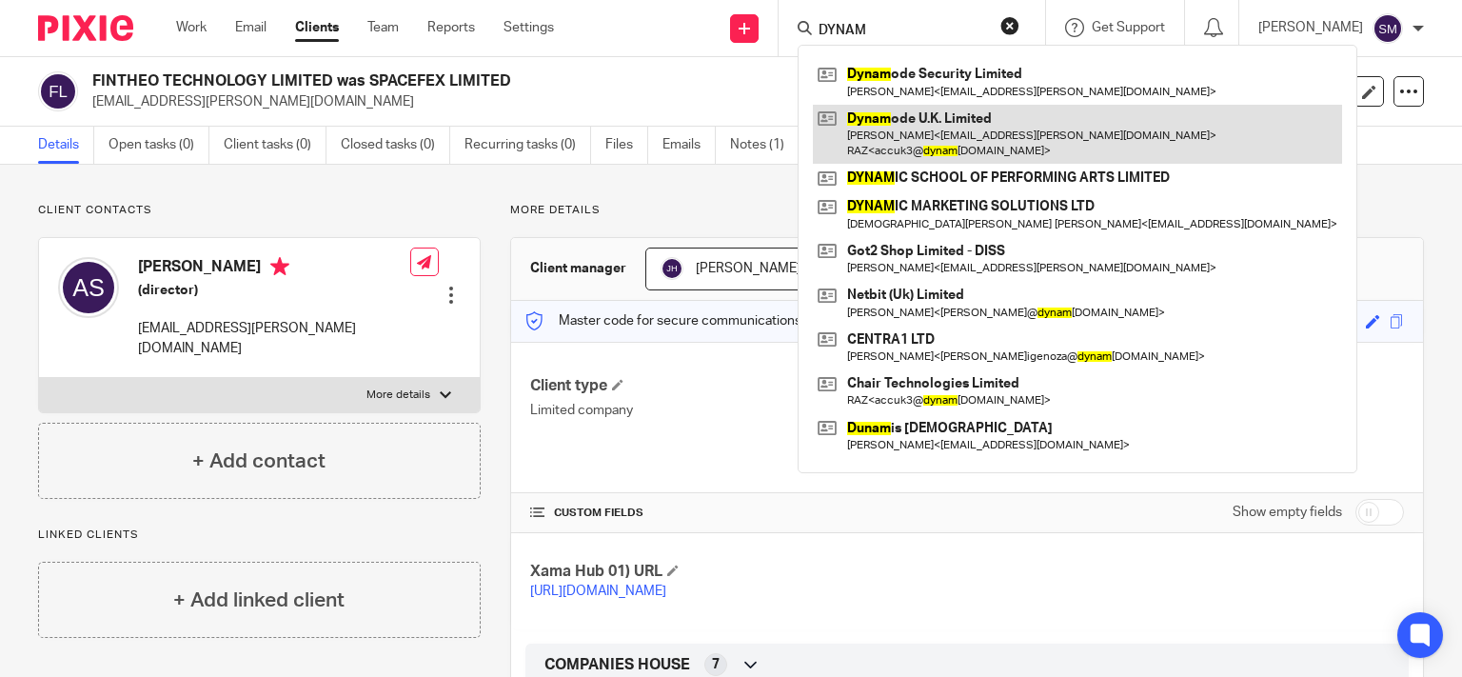
click at [932, 127] on link at bounding box center [1077, 134] width 529 height 59
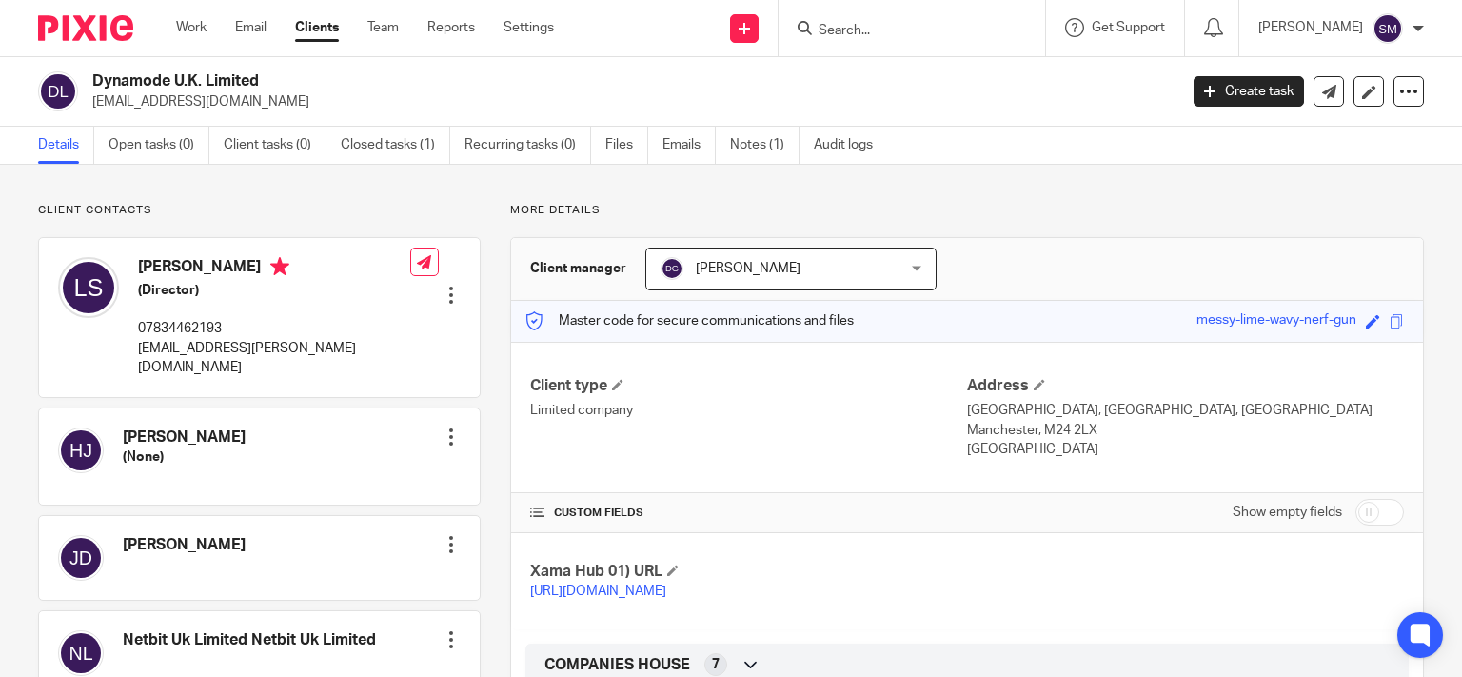
click at [855, 39] on input "Search" at bounding box center [901, 31] width 171 height 17
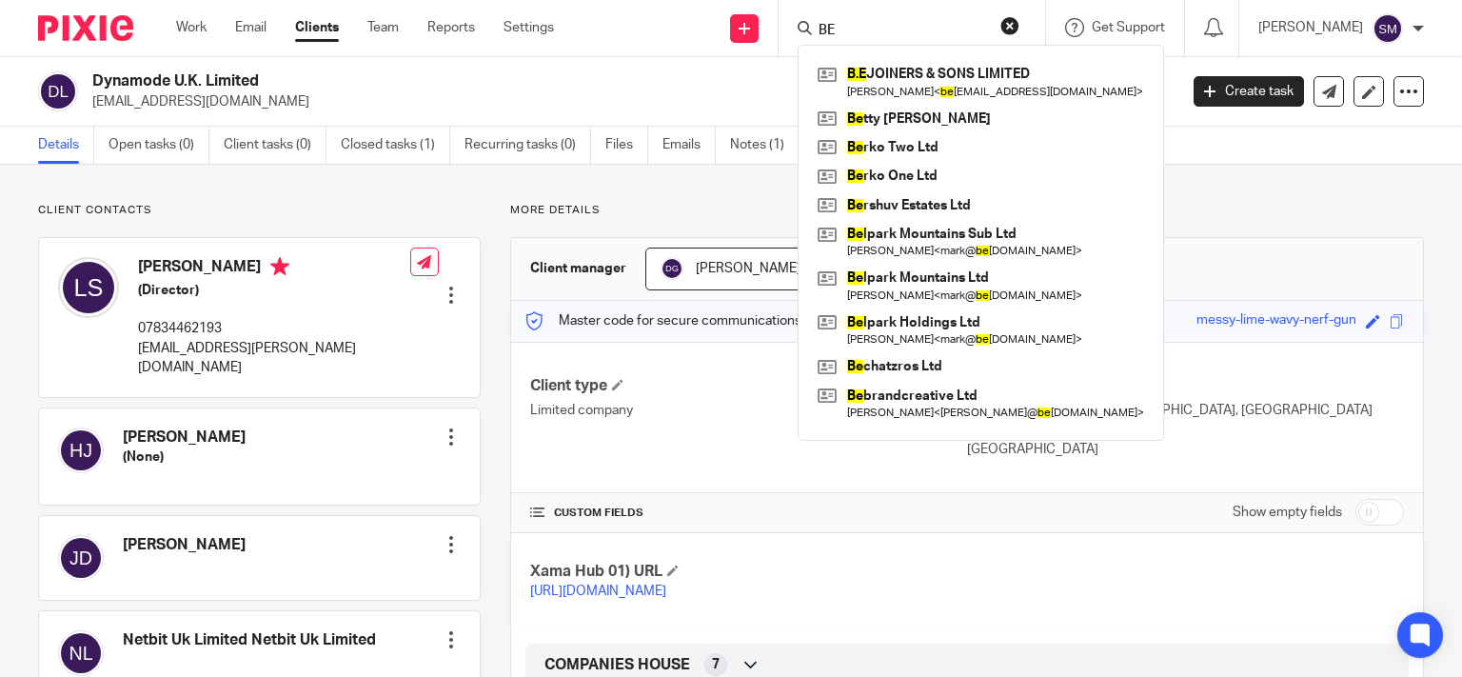
type input "B"
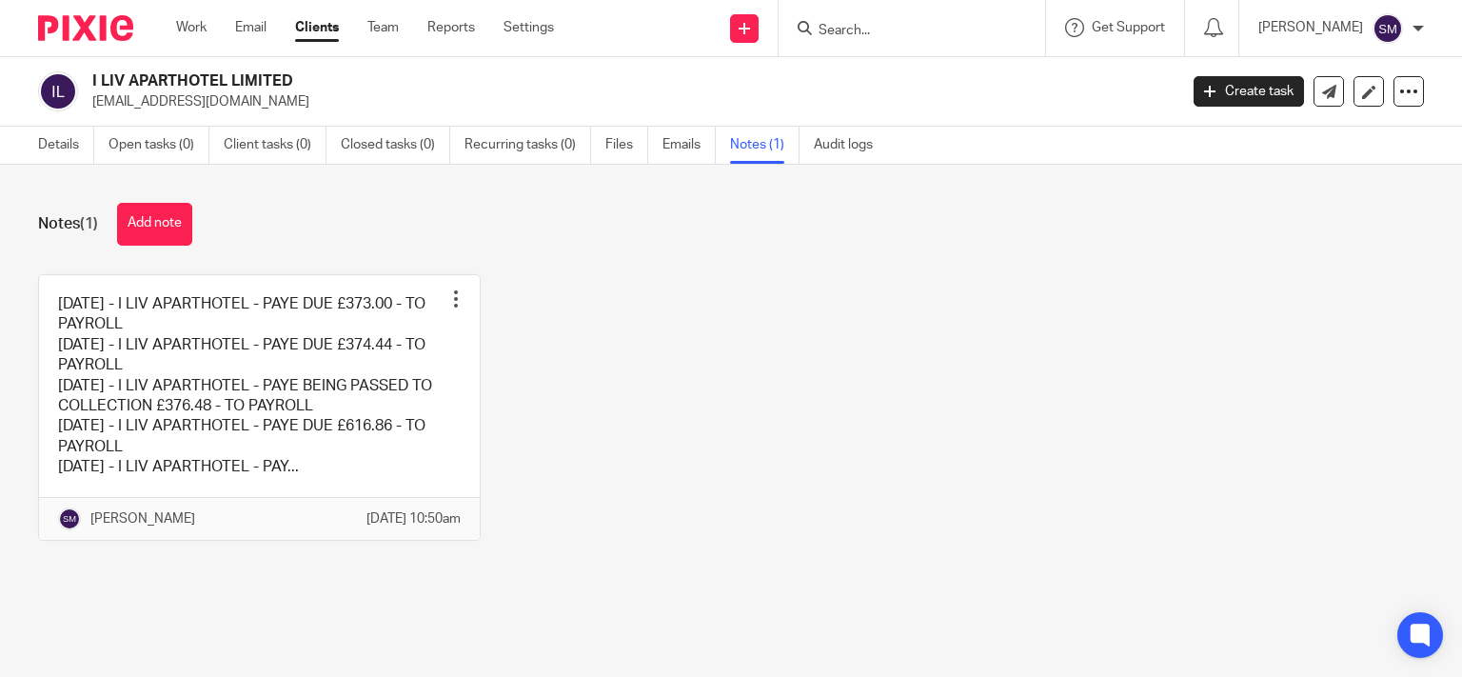
click at [825, 31] on input "Search" at bounding box center [901, 31] width 171 height 17
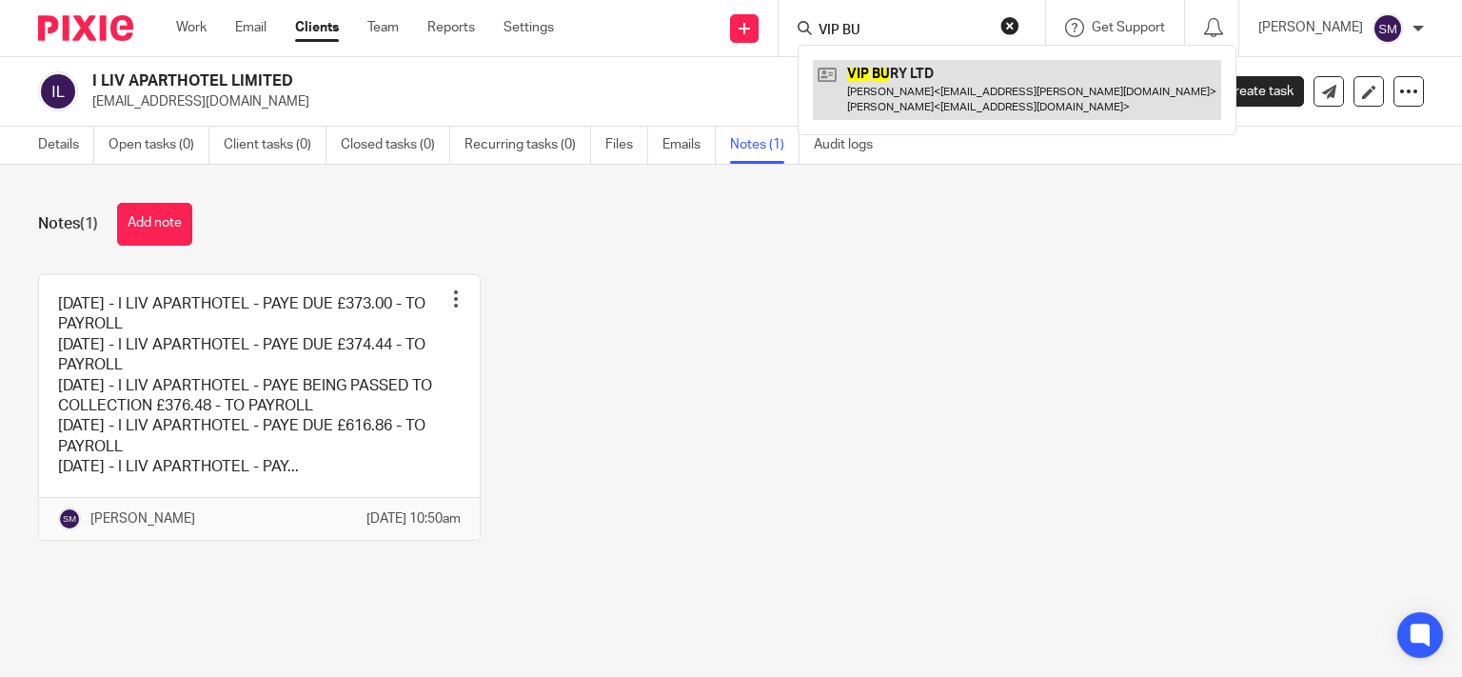
type input "VIP BU"
click at [894, 97] on link at bounding box center [1017, 89] width 408 height 59
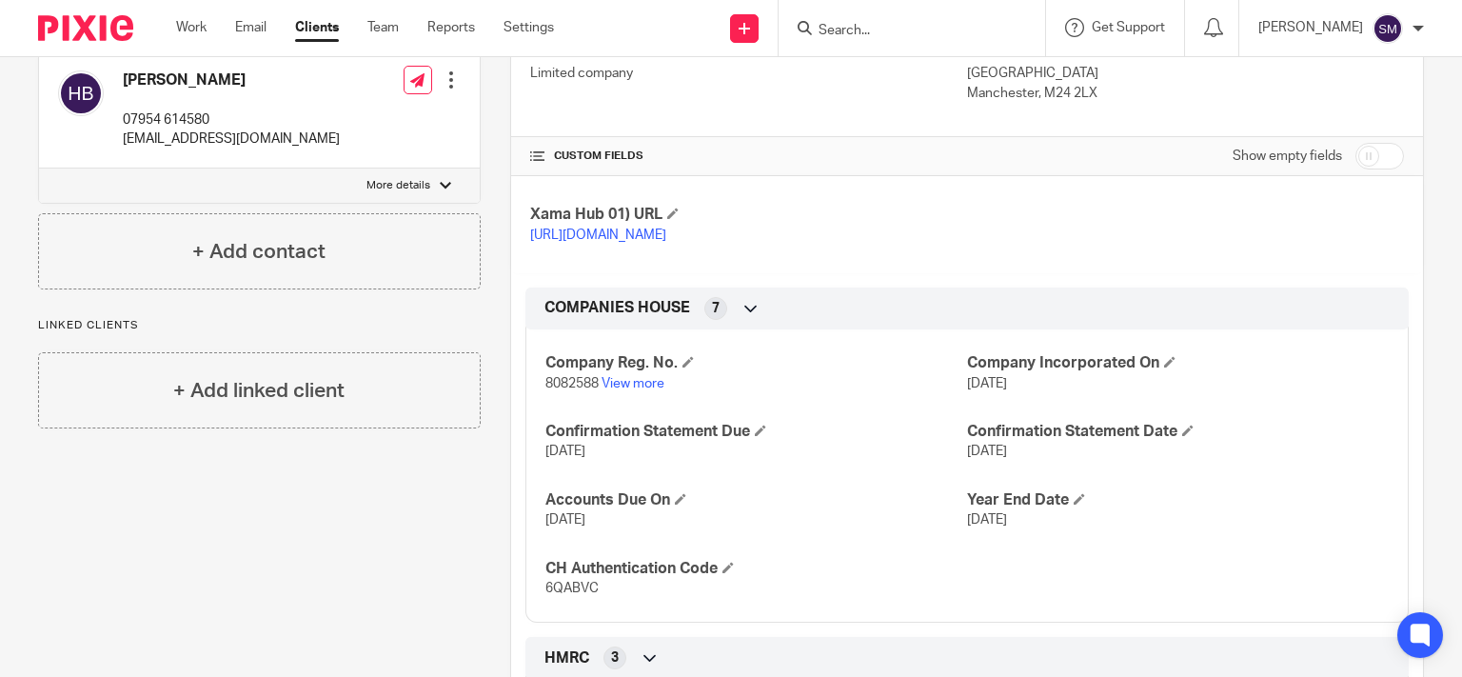
scroll to position [365, 0]
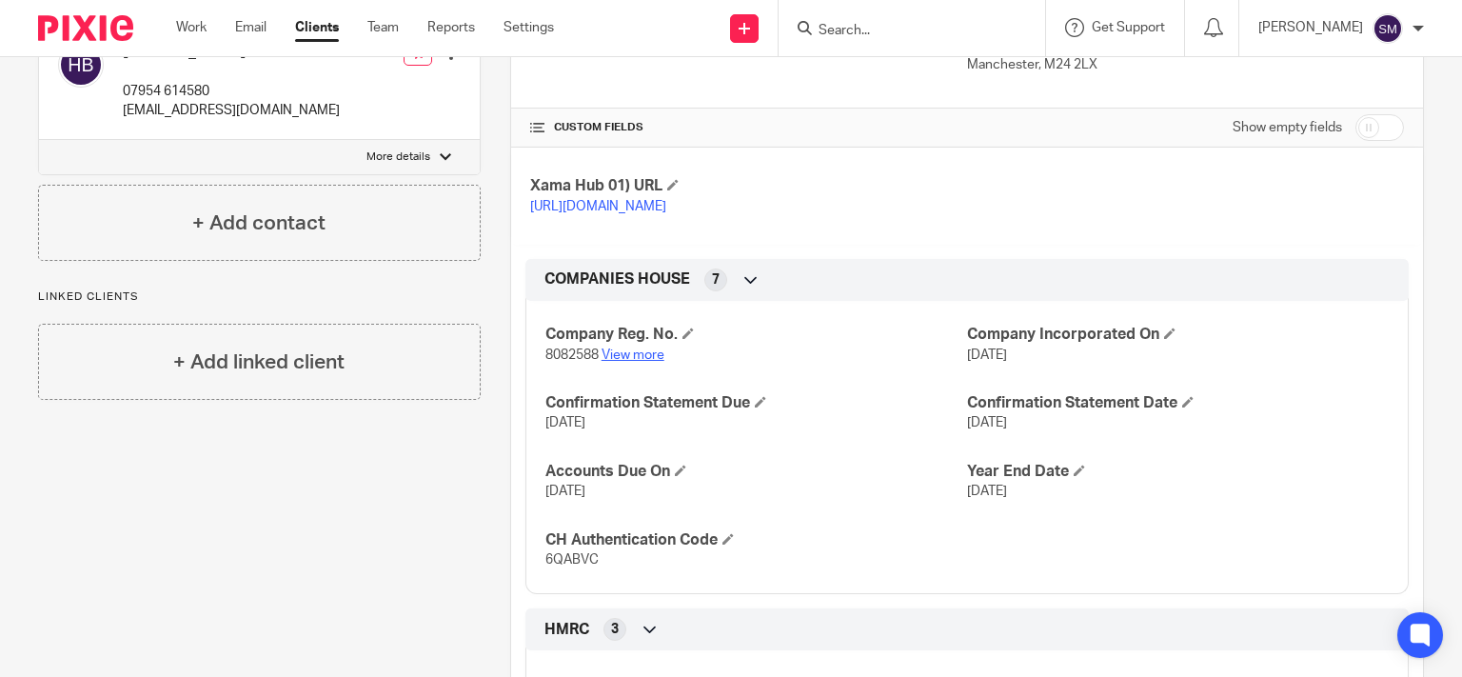
click at [640, 362] on link "View more" at bounding box center [632, 354] width 63 height 13
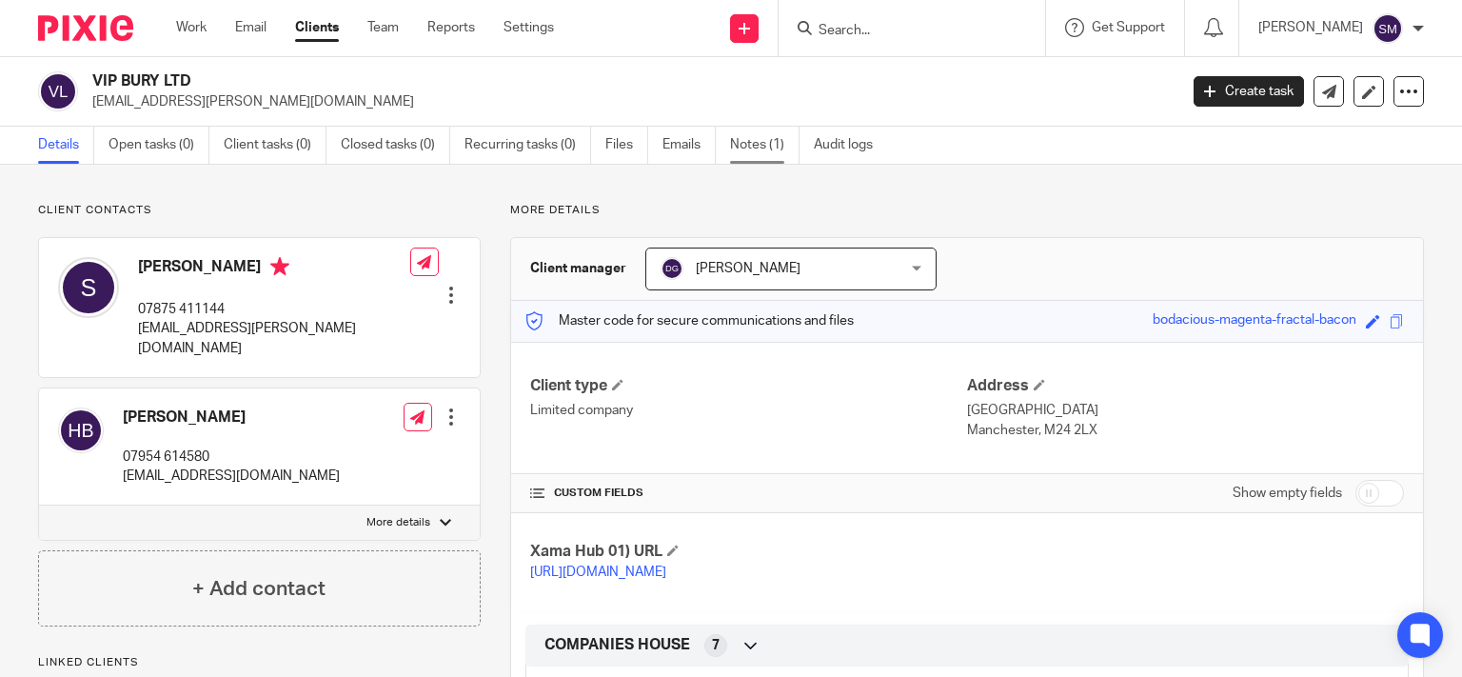
click at [768, 144] on link "Notes (1)" at bounding box center [764, 145] width 69 height 37
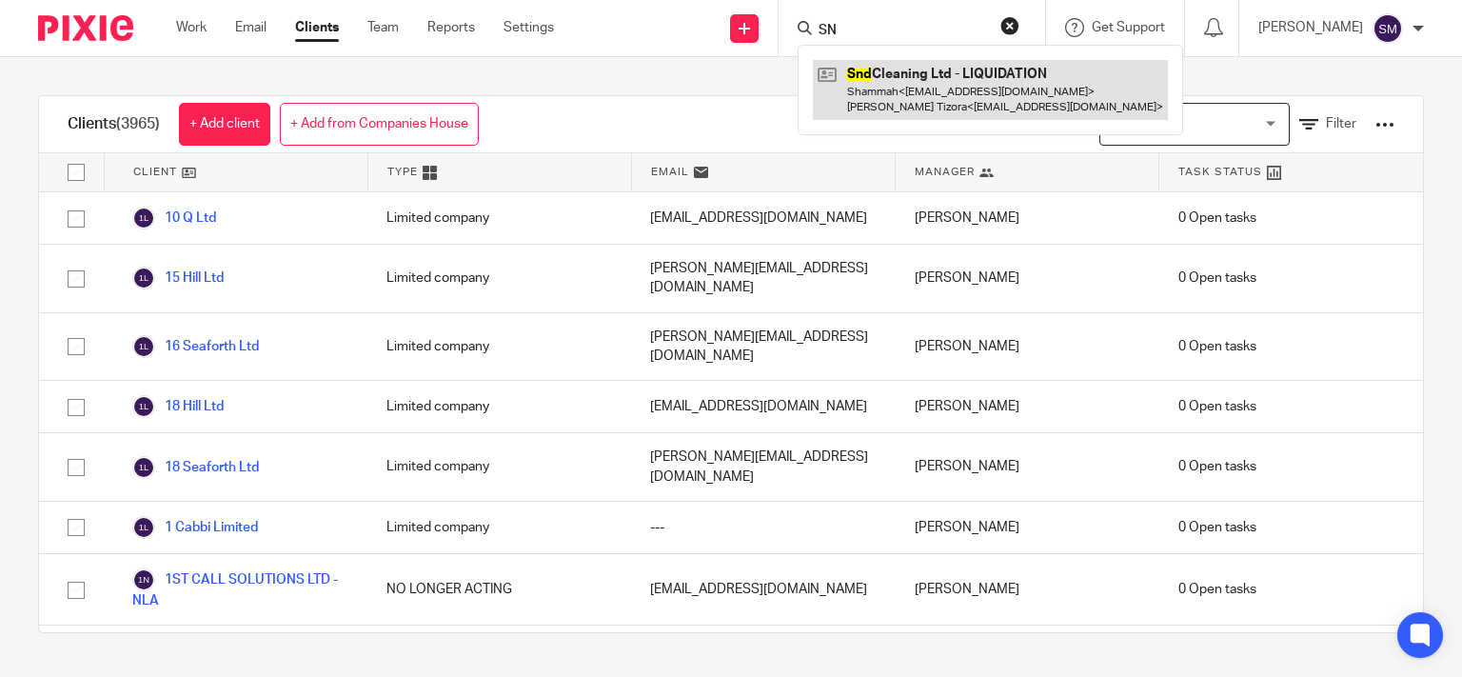
type input "S"
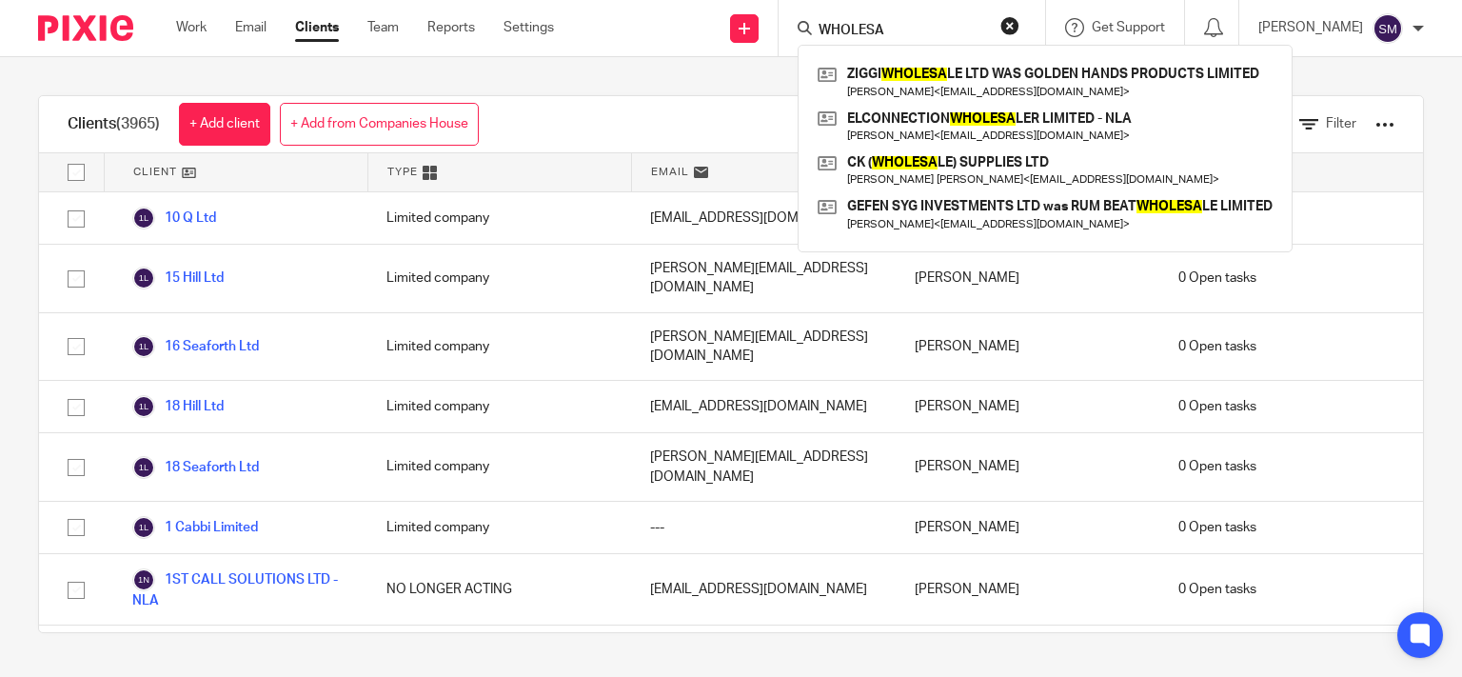
drag, startPoint x: 869, startPoint y: 30, endPoint x: 700, endPoint y: 33, distance: 168.5
click at [816, 32] on input "WHOLESA" at bounding box center [901, 31] width 171 height 17
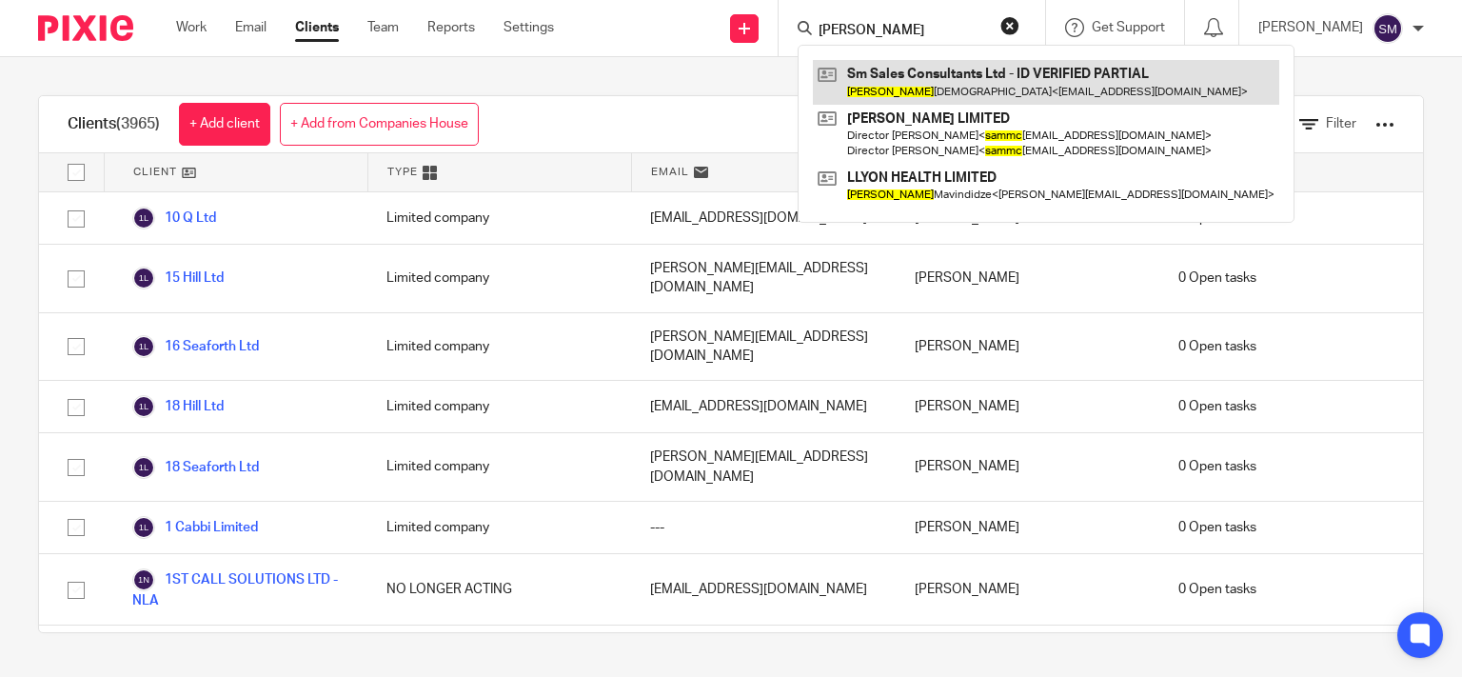
type input "SAMMY"
click at [953, 83] on link at bounding box center [1046, 82] width 466 height 44
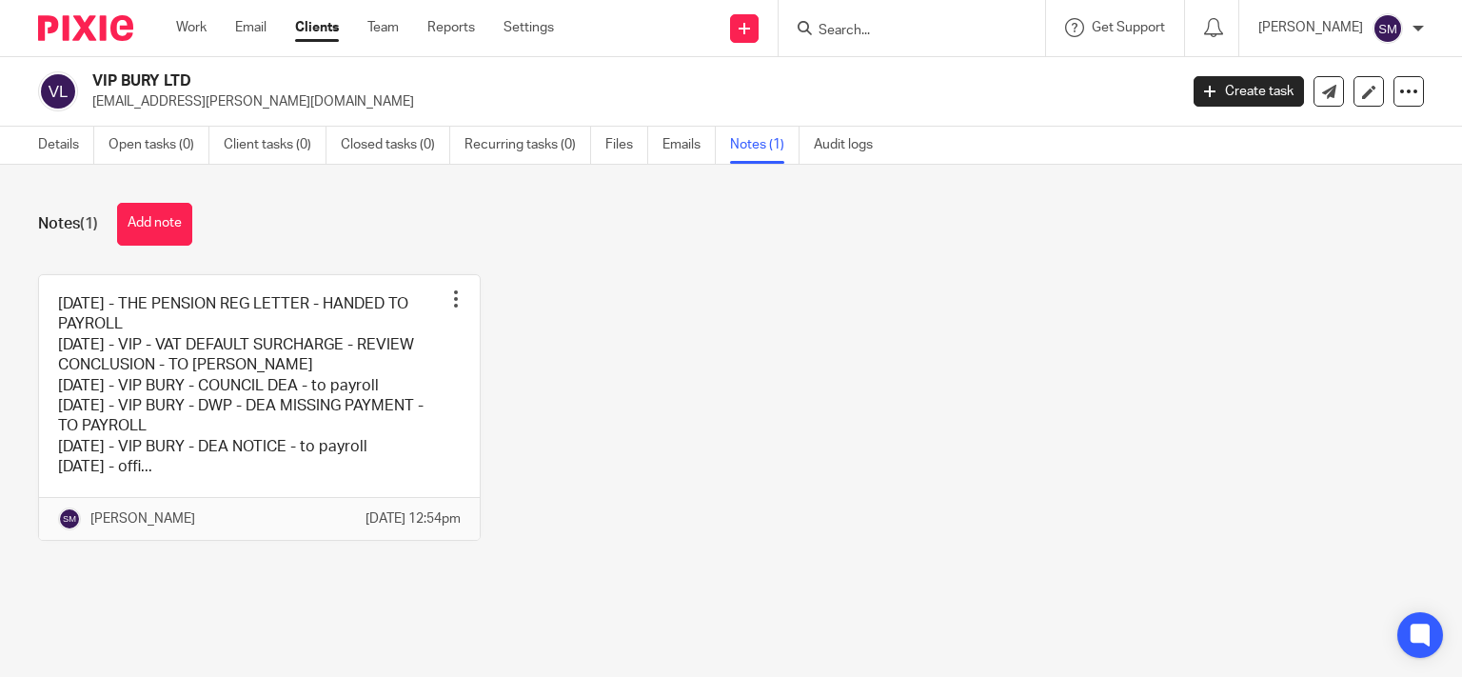
click at [1190, 319] on div "08/11/2022 - THE PENSION REG LETTER - HANDED TO PAYROLL 21/02/23 - VIP - VAT DE…" at bounding box center [716, 421] width 1415 height 295
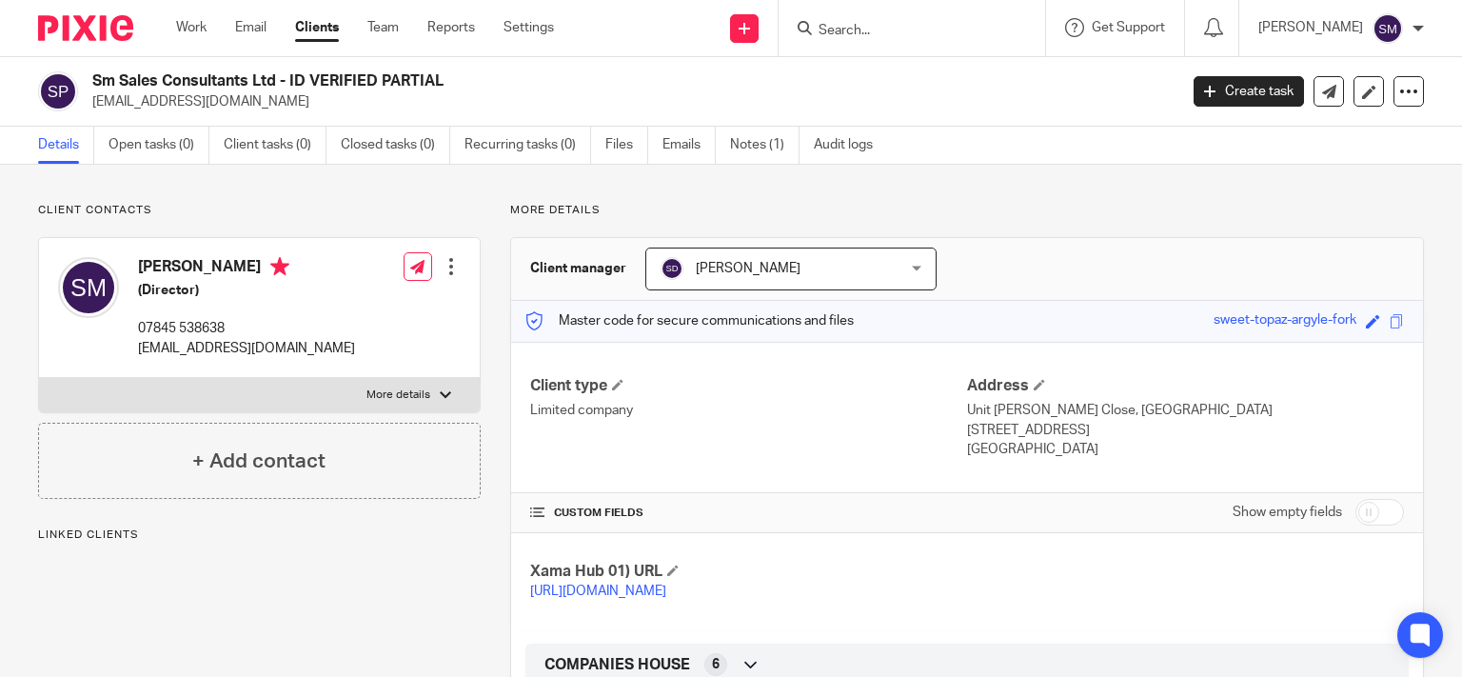
scroll to position [468, 0]
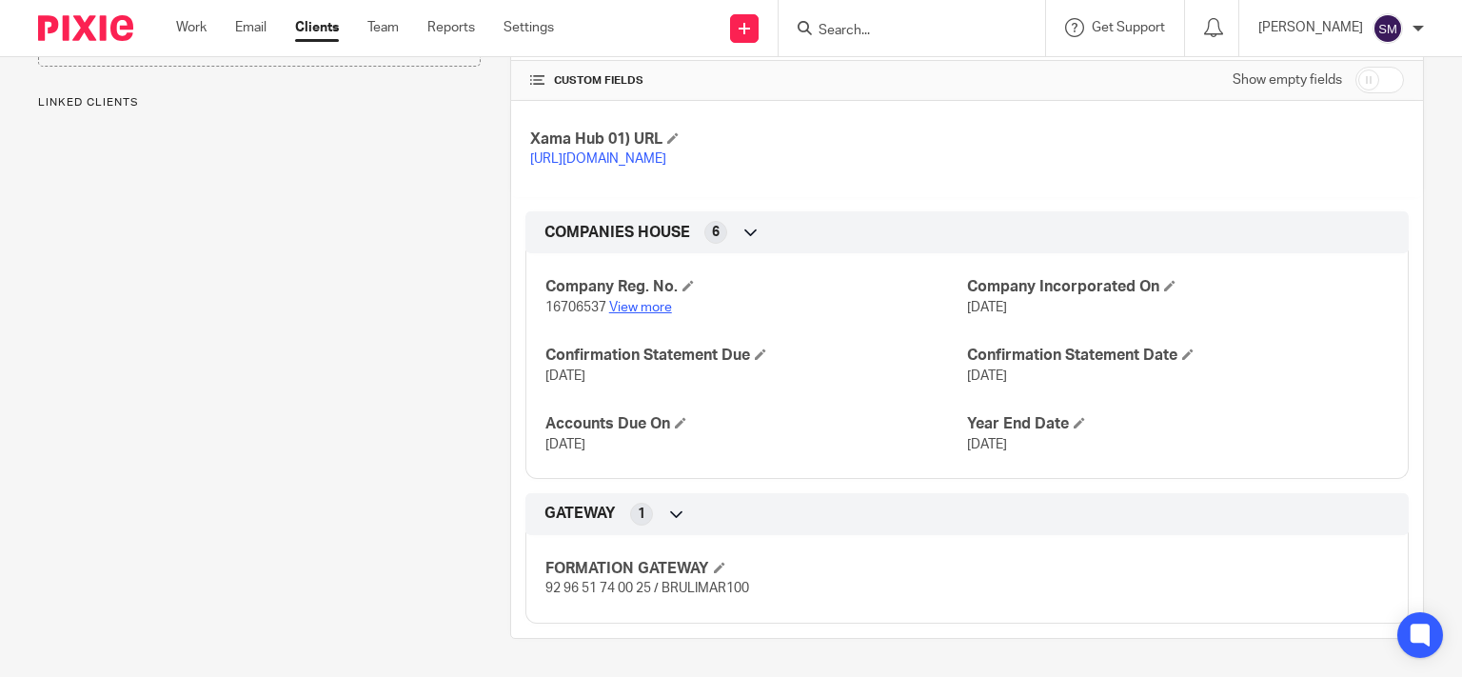
click at [636, 304] on link "View more" at bounding box center [640, 307] width 63 height 13
